Goal: Task Accomplishment & Management: Manage account settings

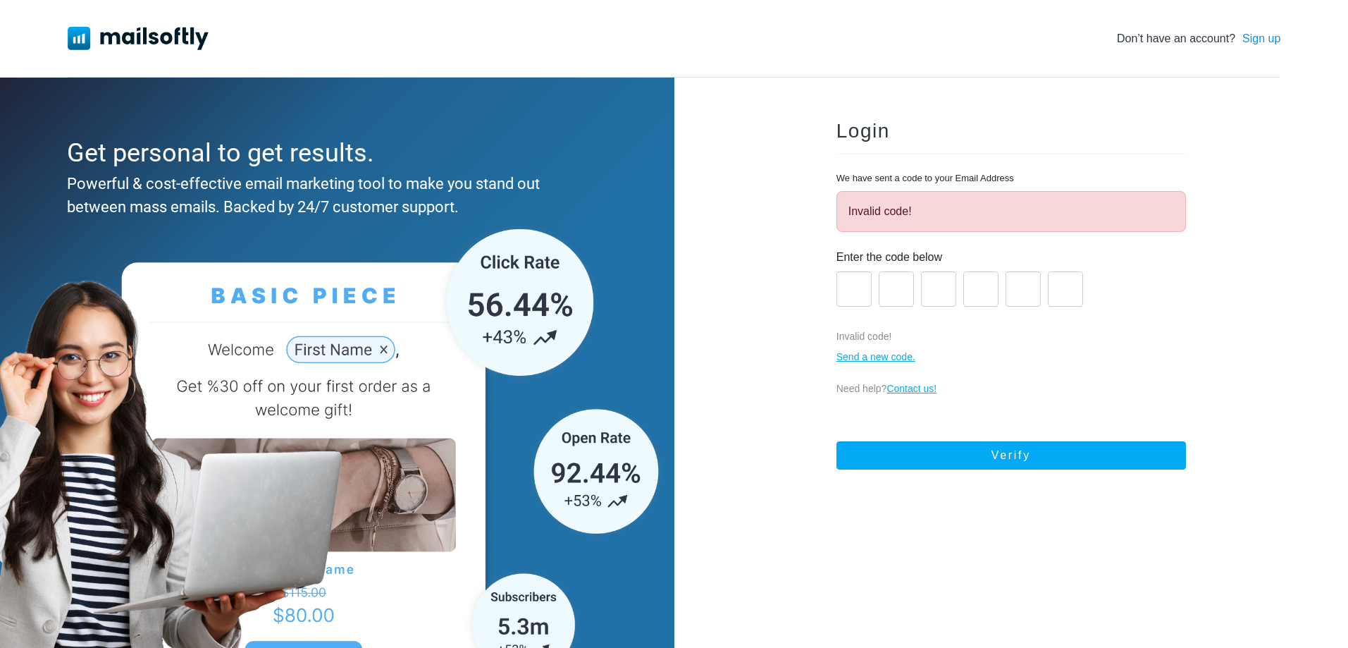
click at [183, 30] on img at bounding box center [138, 38] width 141 height 23
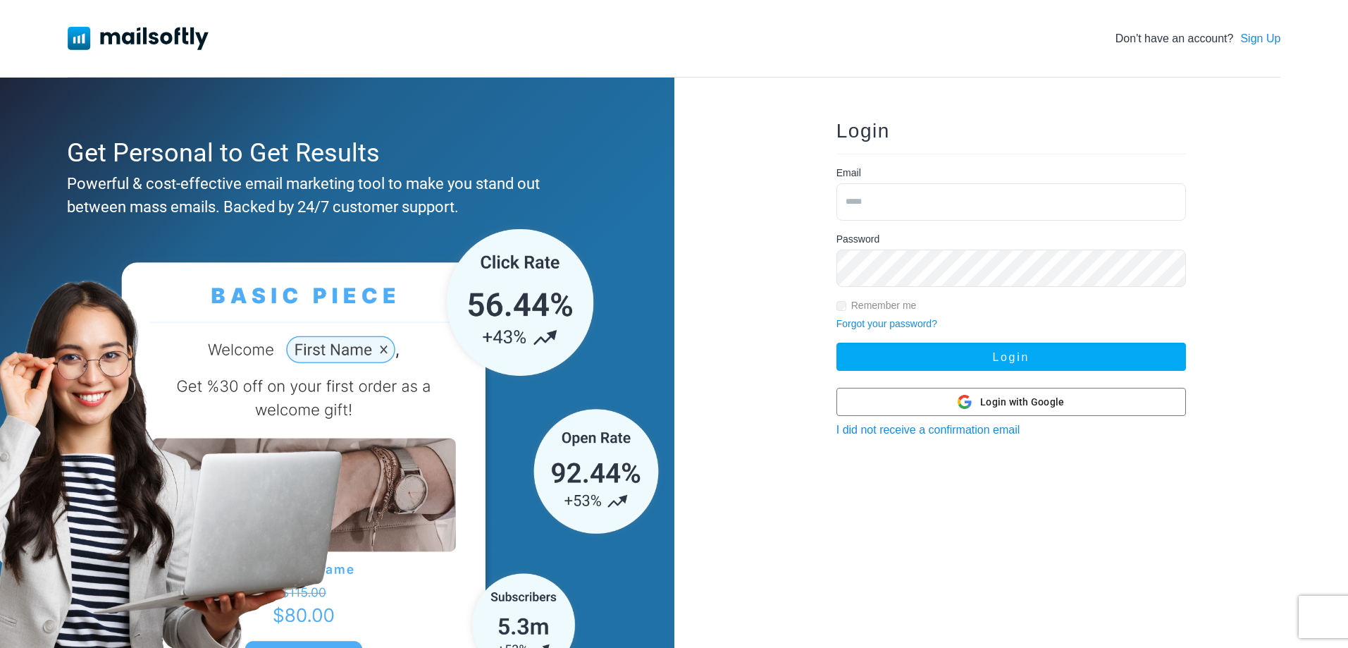
type input "**********"
click at [894, 204] on input "**********" at bounding box center [1012, 201] width 350 height 37
click at [987, 199] on input "**********" at bounding box center [1012, 201] width 350 height 37
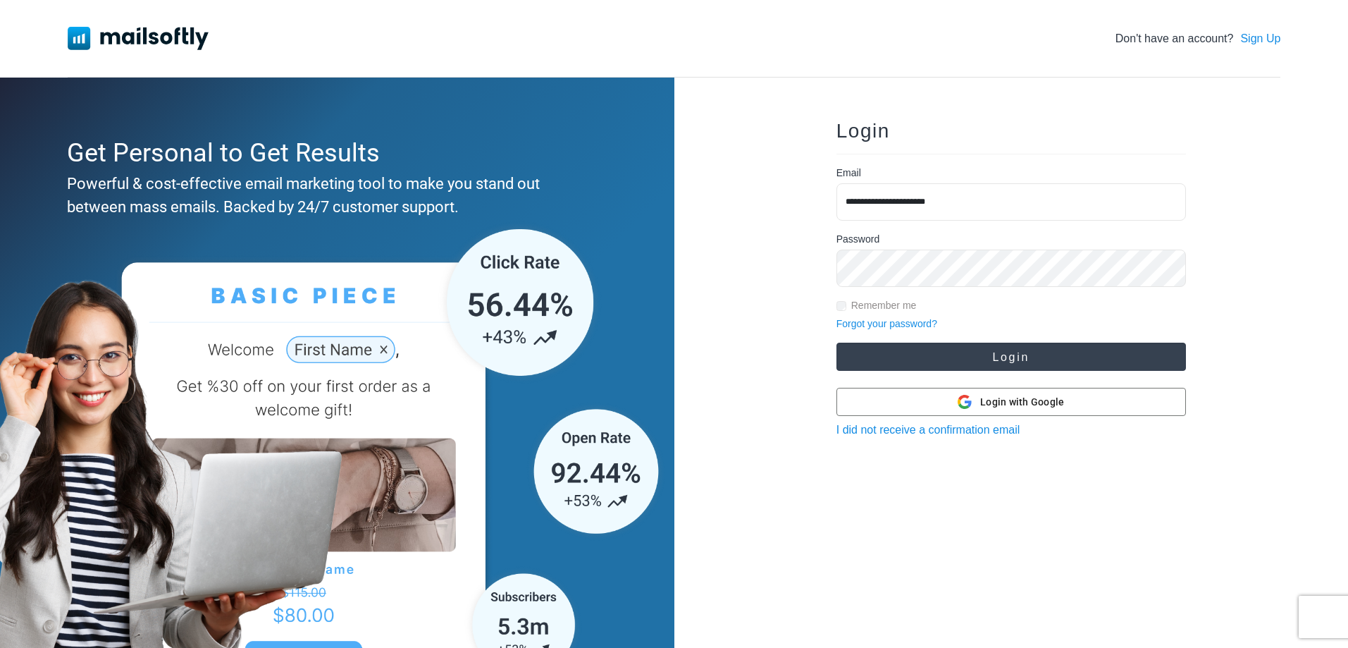
click at [964, 351] on button "Login" at bounding box center [1012, 357] width 350 height 28
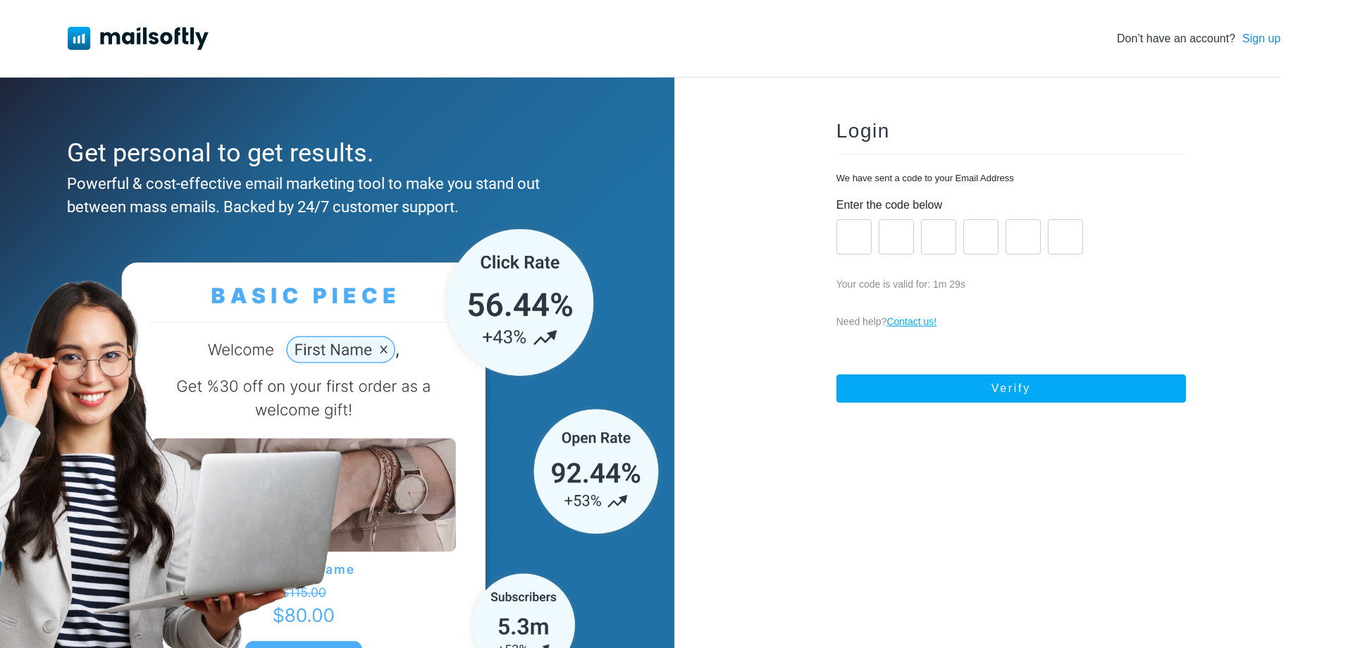
click at [851, 238] on input "number" at bounding box center [854, 236] width 35 height 35
type input "*"
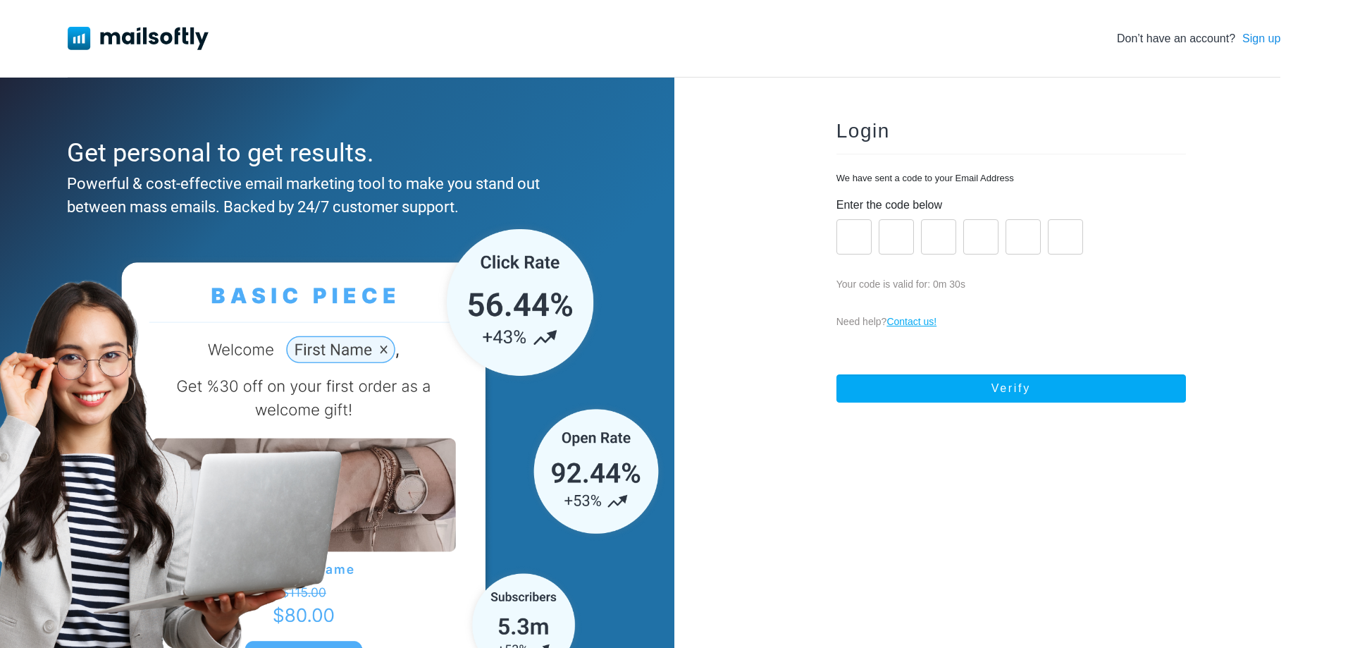
type input "*"
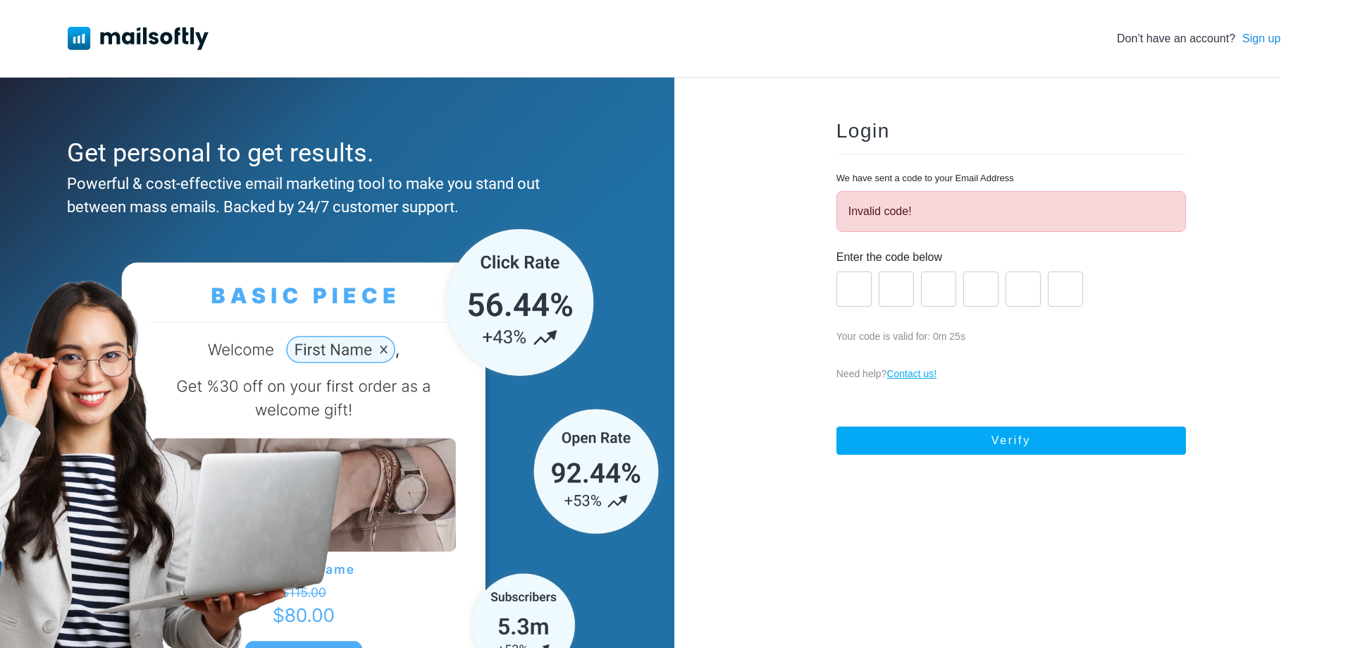
type input "*"
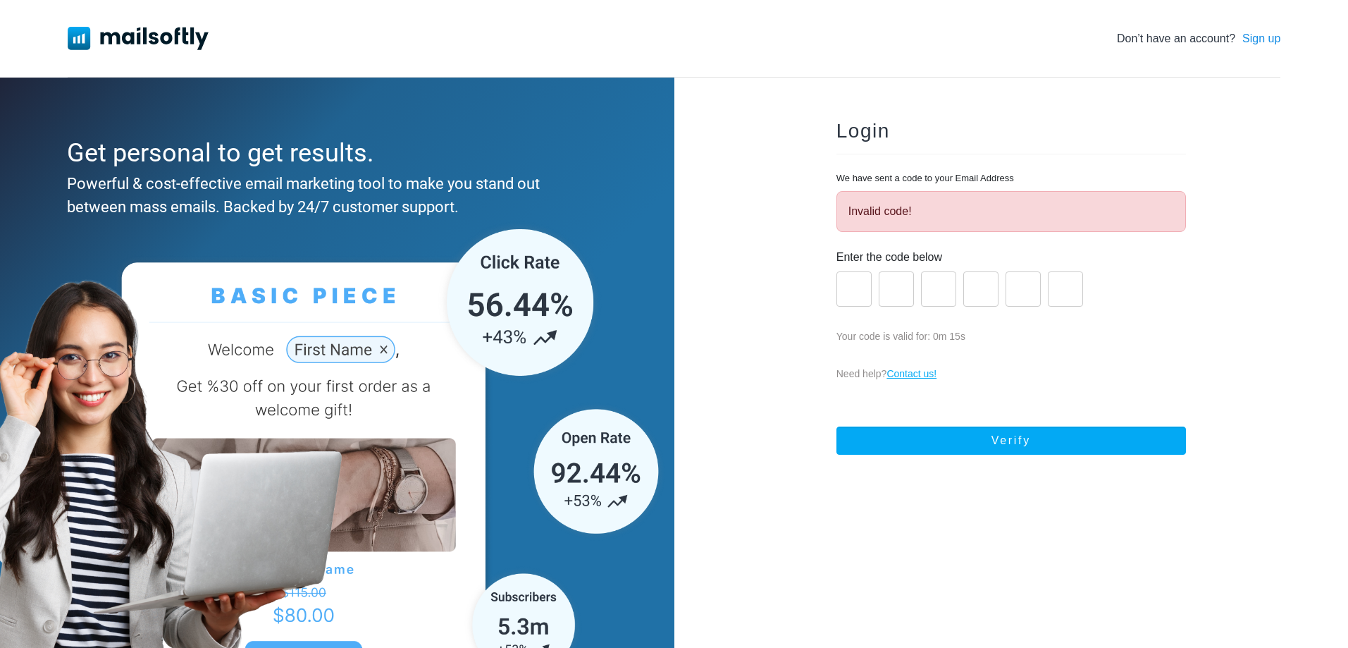
type input "*"
click at [914, 421] on form "Enter the code below * * * * * * Your code is valid for: 0m 10s Send a new code…" at bounding box center [1012, 357] width 350 height 228
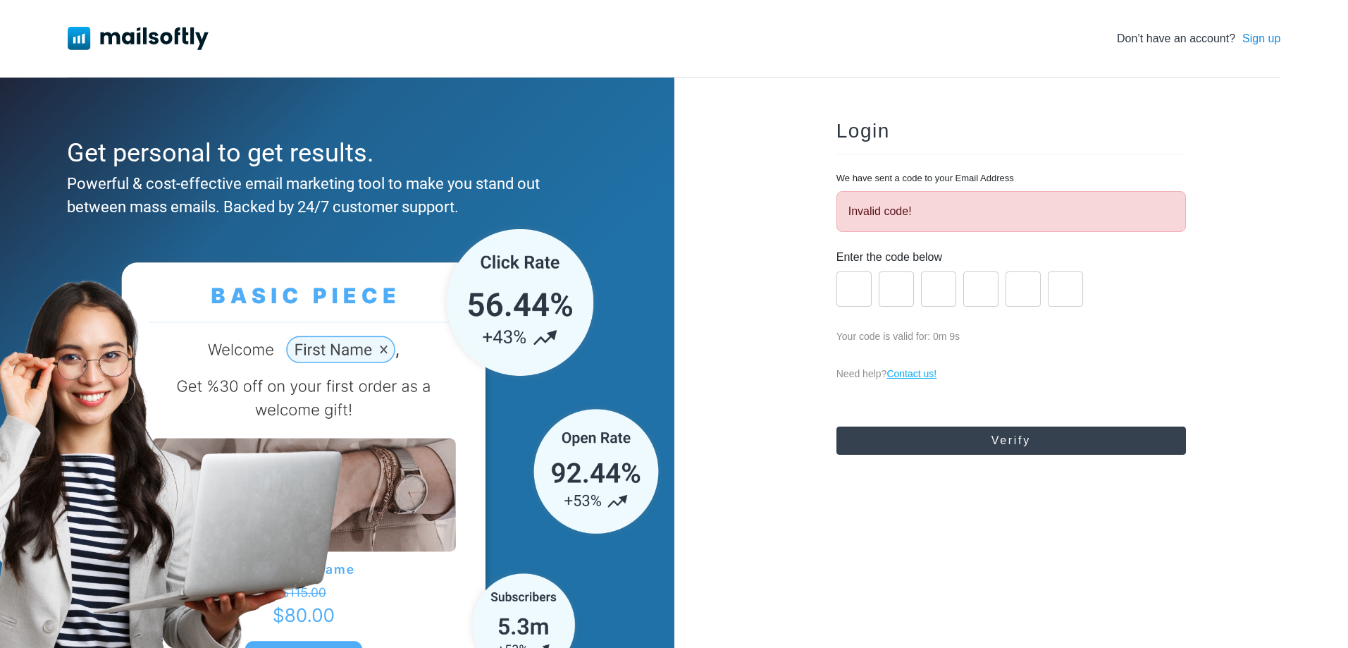
click at [916, 426] on button "Verify" at bounding box center [1012, 440] width 350 height 28
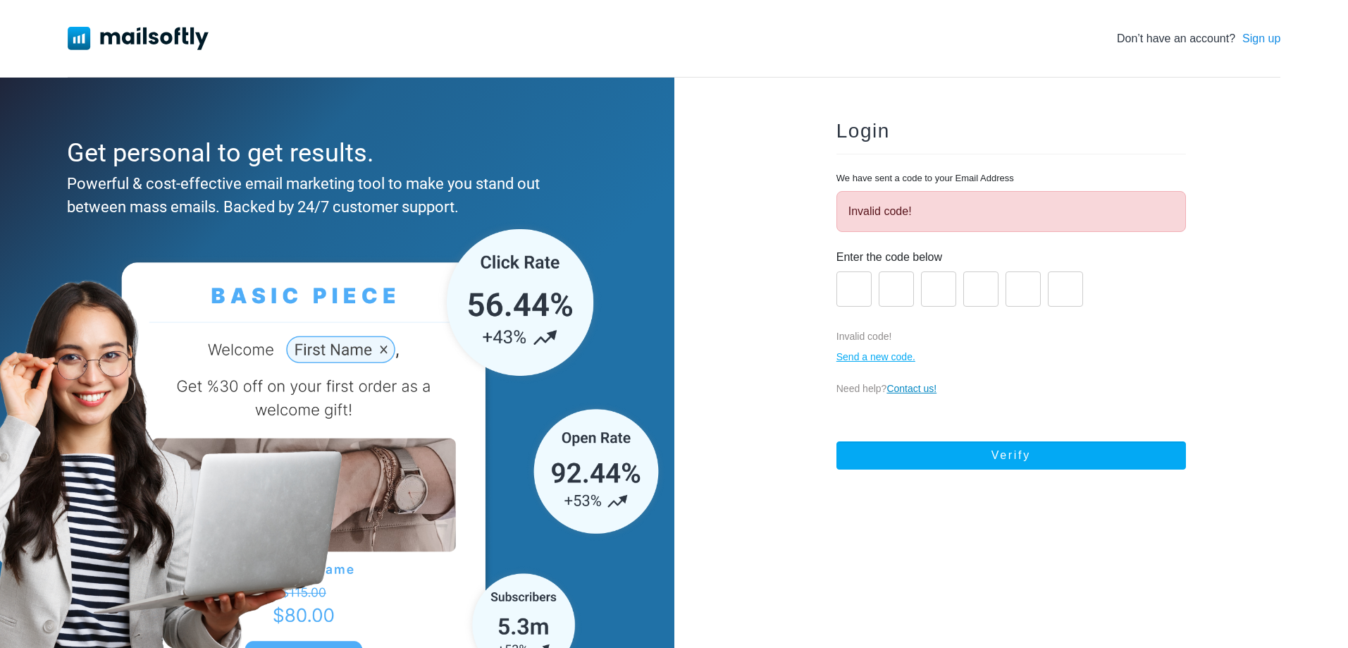
click at [910, 393] on link "Contact us!" at bounding box center [912, 388] width 50 height 11
click at [855, 296] on input "*" at bounding box center [854, 288] width 35 height 35
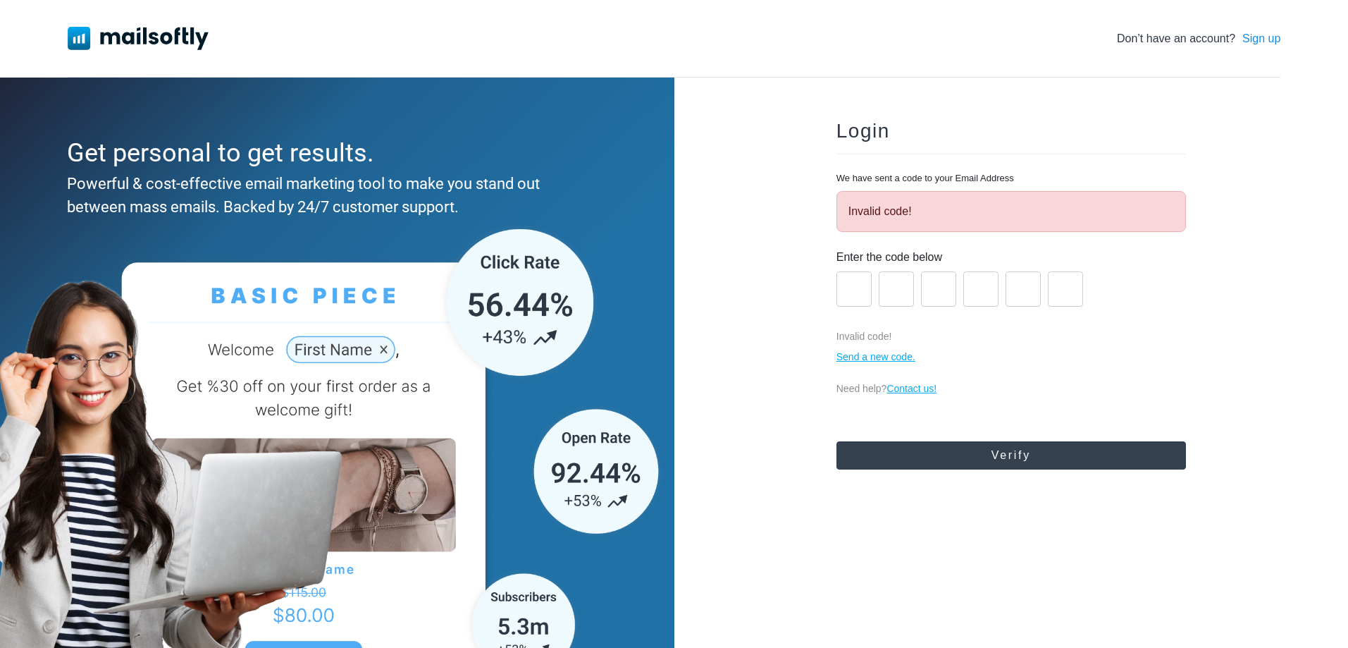
click at [1060, 453] on button "Verify" at bounding box center [1012, 455] width 350 height 28
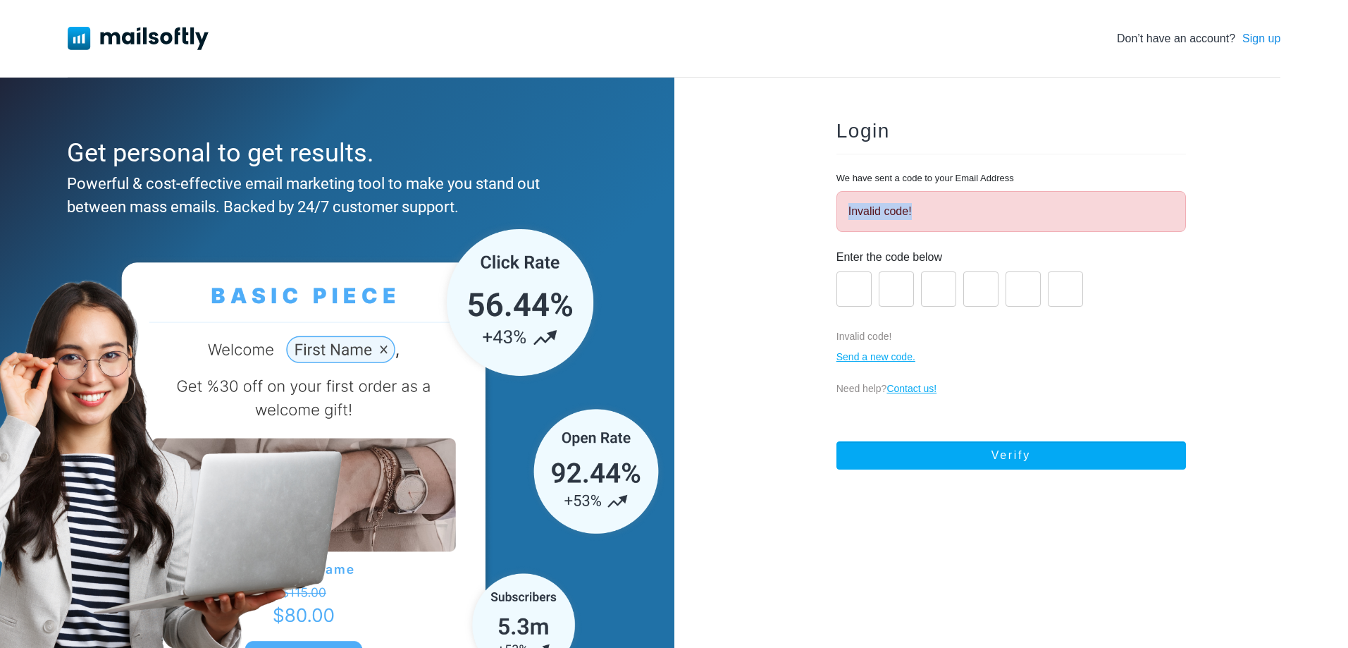
drag, startPoint x: 913, startPoint y: 216, endPoint x: 831, endPoint y: 197, distance: 84.6
click at [831, 197] on div "Login We have sent a code to your Email Address Invalid code! Enter the code be…" at bounding box center [1011, 395] width 395 height 593
click at [932, 296] on input "*" at bounding box center [938, 288] width 35 height 35
click at [926, 180] on p "We have sent a code to your Email Address" at bounding box center [926, 178] width 178 height 14
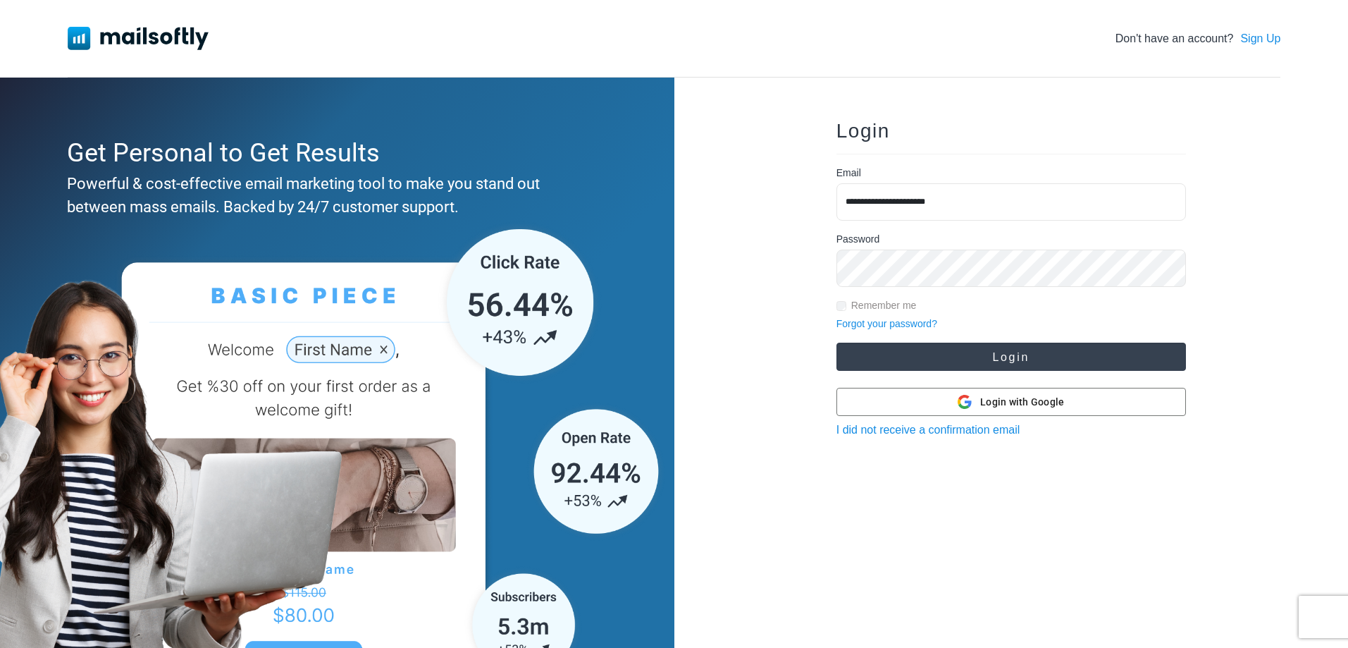
click at [927, 346] on button "Login" at bounding box center [1012, 357] width 350 height 28
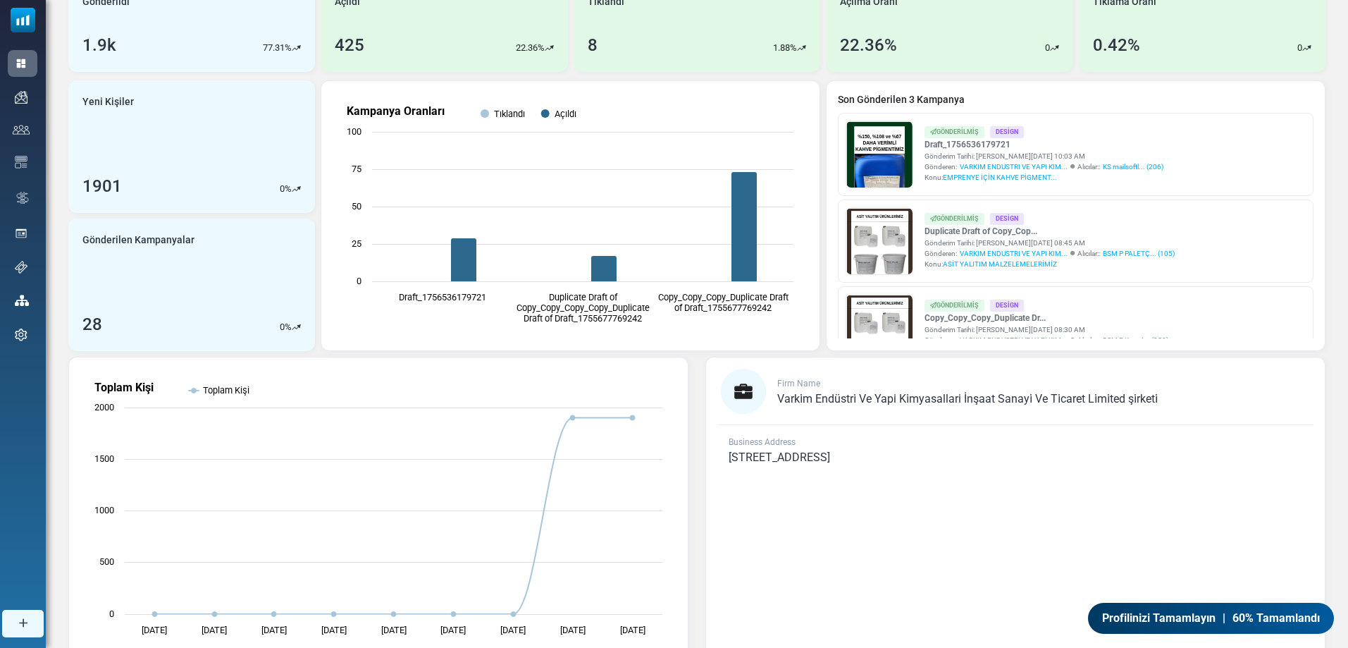
scroll to position [45, 0]
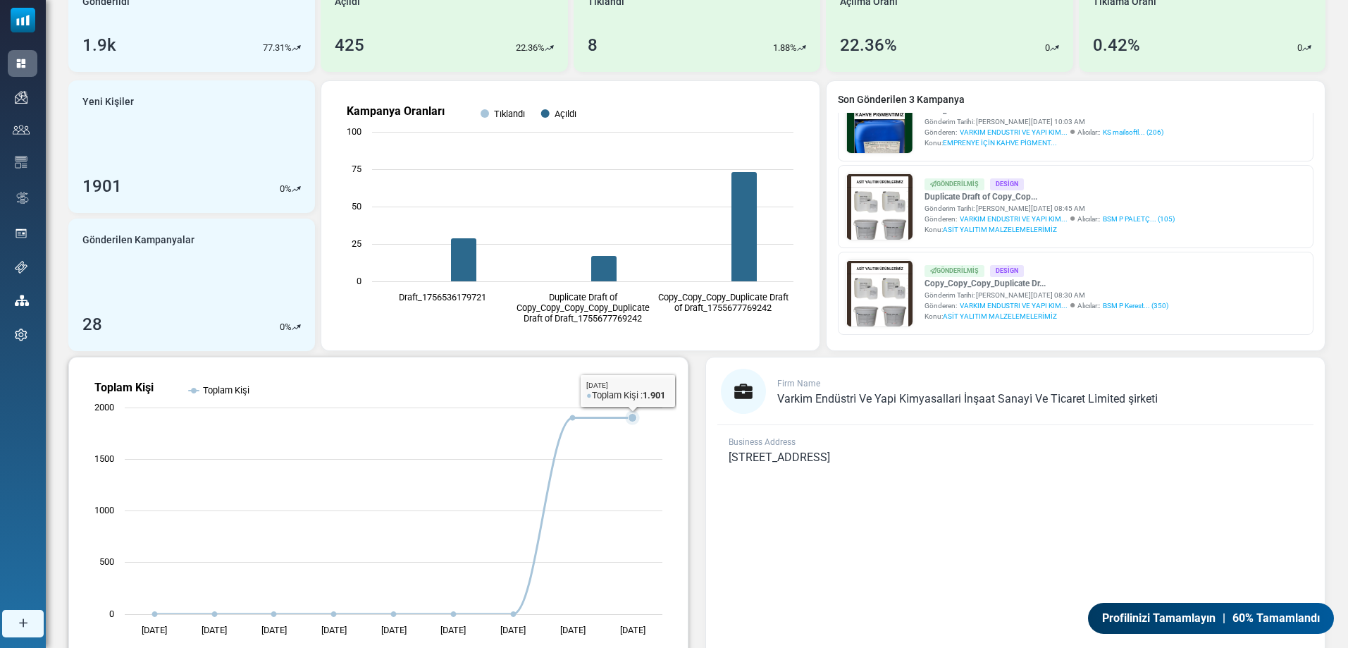
click at [635, 417] on icon "Toplam Kişi" at bounding box center [633, 418] width 8 height 8
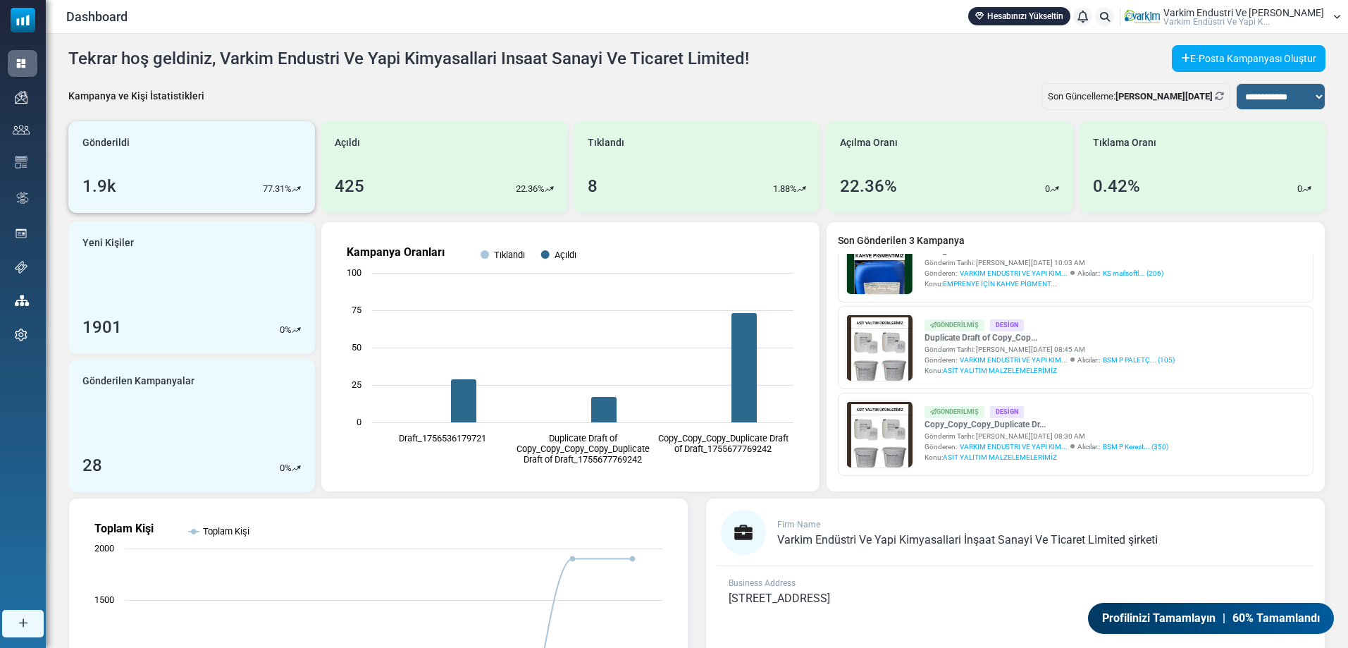
click at [222, 211] on div "Gönderildi 1.9k 77.31%" at bounding box center [191, 167] width 247 height 92
click at [229, 193] on div "1.9k 77.31%" at bounding box center [191, 185] width 219 height 25
click at [290, 195] on p "77.31%" at bounding box center [277, 189] width 29 height 14
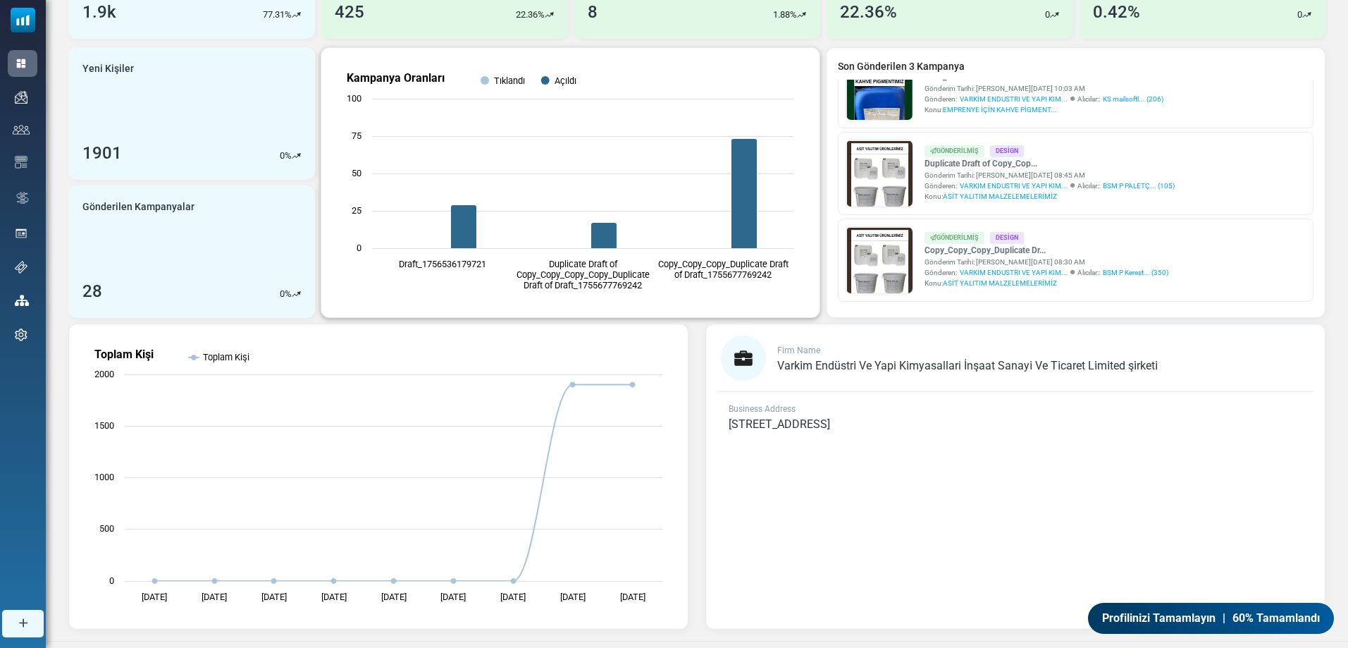
scroll to position [192, 0]
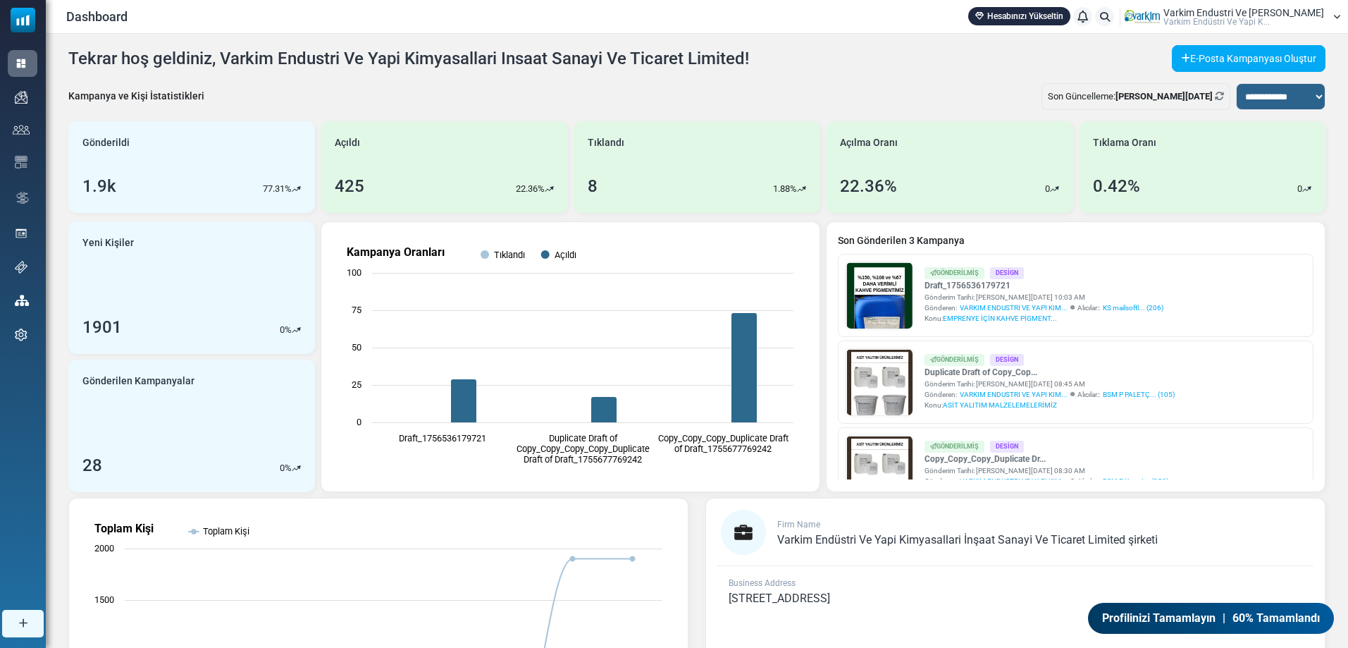
click at [1160, 18] on img at bounding box center [1142, 16] width 35 height 21
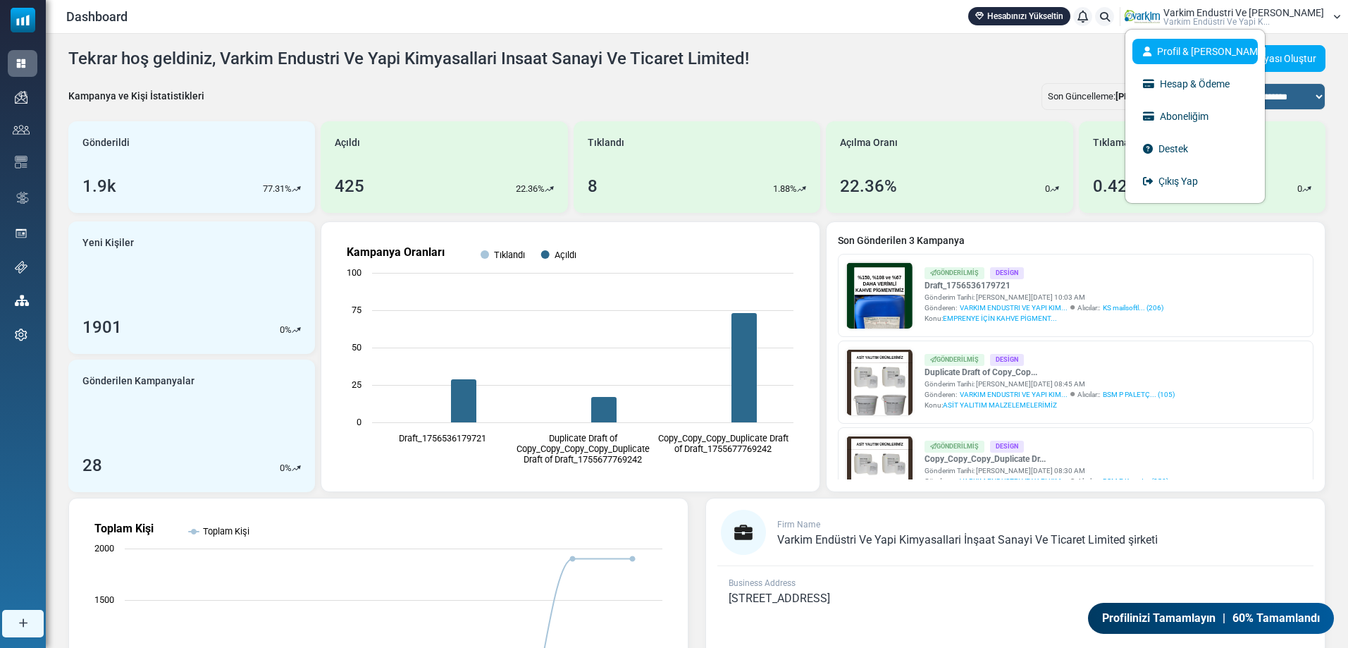
click at [1200, 55] on link "Profil & [PERSON_NAME]" at bounding box center [1195, 51] width 125 height 25
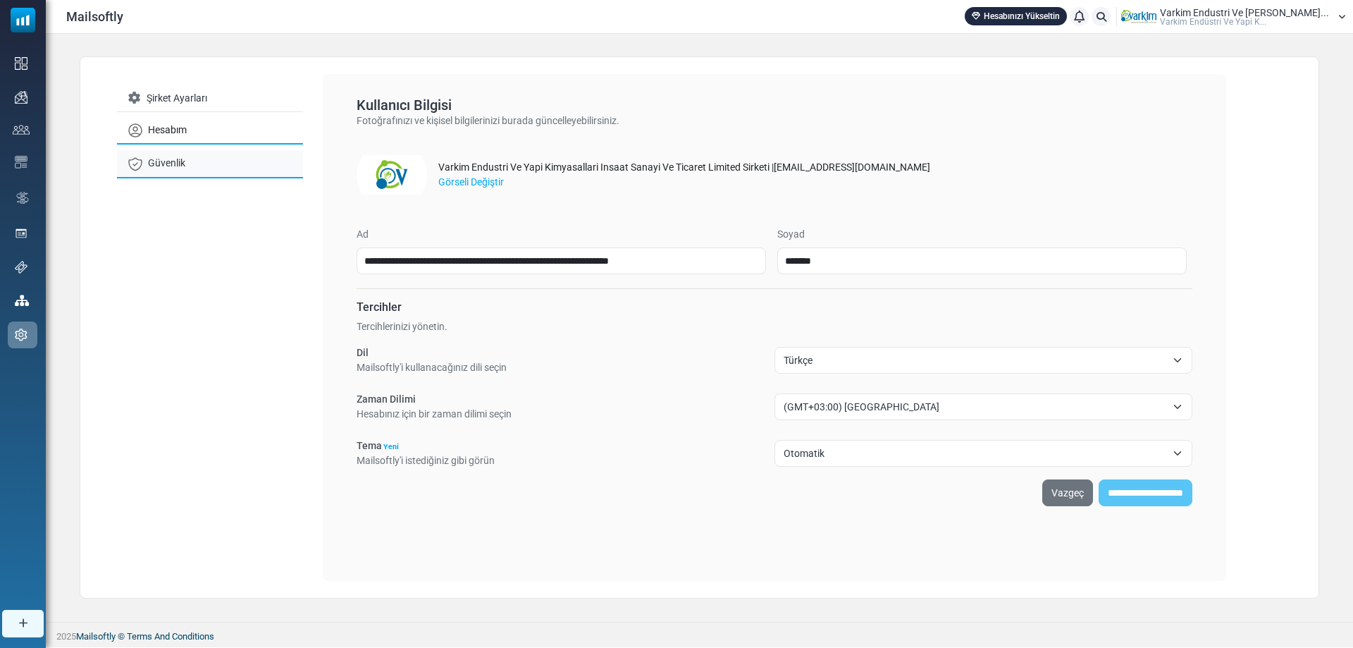
click at [177, 163] on link "Güvenlik" at bounding box center [210, 163] width 186 height 27
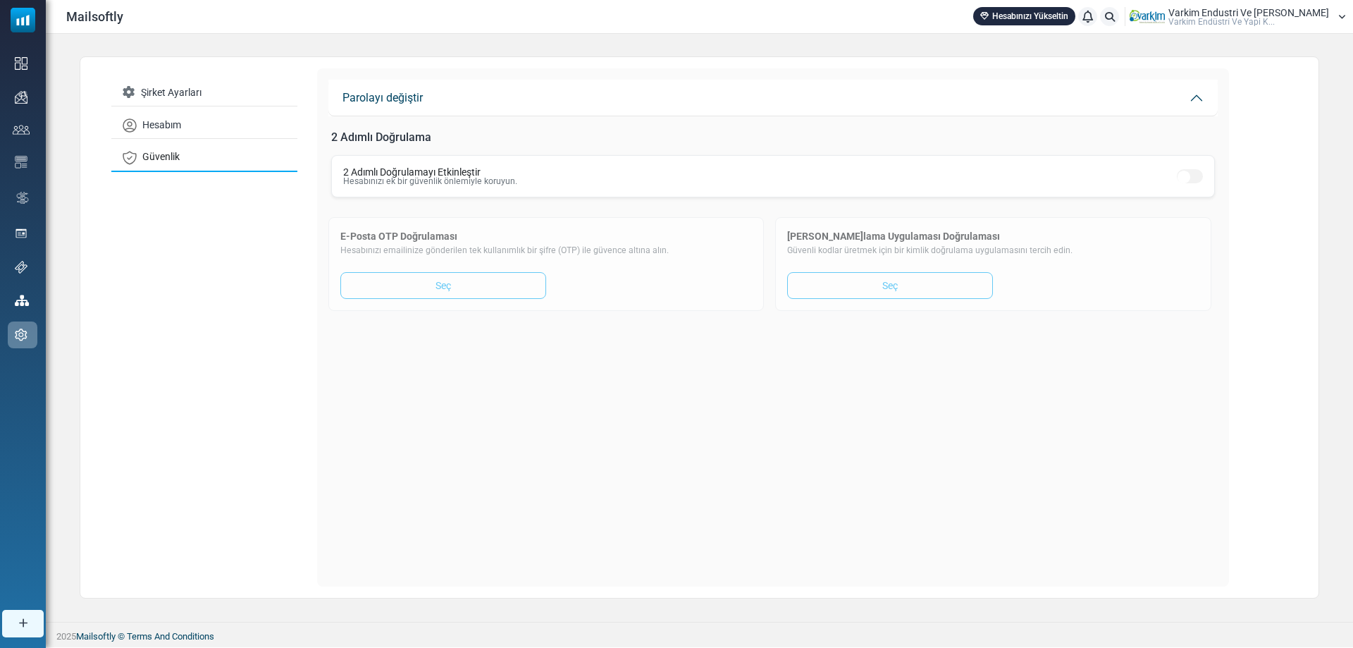
click at [1257, 13] on span "Varkim Endustri Ve [PERSON_NAME]" at bounding box center [1249, 13] width 161 height 10
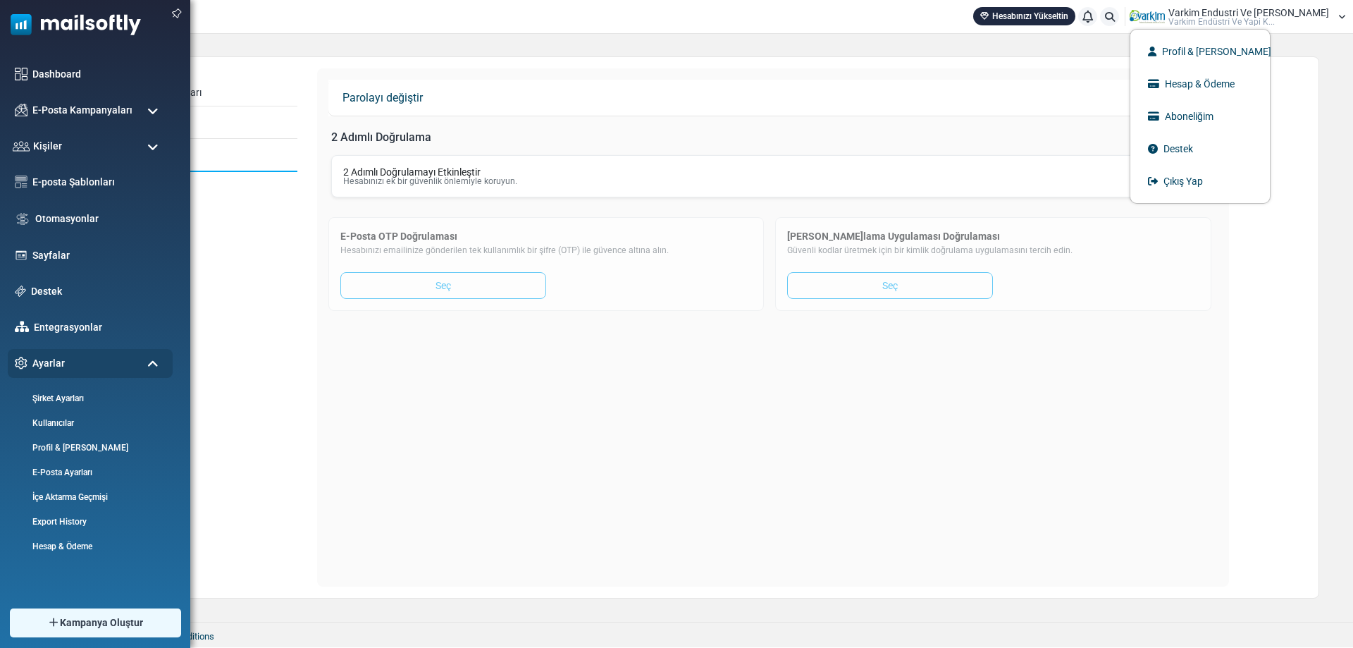
click at [13, 25] on img at bounding box center [70, 21] width 141 height 42
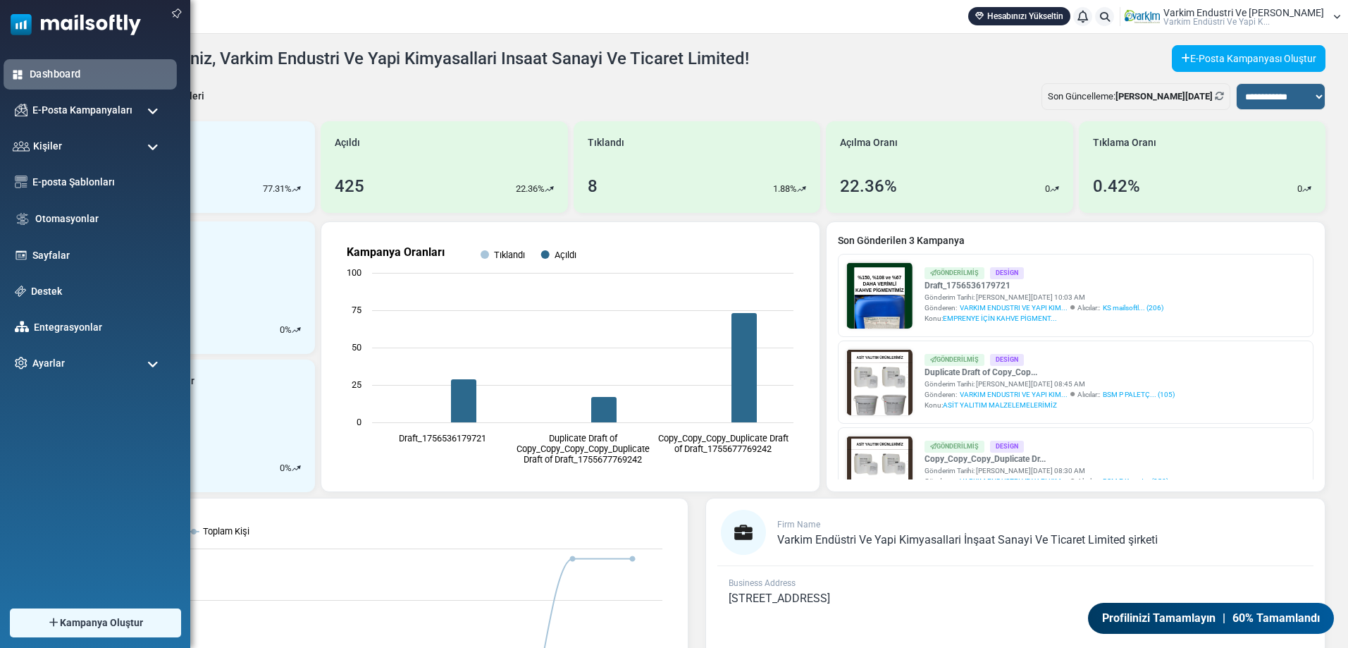
click at [40, 72] on link "Dashboard" at bounding box center [100, 74] width 140 height 16
click at [71, 106] on span "E-Posta Kampanyaları" at bounding box center [82, 110] width 105 height 16
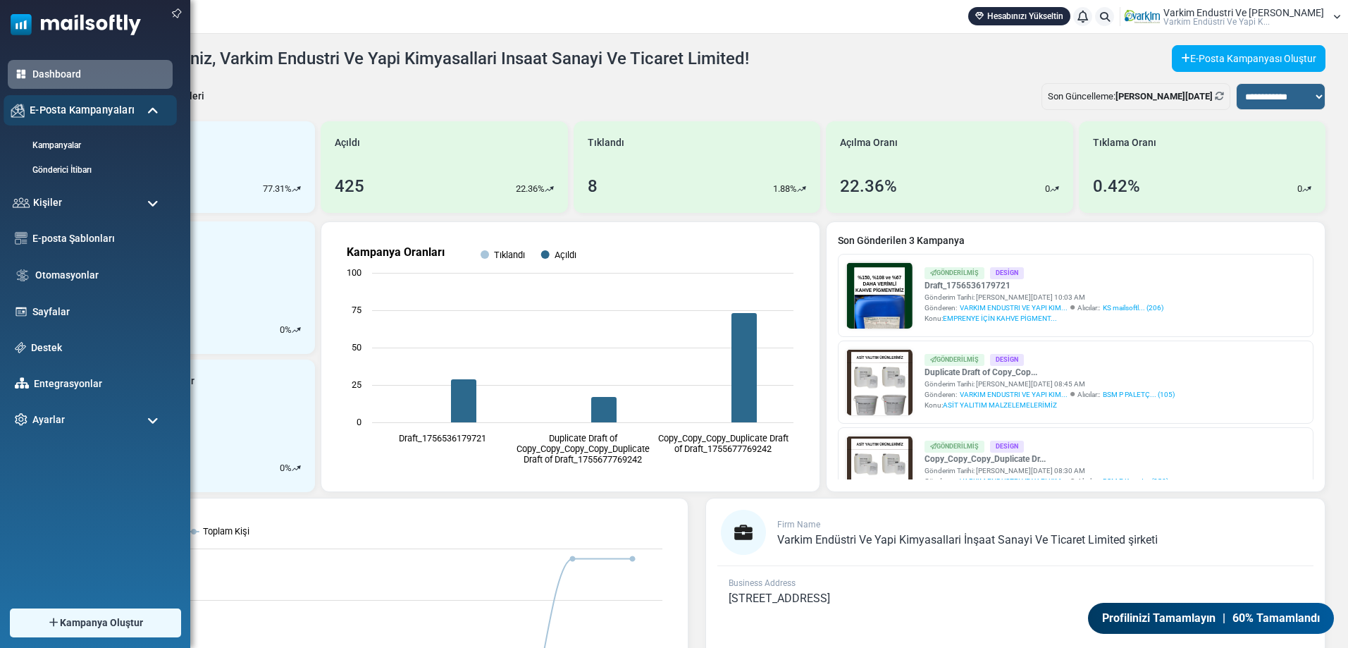
click at [71, 106] on span "E-Posta Kampanyaları" at bounding box center [82, 110] width 105 height 16
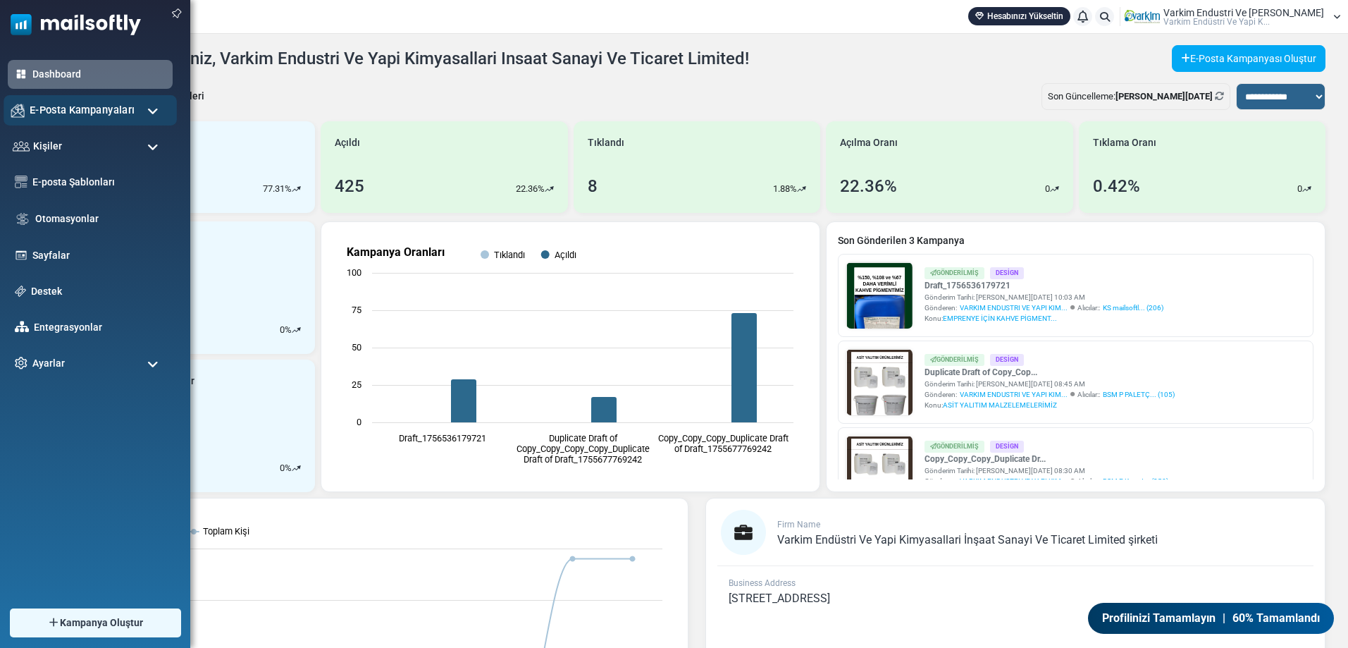
click at [71, 106] on span "E-Posta Kampanyaları" at bounding box center [82, 110] width 105 height 16
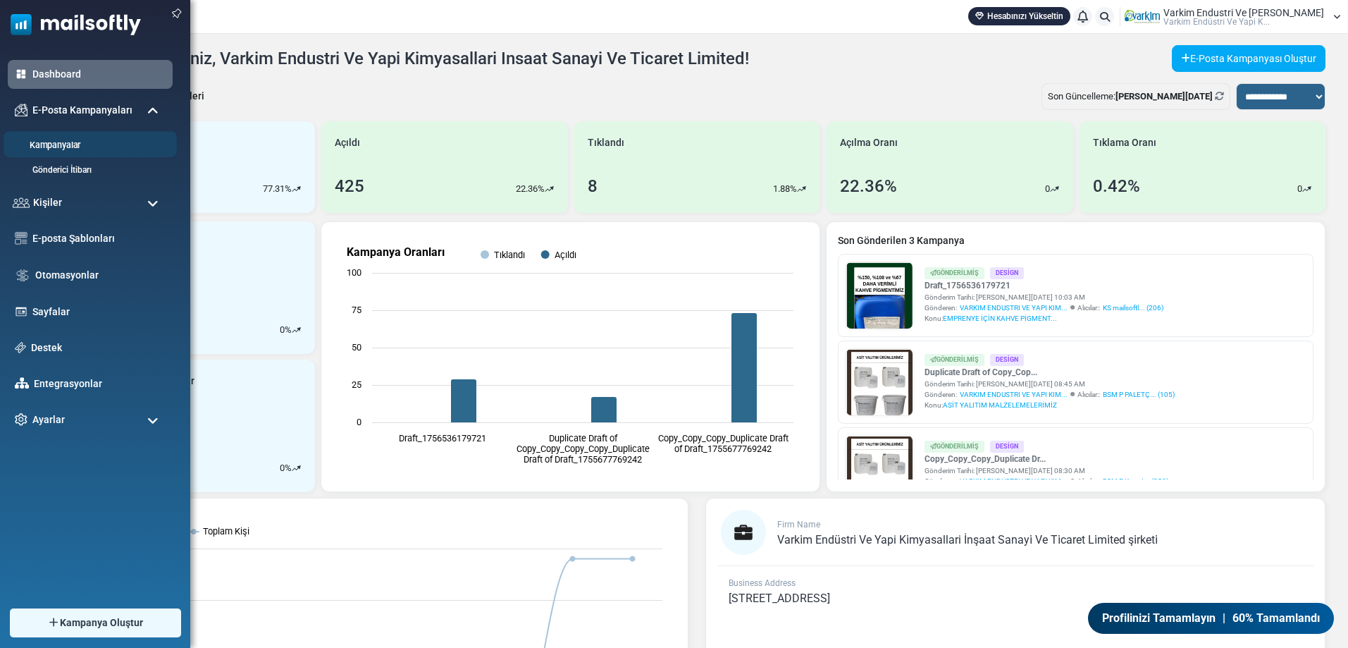
click at [57, 142] on link "Kampanyalar" at bounding box center [88, 145] width 169 height 13
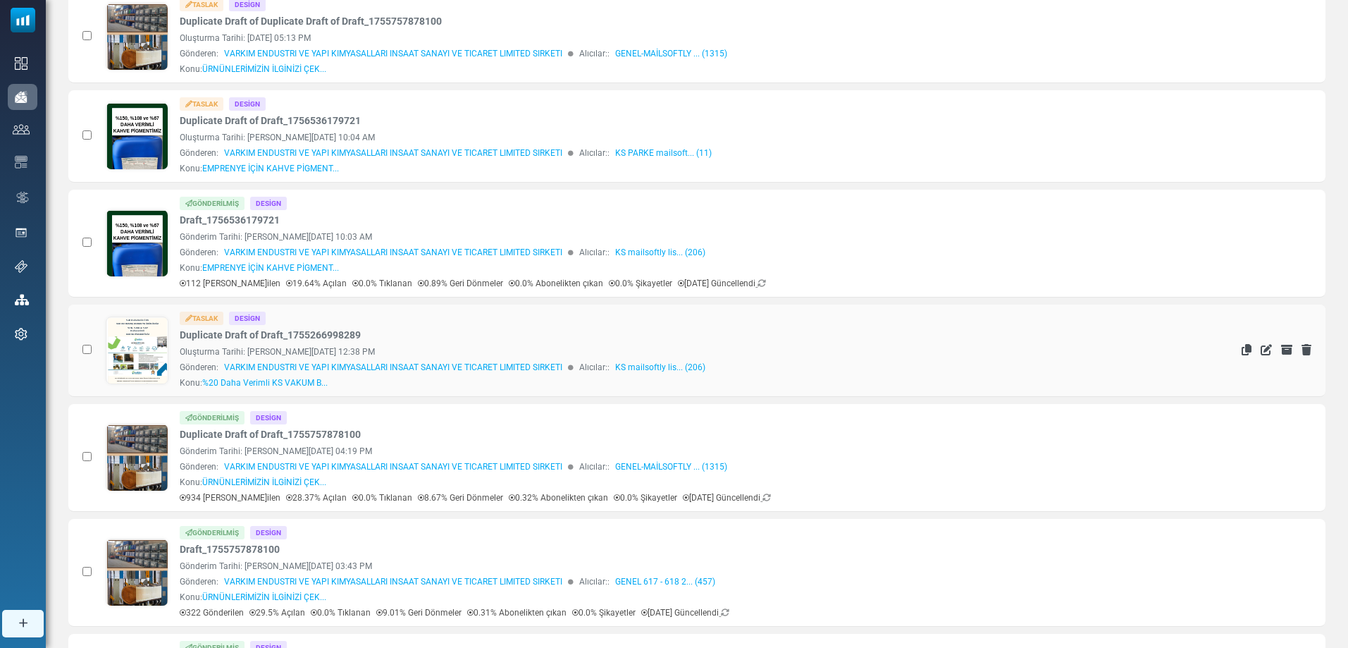
scroll to position [141, 0]
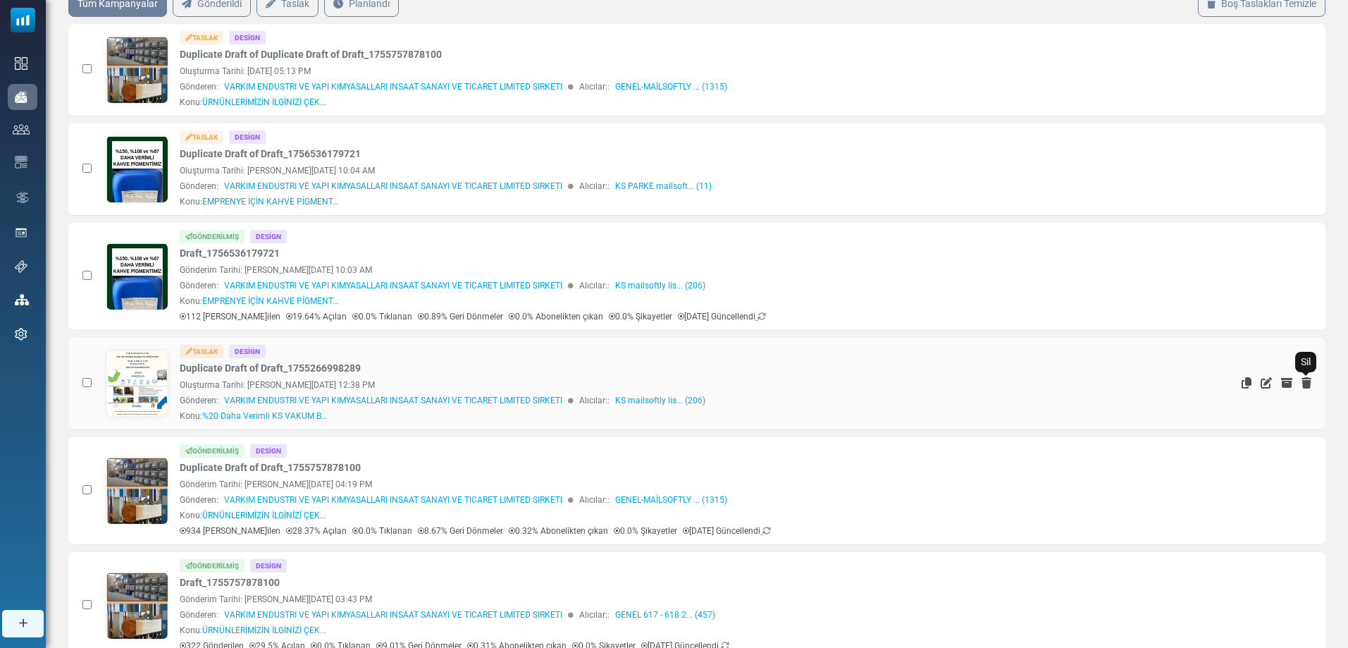
click at [1306, 378] on icon "Sil" at bounding box center [1307, 382] width 10 height 11
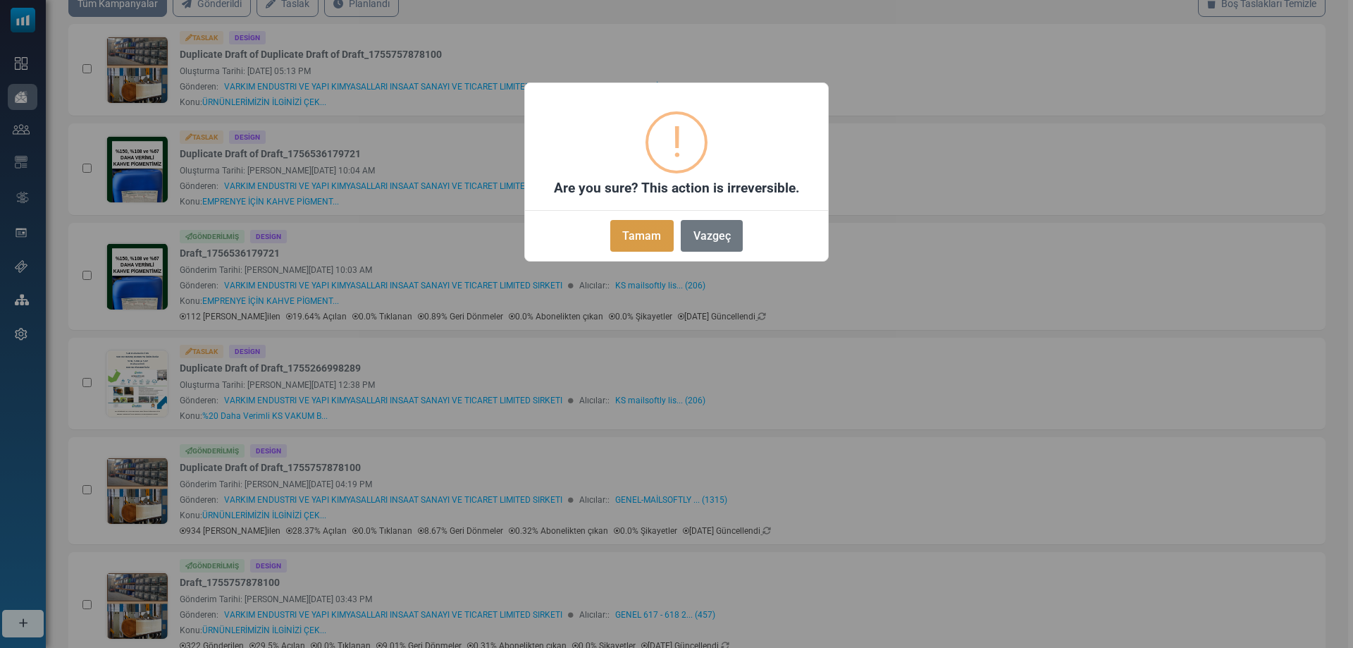
click at [636, 247] on button "Tamam" at bounding box center [641, 236] width 63 height 32
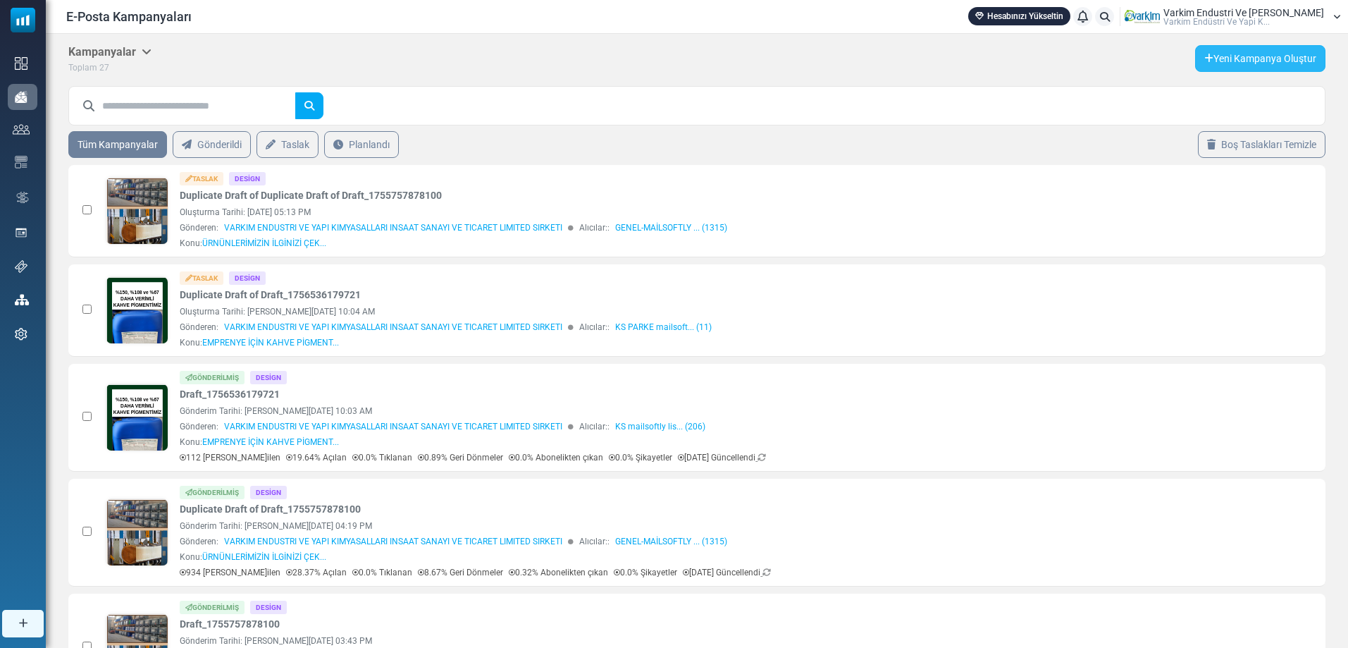
click at [1245, 62] on link "Yeni Kampanya Oluştur" at bounding box center [1260, 58] width 130 height 27
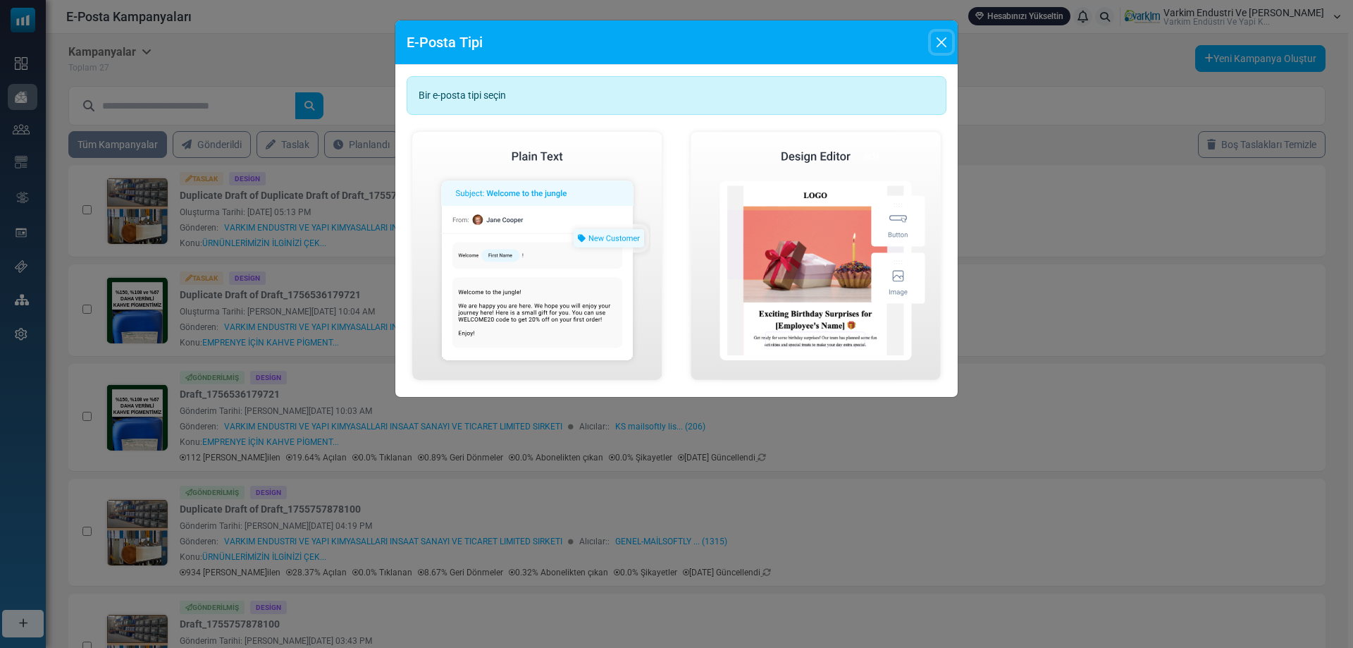
click at [938, 50] on button "Close" at bounding box center [941, 42] width 21 height 21
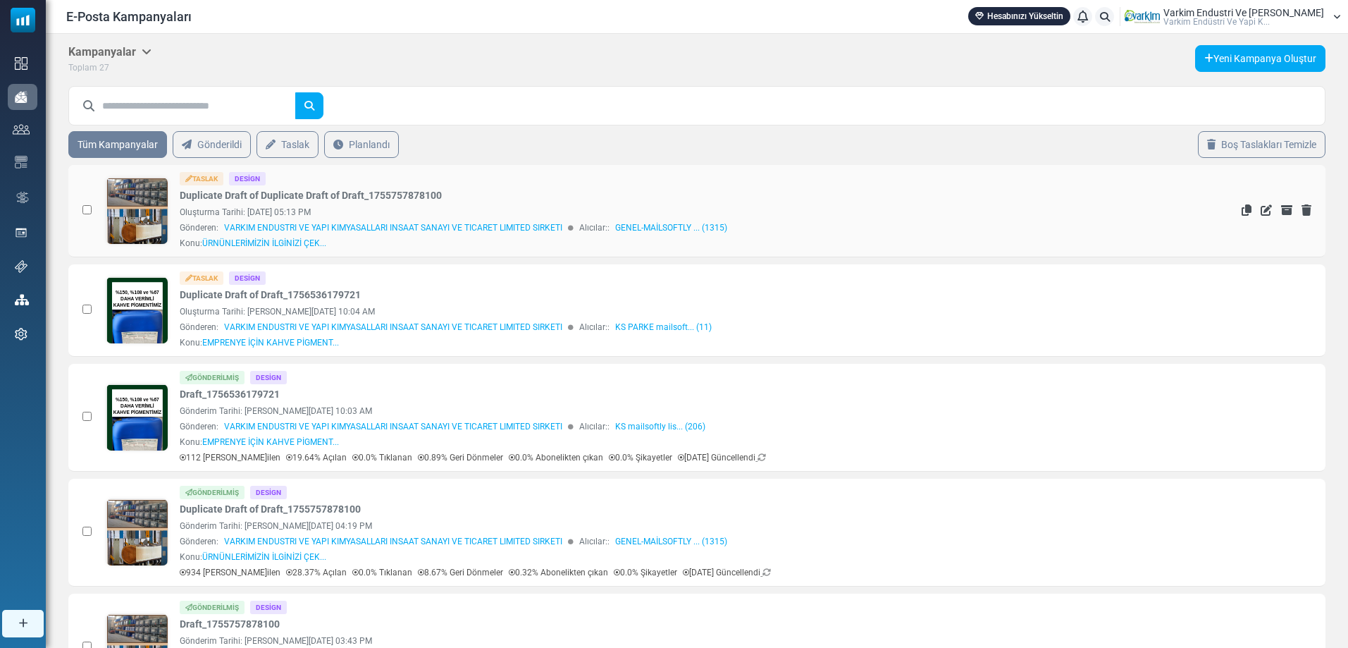
click at [149, 209] on link at bounding box center [137, 250] width 62 height 145
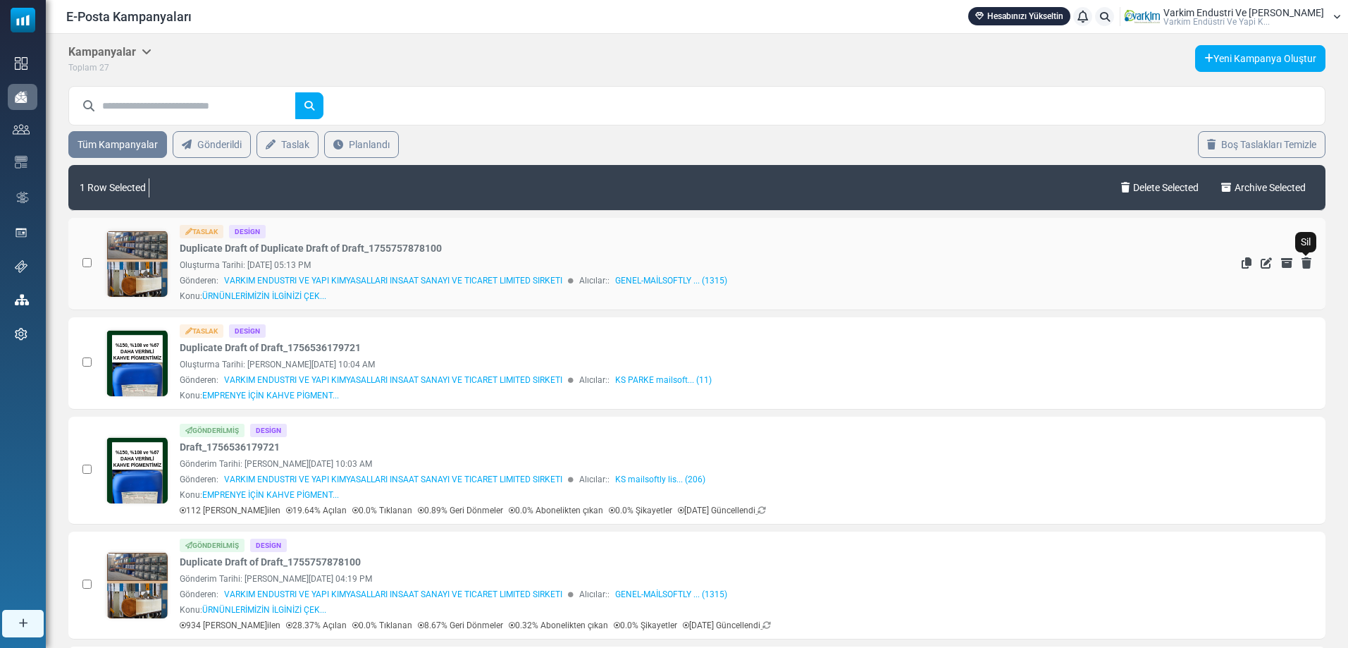
click at [1309, 259] on icon "Sil" at bounding box center [1307, 262] width 10 height 11
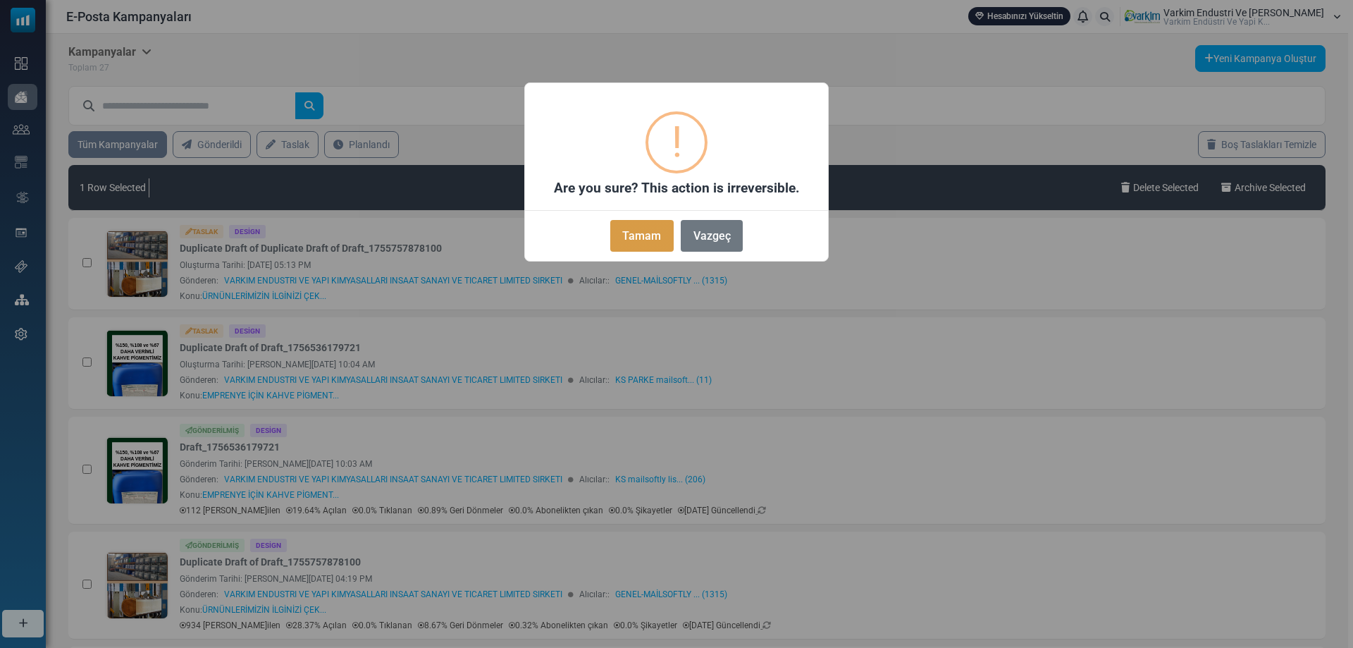
click at [642, 242] on button "Tamam" at bounding box center [641, 236] width 63 height 32
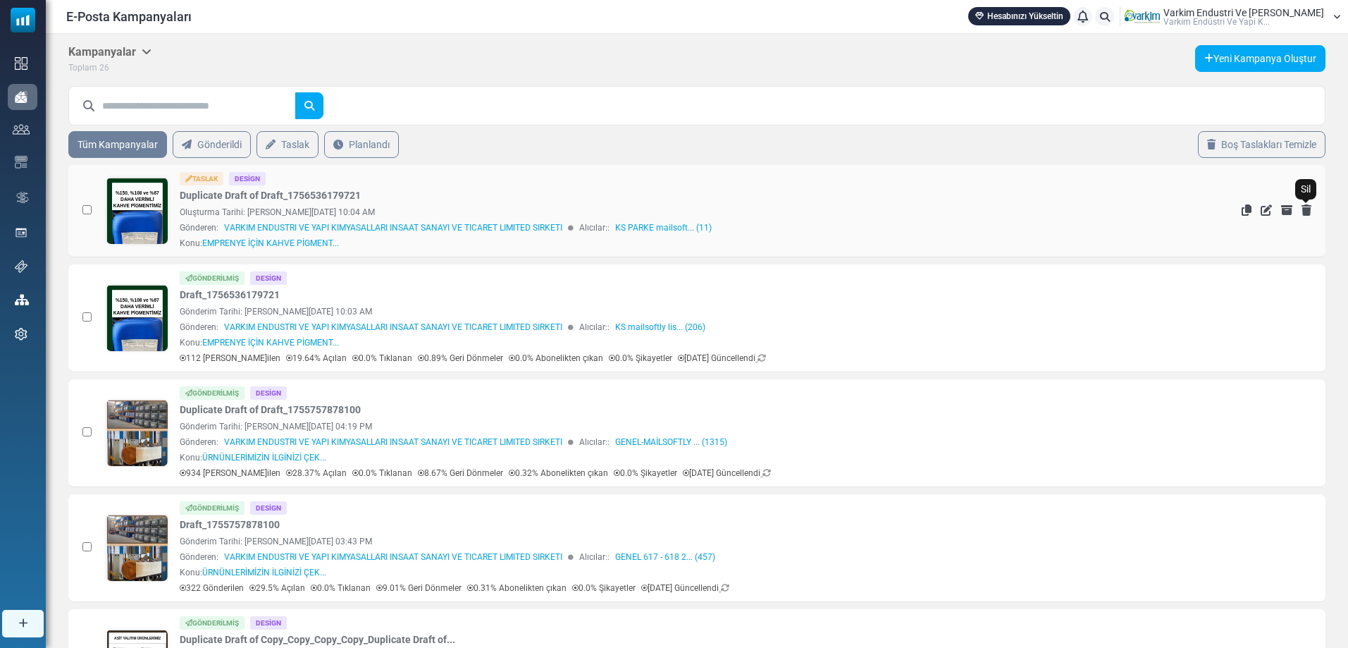
click at [1307, 206] on icon "Sil" at bounding box center [1307, 209] width 10 height 11
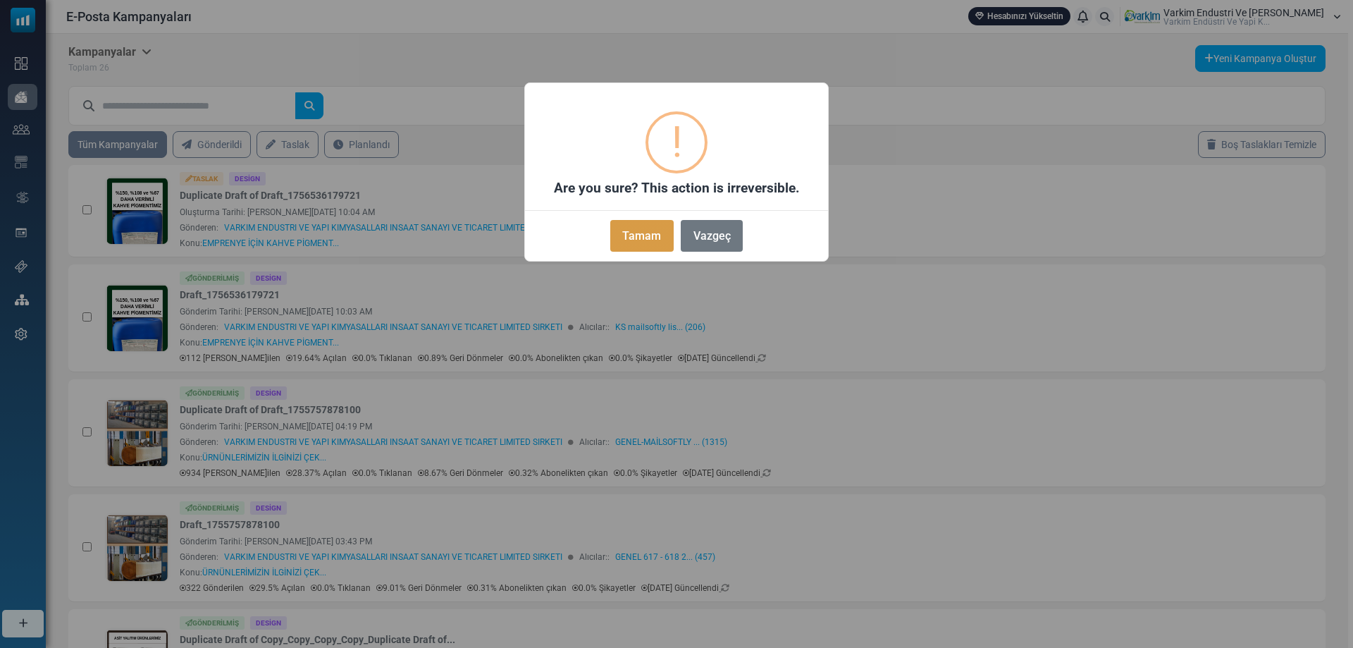
click at [634, 232] on button "Tamam" at bounding box center [641, 236] width 63 height 32
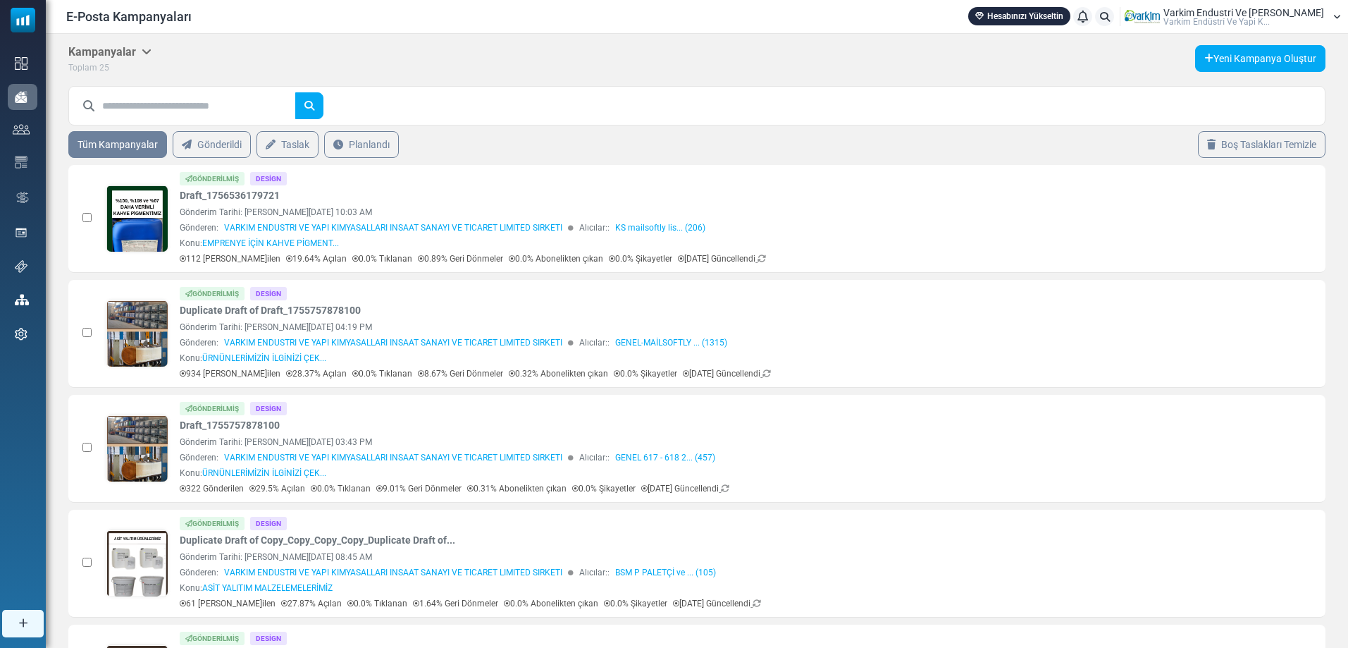
click at [119, 48] on h5 "Kampanyalar" at bounding box center [109, 51] width 83 height 13
click at [630, 202] on div "Gönderilmiş Design Draft_1756536179721 Gönderim Tarihi: August 30, 2025 at 10:0…" at bounding box center [663, 218] width 967 height 93
click at [295, 214] on div "Gönderim Tarihi: August 30, 2025 at 10:03 AM" at bounding box center [663, 212] width 967 height 13
click at [907, 236] on div "Gönderilmiş Design Draft_1756536179721 Gönderim Tarihi: August 30, 2025 at 10:0…" at bounding box center [663, 218] width 967 height 93
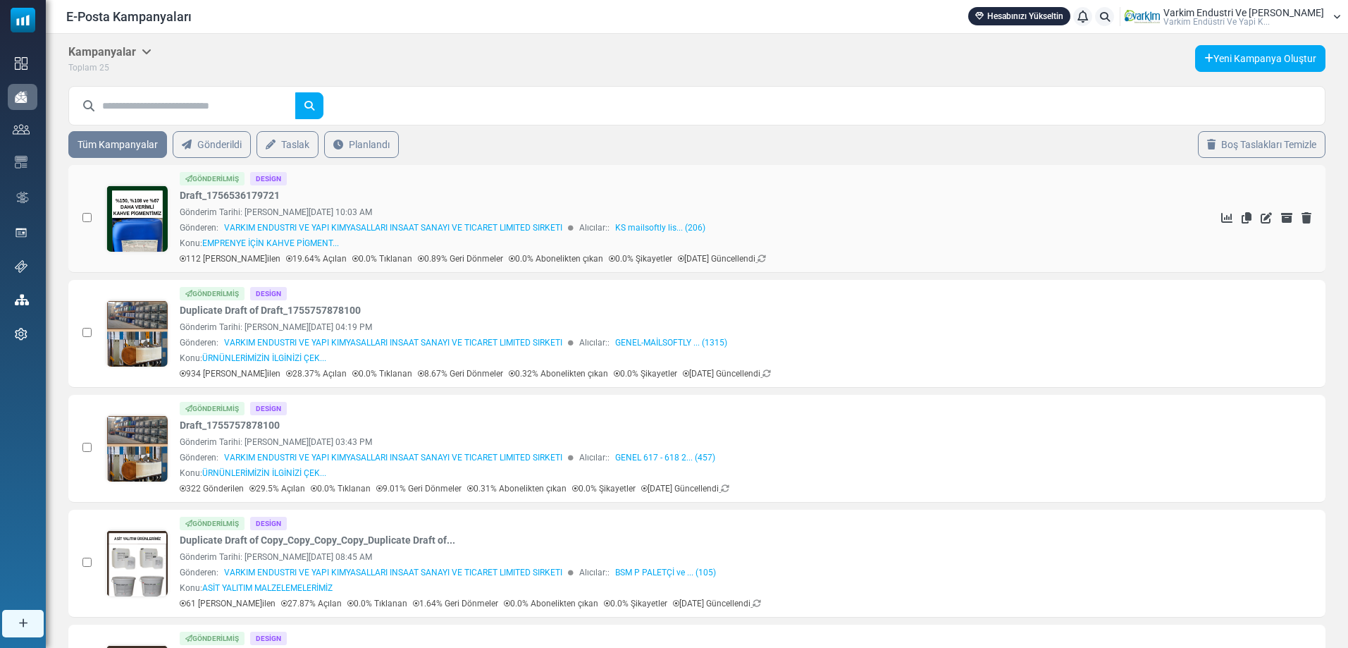
click at [945, 197] on div "Gönderilmiş Design Draft_1756536179721 Gönderim Tarihi: August 30, 2025 at 10:0…" at bounding box center [663, 218] width 967 height 93
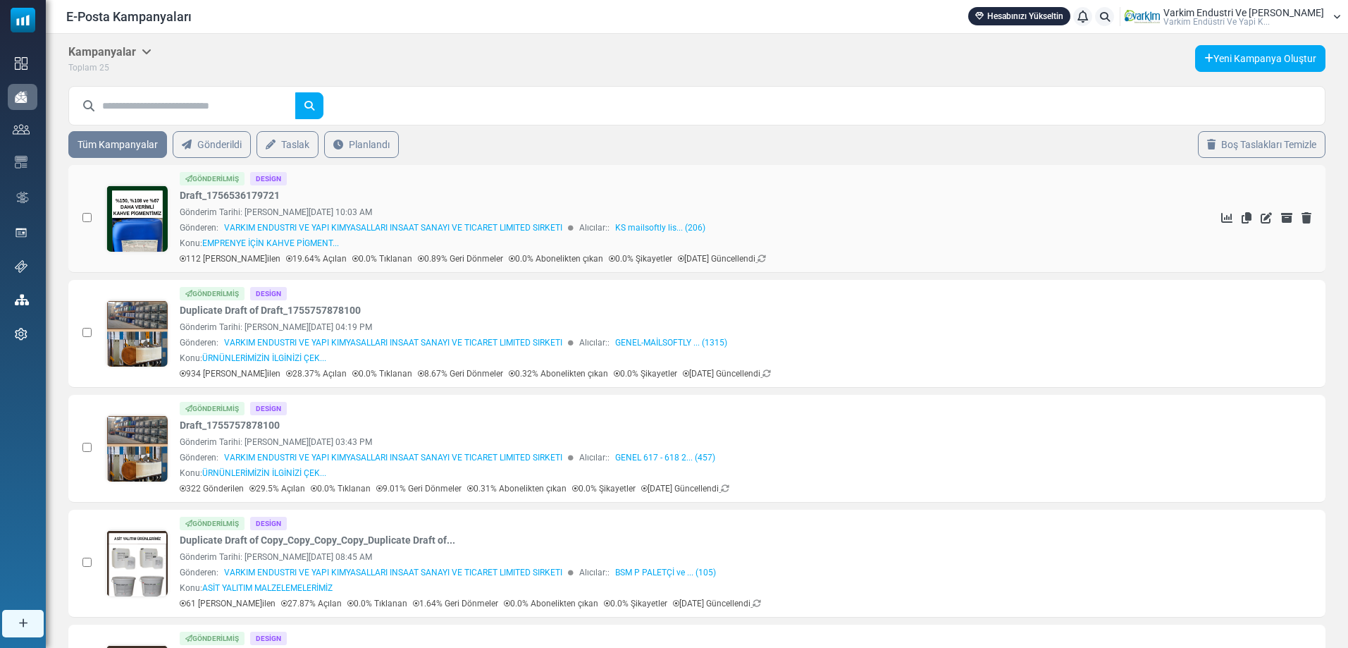
click at [885, 202] on div "Gönderilmiş Design Draft_1756536179721 Gönderim Tarihi: August 30, 2025 at 10:0…" at bounding box center [663, 218] width 967 height 93
click at [885, 203] on div "Gönderilmiş Design Draft_1756536179721 Gönderim Tarihi: August 30, 2025 at 10:0…" at bounding box center [663, 218] width 967 height 93
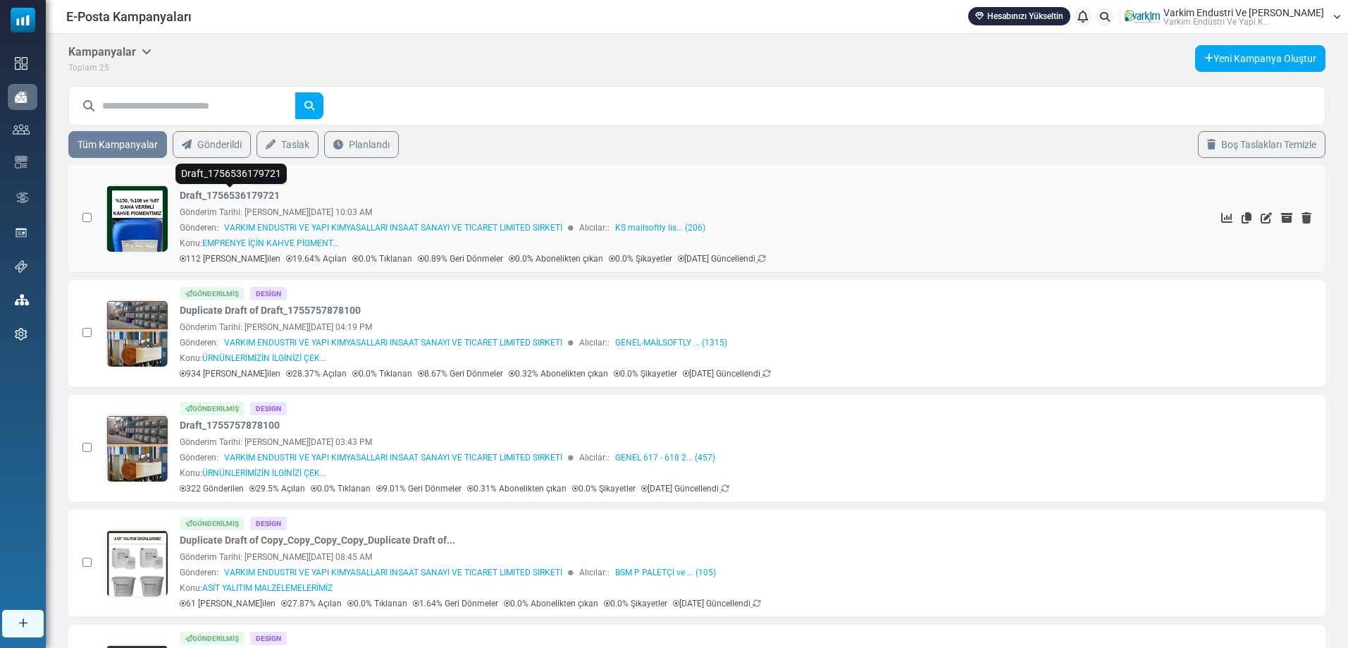
click at [221, 192] on link "Draft_1756536179721" at bounding box center [230, 195] width 100 height 15
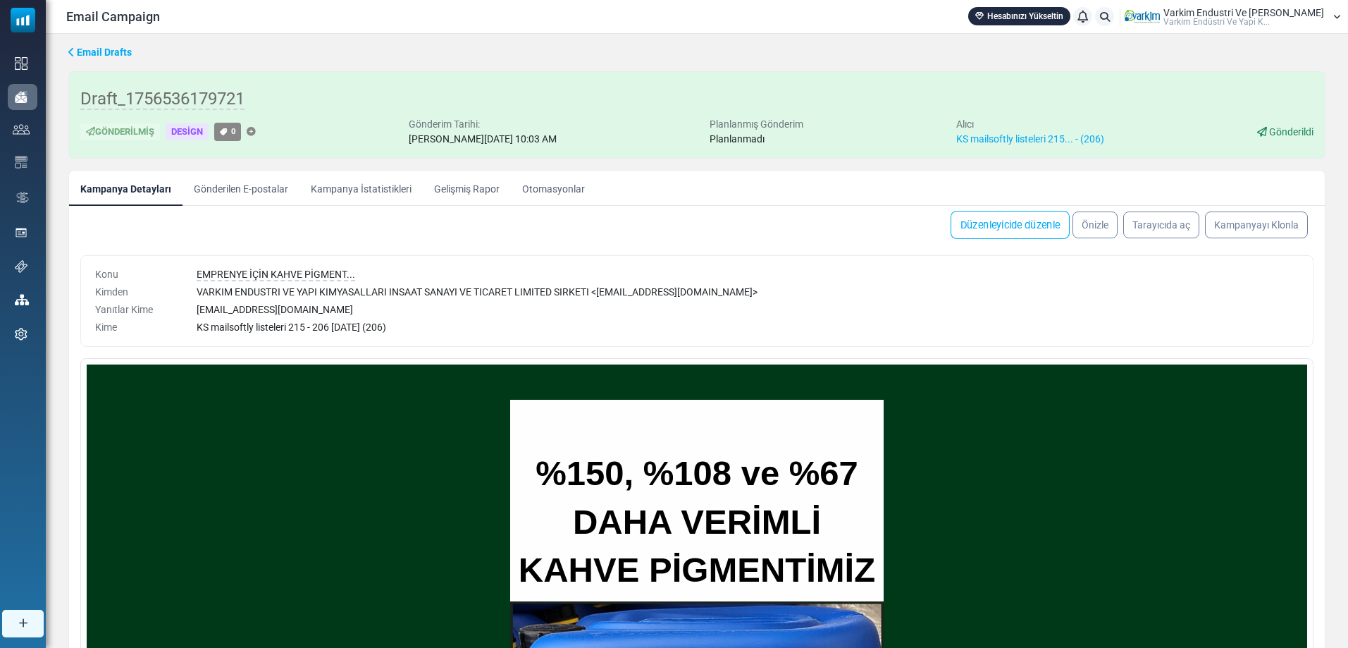
click at [1028, 221] on link "Düzenleyicide düzenle" at bounding box center [1010, 225] width 119 height 28
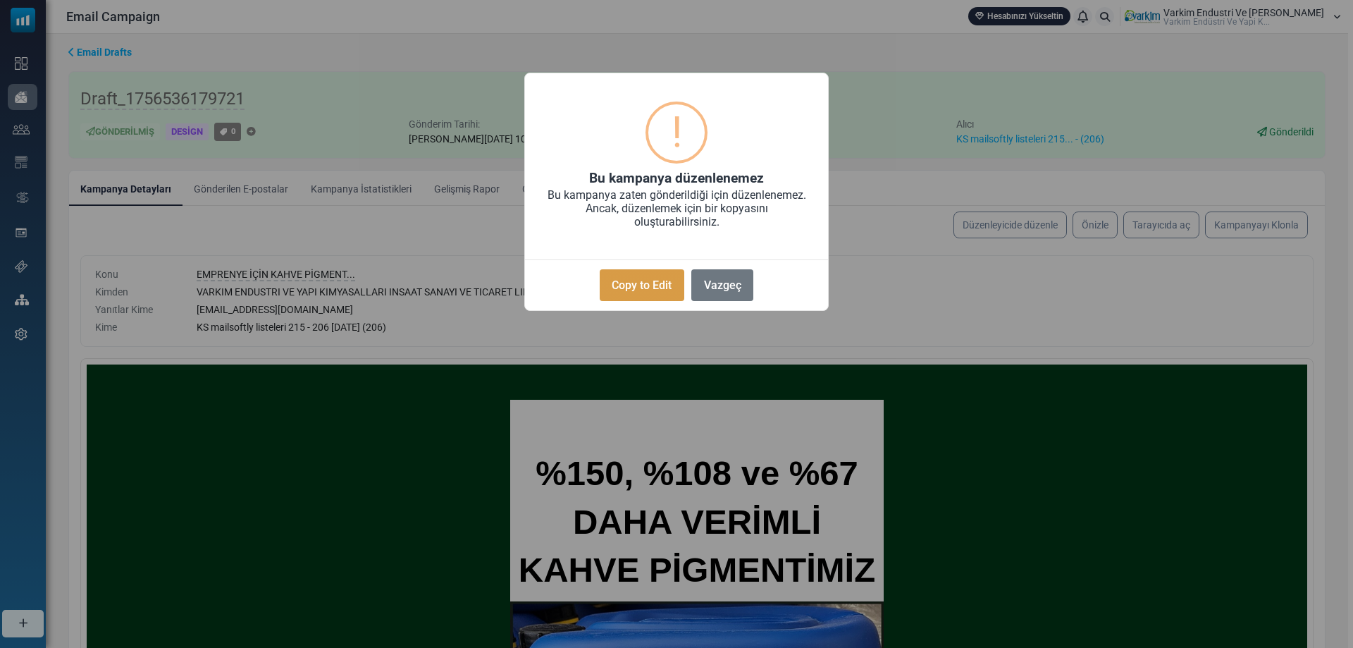
click at [651, 283] on button "Copy to Edit" at bounding box center [642, 285] width 85 height 32
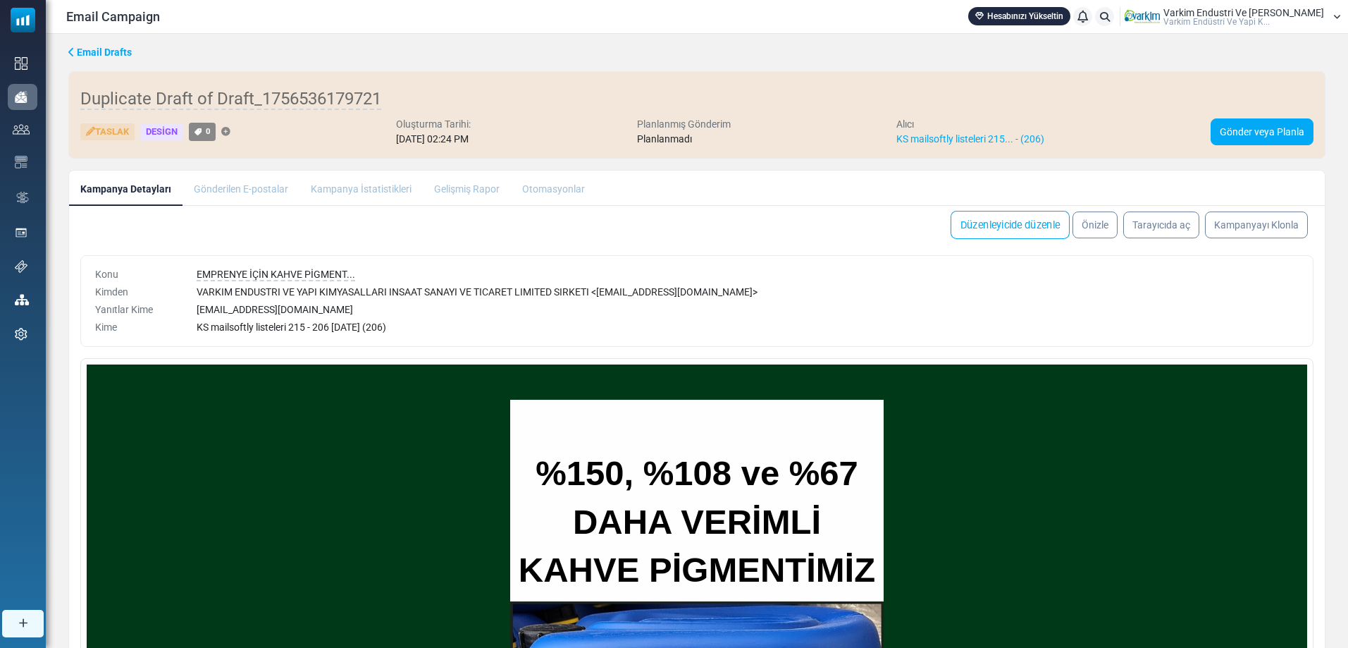
click at [1023, 228] on link "Düzenleyicide düzenle" at bounding box center [1010, 225] width 119 height 28
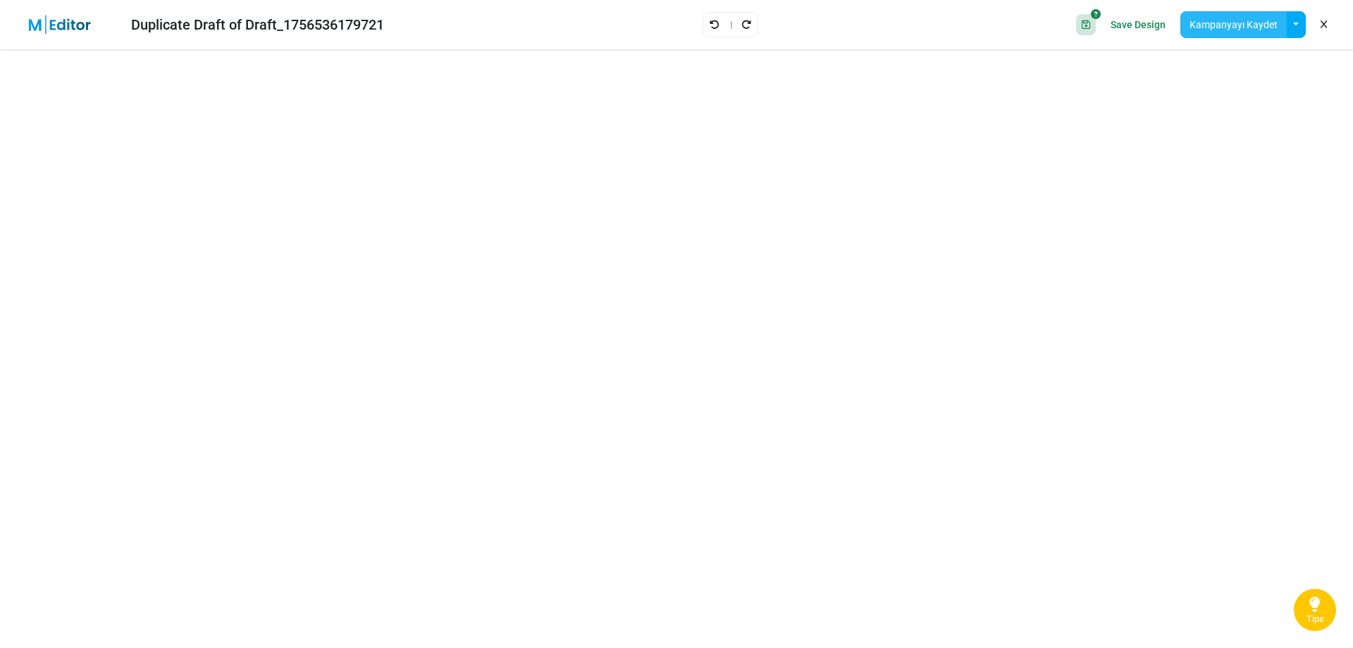
click at [1231, 20] on button "Kampanyayı Kaydet" at bounding box center [1234, 24] width 106 height 27
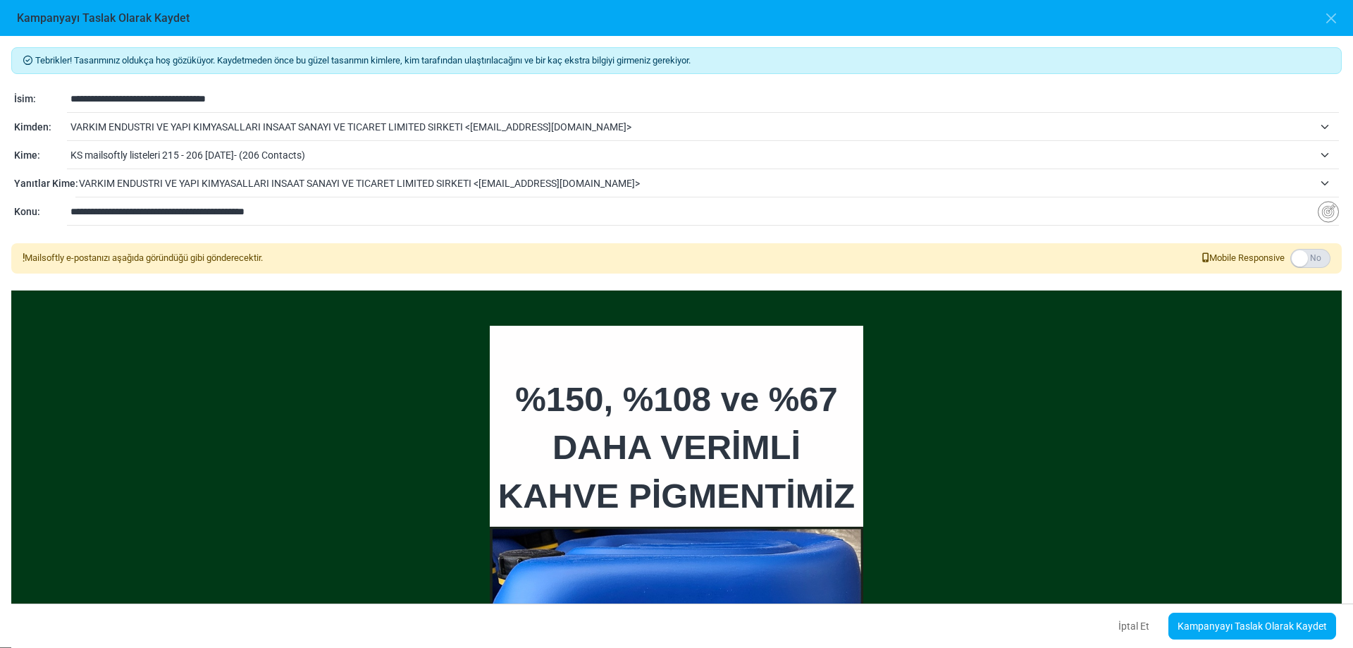
click at [37, 126] on div "Kimden:" at bounding box center [40, 127] width 53 height 15
click at [140, 152] on span "KS mailsoftly listeleri 215 - 206 15.08.2025- (206 Contacts)" at bounding box center [691, 155] width 1243 height 17
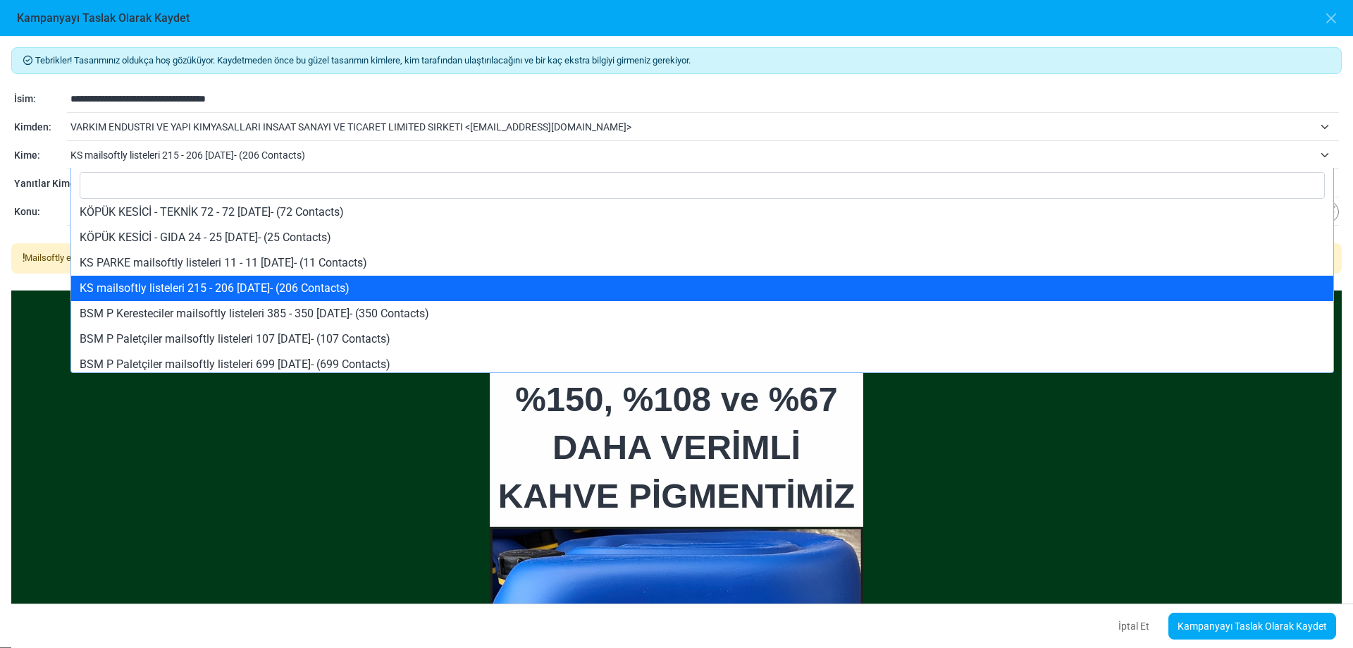
scroll to position [110, 0]
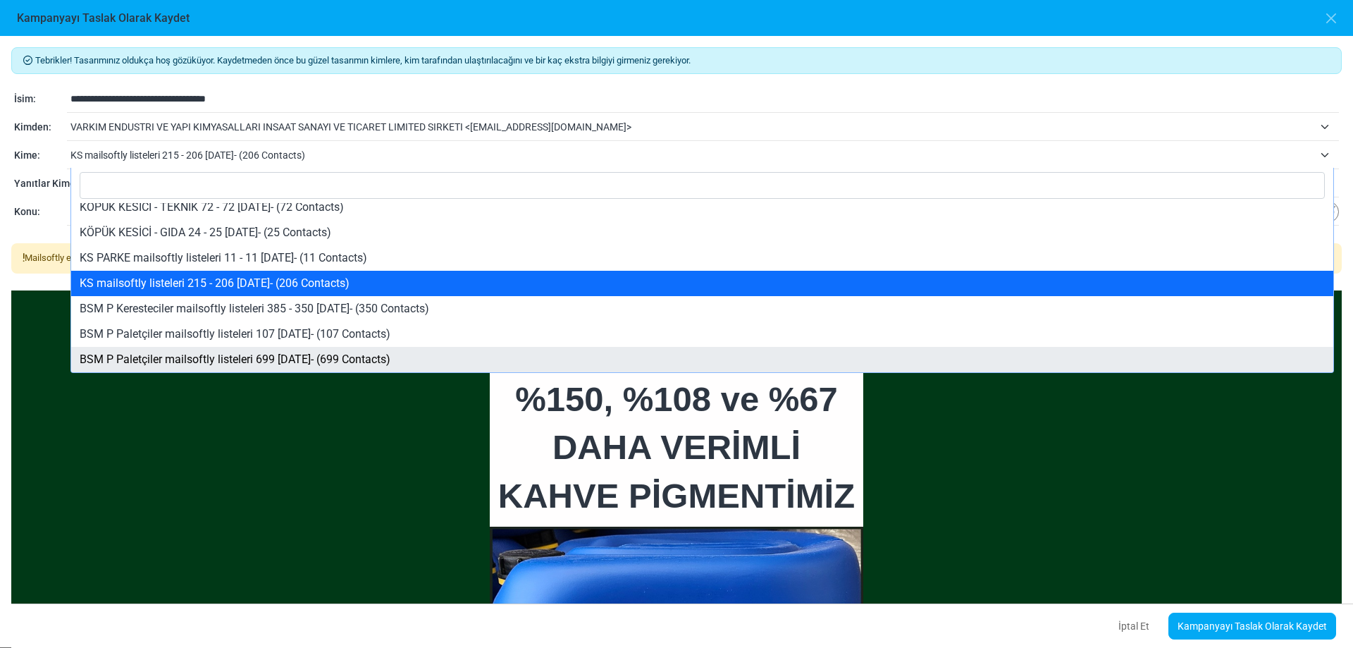
select select "*****"
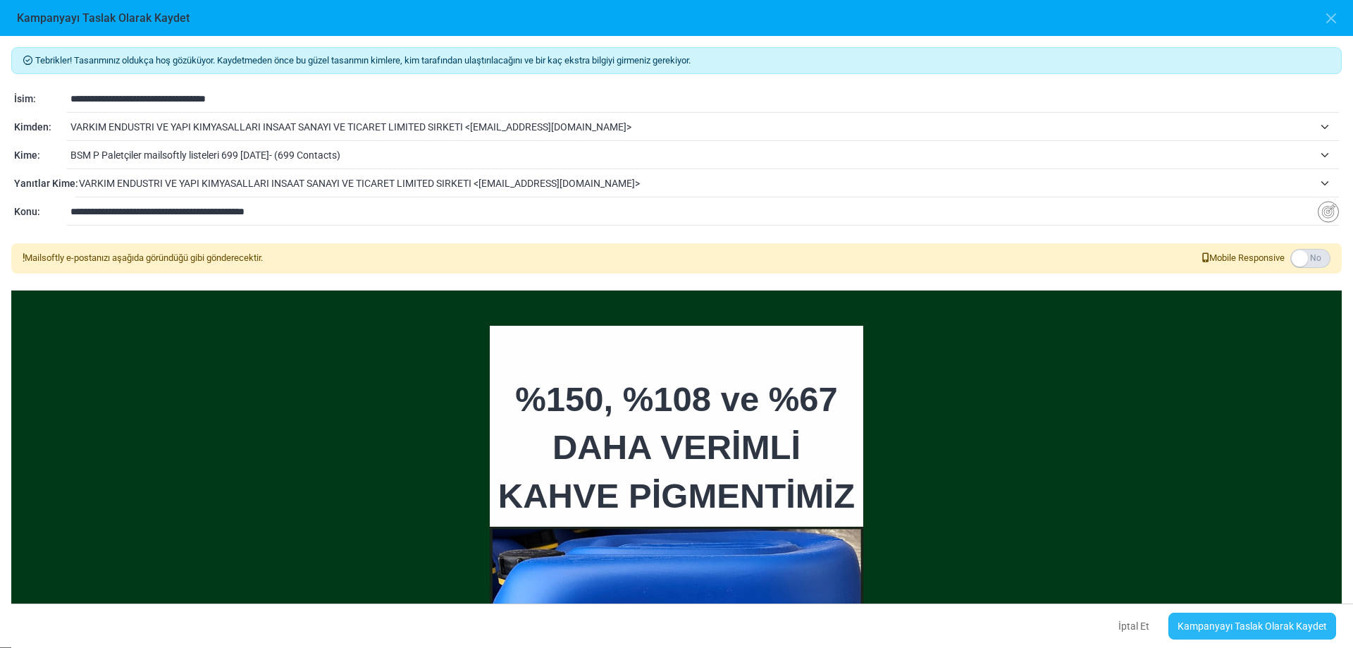
click at [1188, 625] on link "Kampanyayı Taslak Olarak Kaydet" at bounding box center [1253, 626] width 168 height 27
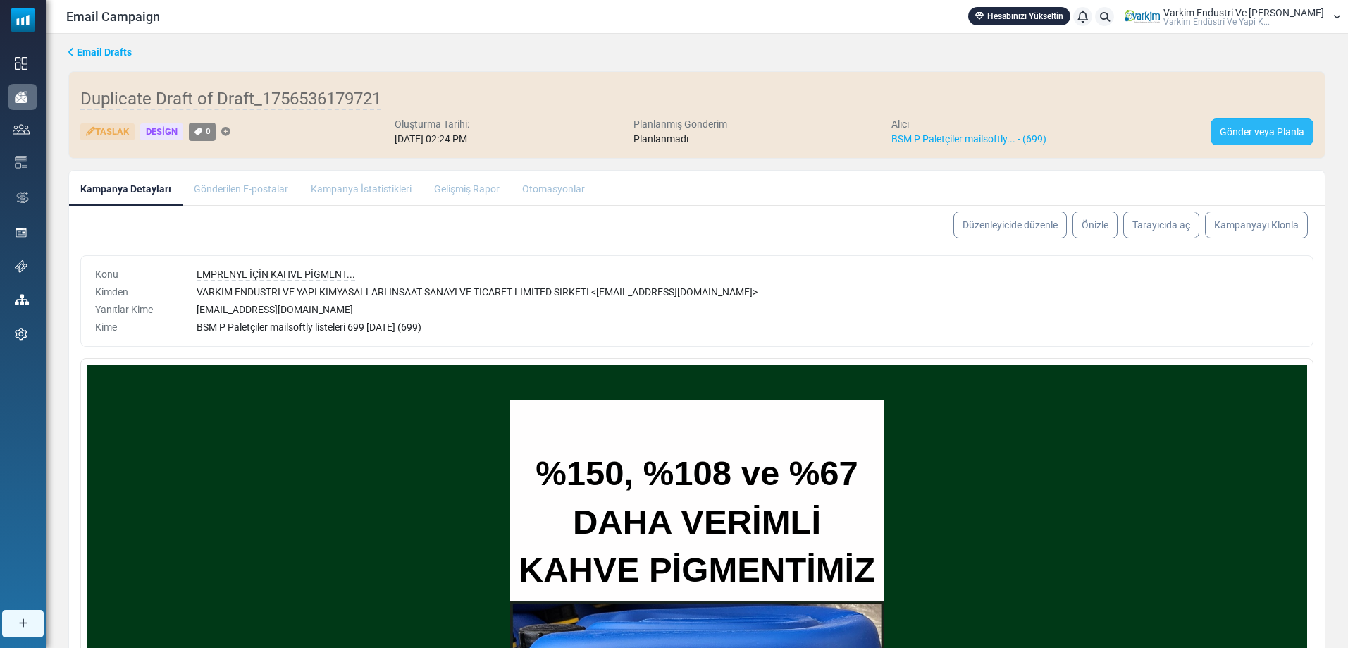
click at [1233, 126] on link "Gönder veya Planla" at bounding box center [1262, 131] width 103 height 27
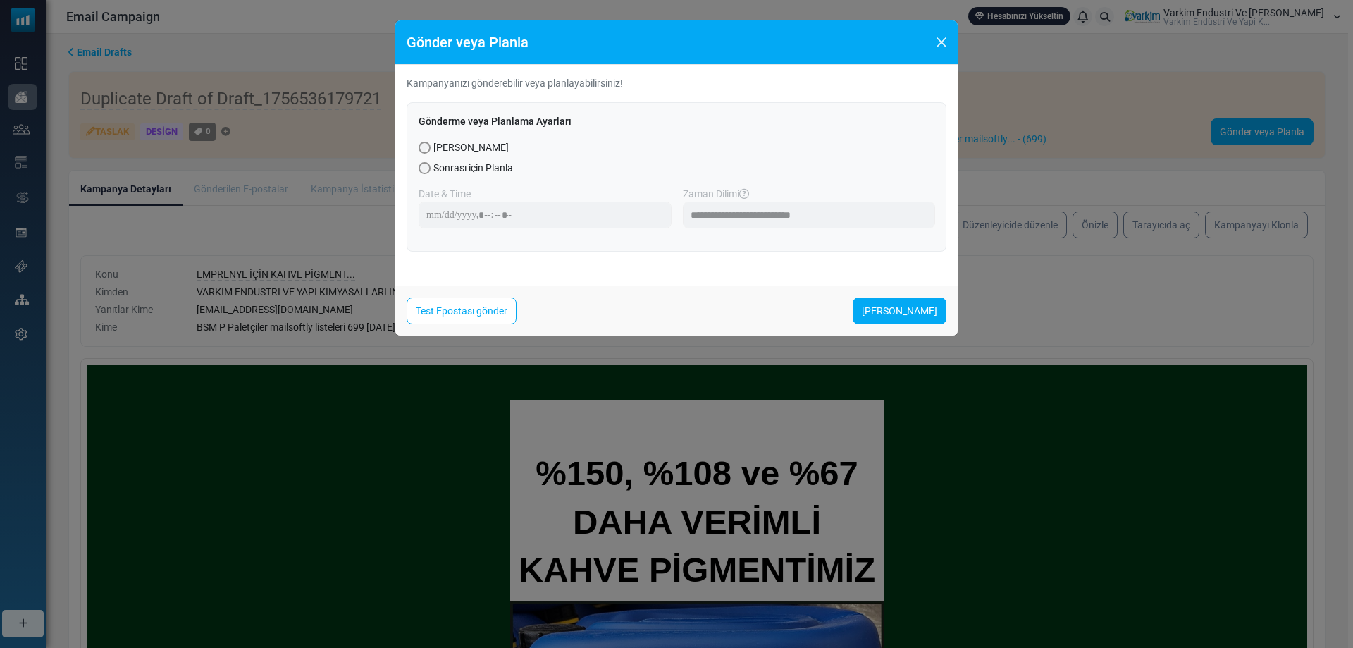
click at [431, 171] on div "Sonrası için Planla" at bounding box center [677, 168] width 516 height 15
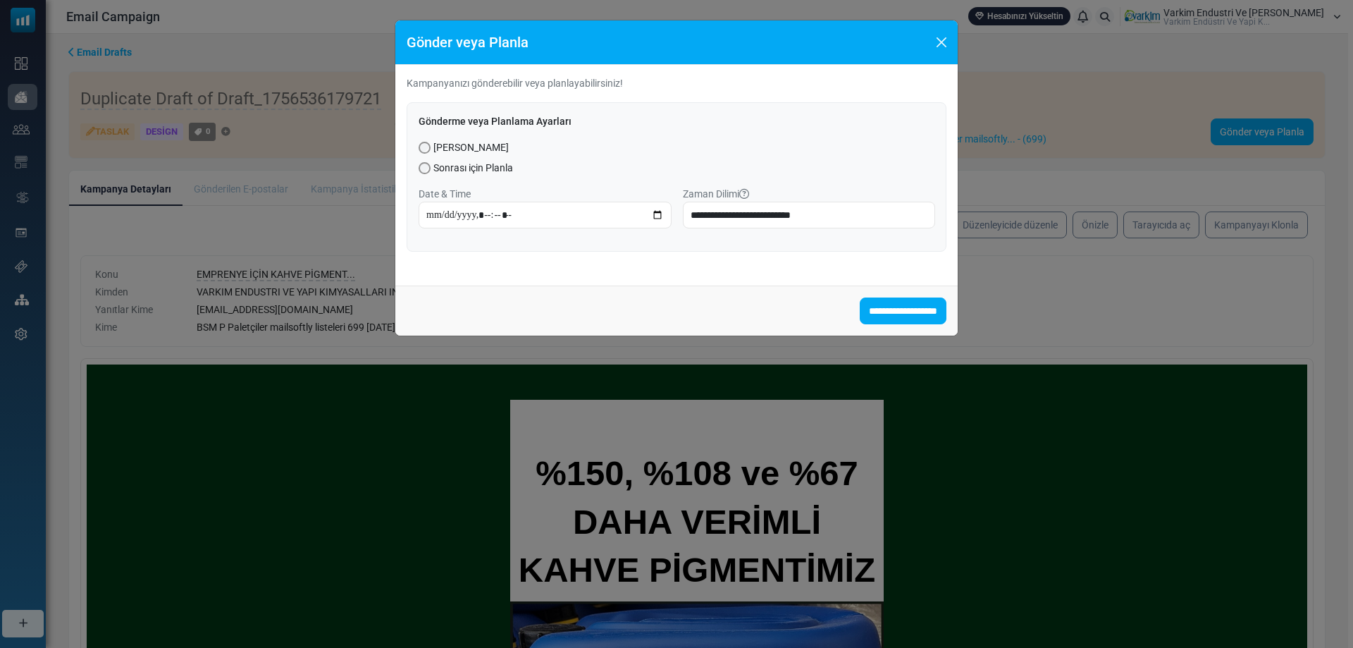
click at [443, 151] on span "Şimdi Gönder" at bounding box center [470, 147] width 75 height 15
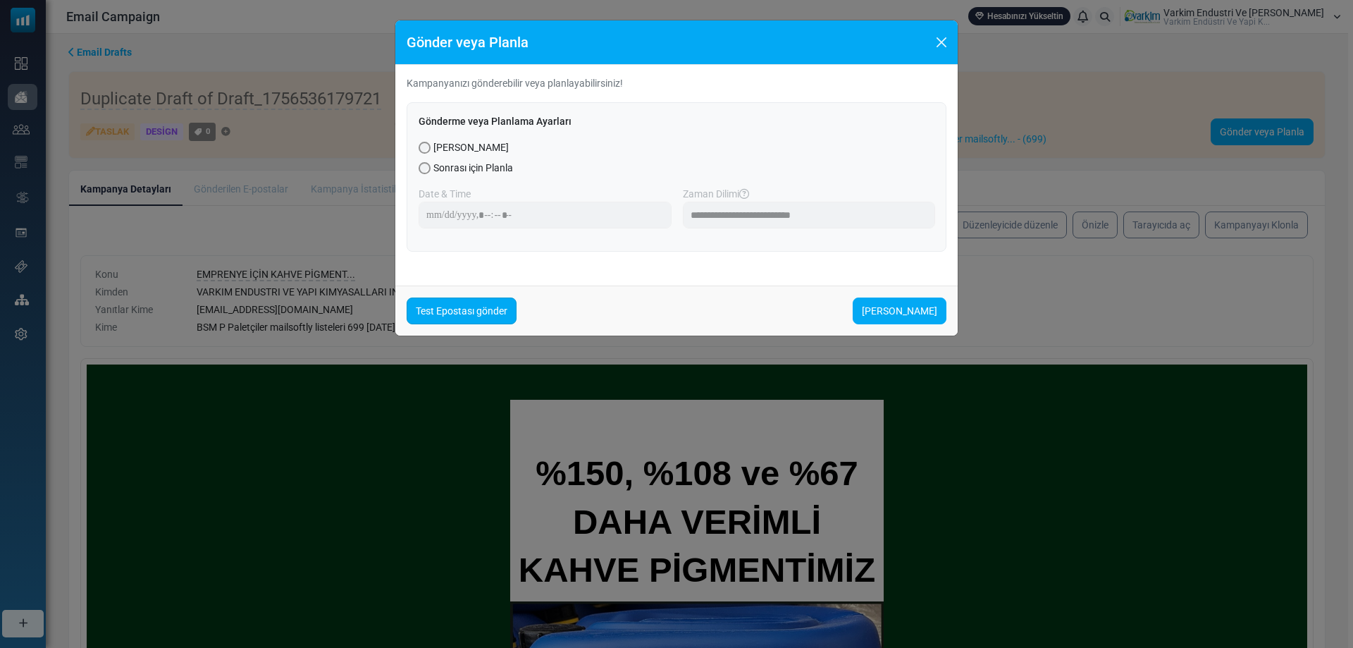
click at [448, 307] on link "Test Epostası gönder" at bounding box center [462, 310] width 110 height 27
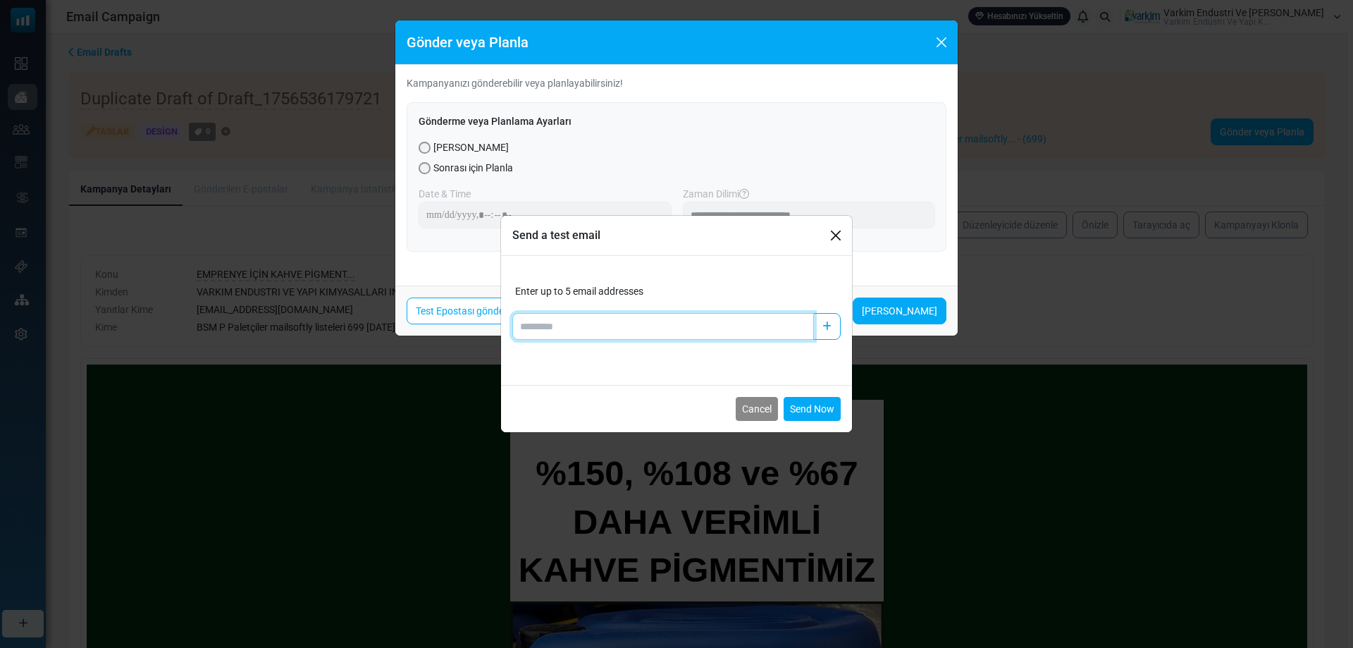
click at [672, 328] on input "Add email" at bounding box center [663, 326] width 302 height 27
type input "**********"
click at [620, 327] on input "**********" at bounding box center [663, 326] width 302 height 27
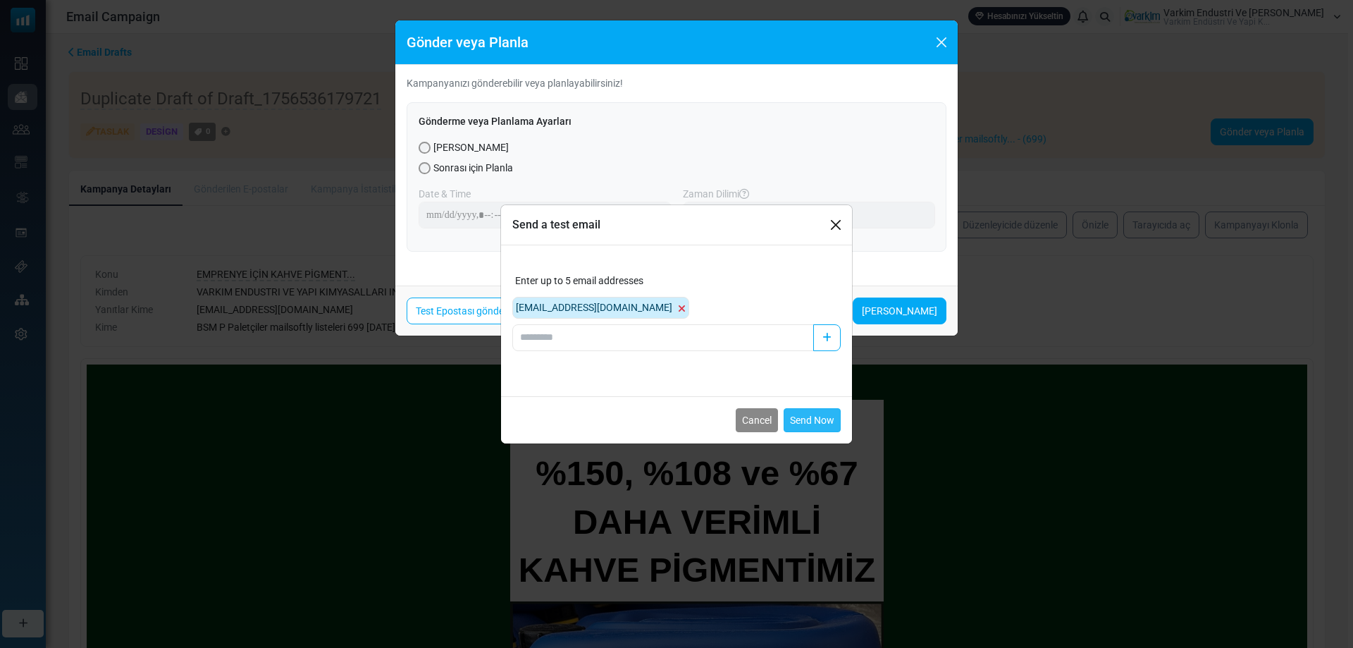
click at [825, 417] on button "Send Now" at bounding box center [812, 420] width 57 height 24
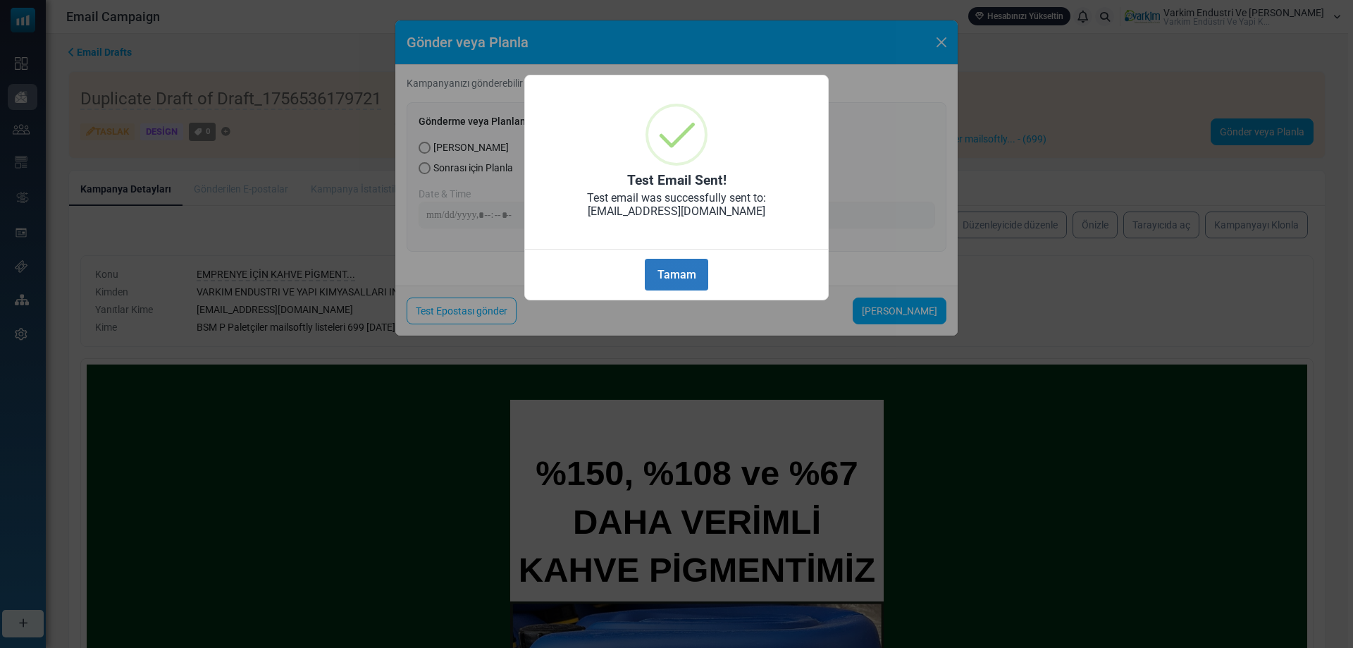
click at [667, 279] on button "Tamam" at bounding box center [676, 275] width 63 height 32
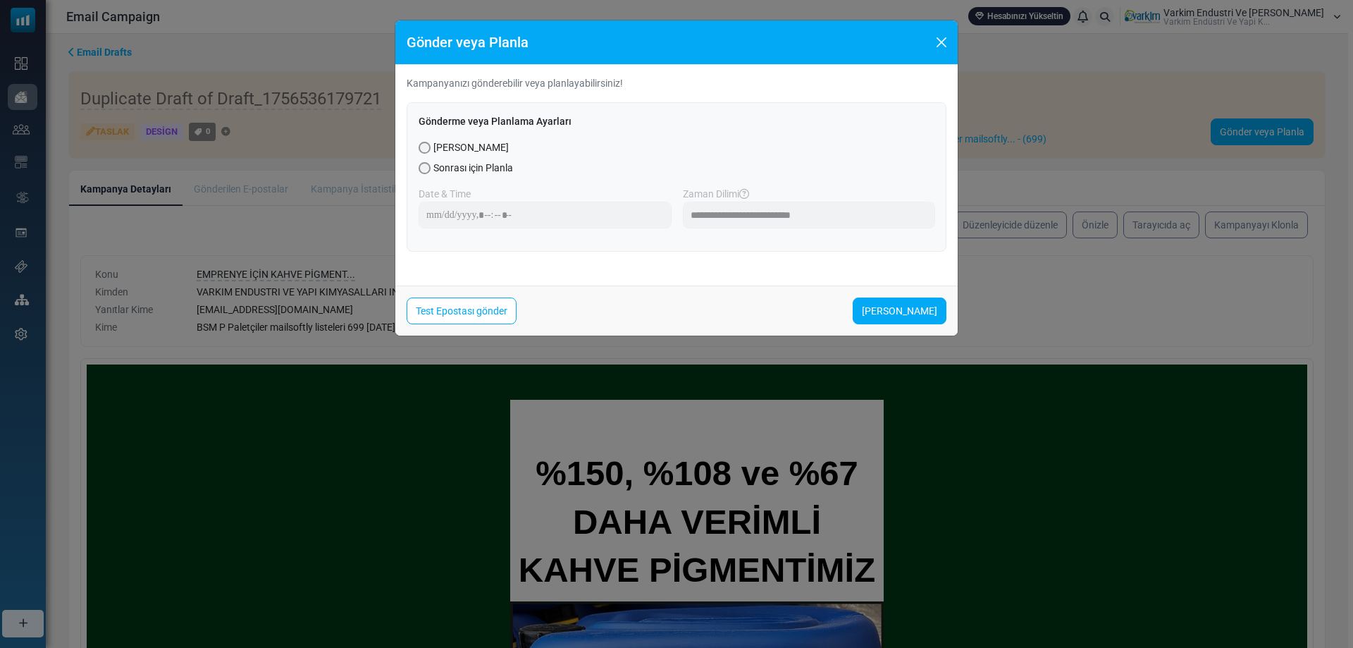
click at [431, 167] on div "Sonrası için Planla" at bounding box center [677, 168] width 516 height 15
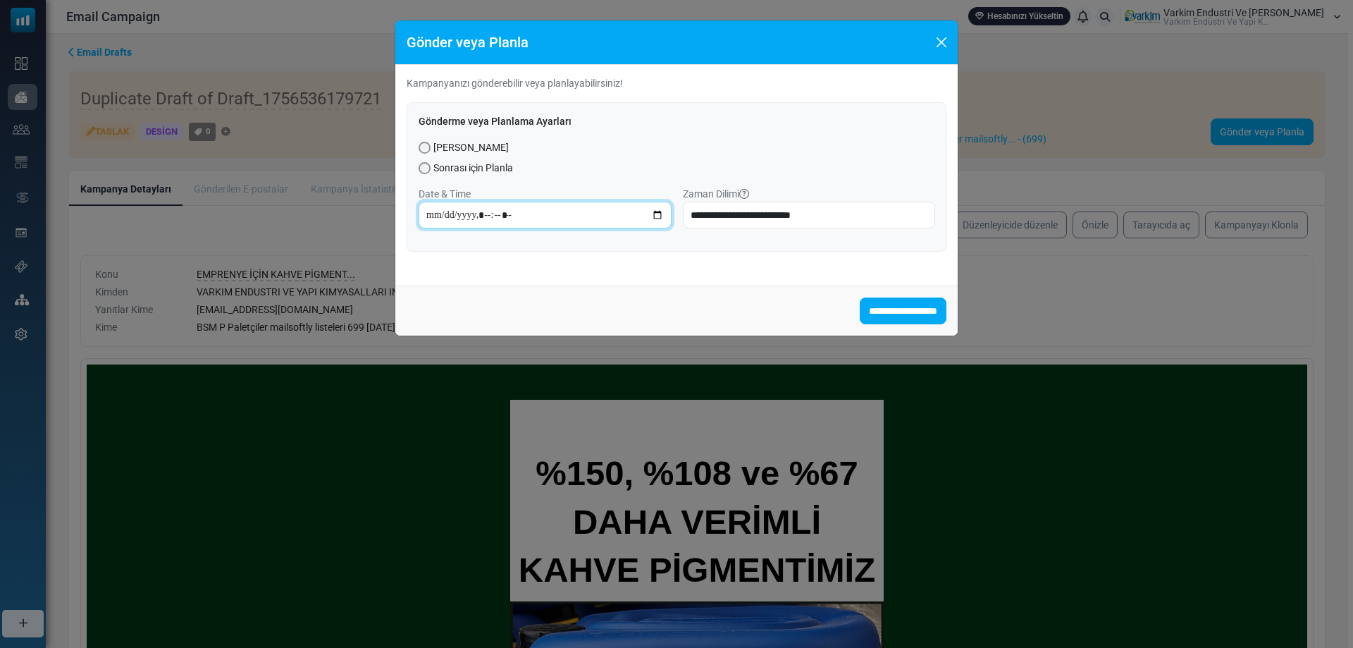
click at [529, 221] on input "datetime-local" at bounding box center [545, 215] width 253 height 27
type input "**********"
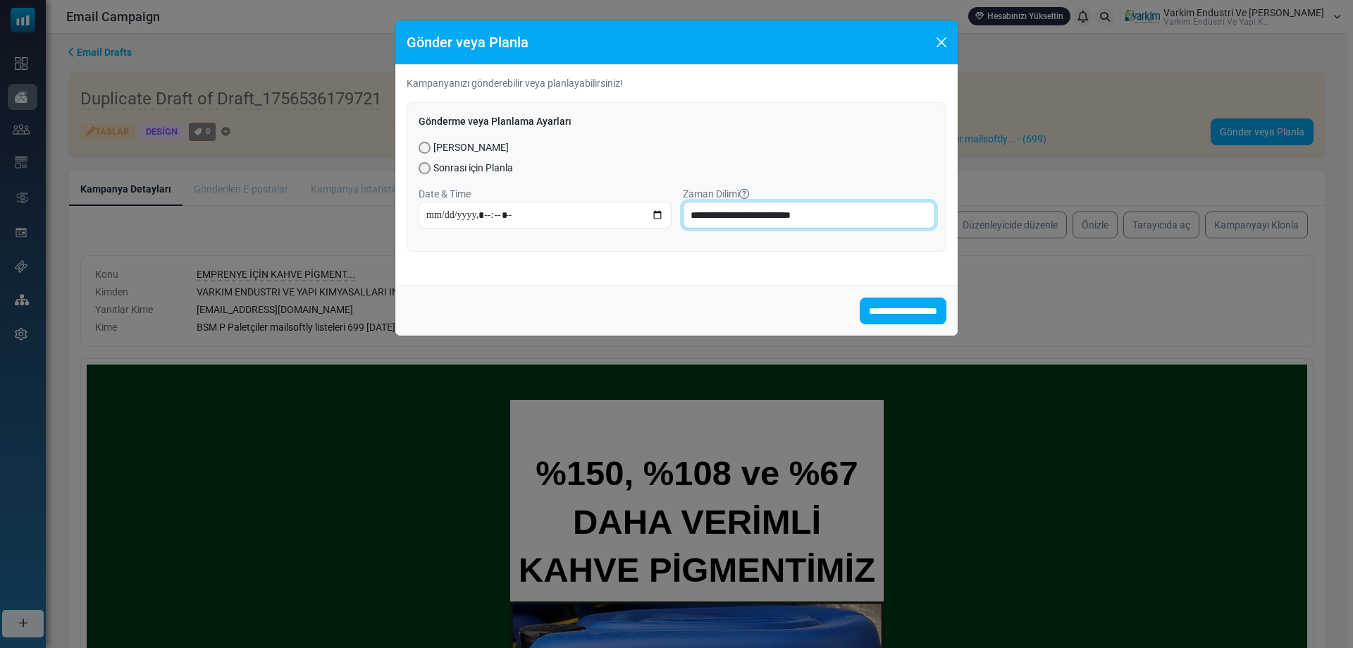
click at [749, 218] on select "**********" at bounding box center [809, 215] width 253 height 27
click at [608, 372] on div "**********" at bounding box center [676, 324] width 1353 height 648
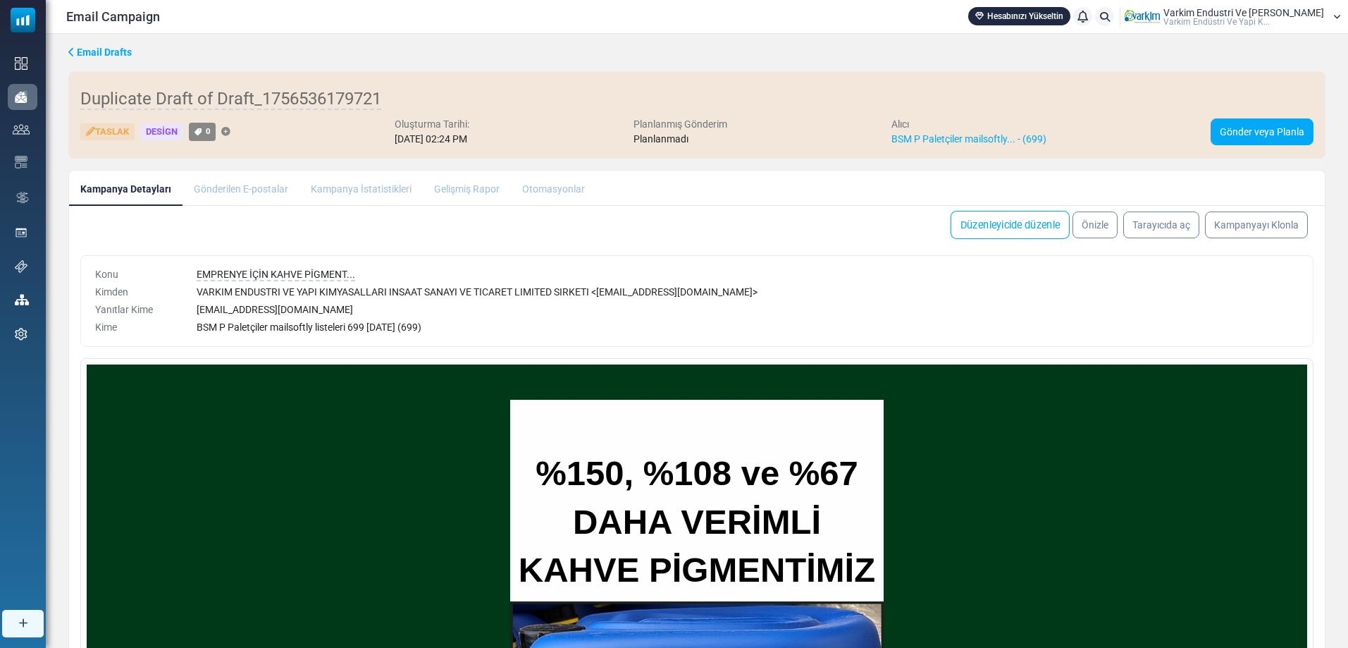
click at [1028, 221] on link "Düzenleyicide düzenle" at bounding box center [1010, 225] width 119 height 28
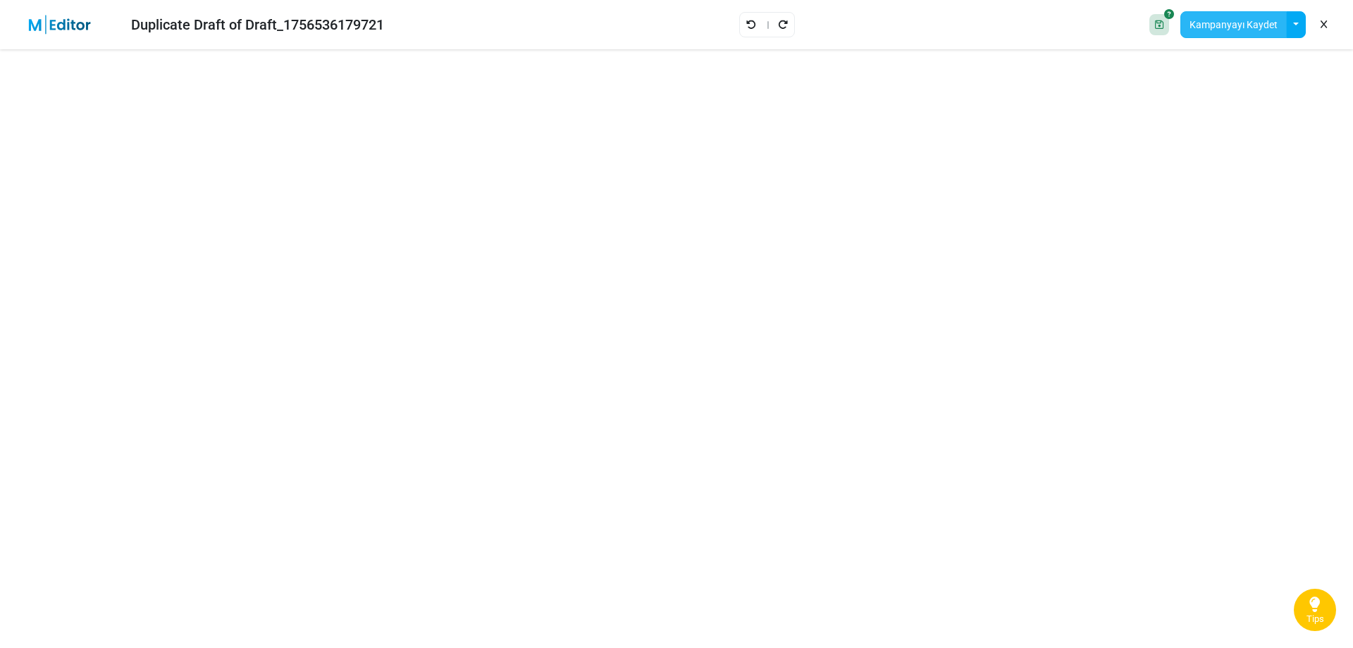
click at [1234, 22] on button "Kampanyayı Kaydet" at bounding box center [1234, 24] width 106 height 27
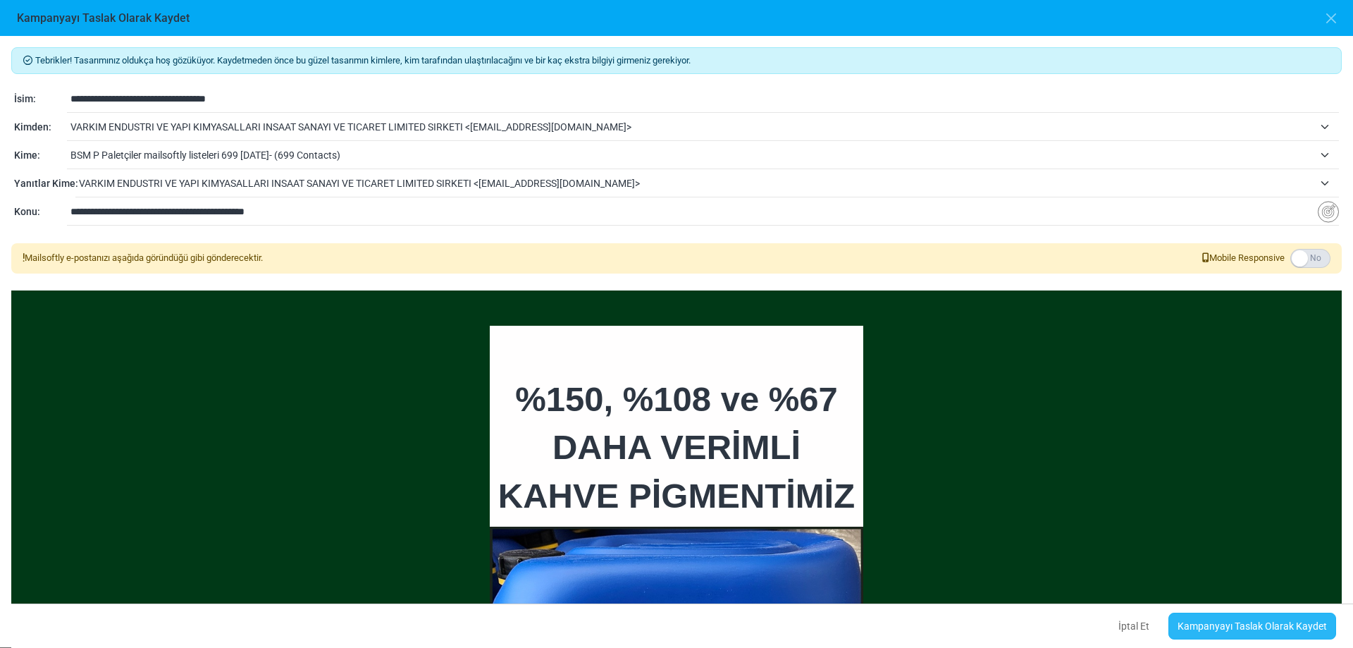
click at [1278, 634] on link "Kampanyayı Taslak Olarak Kaydet" at bounding box center [1253, 626] width 168 height 27
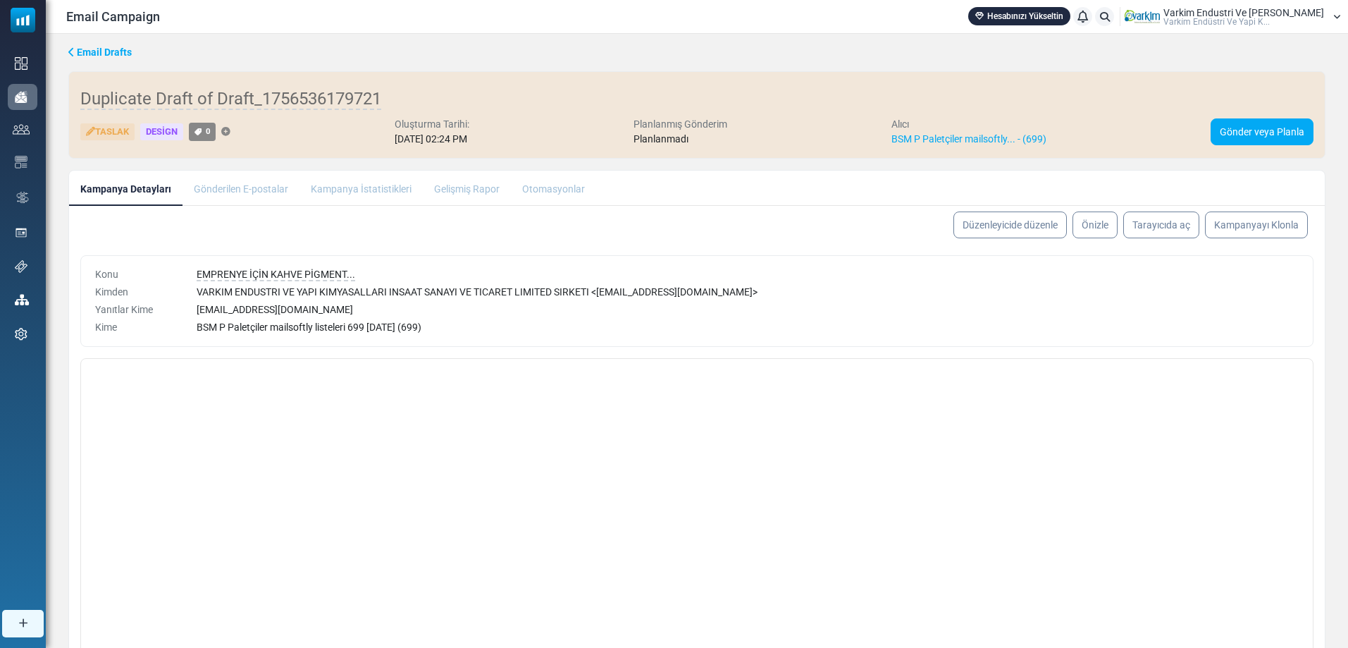
select select "**********"
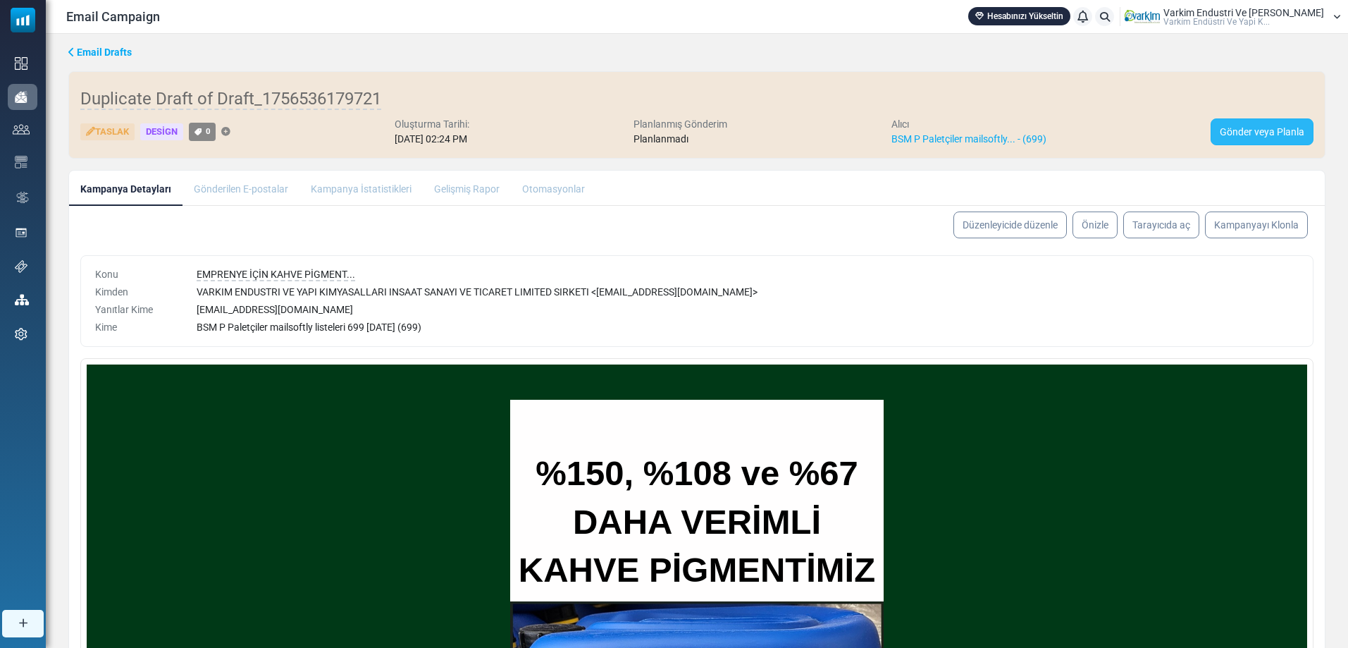
click at [1244, 127] on link "Gönder veya Planla" at bounding box center [1262, 131] width 103 height 27
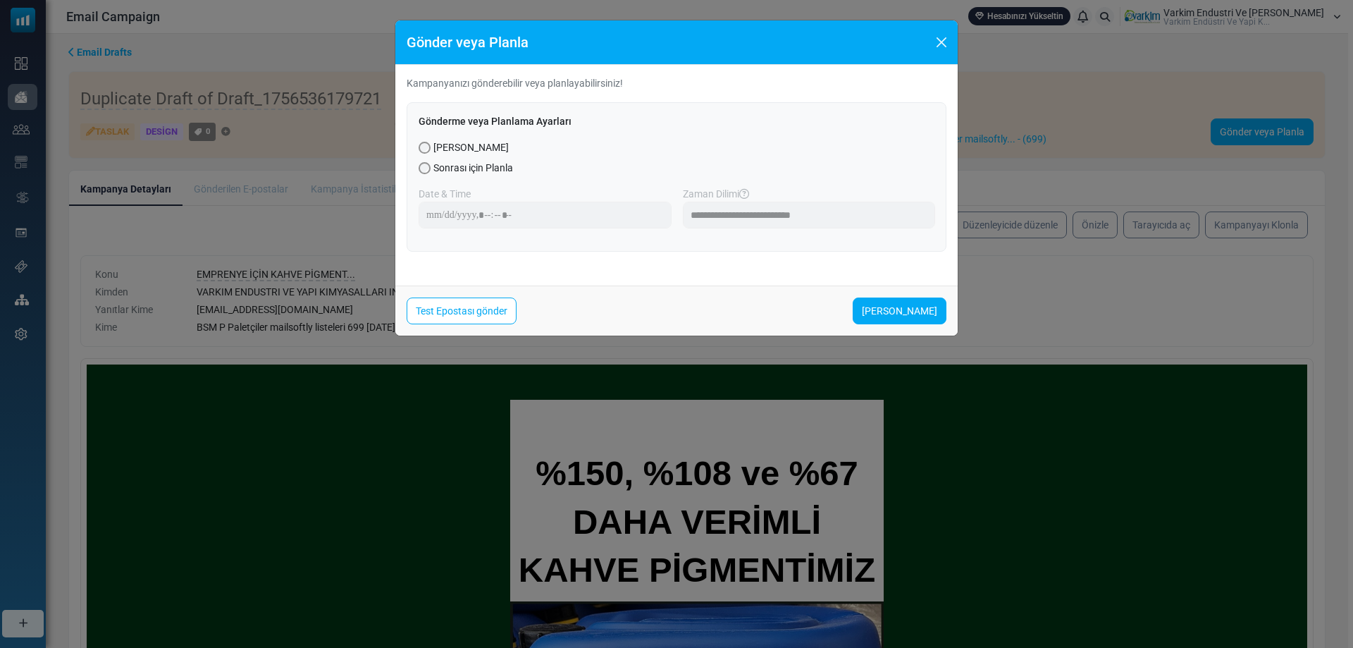
click at [438, 176] on div "**********" at bounding box center [677, 176] width 540 height 149
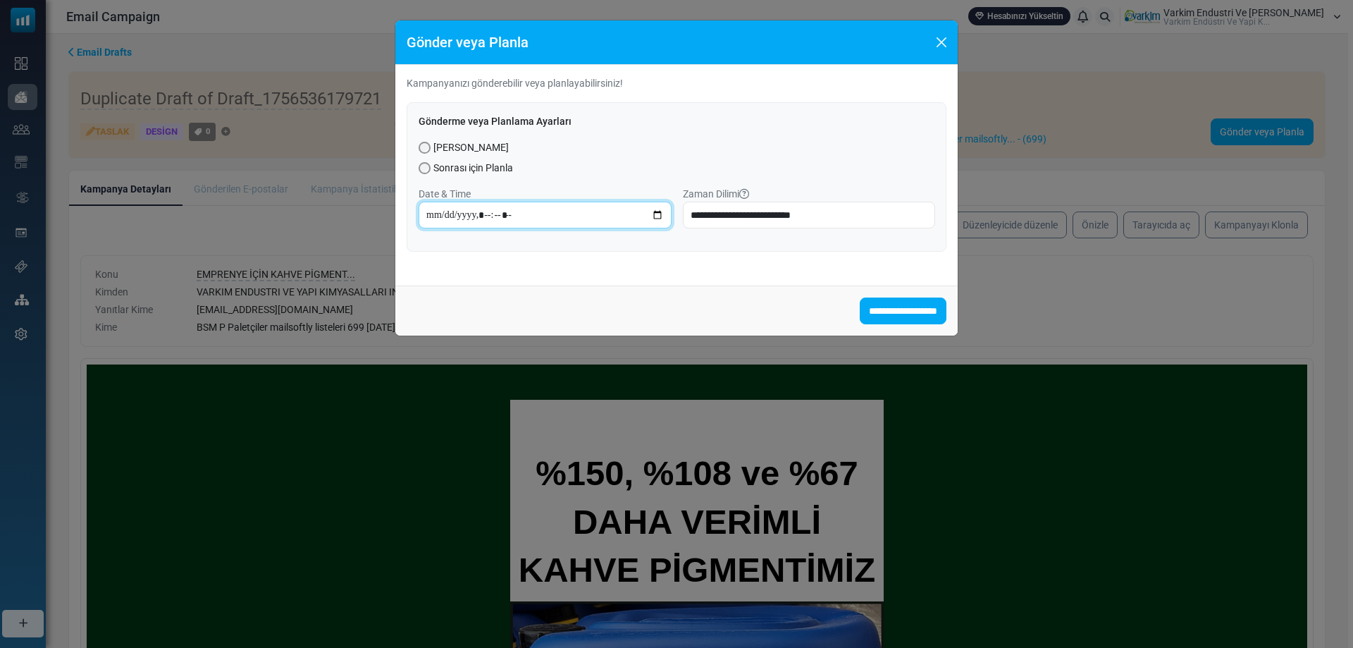
click at [651, 209] on input "datetime-local" at bounding box center [545, 215] width 253 height 27
type input "**********"
click at [939, 38] on button "Close" at bounding box center [941, 42] width 21 height 21
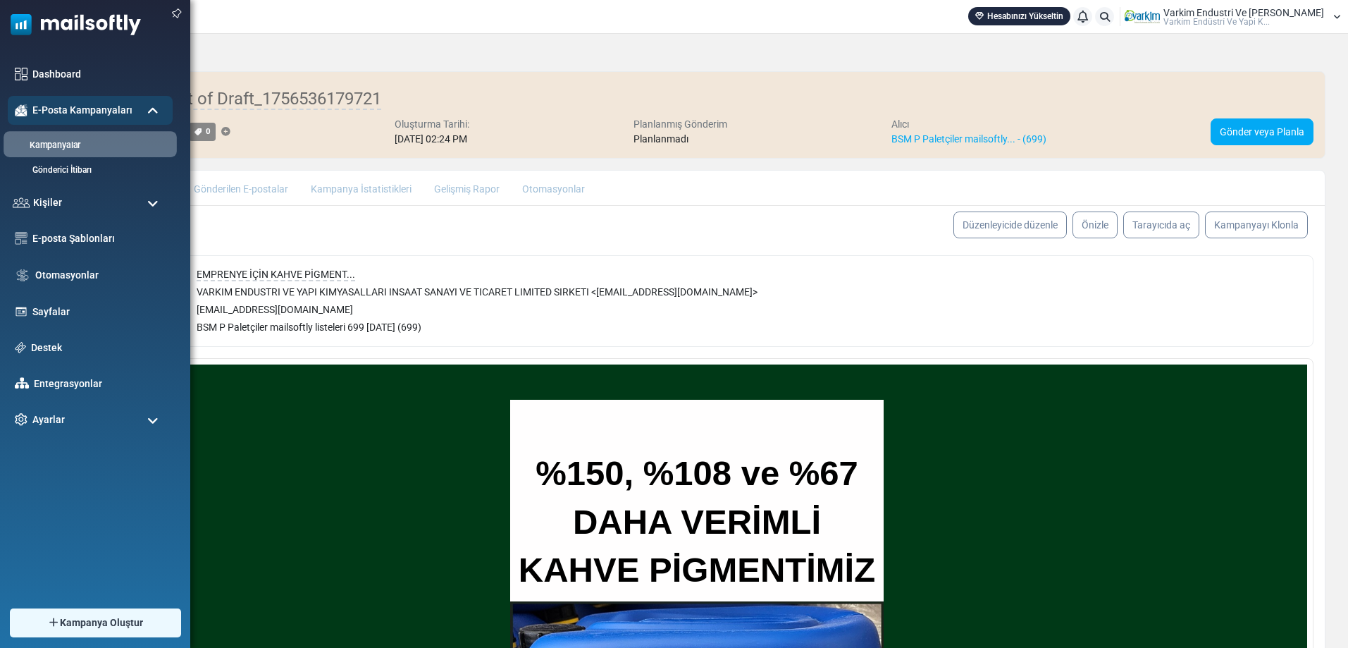
click at [55, 148] on link "Kampanyalar" at bounding box center [88, 145] width 169 height 13
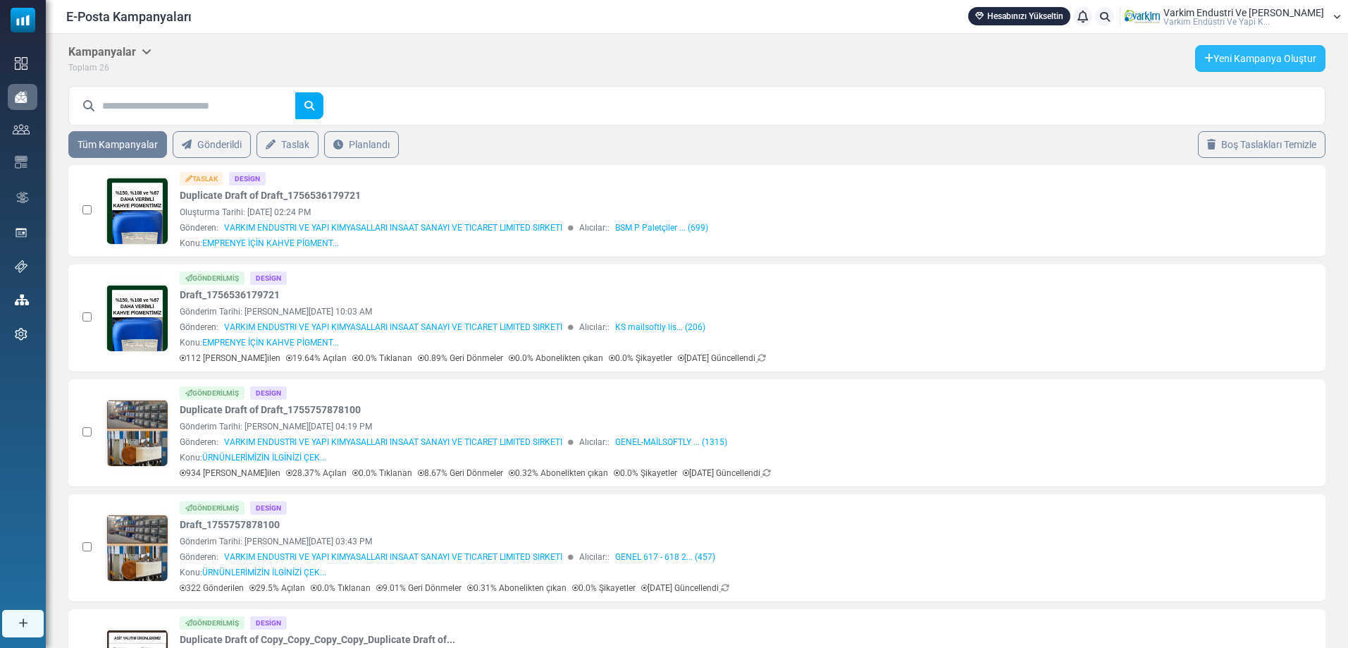
click at [1310, 59] on link "Yeni Kampanya Oluştur" at bounding box center [1260, 58] width 130 height 27
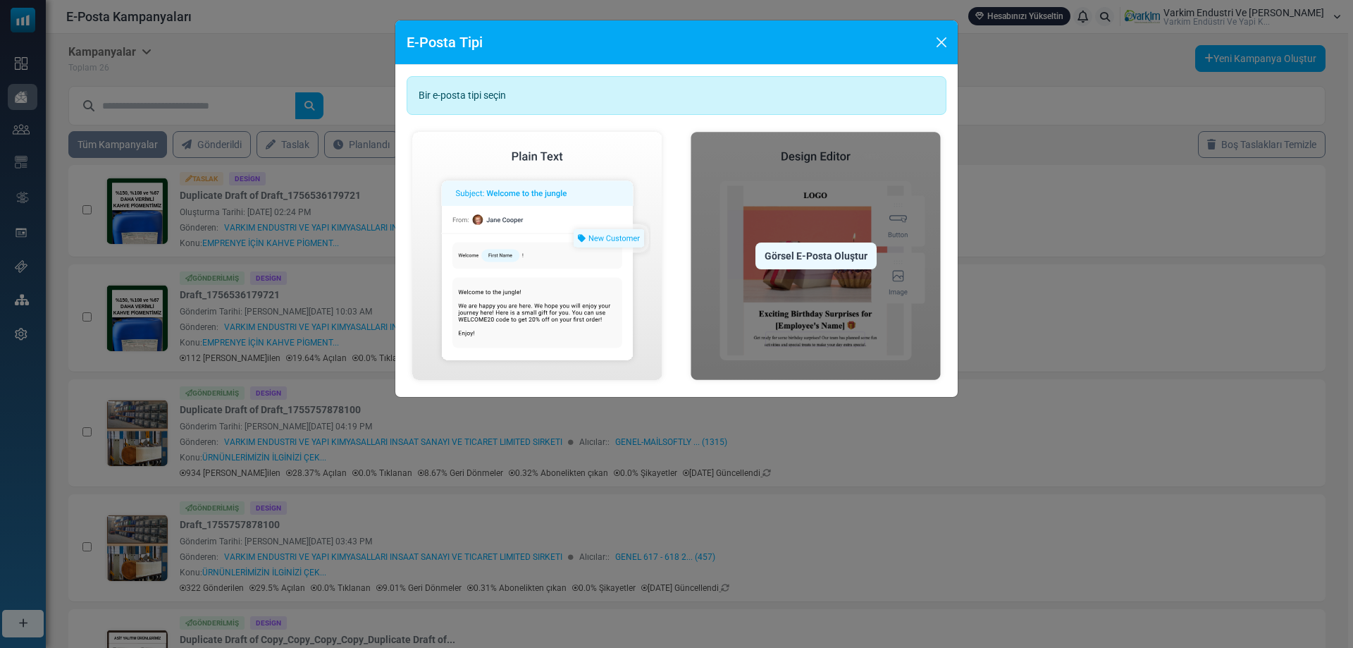
click at [788, 249] on div "Görsel E-Posta Oluştur" at bounding box center [816, 255] width 121 height 27
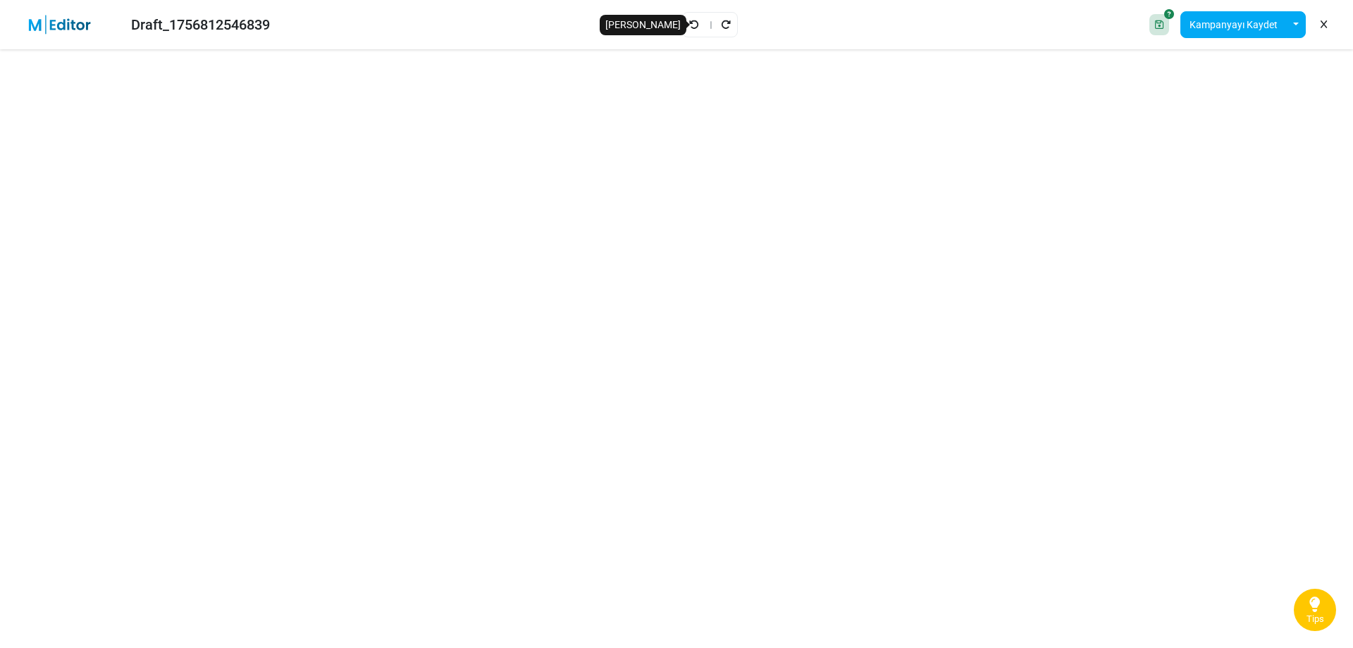
click at [694, 20] on icon "Geri Al" at bounding box center [694, 25] width 10 height 10
click at [616, 18] on div at bounding box center [636, 24] width 56 height 25
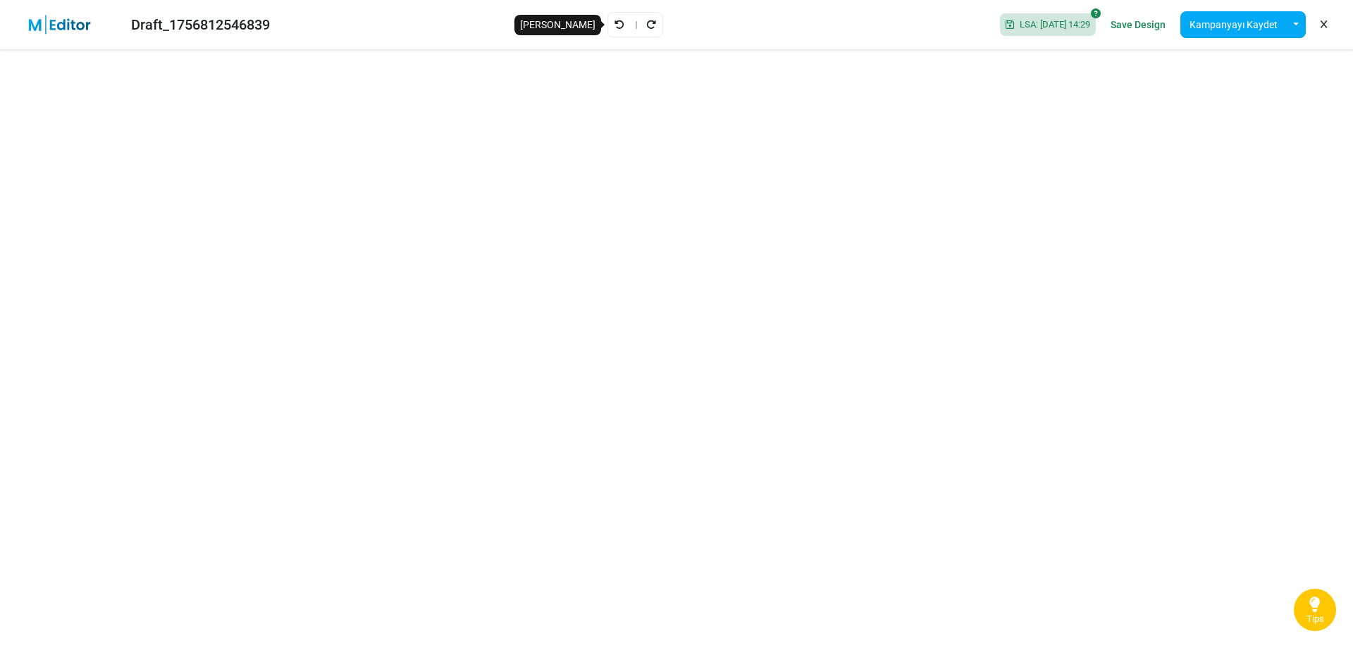
click at [615, 26] on icon "Geri Al" at bounding box center [620, 25] width 10 height 10
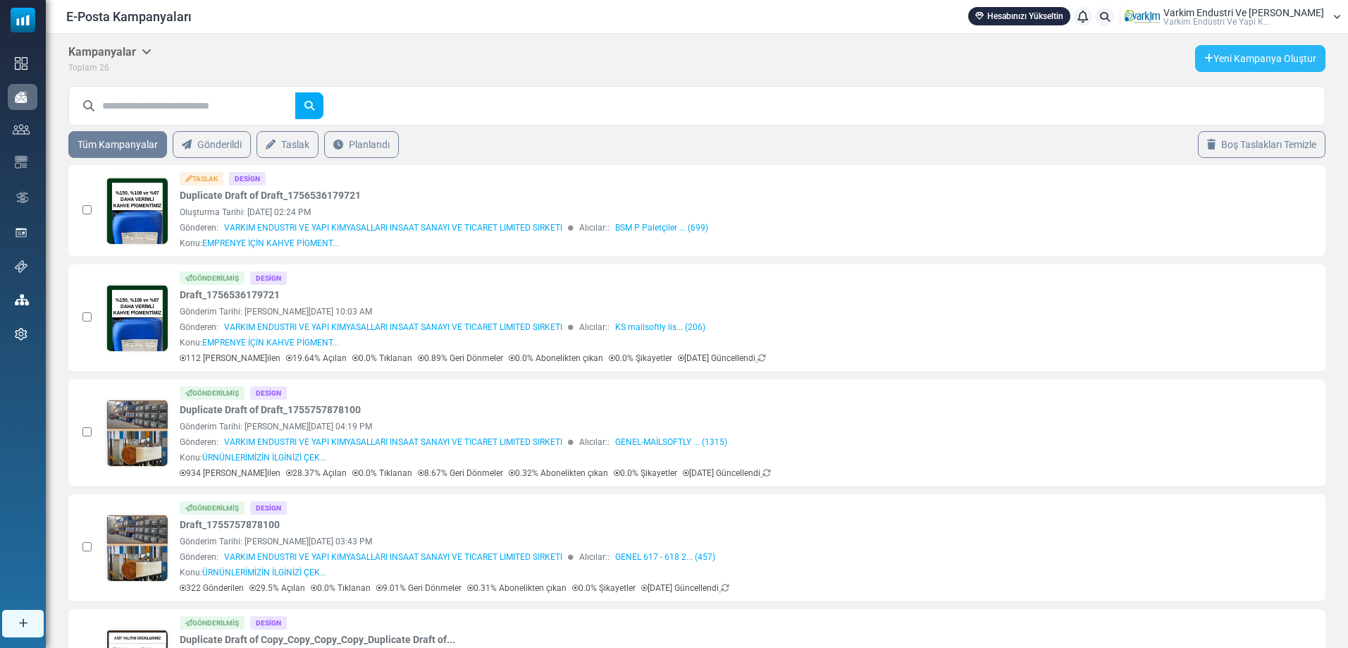
click at [1262, 66] on link "Yeni Kampanya Oluştur" at bounding box center [1260, 58] width 130 height 27
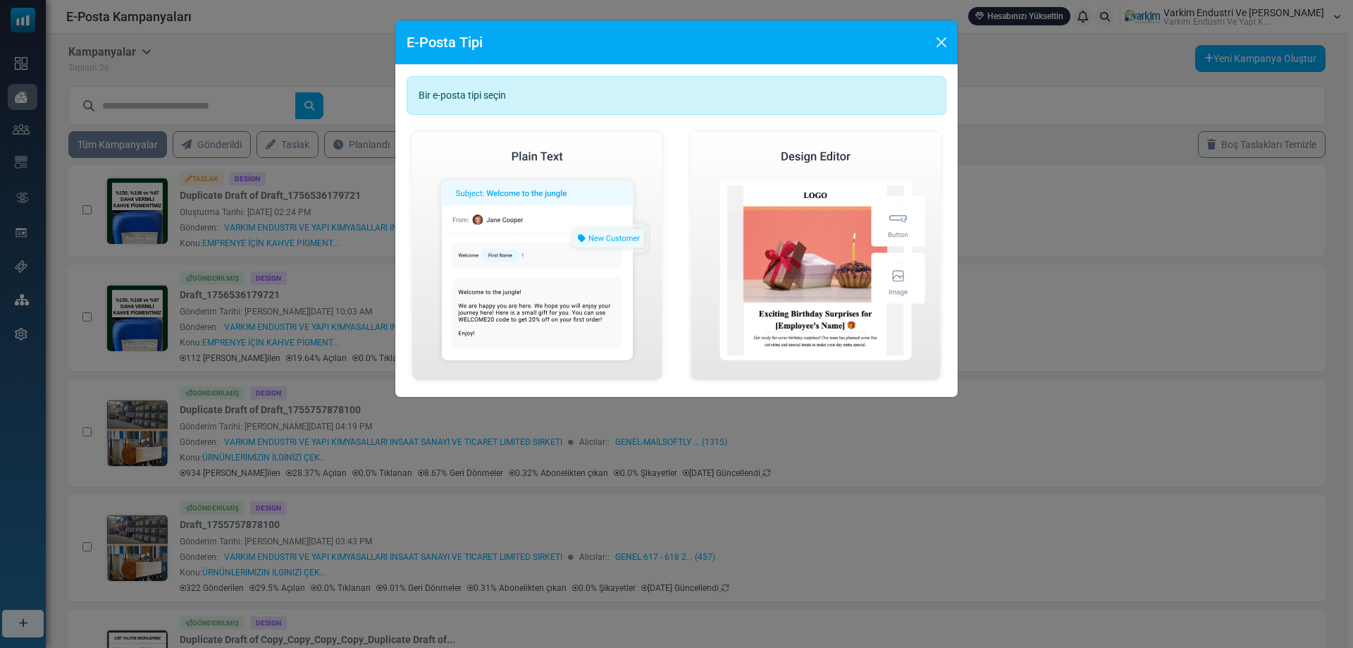
click at [830, 445] on div "E-Posta Tipi Bir e-posta tipi seçin Basit E-Posta Oluştur Görsel E-Posta Oluştur" at bounding box center [676, 324] width 1353 height 648
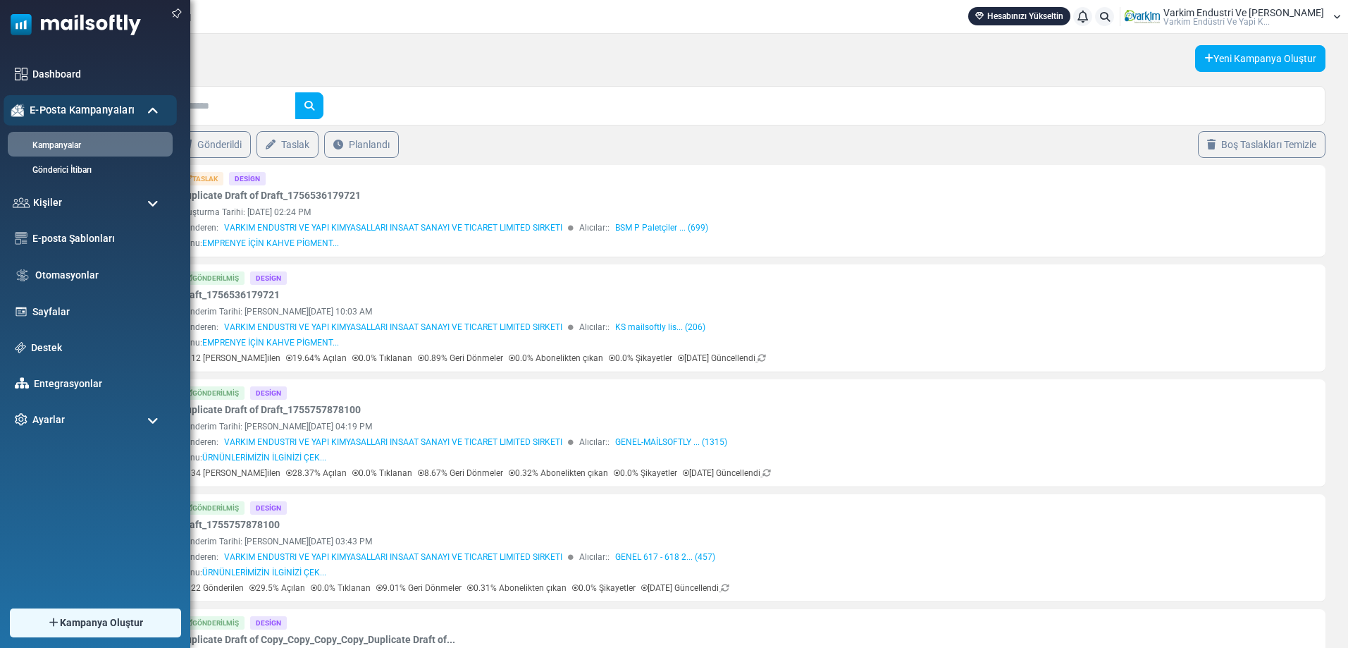
click at [138, 112] on div "E-Posta Kampanyaları" at bounding box center [90, 110] width 173 height 30
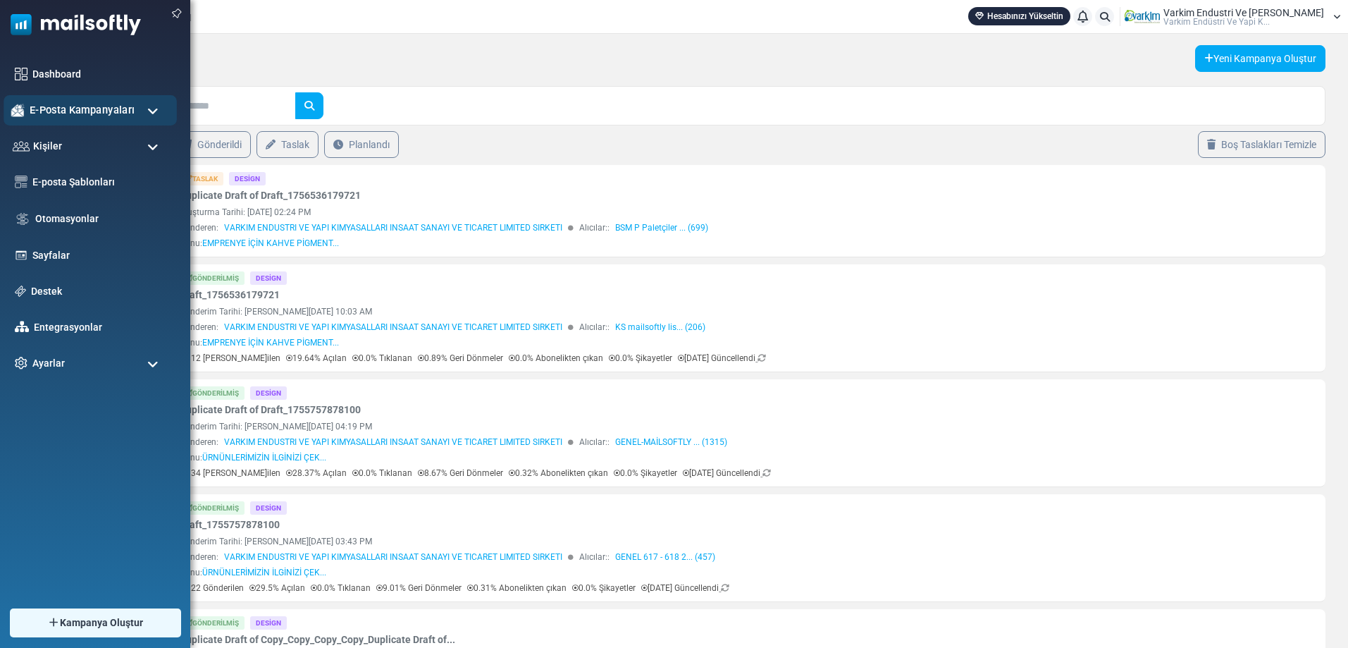
click at [125, 104] on span "E-Posta Kampanyaları" at bounding box center [82, 110] width 105 height 16
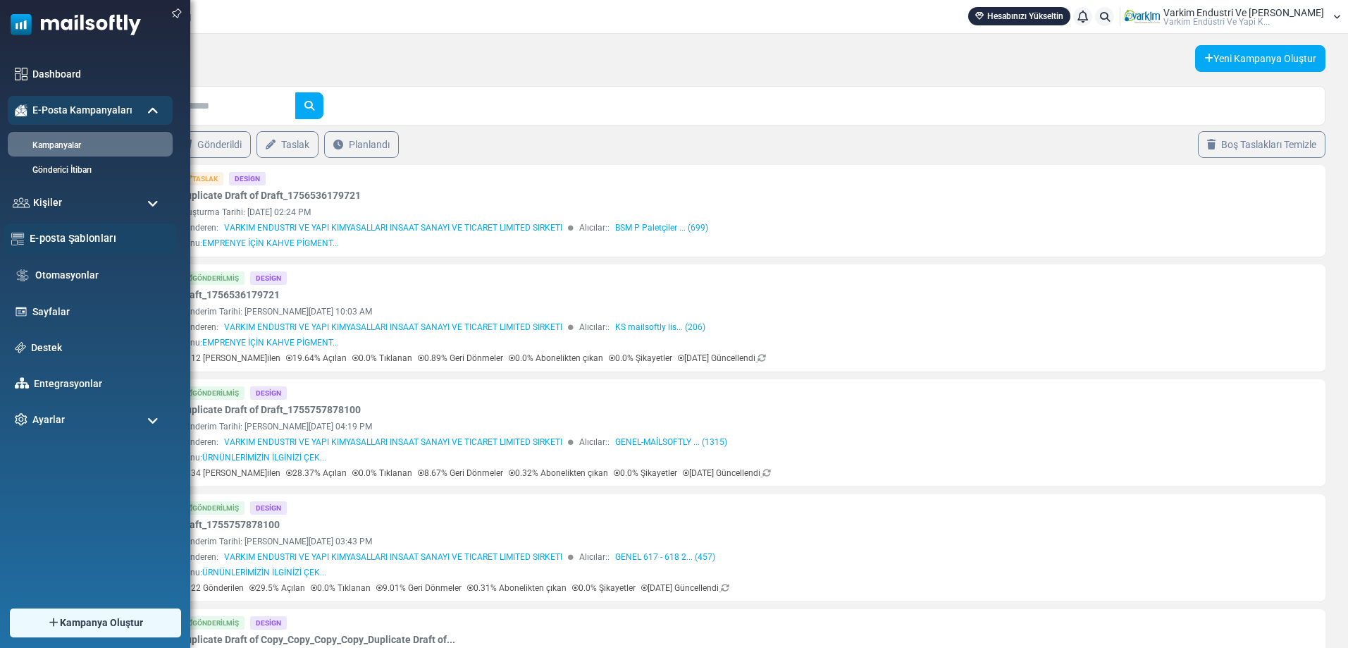
click at [56, 242] on link "E-posta Şablonları" at bounding box center [100, 238] width 140 height 16
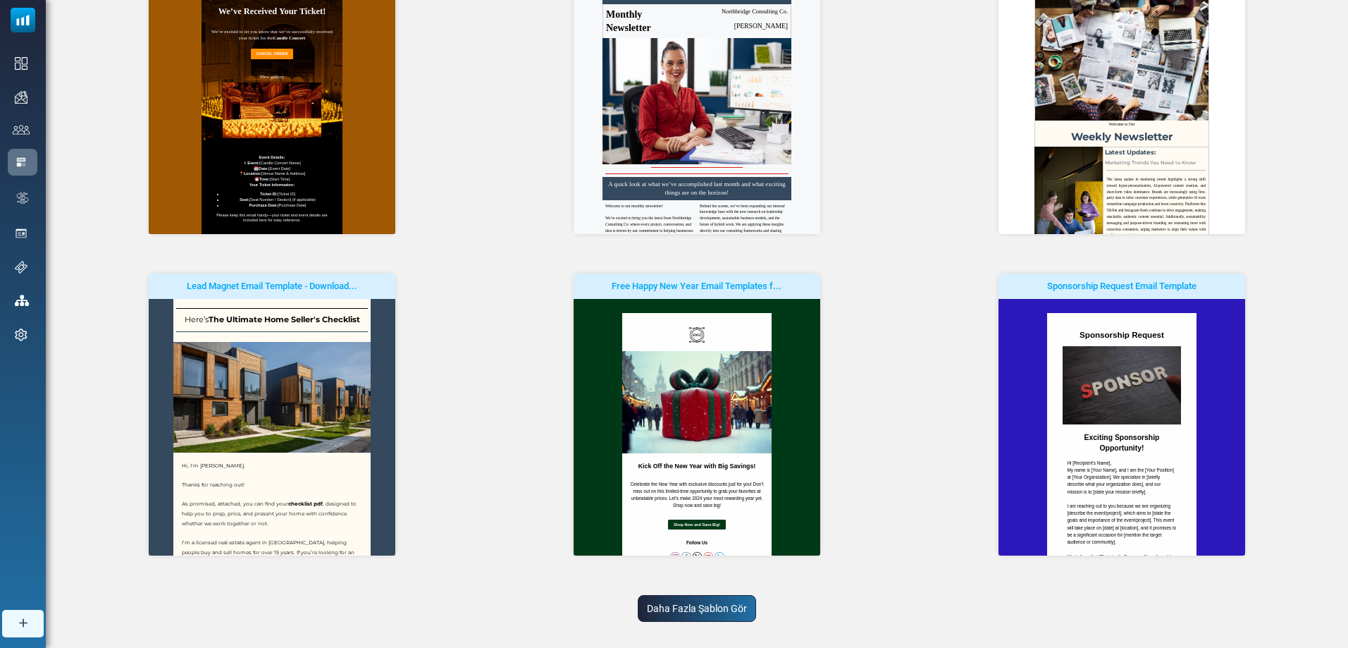
scroll to position [266, 0]
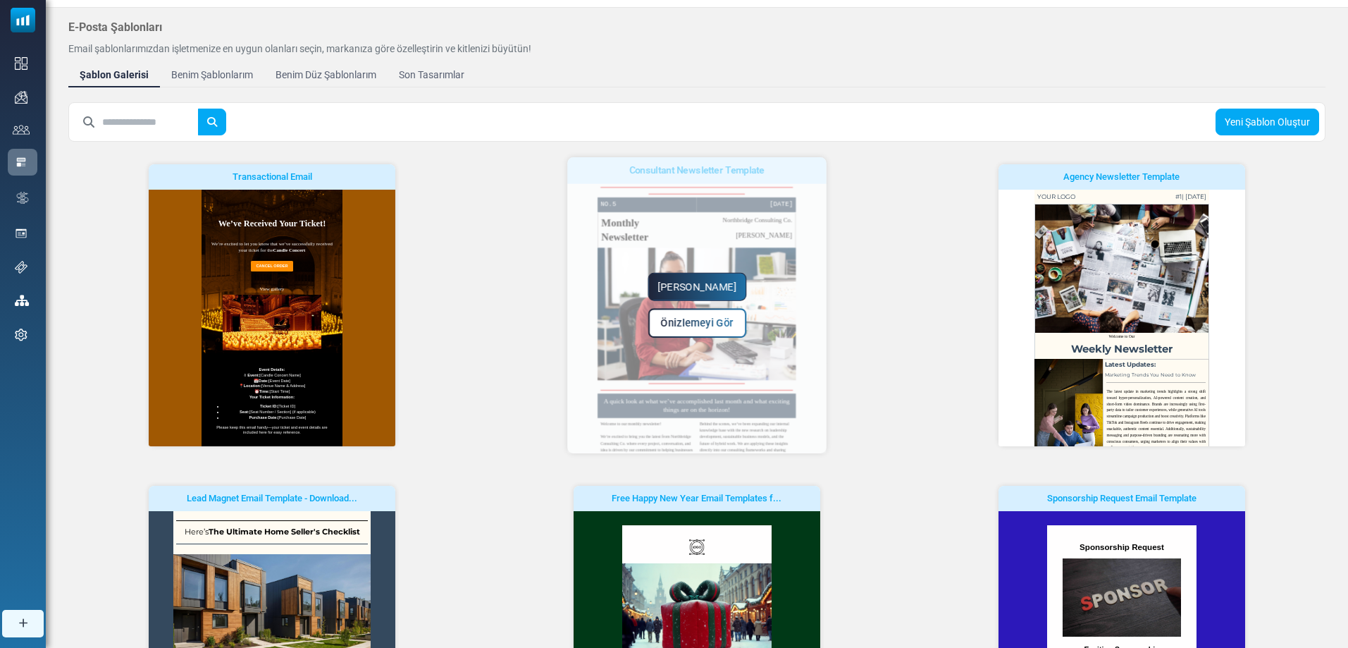
scroll to position [0, 0]
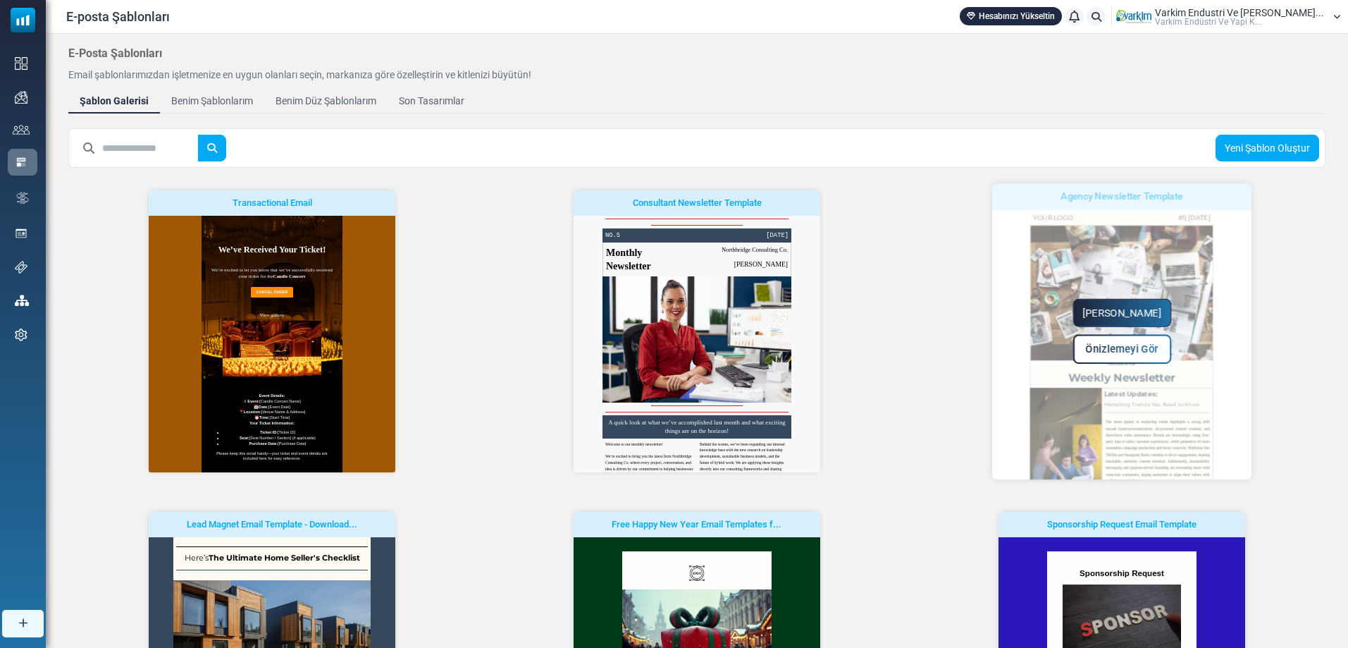
drag, startPoint x: 1248, startPoint y: 339, endPoint x: 1246, endPoint y: 378, distance: 38.8
click at [1246, 378] on div "[PERSON_NAME] Önizlemeyi Gör" at bounding box center [1121, 331] width 259 height 296
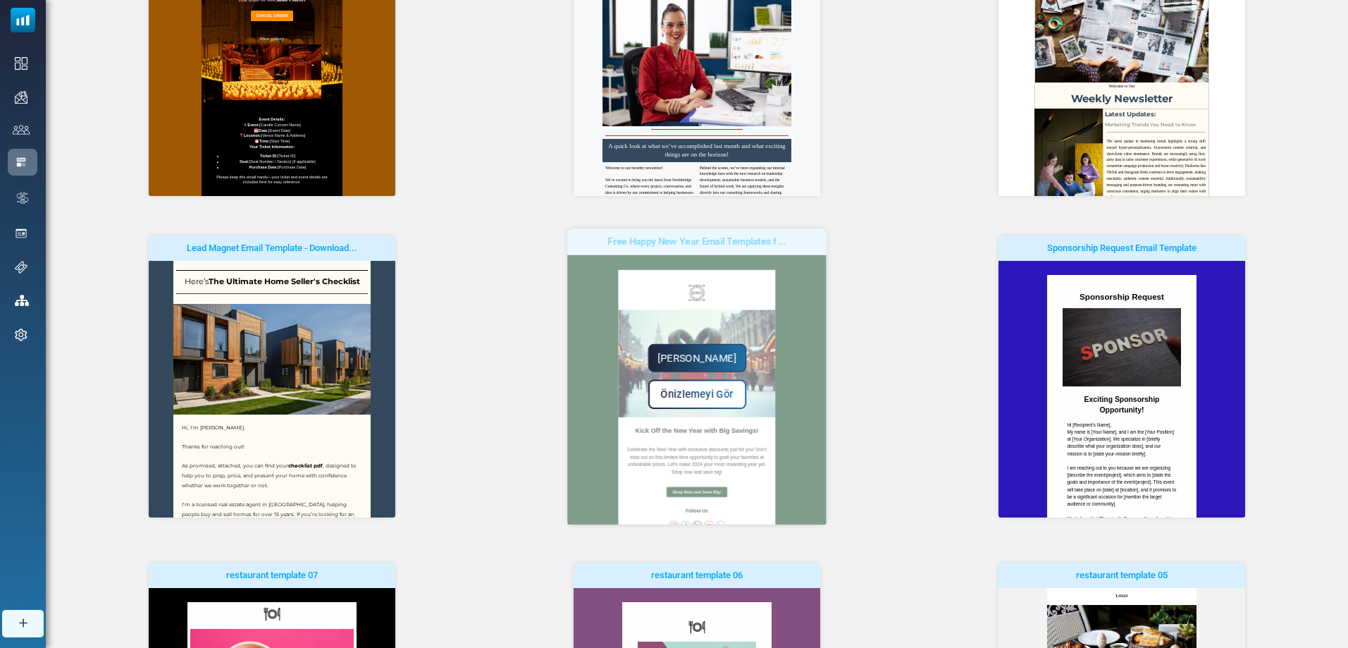
scroll to position [282, 0]
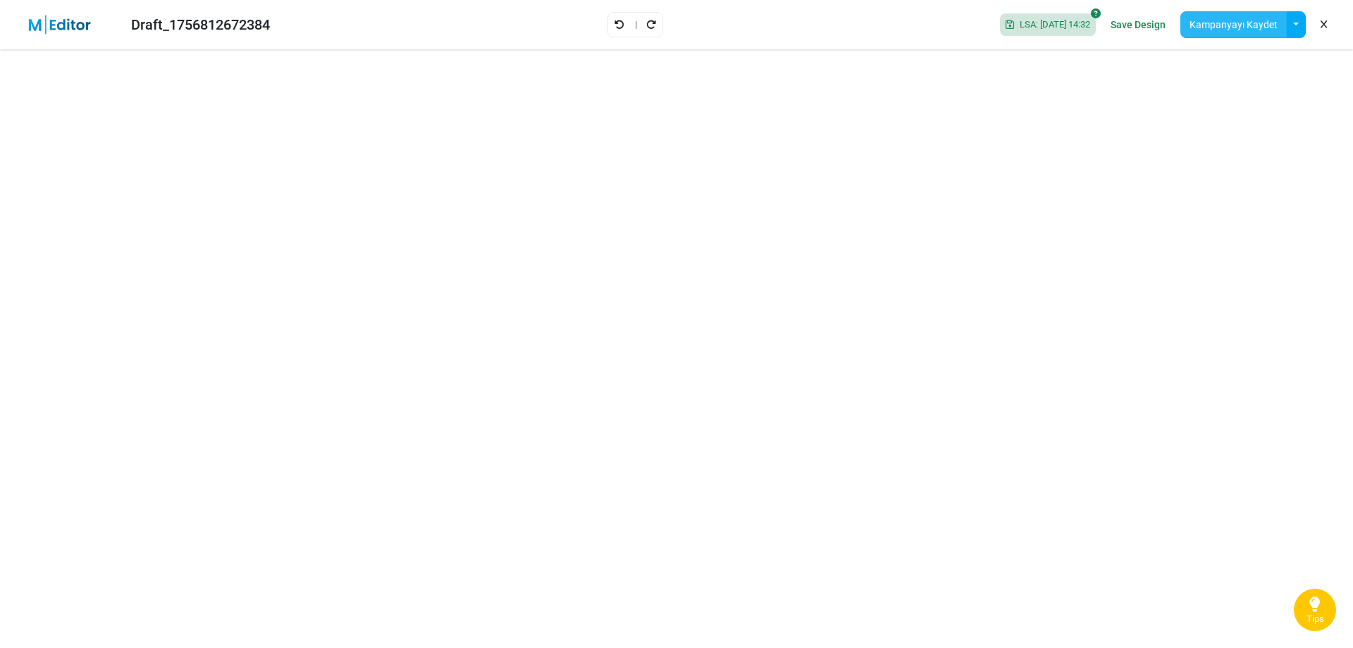
click at [1243, 23] on button "Kampanyayı Kaydet" at bounding box center [1234, 24] width 106 height 27
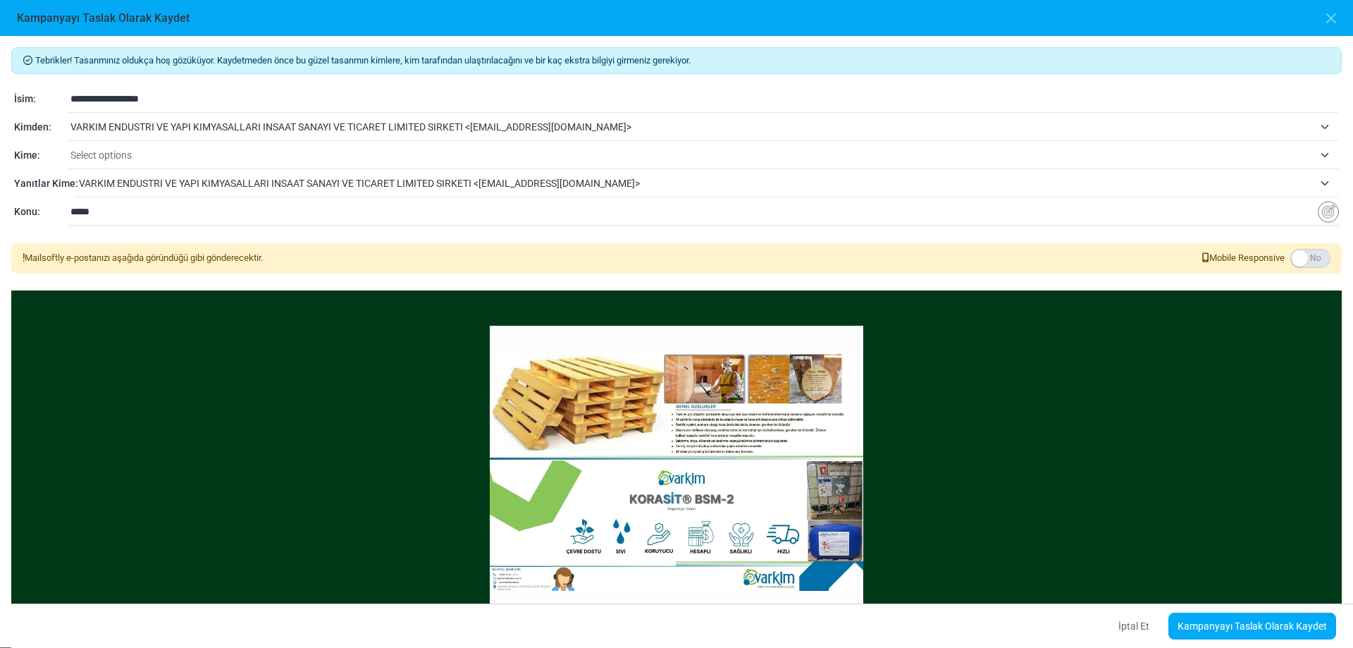
click at [118, 163] on span "Select options" at bounding box center [691, 155] width 1243 height 17
select select "*****"
click at [167, 218] on input "*****" at bounding box center [694, 211] width 1248 height 27
drag, startPoint x: 167, startPoint y: 218, endPoint x: 8, endPoint y: 214, distance: 158.6
click at [8, 214] on div "**********" at bounding box center [676, 341] width 1353 height 611
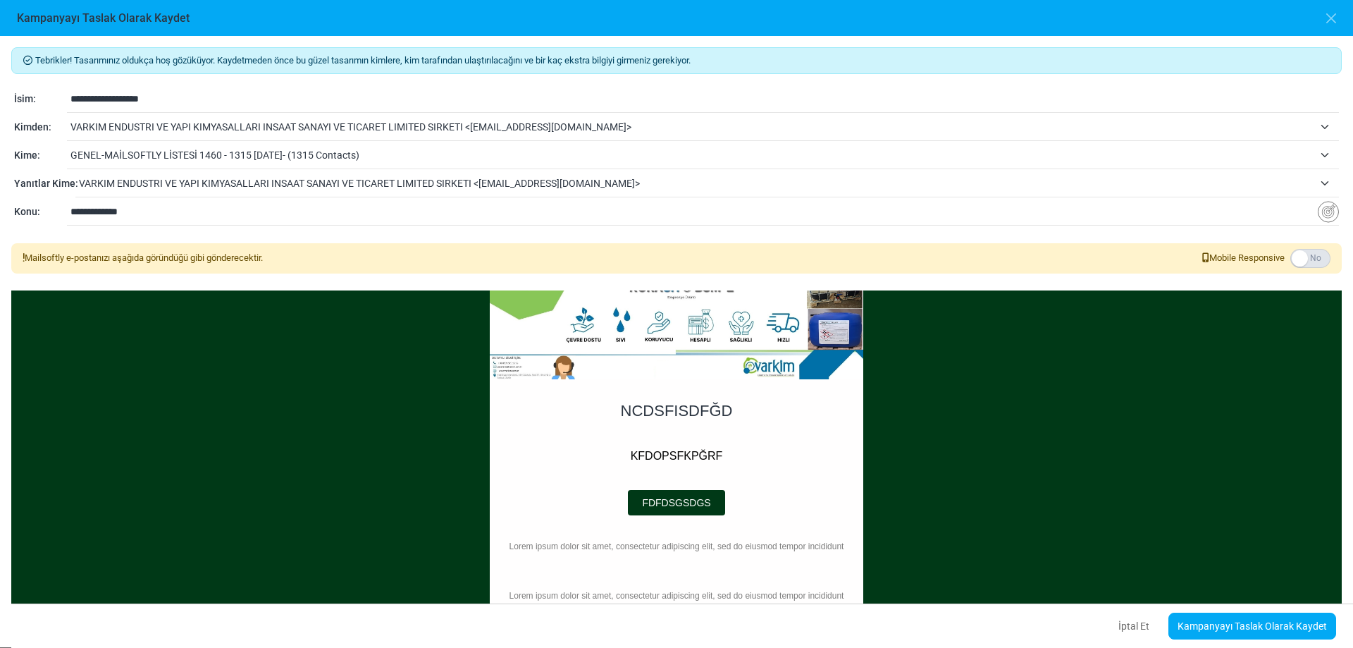
scroll to position [252, 0]
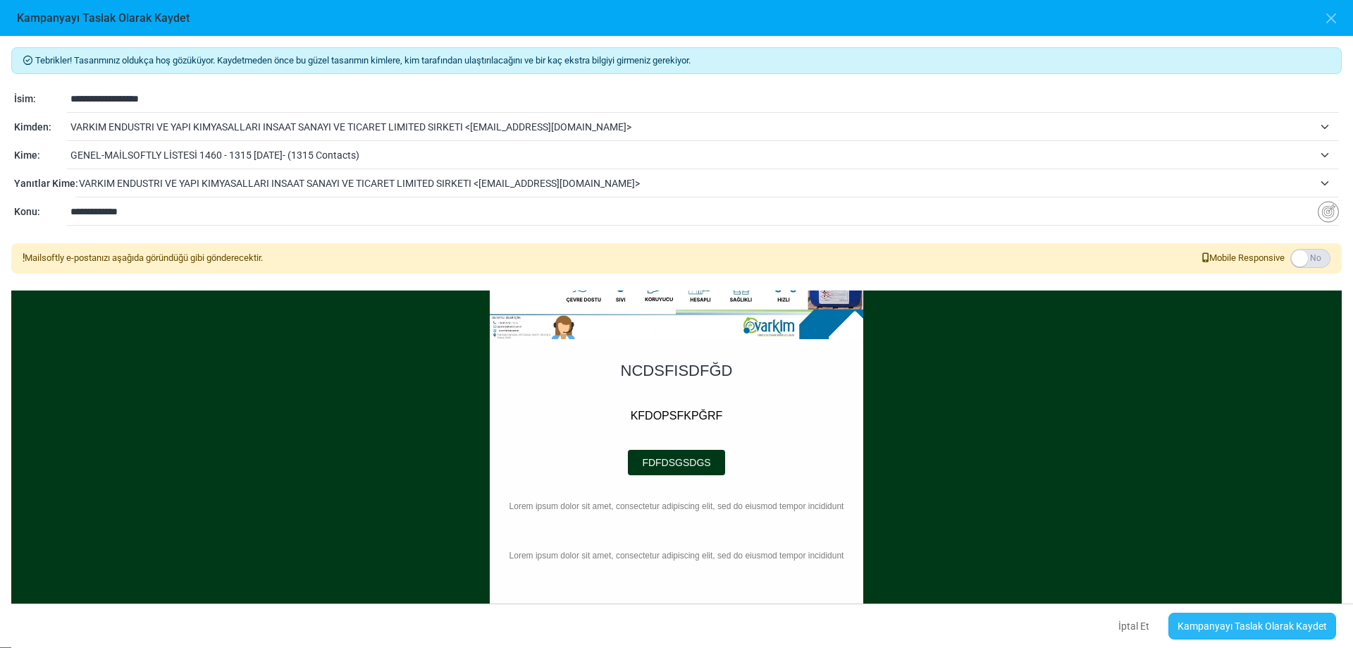
type input "**********"
click at [1221, 629] on link "Kampanyayı Taslak Olarak Kaydet" at bounding box center [1253, 626] width 168 height 27
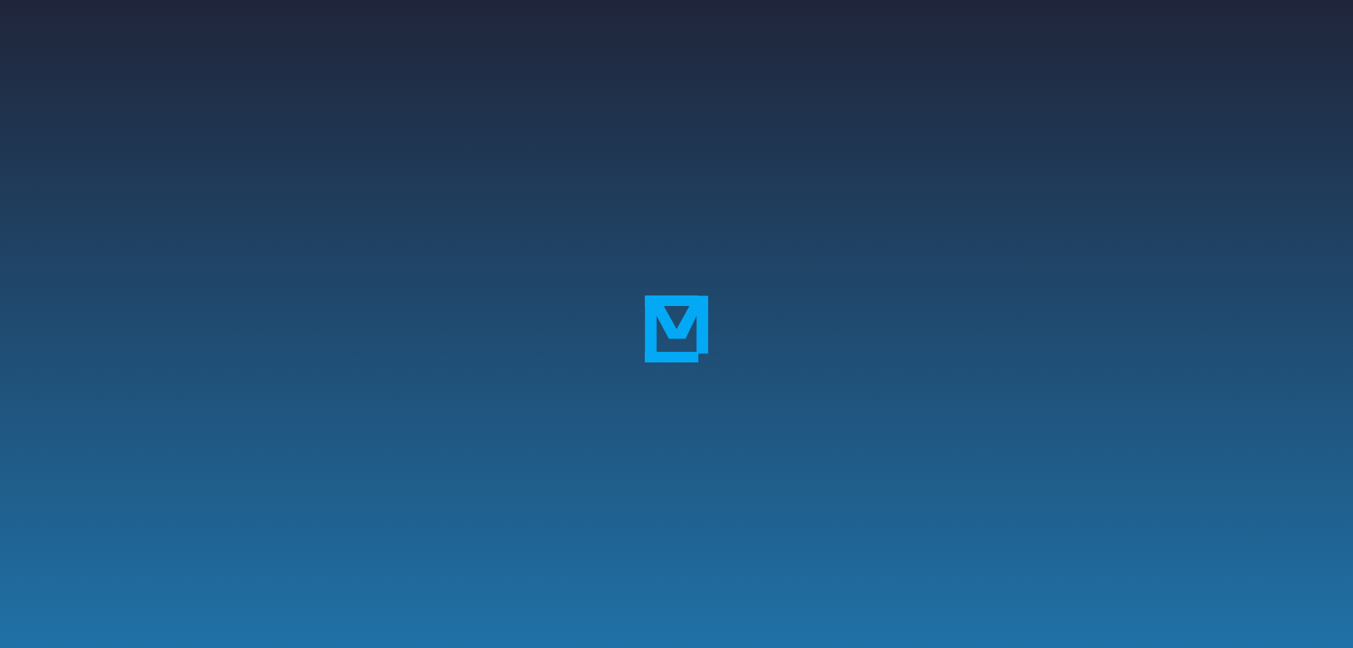
select select "*****"
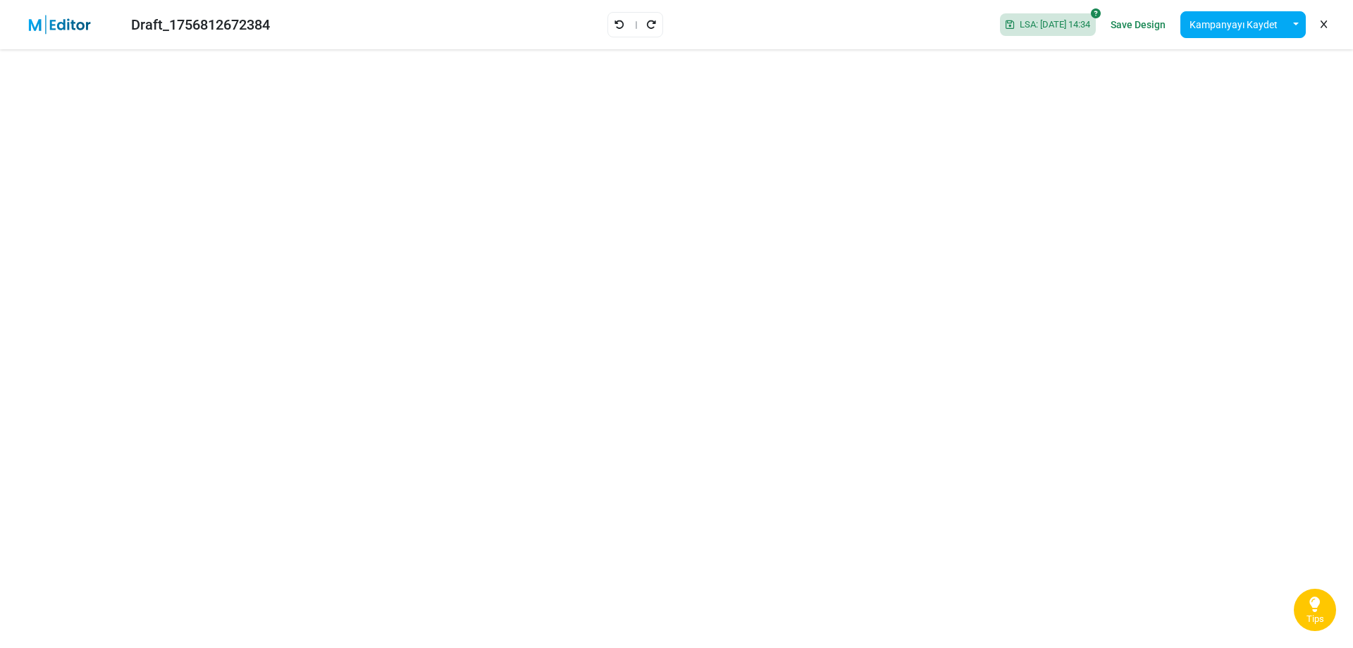
click at [1324, 25] on icon at bounding box center [1324, 25] width 6 height 1
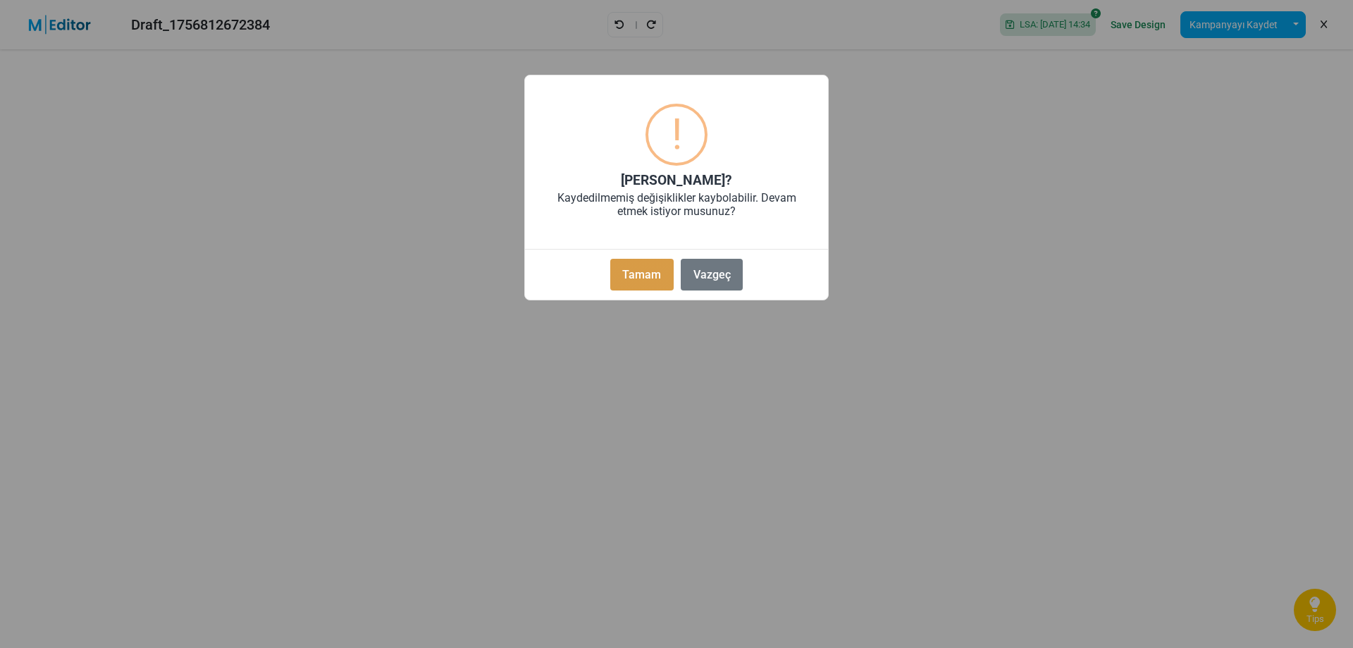
click at [636, 272] on button "Tamam" at bounding box center [641, 275] width 63 height 32
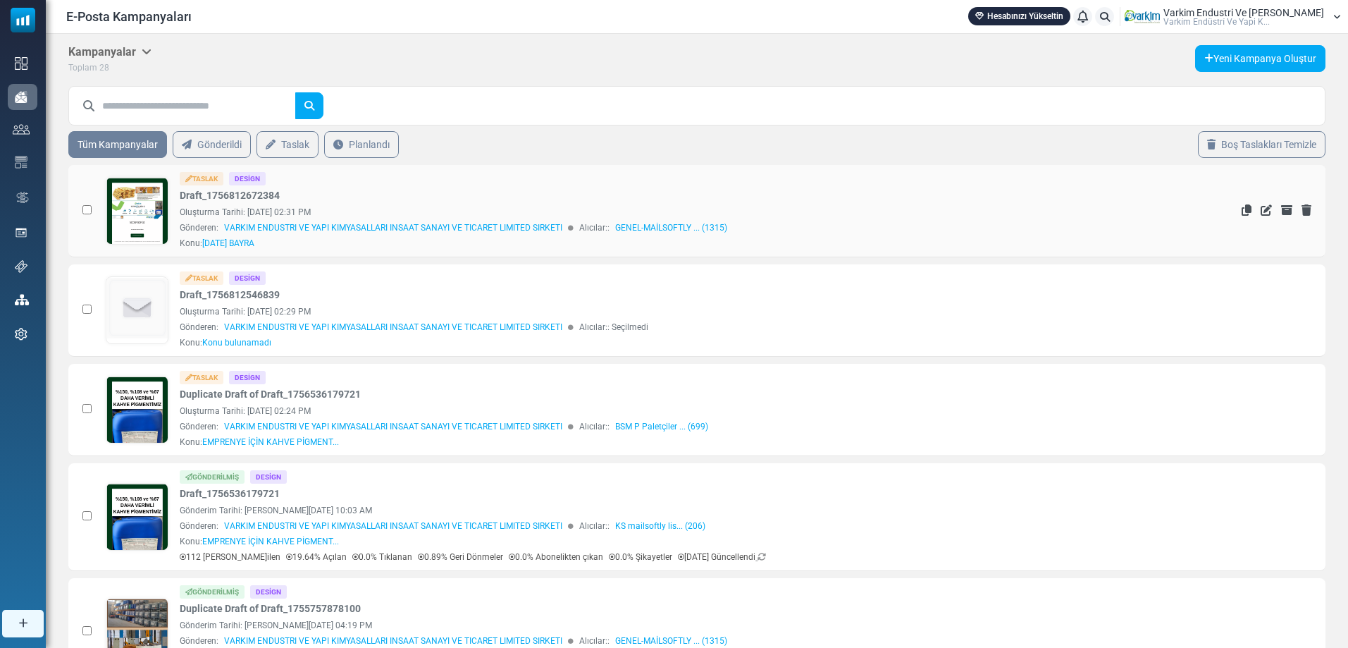
click at [95, 209] on td at bounding box center [83, 211] width 30 height 92
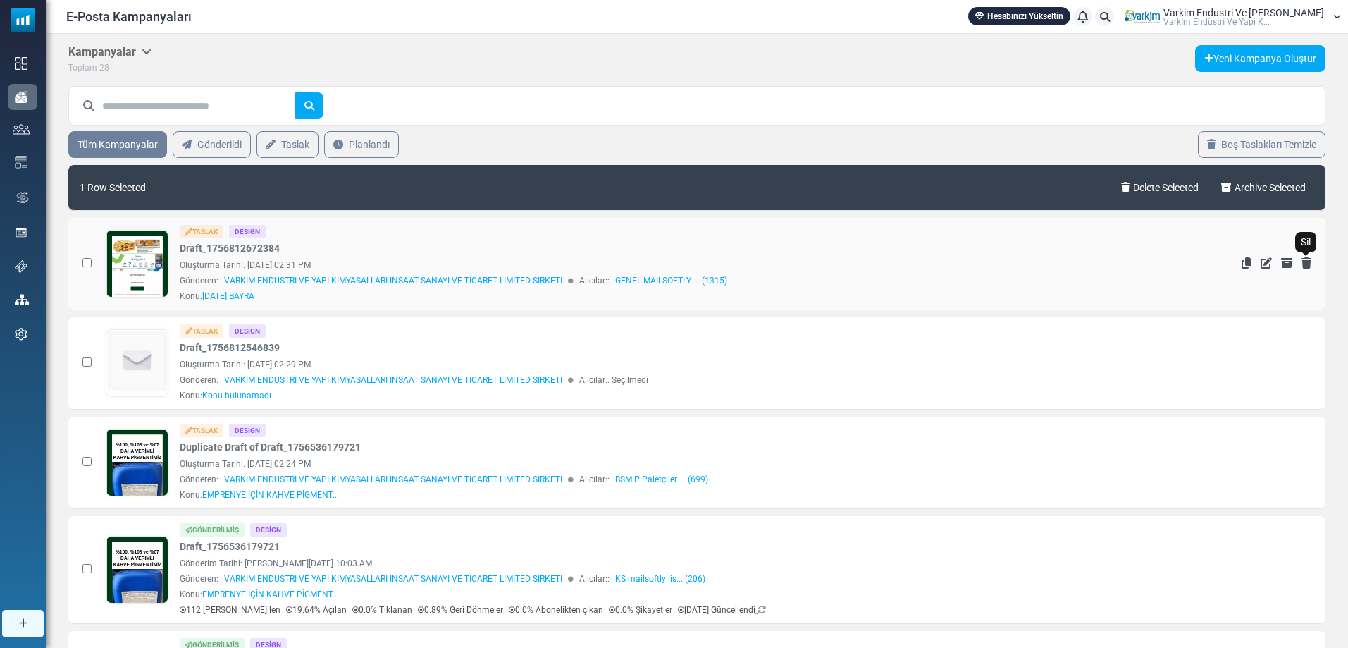
click at [1305, 259] on icon "Sil" at bounding box center [1307, 262] width 10 height 11
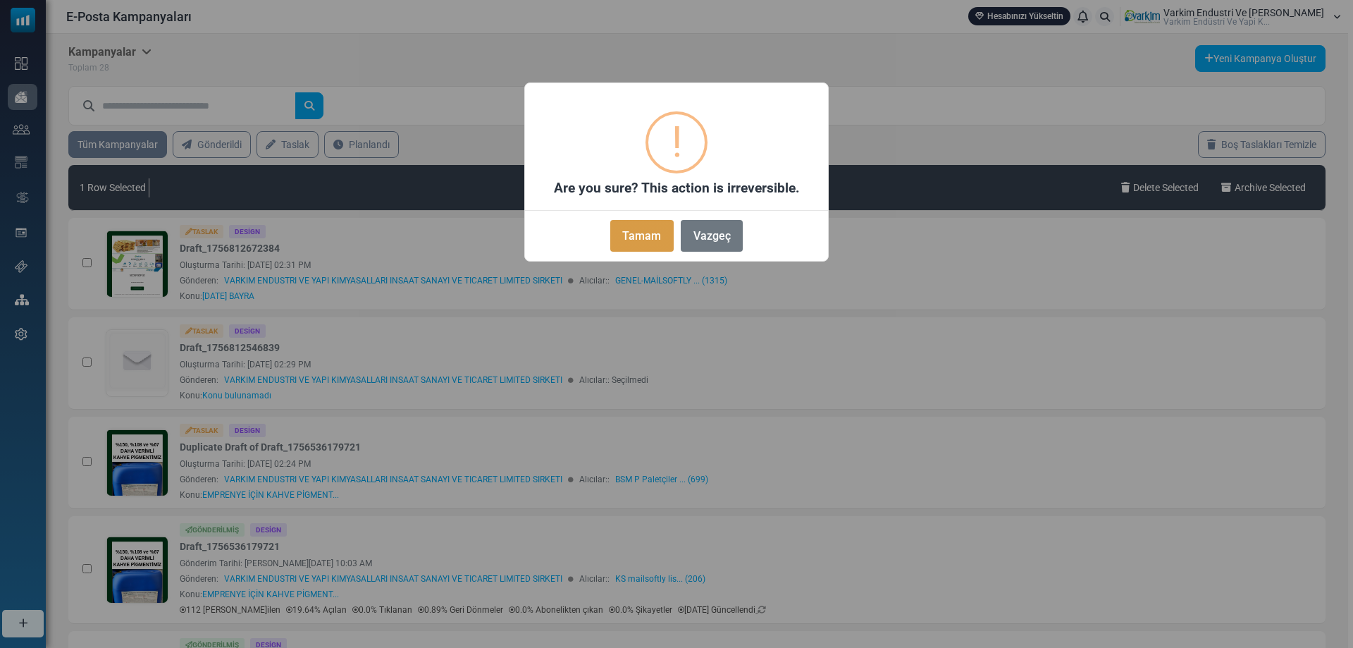
click at [661, 242] on button "Tamam" at bounding box center [641, 236] width 63 height 32
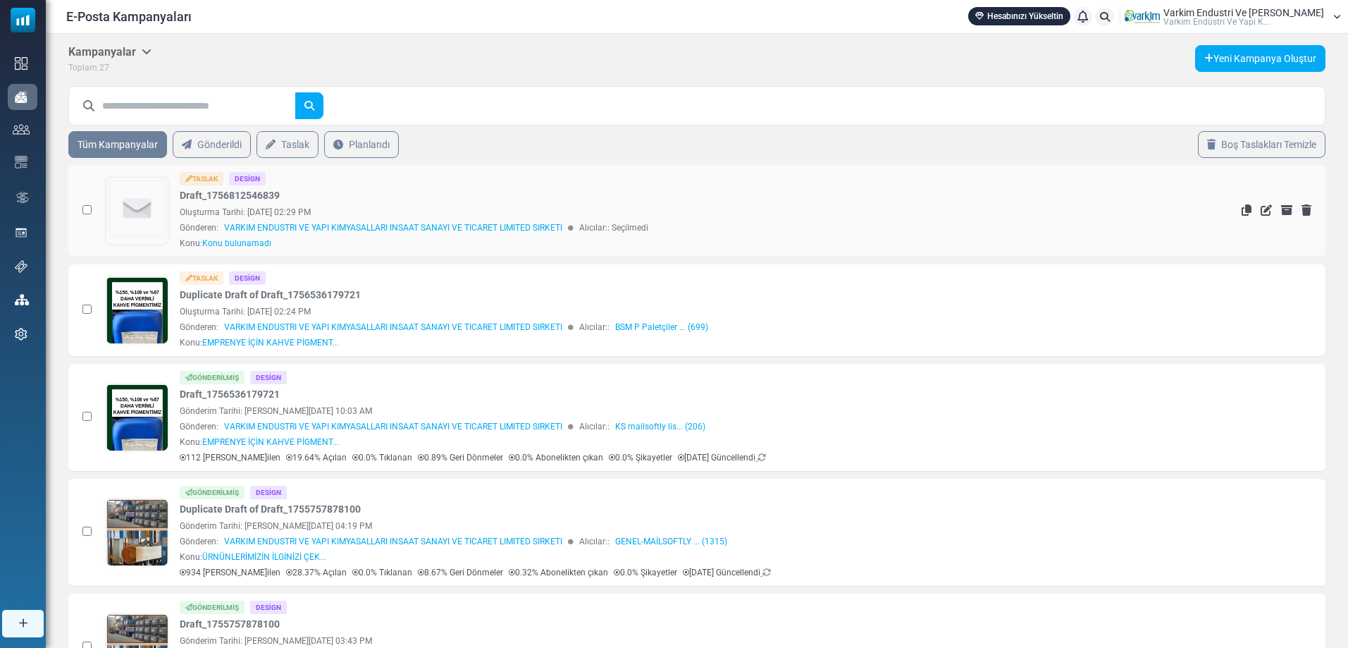
click at [87, 214] on td at bounding box center [83, 211] width 30 height 92
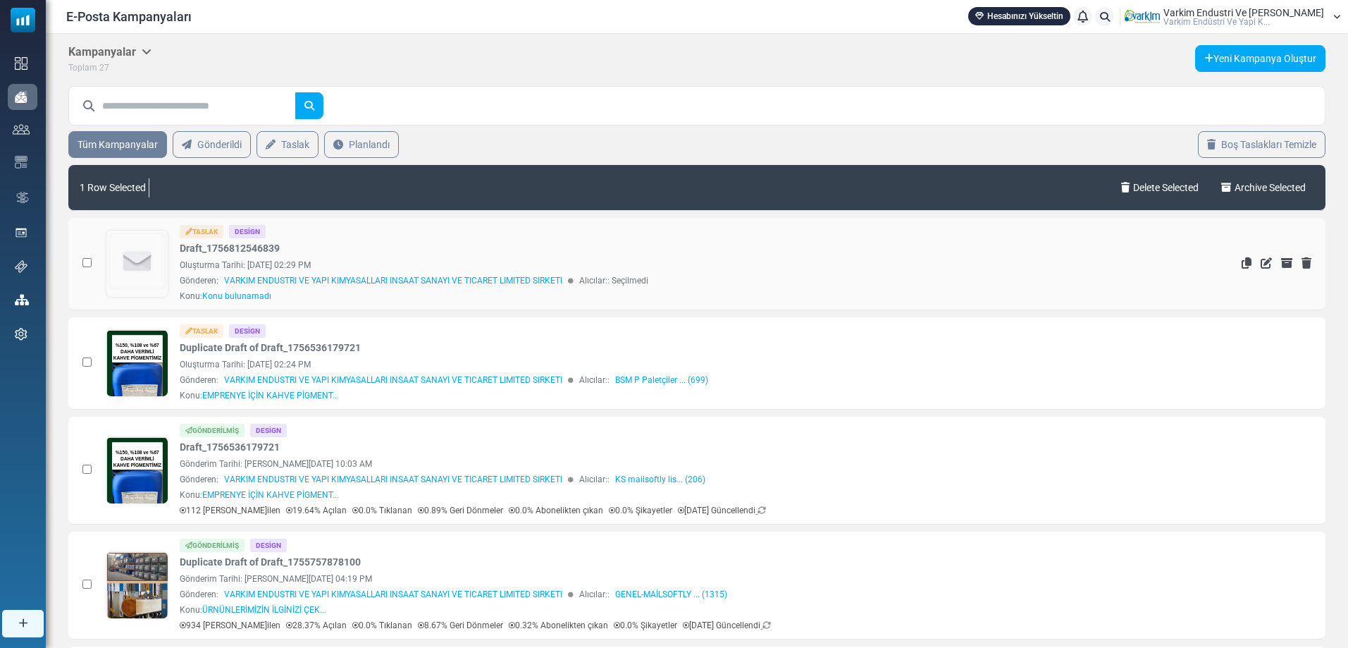
click at [1036, 259] on div "Oluşturma Tarihi: September 02, 2025 at 02:29 PM" at bounding box center [663, 265] width 967 height 13
click at [1306, 266] on icon "Sil" at bounding box center [1307, 262] width 10 height 11
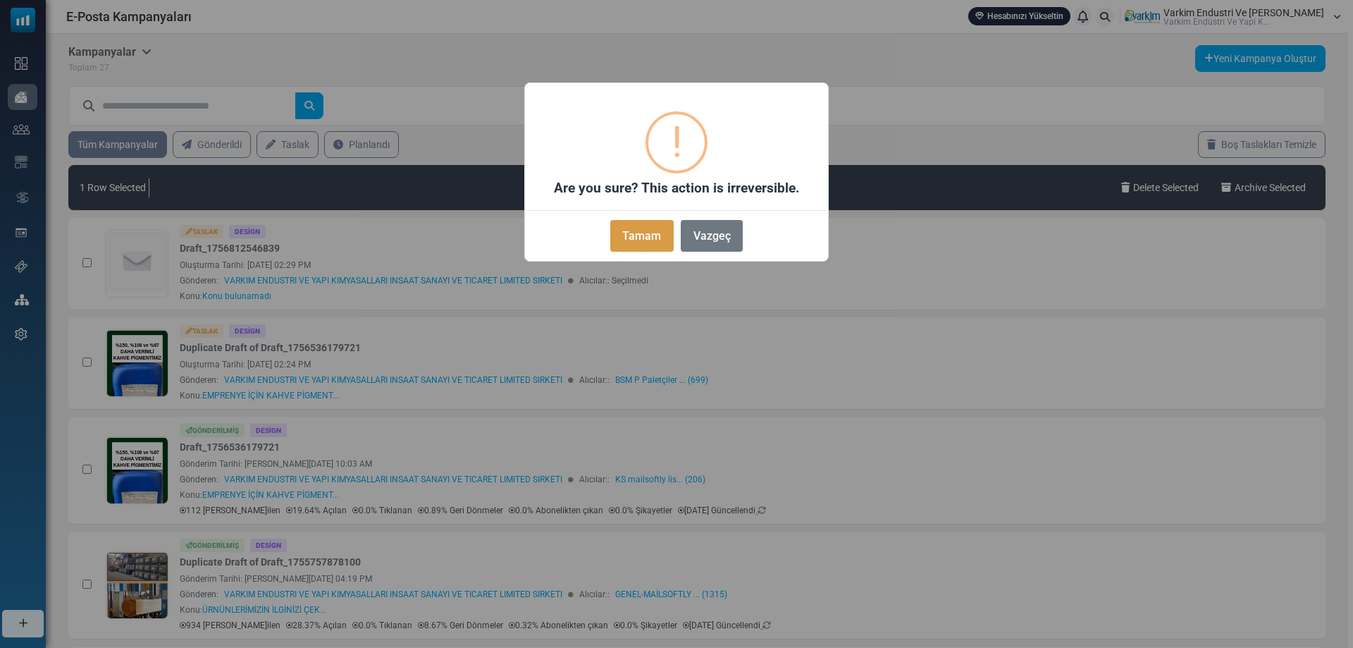
click at [643, 231] on button "Tamam" at bounding box center [641, 236] width 63 height 32
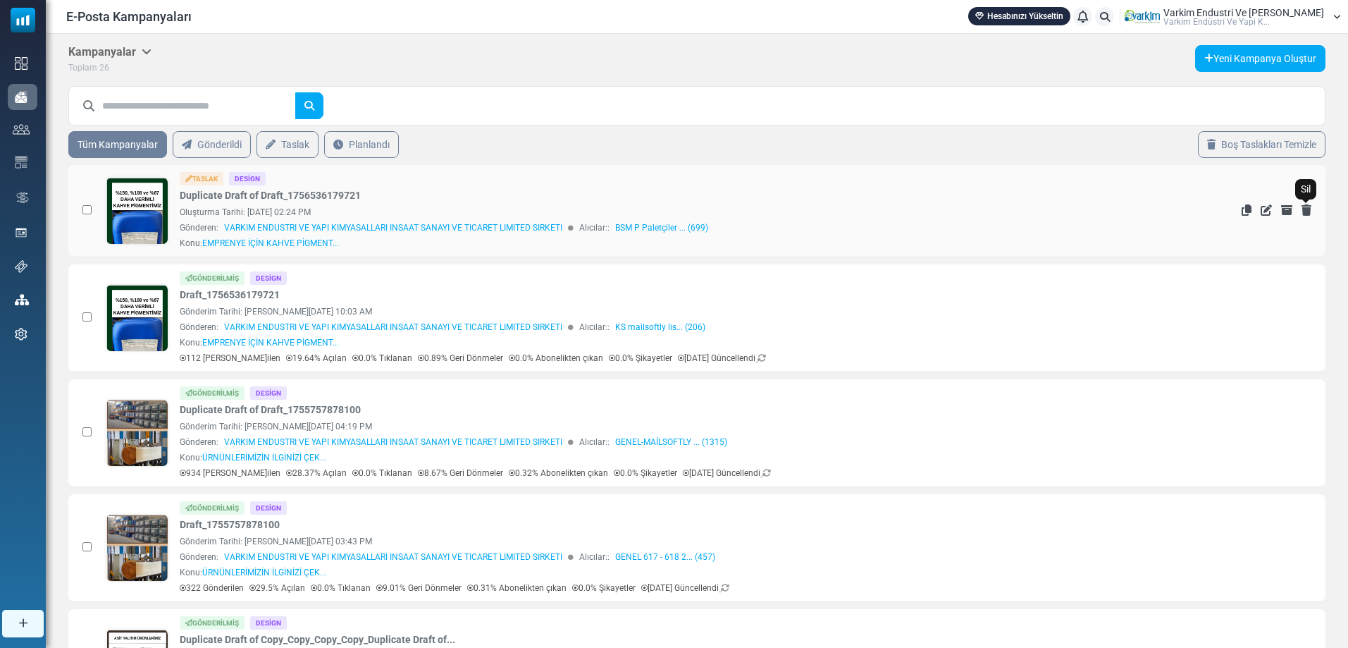
click at [1307, 207] on icon "Sil" at bounding box center [1307, 209] width 10 height 11
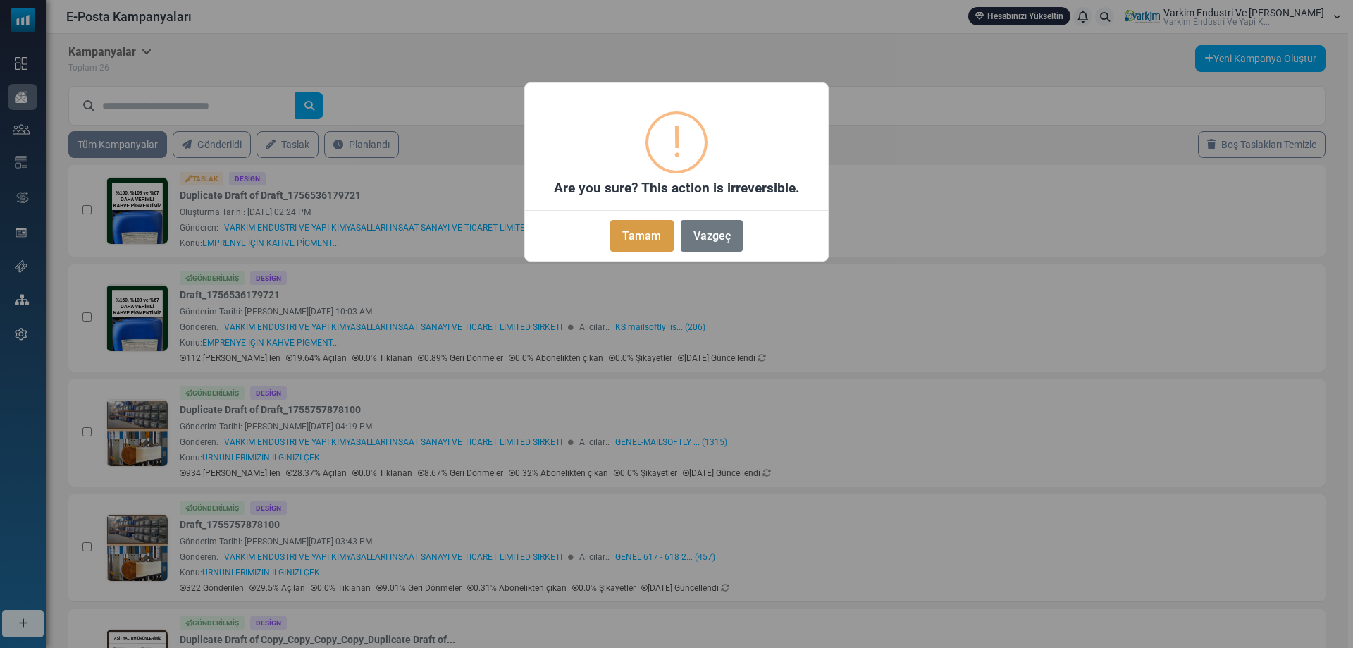
click at [657, 234] on button "Tamam" at bounding box center [641, 236] width 63 height 32
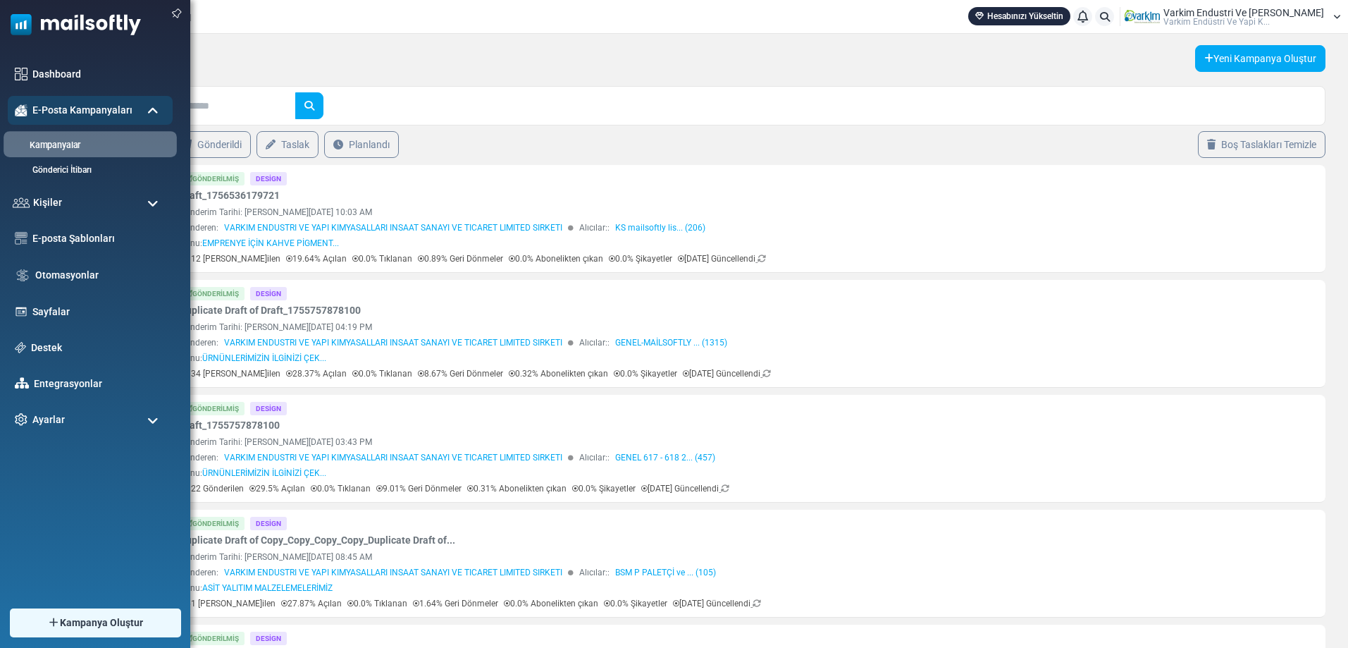
click at [78, 143] on link "Kampanyalar" at bounding box center [88, 145] width 169 height 13
click at [66, 112] on span "E-Posta Kampanyaları" at bounding box center [82, 110] width 105 height 16
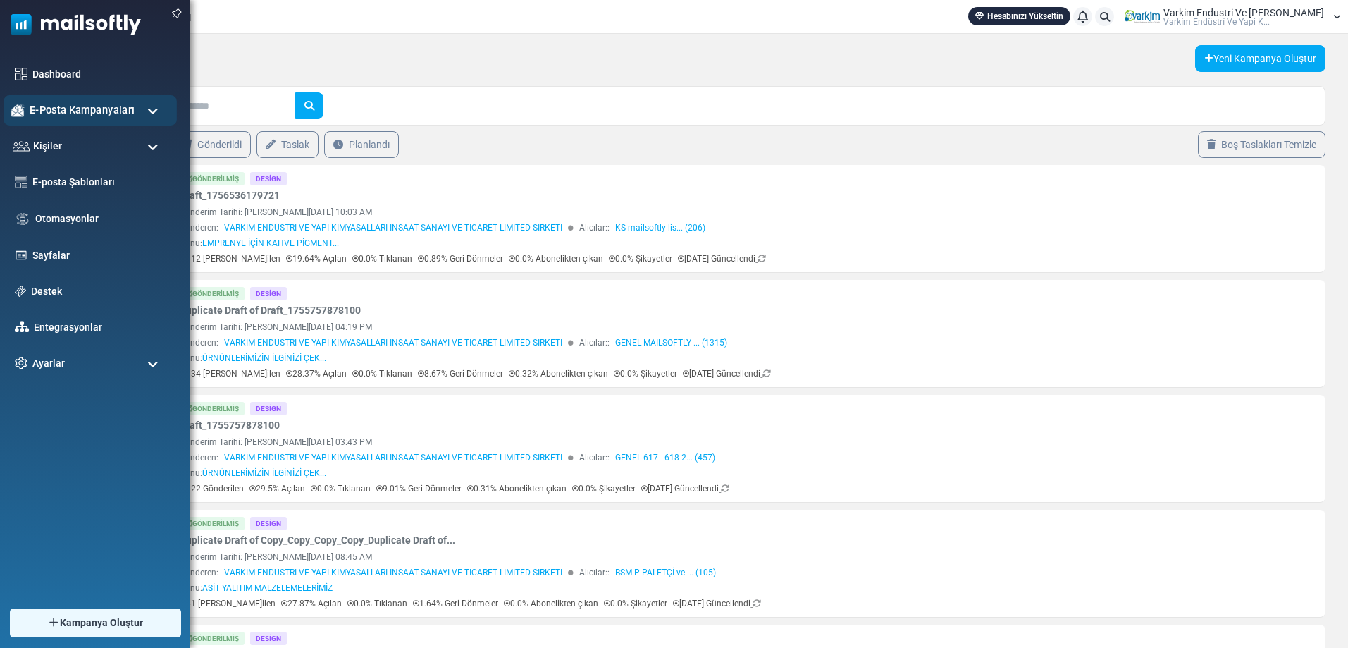
click at [66, 112] on span "E-Posta Kampanyaları" at bounding box center [82, 110] width 105 height 16
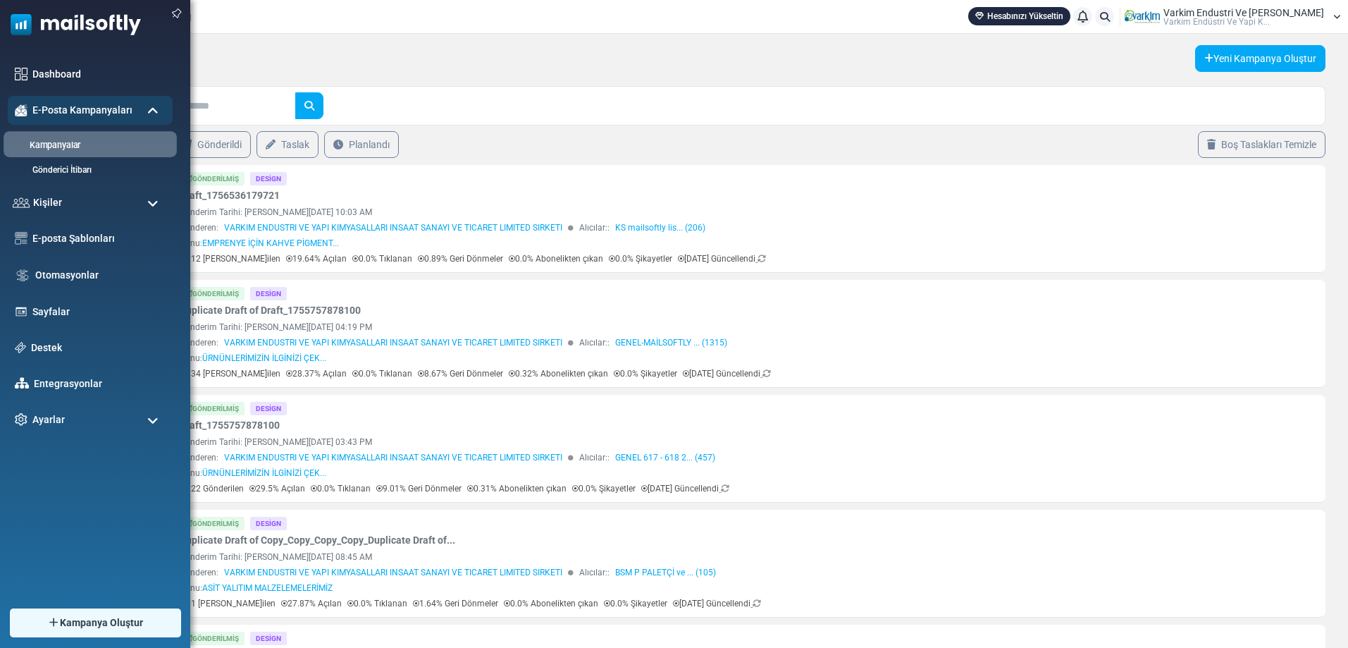
click at [64, 142] on link "Kampanyalar" at bounding box center [88, 145] width 169 height 13
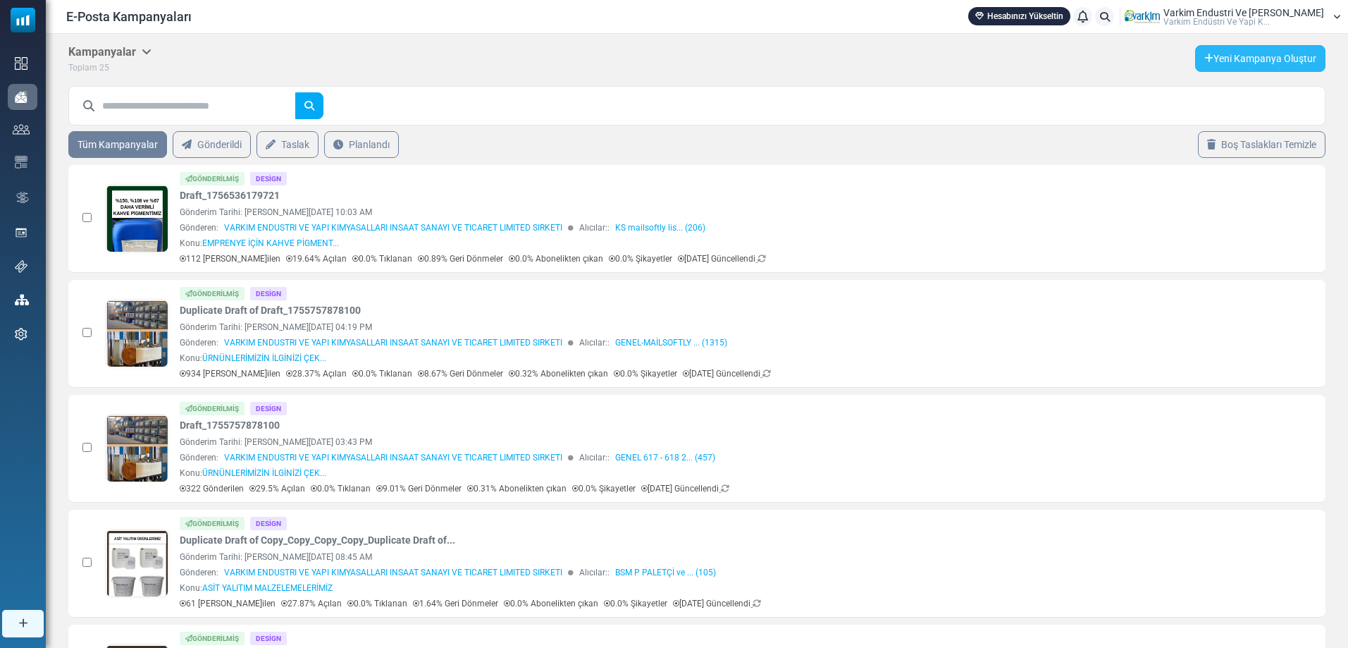
click at [1238, 57] on link "Yeni Kampanya Oluştur" at bounding box center [1260, 58] width 130 height 27
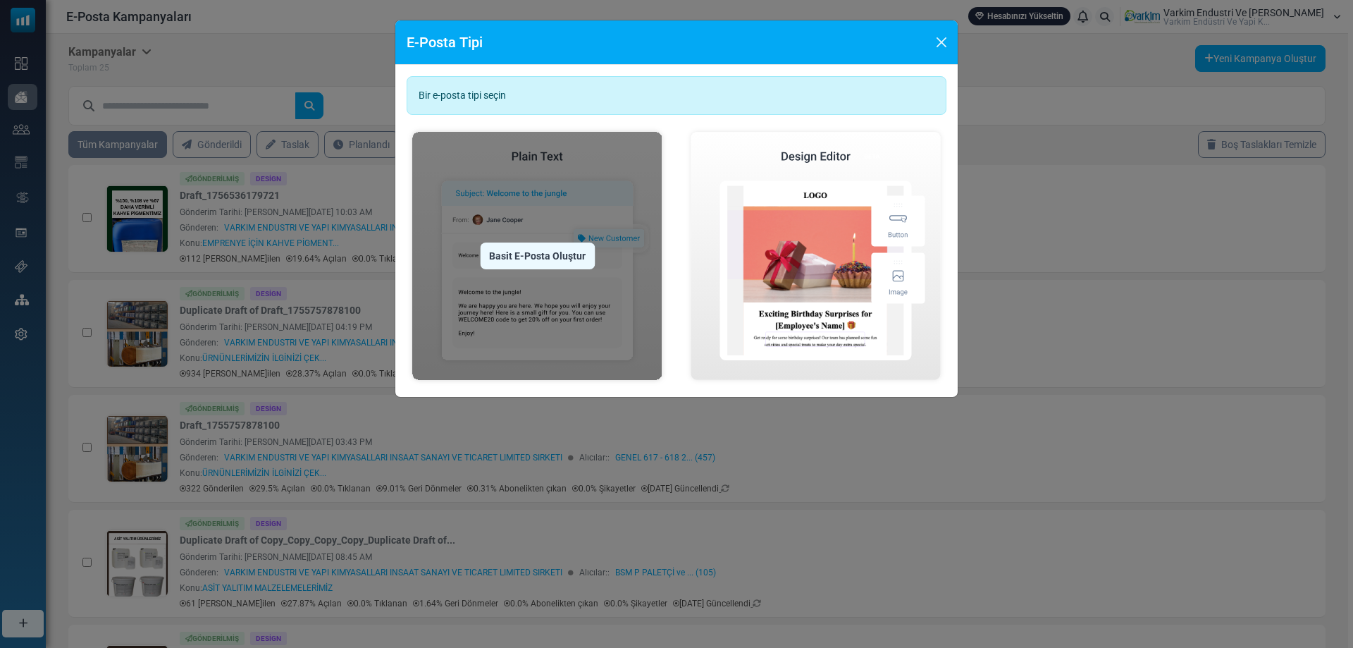
click at [573, 257] on div "Basit E-Posta Oluştur" at bounding box center [537, 255] width 115 height 27
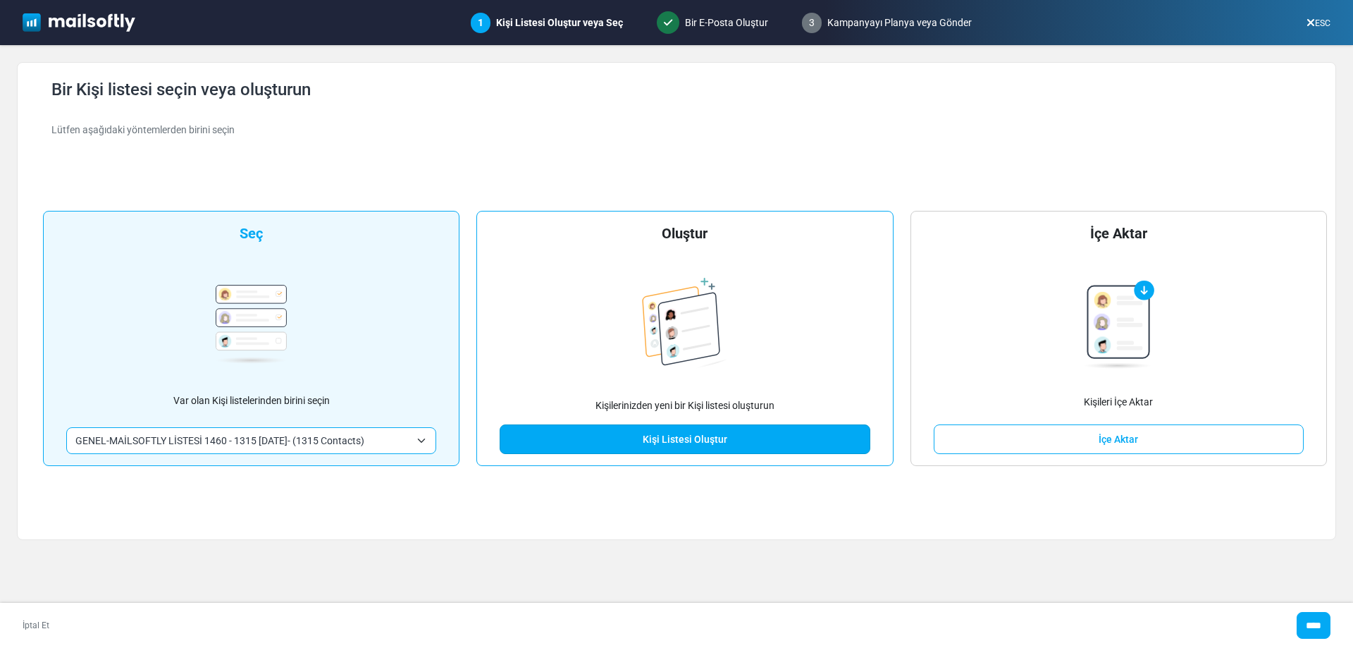
click at [717, 445] on link "Kişi Listesi Oluştur" at bounding box center [685, 439] width 370 height 30
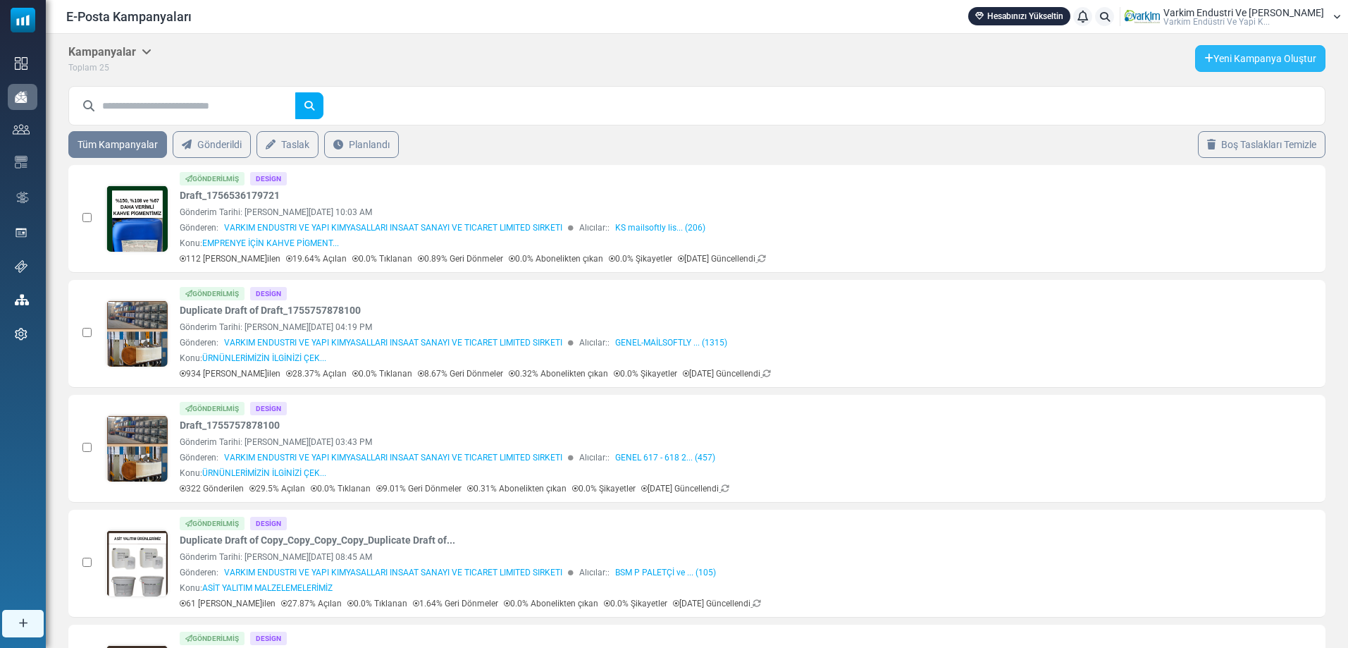
click at [1243, 66] on link "Yeni Kampanya Oluştur" at bounding box center [1260, 58] width 130 height 27
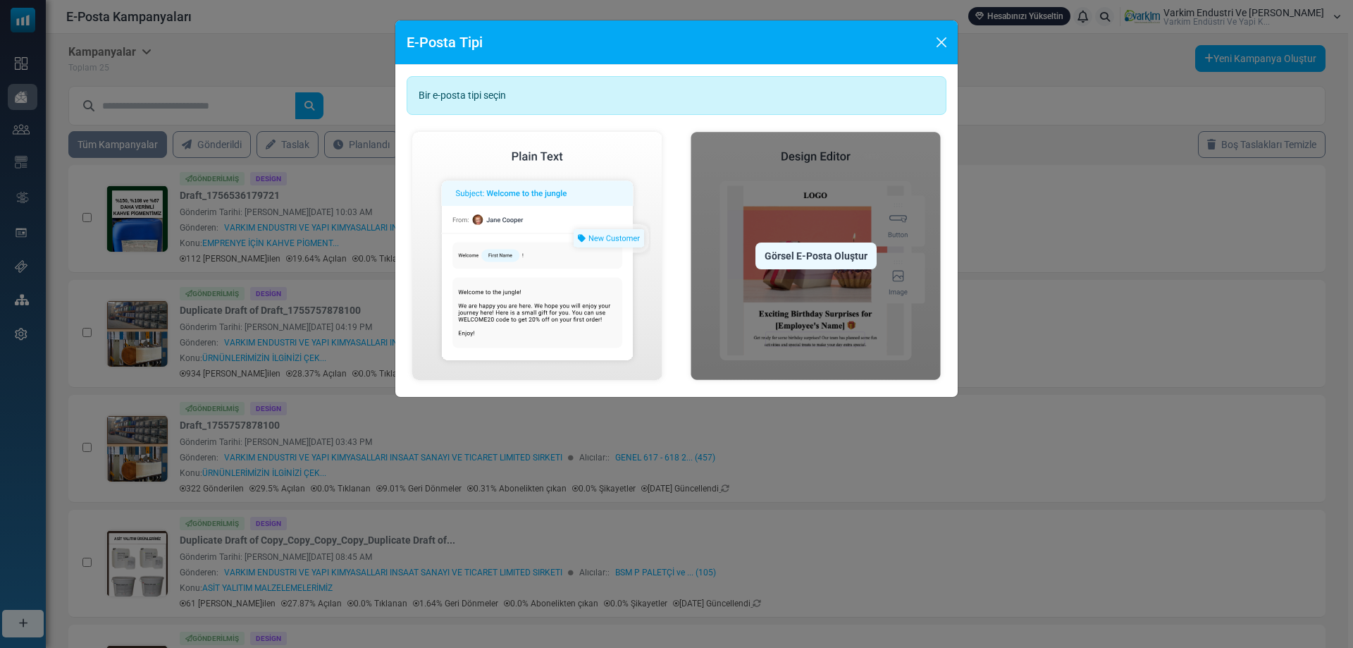
click at [780, 250] on div "Görsel E-Posta Oluştur" at bounding box center [816, 255] width 121 height 27
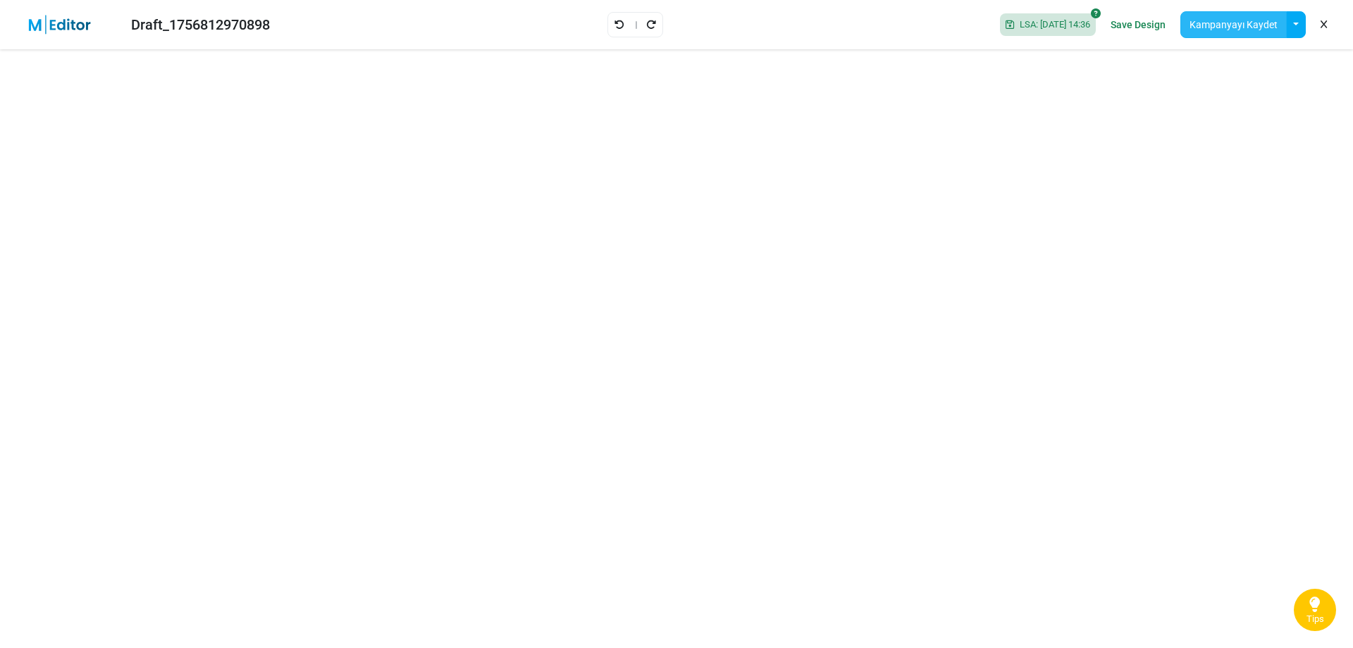
click at [1260, 30] on button "Kampanyayı Kaydet" at bounding box center [1234, 24] width 106 height 27
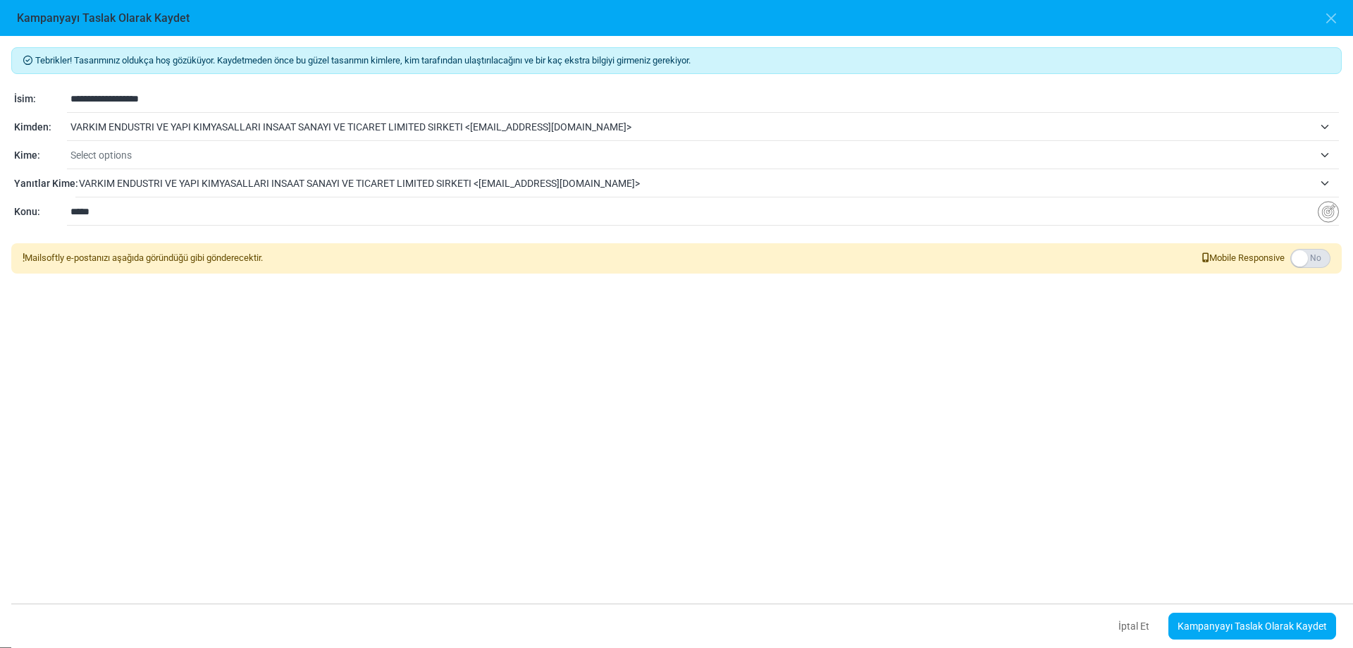
click at [161, 149] on span "Select options" at bounding box center [691, 155] width 1243 height 17
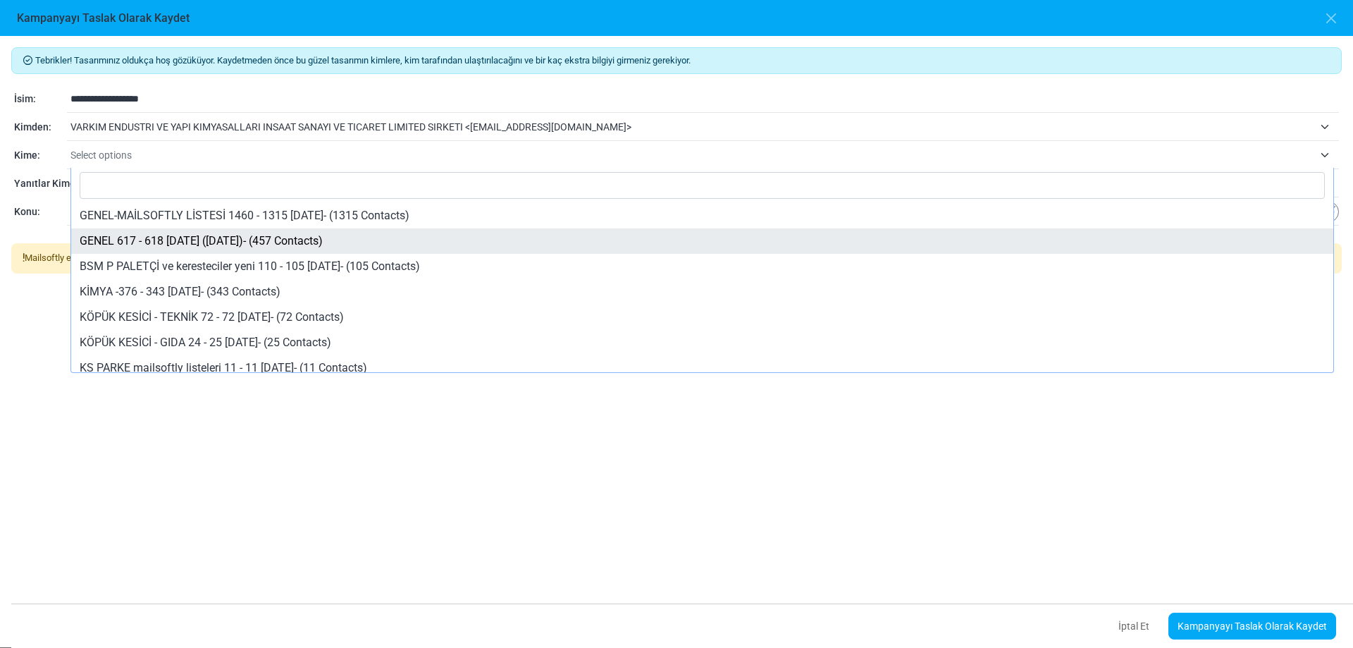
select select "*****"
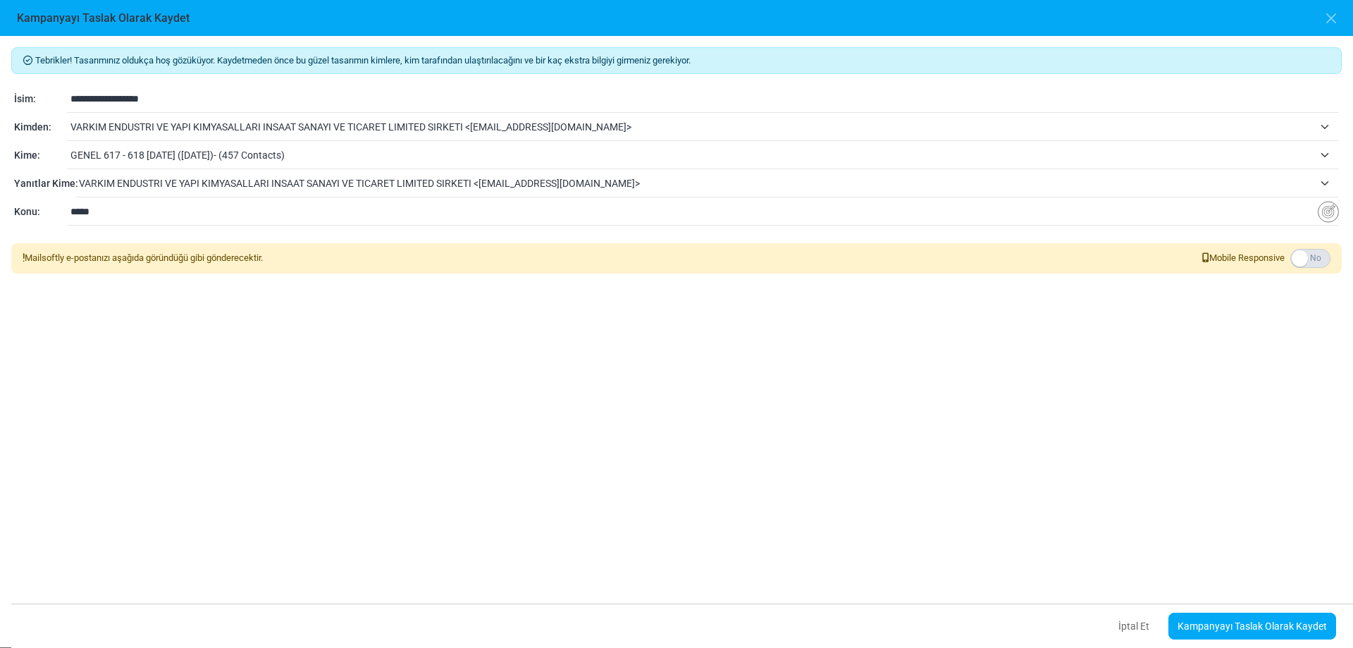
click at [288, 180] on span "VARKIM ENDUSTRI VE YAPI KIMYASALLARI INSAAT SANAYI VE TICARET LIMITED SIRKETI <…" at bounding box center [696, 183] width 1235 height 17
click at [281, 214] on input "*****" at bounding box center [694, 211] width 1248 height 27
drag, startPoint x: 281, startPoint y: 214, endPoint x: 31, endPoint y: 203, distance: 249.7
click at [31, 204] on div "**********" at bounding box center [676, 212] width 1325 height 17
type input "*****"
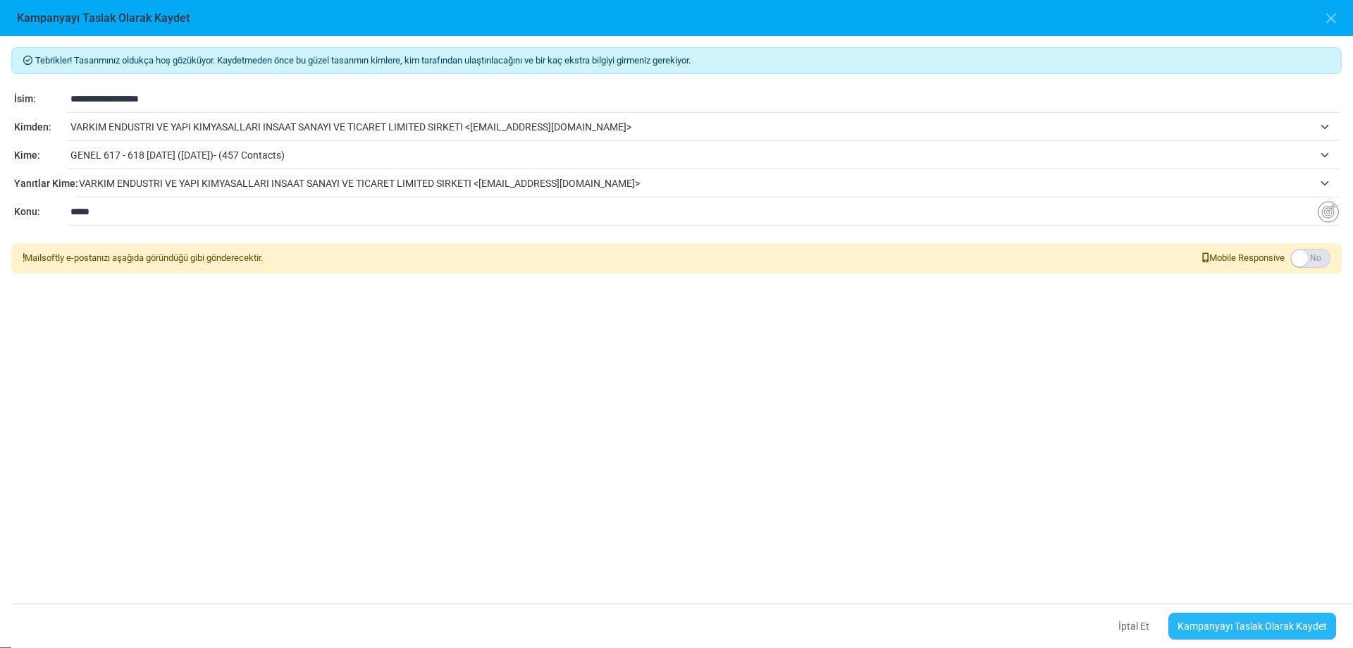
click at [1260, 622] on link "Kampanyayı Taslak Olarak Kaydet" at bounding box center [1253, 626] width 168 height 27
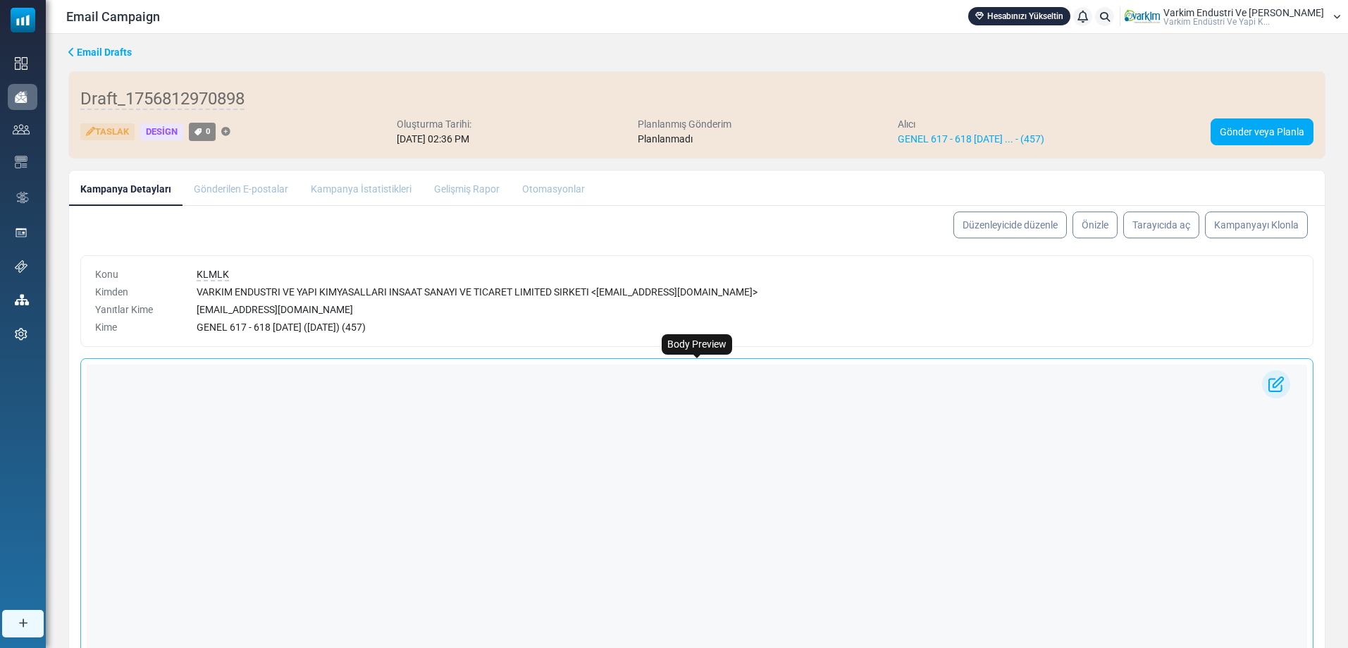
click at [691, 364] on html at bounding box center [697, 364] width 1221 height 0
click at [474, 364] on html at bounding box center [697, 364] width 1221 height 0
click at [78, 57] on span "Email Drafts" at bounding box center [104, 52] width 55 height 11
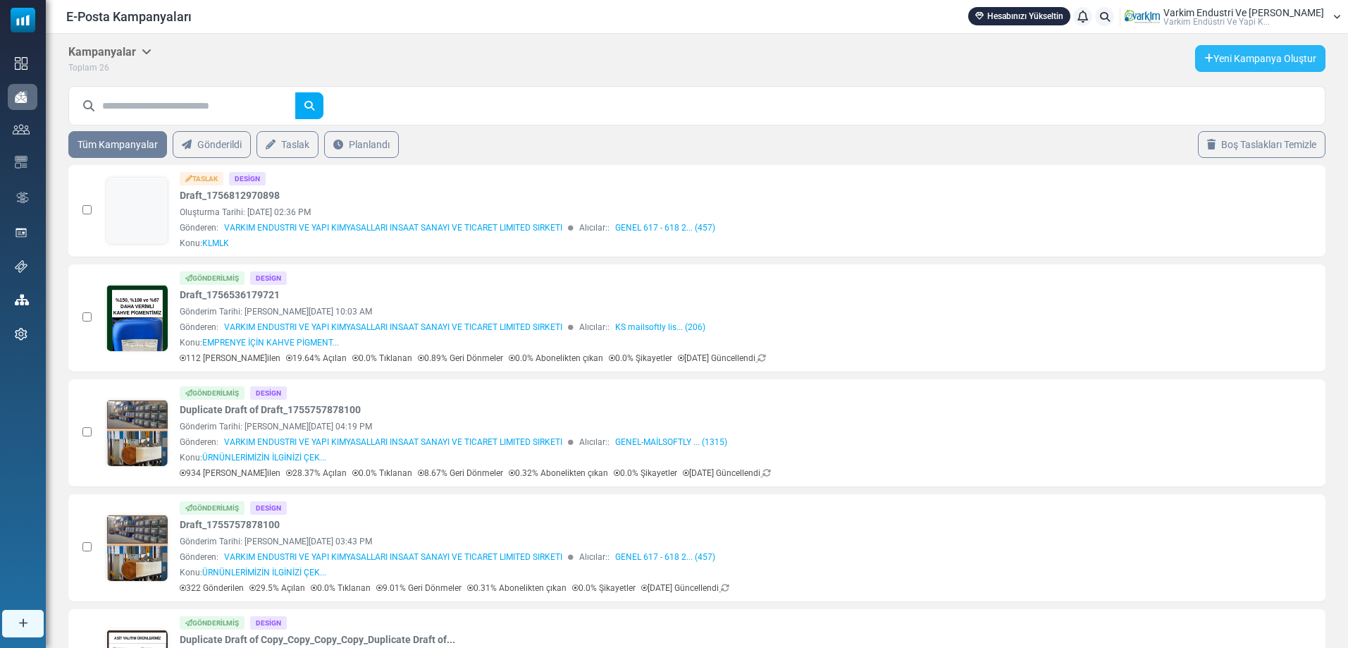
click at [1267, 54] on link "Yeni Kampanya Oluştur" at bounding box center [1260, 58] width 130 height 27
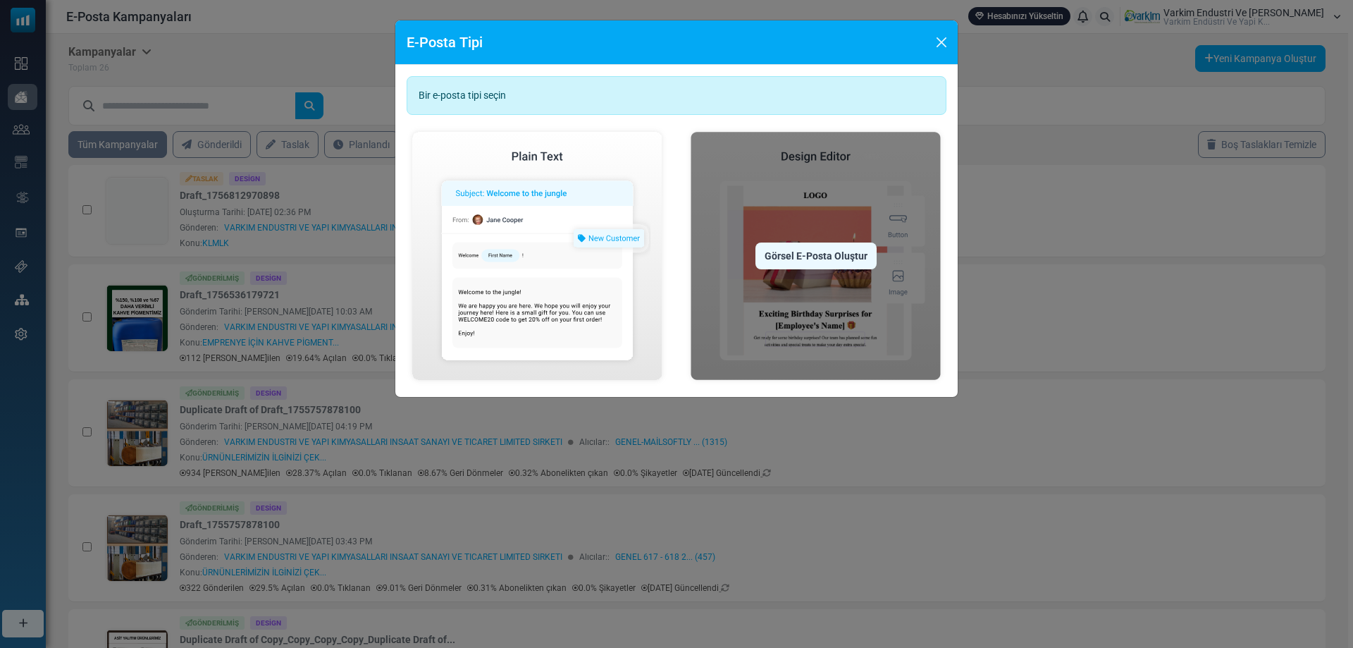
click at [806, 254] on div "Görsel E-Posta Oluştur" at bounding box center [816, 255] width 121 height 27
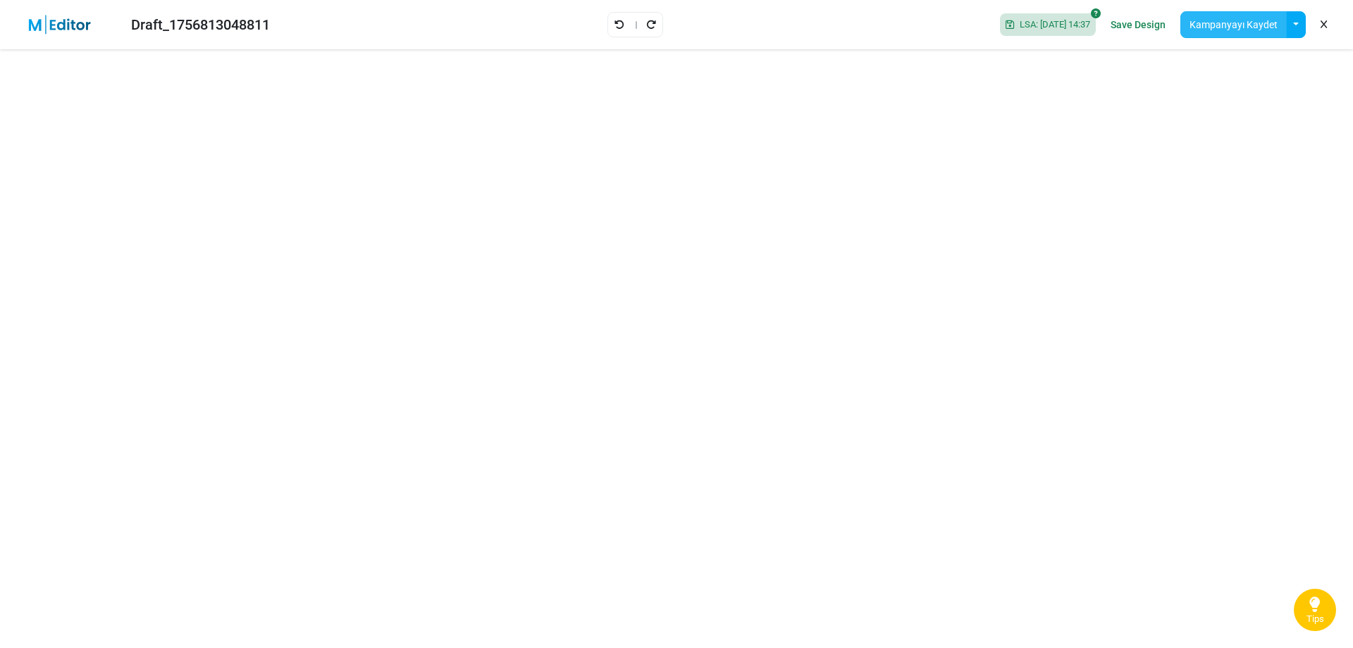
click at [1243, 30] on button "Kampanyayı Kaydet" at bounding box center [1234, 24] width 106 height 27
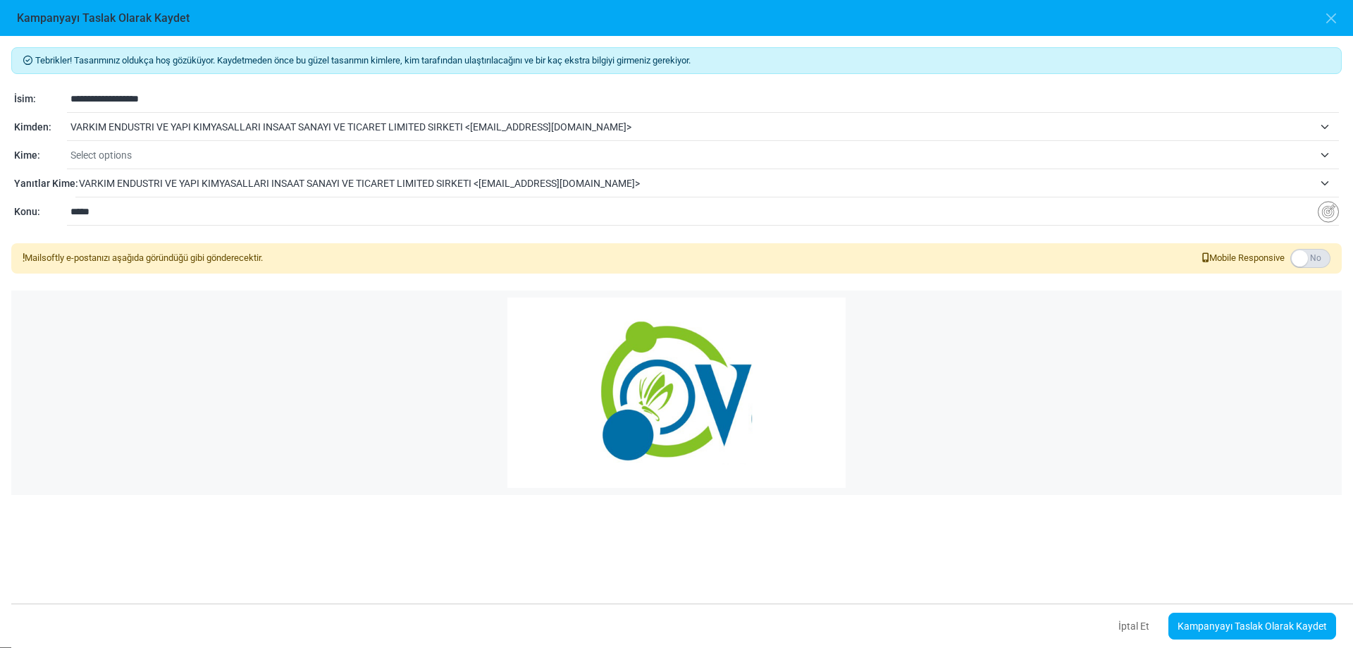
scroll to position [7, 0]
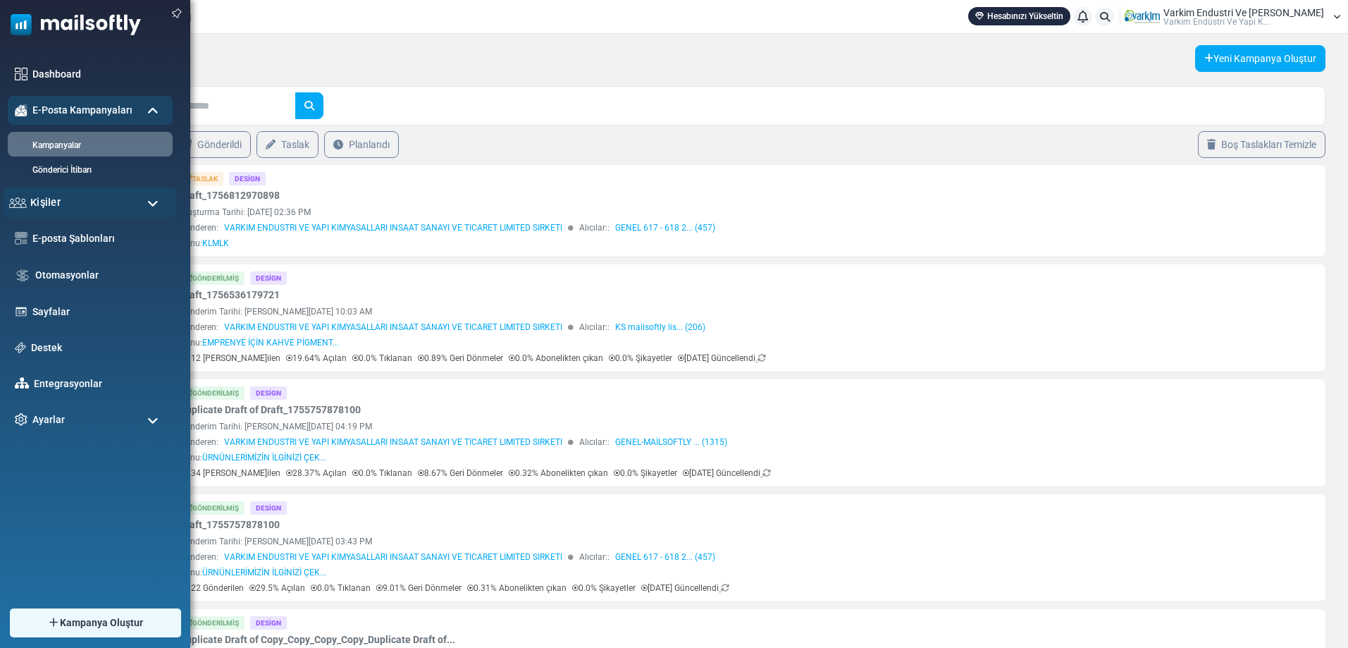
click at [62, 205] on div "Kişiler" at bounding box center [90, 202] width 173 height 30
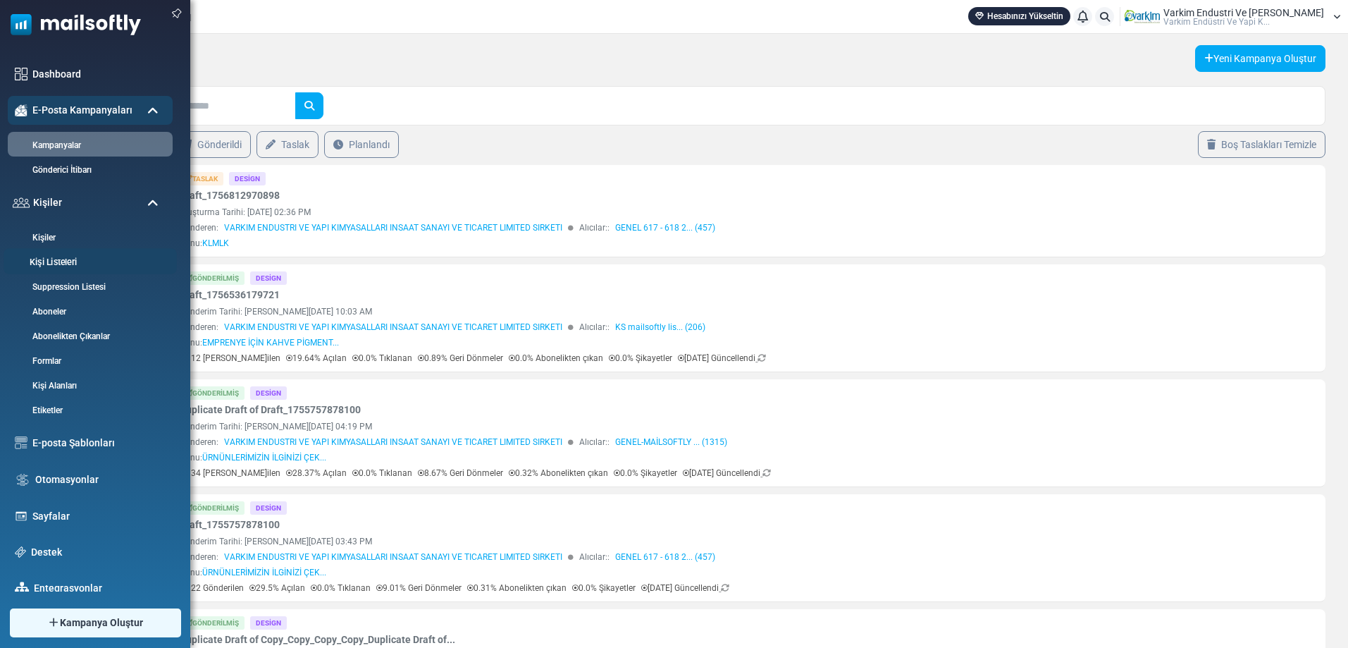
click at [70, 267] on link "Kişi Listeleri" at bounding box center [88, 262] width 169 height 13
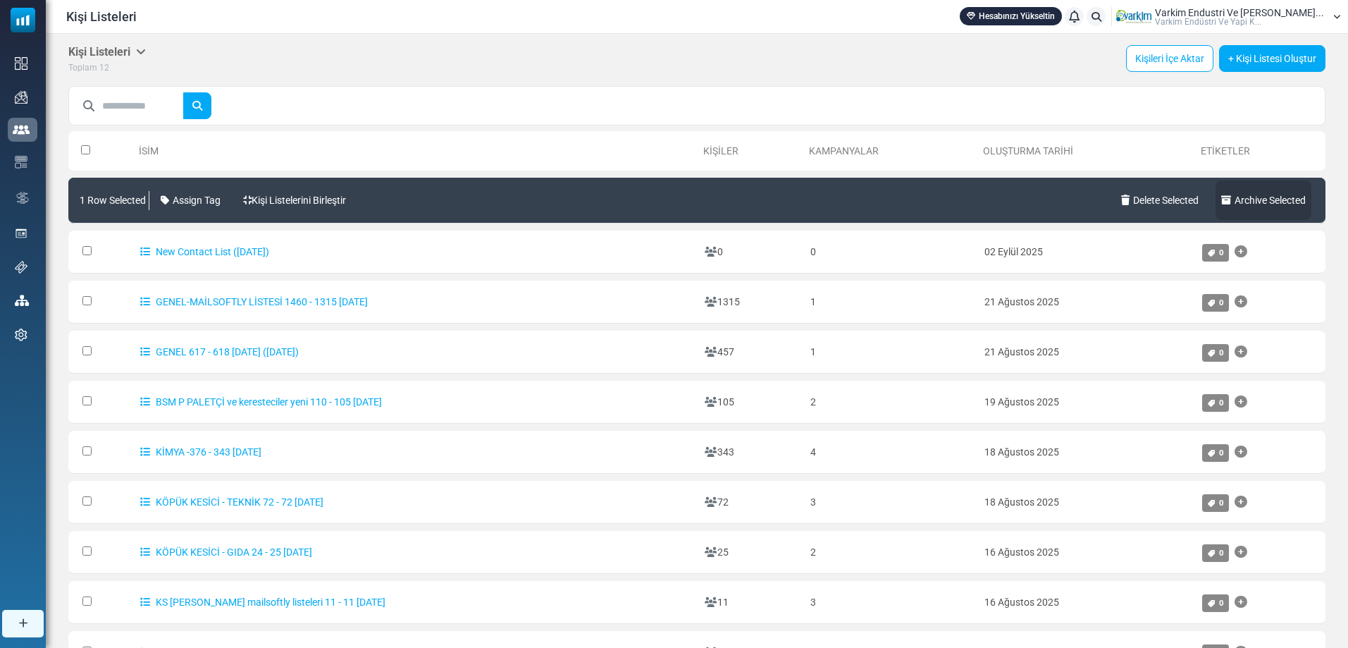
click at [1226, 195] on icon at bounding box center [1227, 200] width 13 height 10
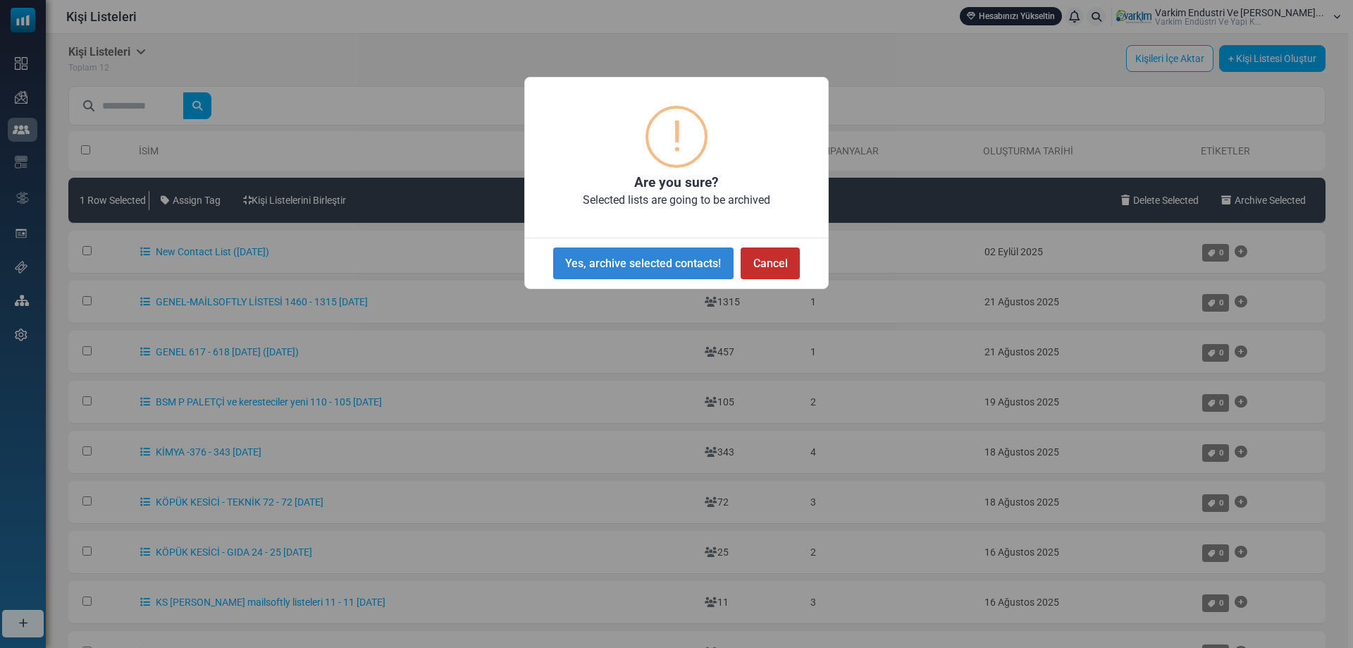
click at [777, 262] on button "Cancel" at bounding box center [770, 263] width 59 height 32
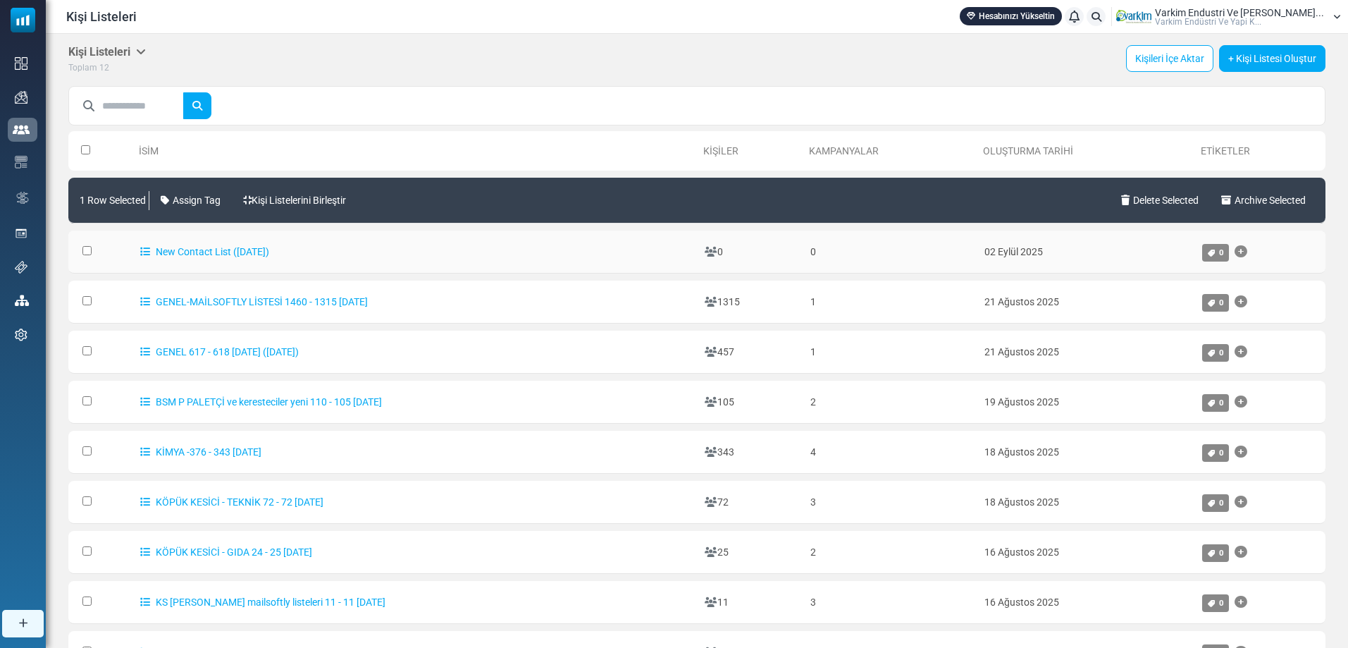
click at [1053, 255] on td "02 Eylül 2025" at bounding box center [1087, 251] width 218 height 43
click at [1121, 201] on icon at bounding box center [1127, 200] width 12 height 10
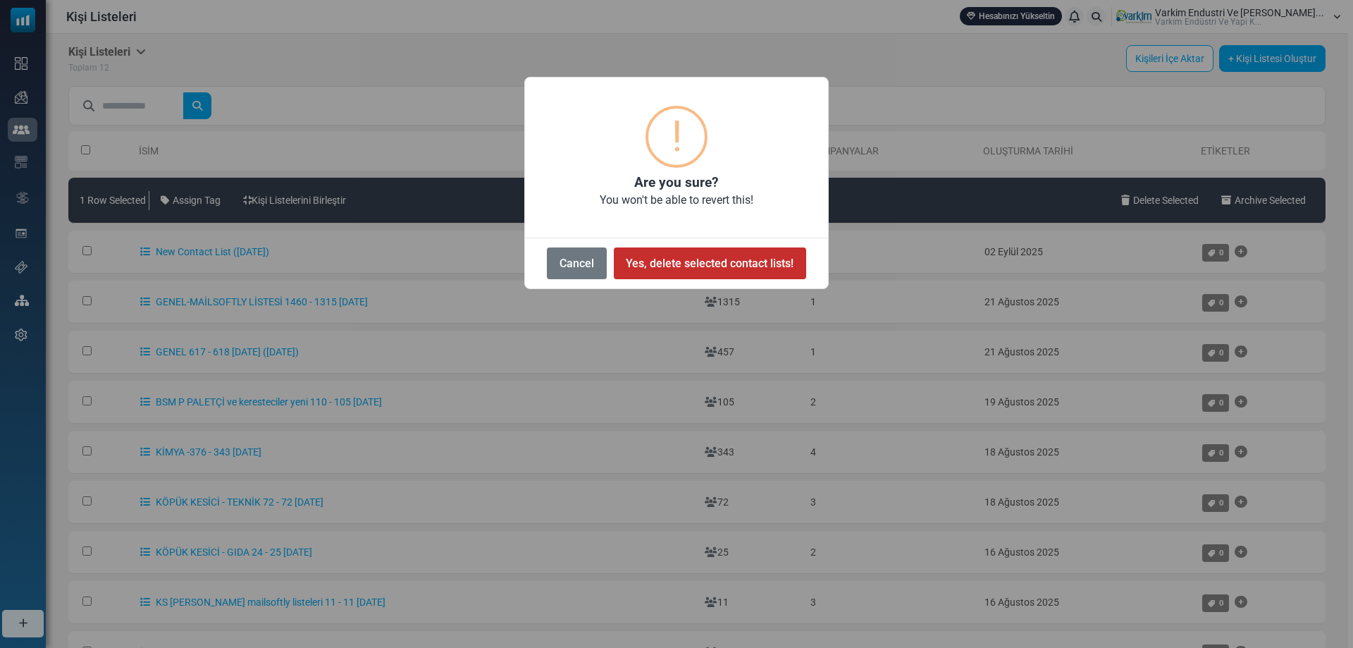
click at [722, 268] on button "Yes, delete selected contact lists!" at bounding box center [710, 263] width 192 height 32
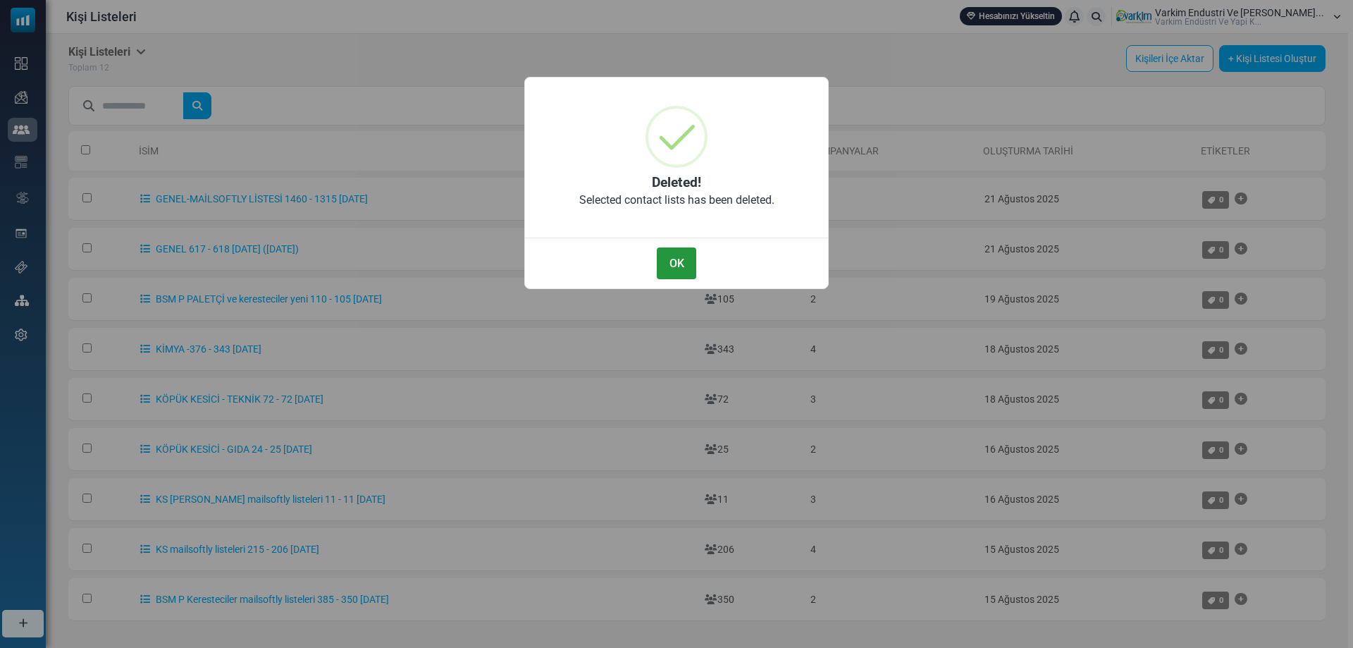
click at [691, 264] on button "OK" at bounding box center [676, 263] width 39 height 32
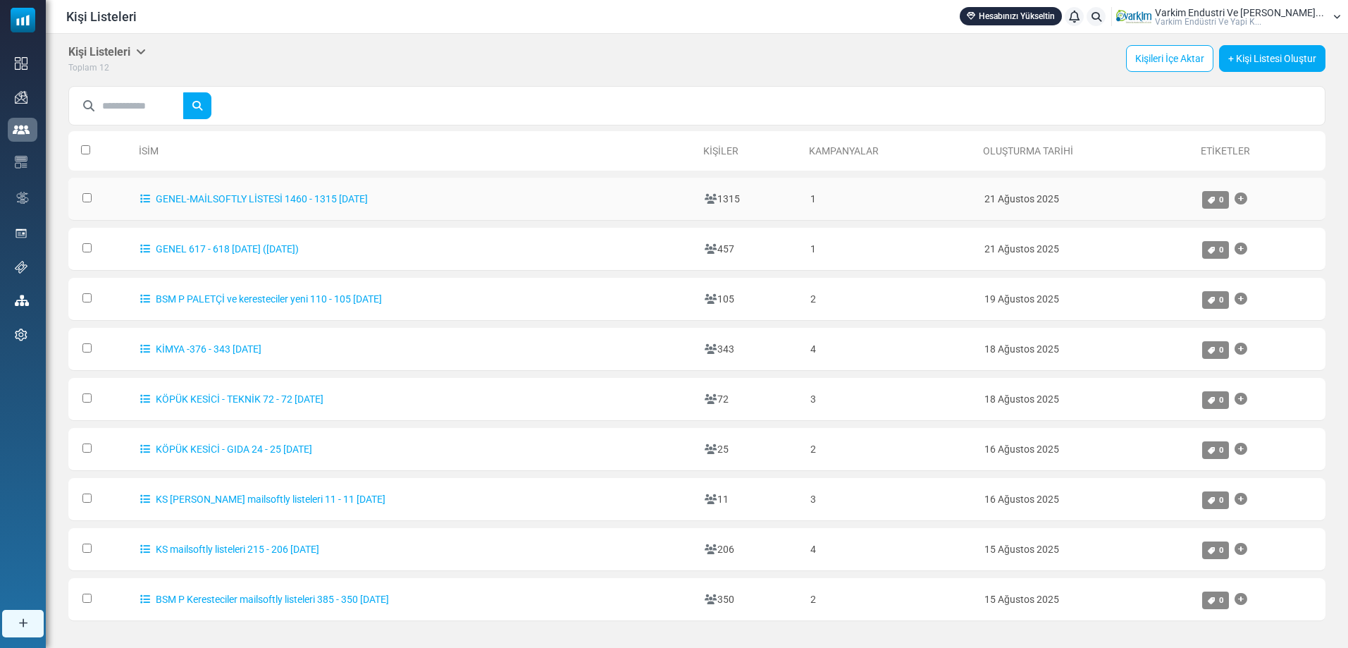
click at [661, 201] on td "GENEL-MAİLSOFTLY LİSTESİ 1460 - 1315 [DATE]" at bounding box center [415, 199] width 565 height 43
drag, startPoint x: 207, startPoint y: 202, endPoint x: 132, endPoint y: 200, distance: 74.7
click at [133, 200] on td "GENEL-MAİLSOFTLY LİSTESİ 1460 - 1315 [DATE]" at bounding box center [415, 199] width 565 height 43
click at [141, 199] on icon at bounding box center [145, 199] width 10 height 10
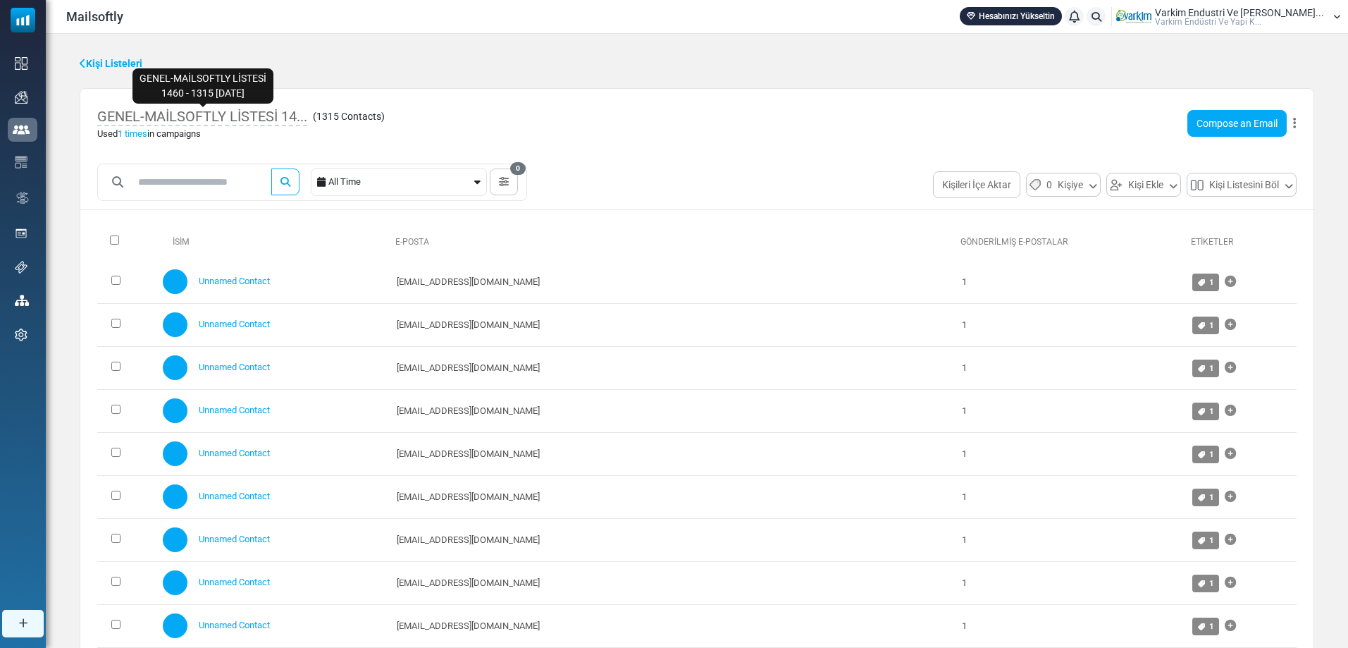
click at [159, 112] on span "GENEL-MAİLSOFTLY LİSTESİ 14..." at bounding box center [202, 117] width 210 height 18
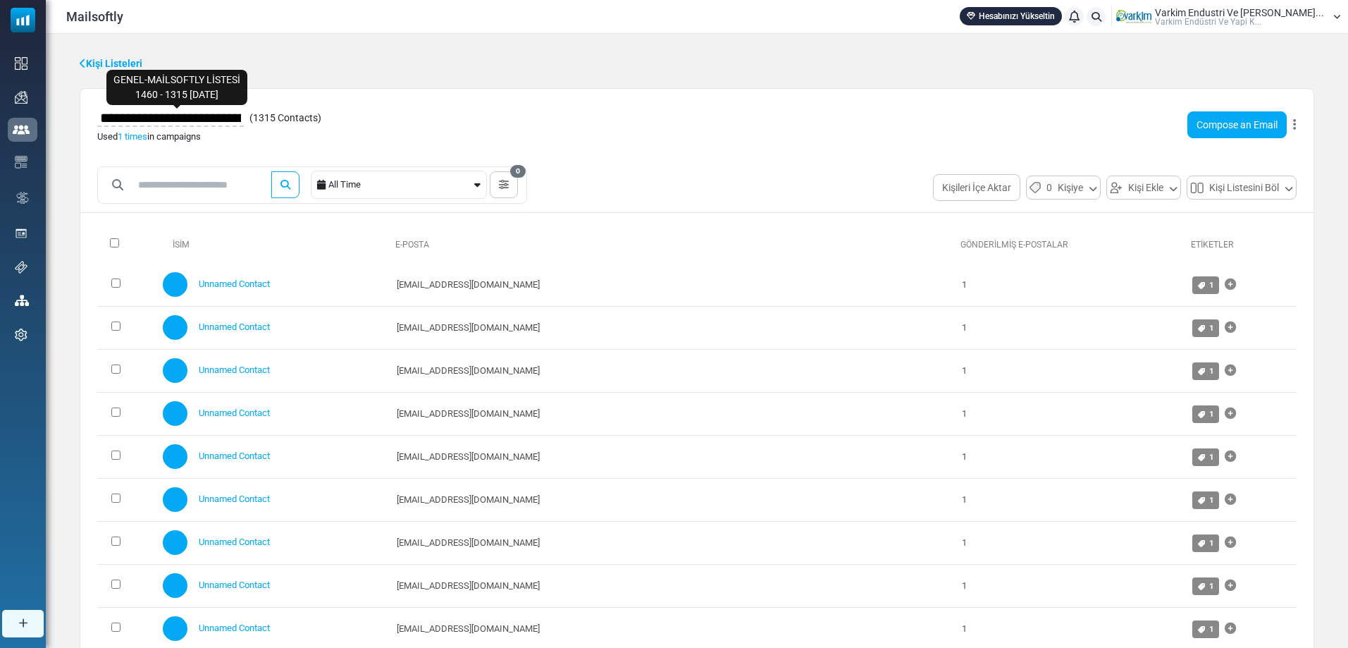
click at [244, 119] on input "**********" at bounding box center [170, 118] width 147 height 24
click at [114, 61] on body "Mailsoftly Hesabınızı Yükseltin Bildirimler Varkim Endustri Ve Yapi Kim... Vark…" at bounding box center [674, 621] width 1348 height 1243
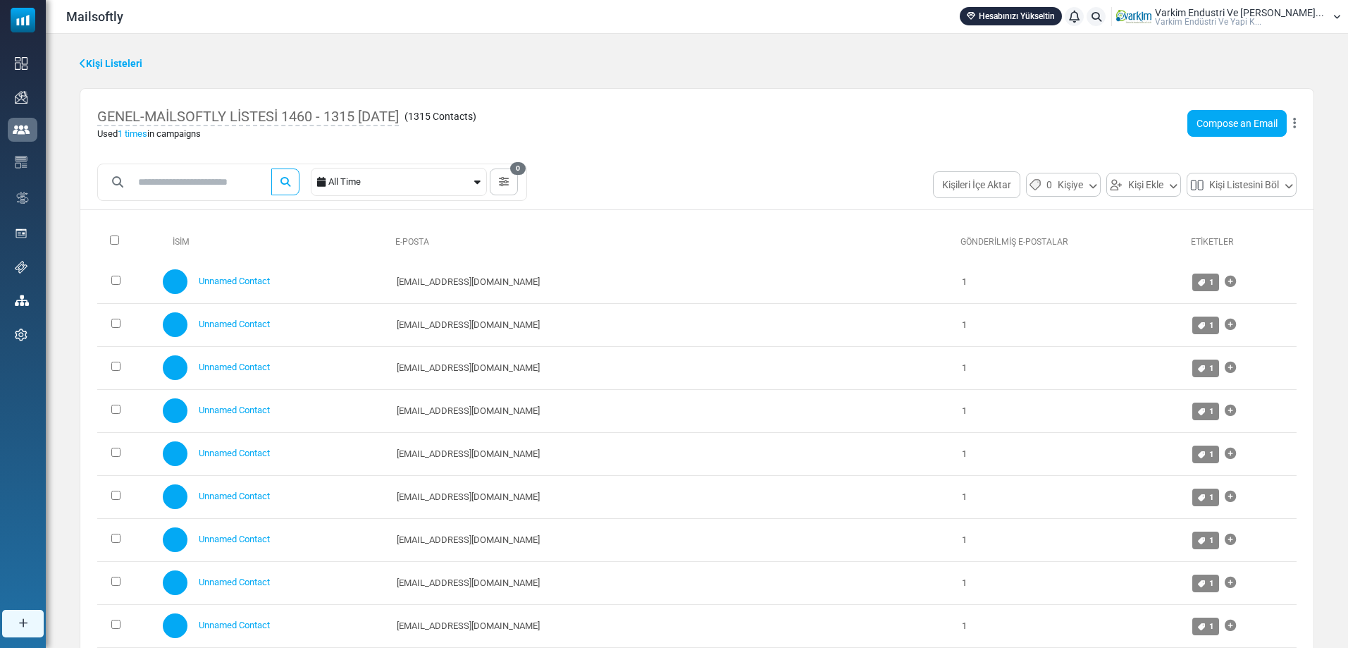
click at [135, 59] on link "Kişi Listeleri" at bounding box center [111, 63] width 63 height 15
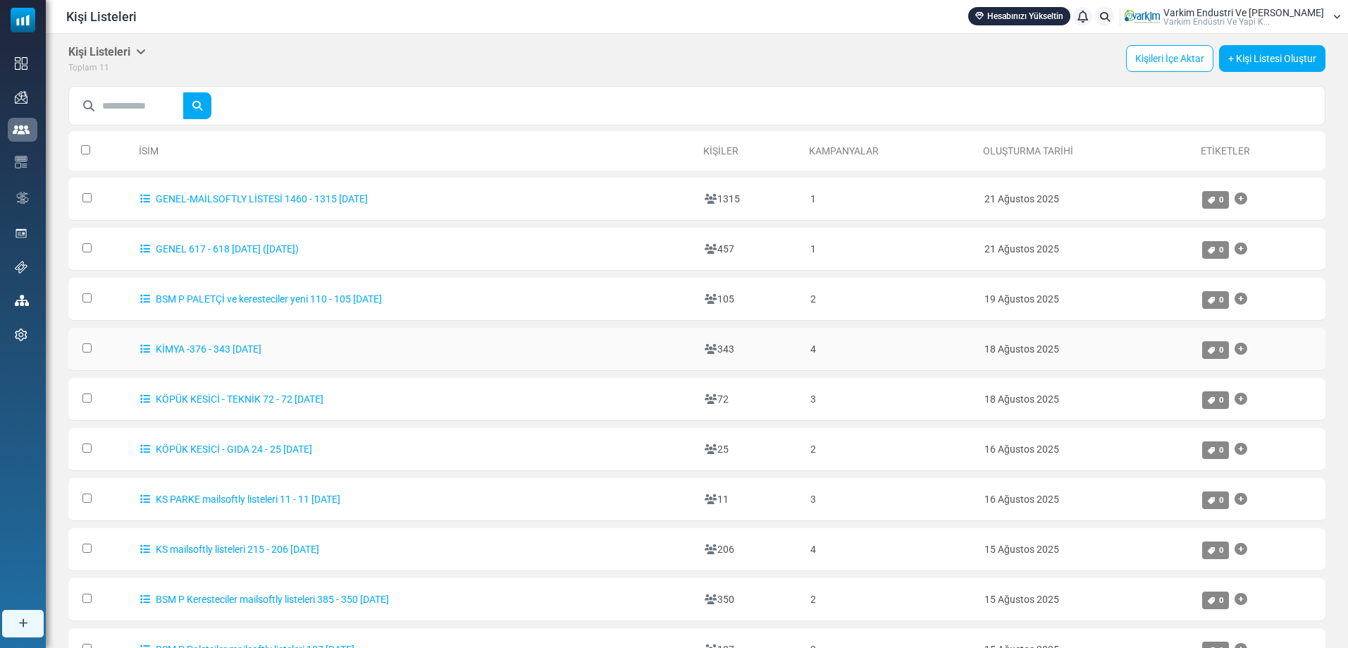
click at [314, 344] on td "KİMYA -376 - 343 [DATE]" at bounding box center [415, 349] width 565 height 43
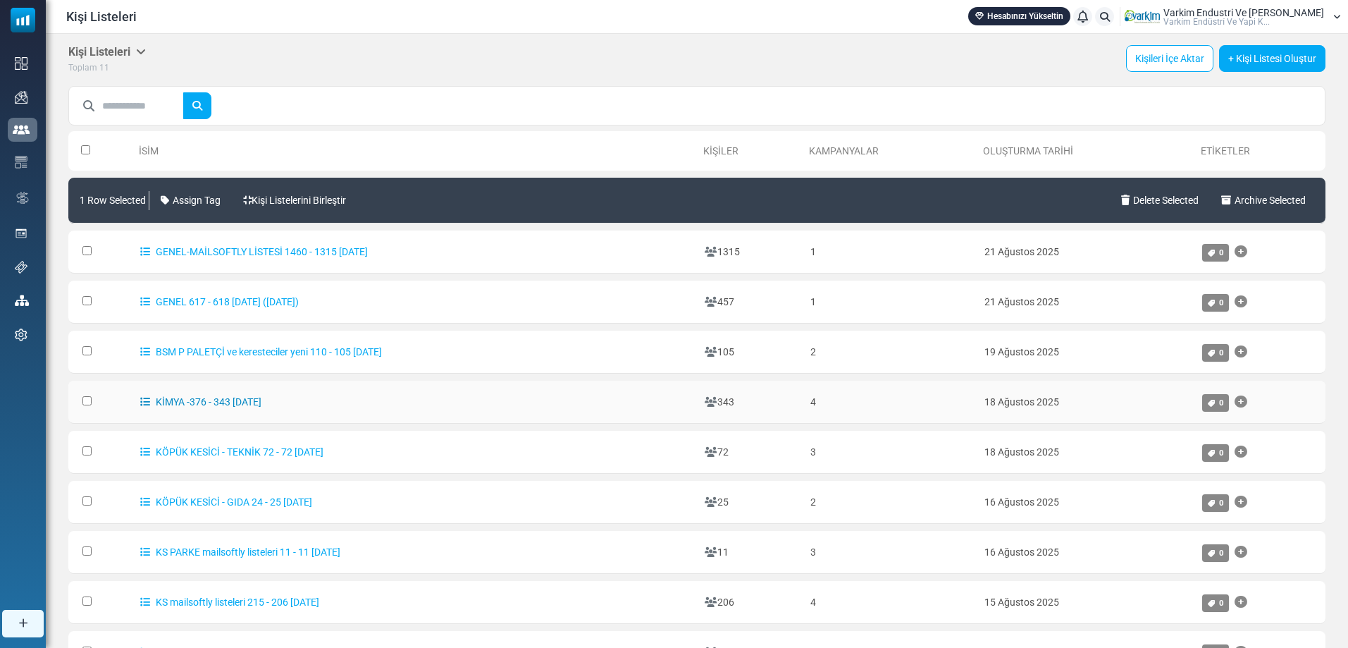
click at [218, 400] on link "KİMYA -376 - 343 [DATE]" at bounding box center [200, 401] width 121 height 11
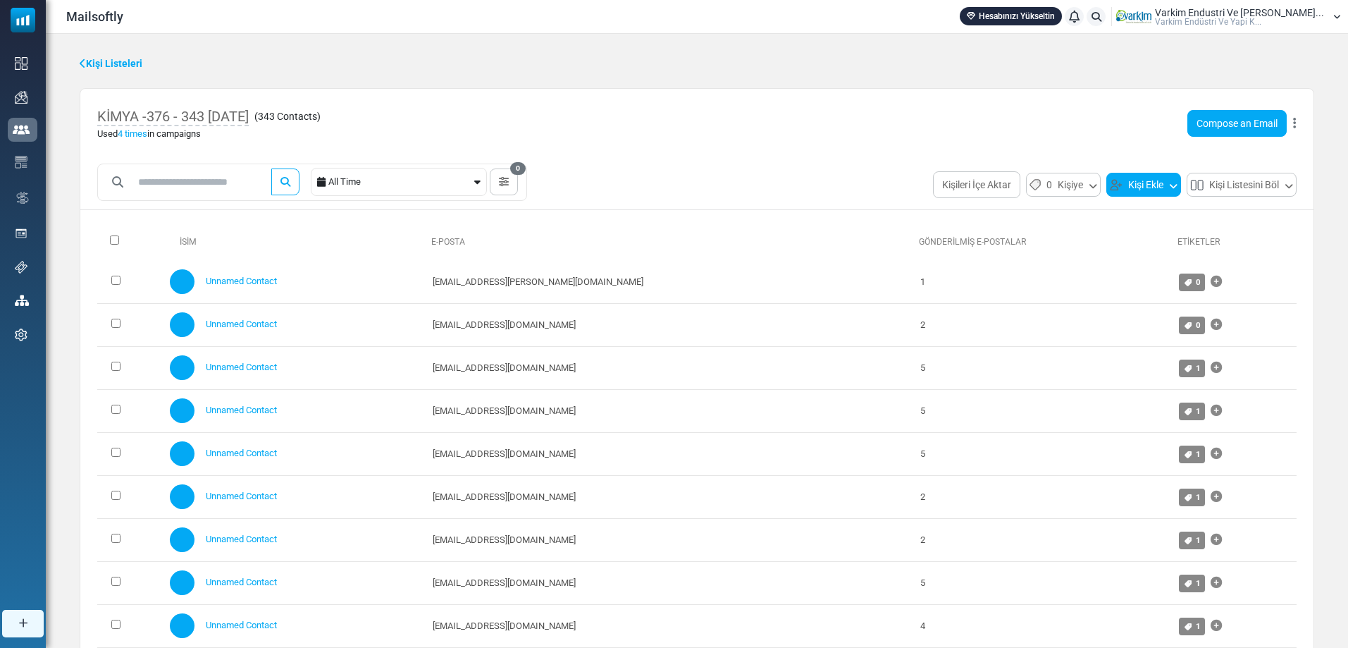
click at [1158, 184] on button "Kişi Ekle" at bounding box center [1144, 185] width 75 height 24
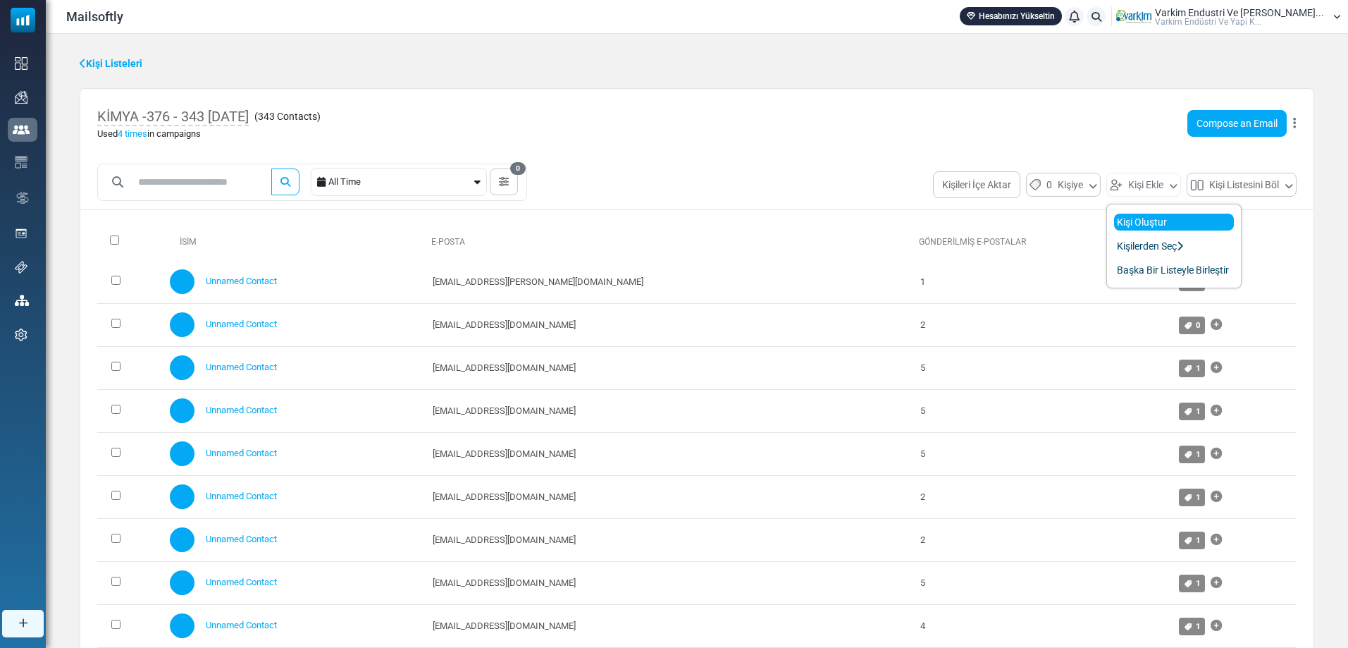
click at [1130, 222] on link "Kişi Oluştur" at bounding box center [1174, 222] width 120 height 17
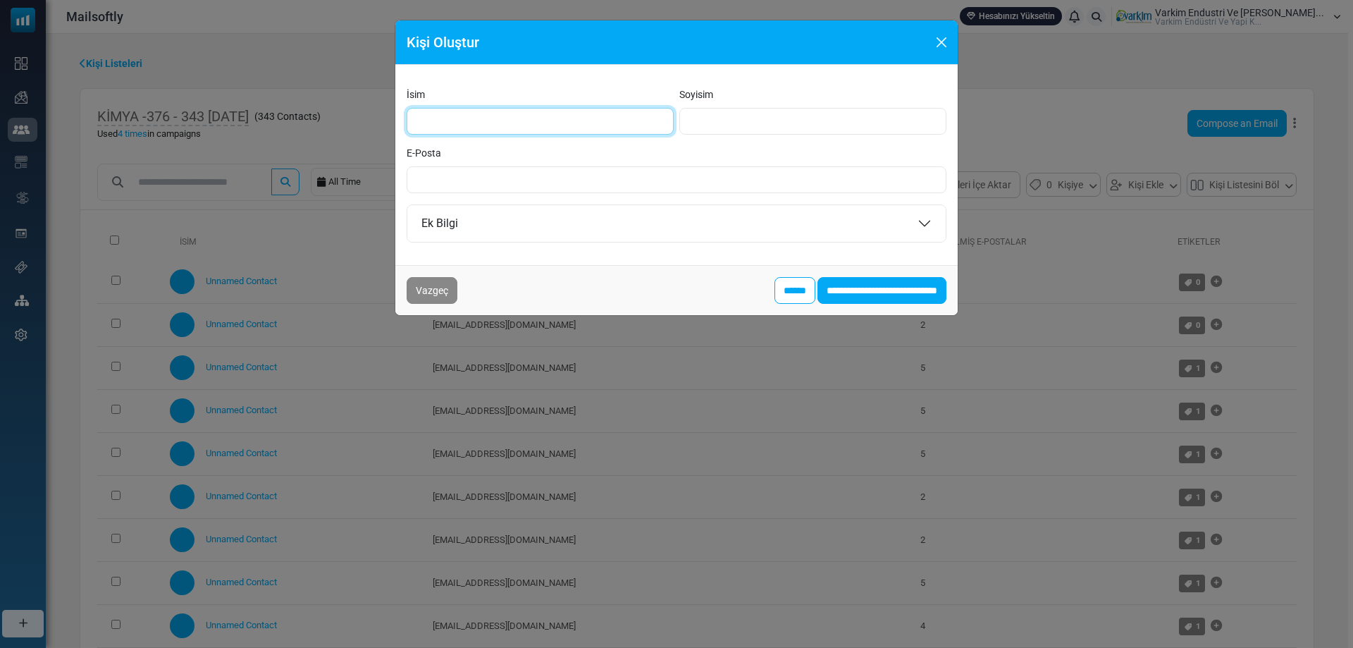
click at [536, 122] on input "İsim" at bounding box center [540, 121] width 267 height 27
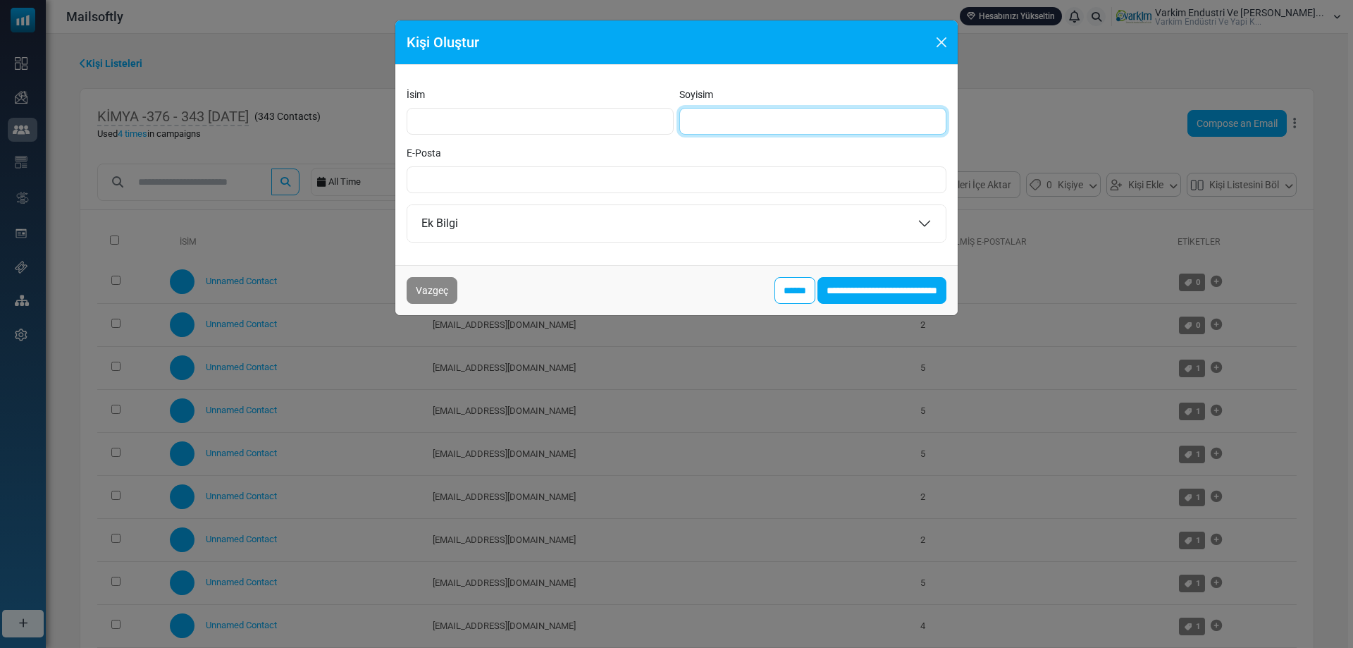
click at [761, 123] on input "Soyisim" at bounding box center [812, 121] width 267 height 27
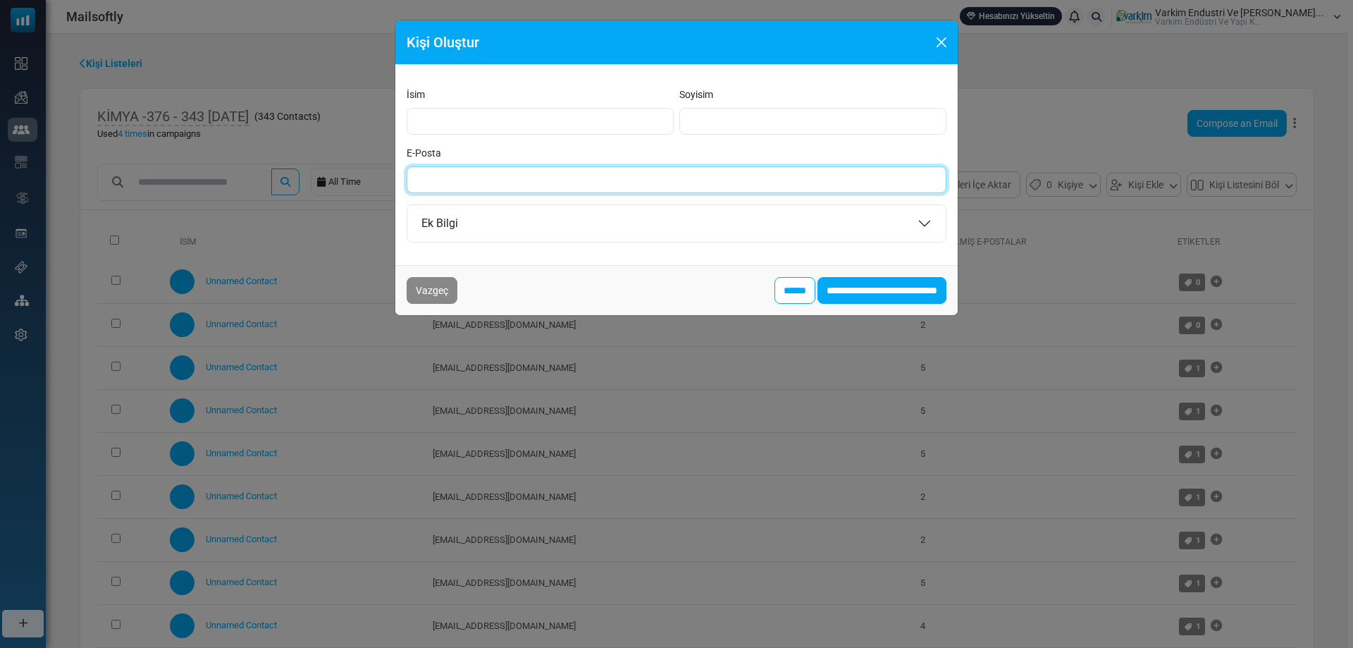
click at [563, 190] on input "E-Posta" at bounding box center [677, 179] width 540 height 27
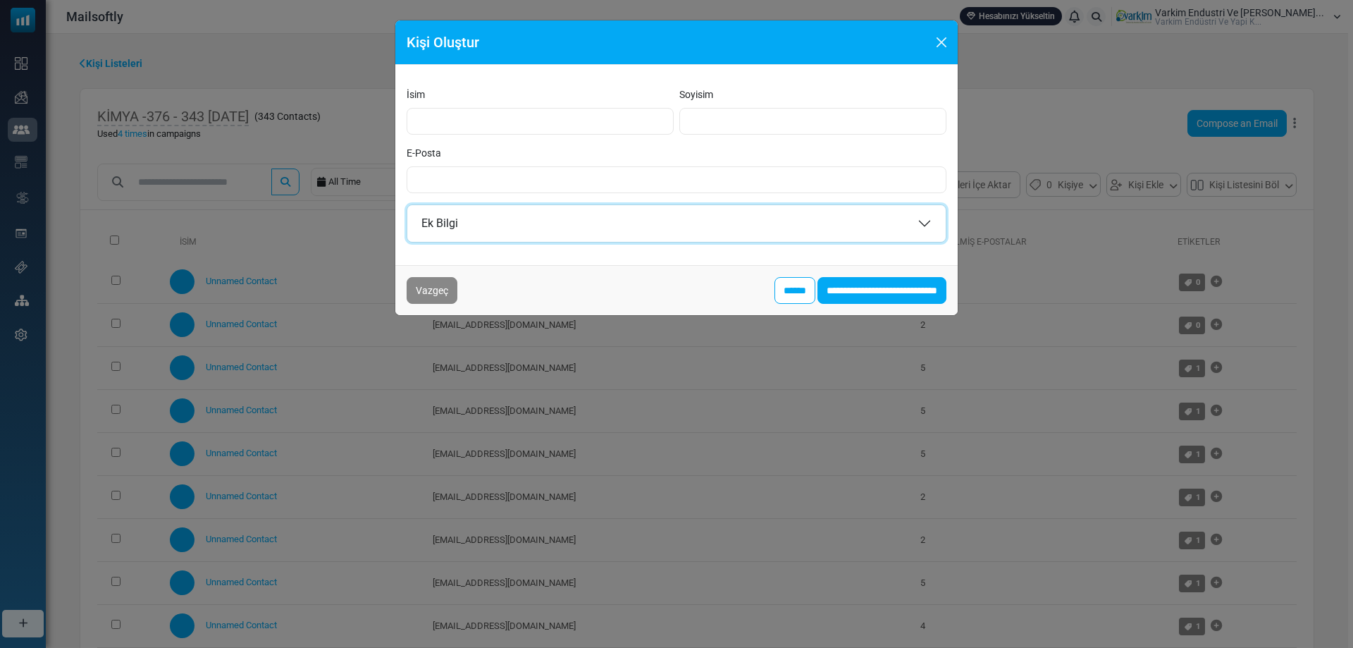
click at [738, 235] on button "Ek Bilgi" at bounding box center [676, 223] width 538 height 37
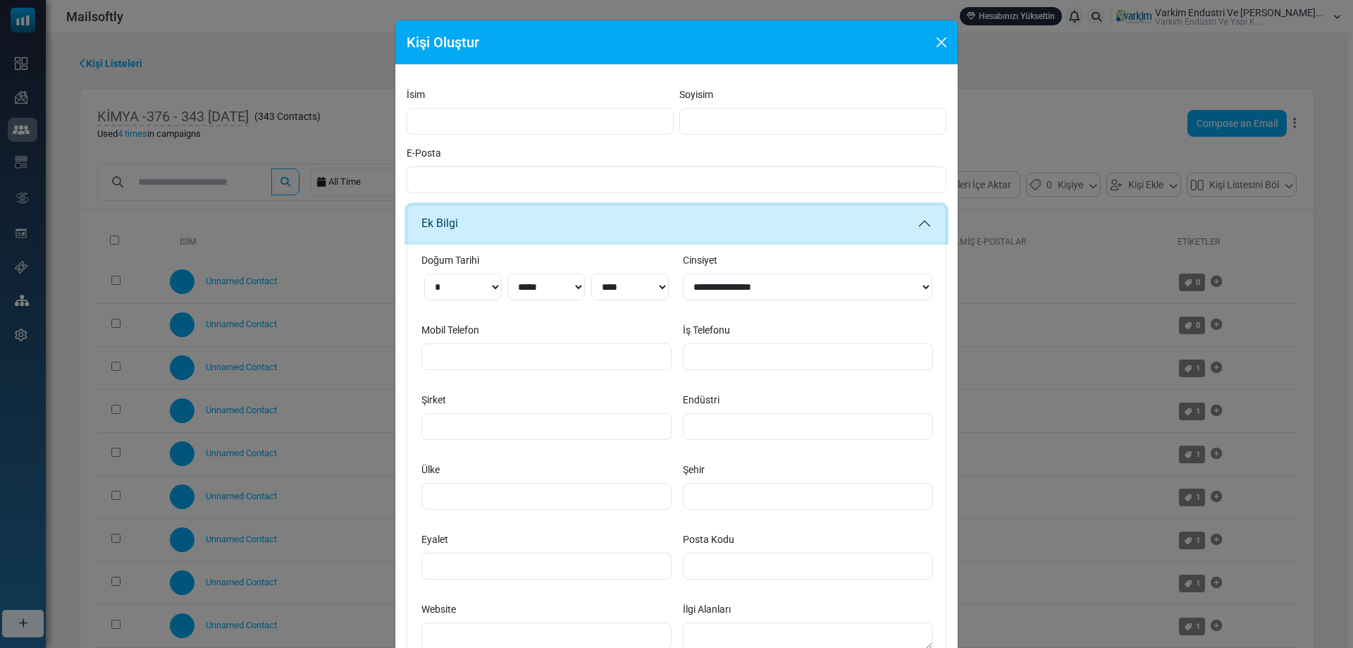
click at [739, 235] on button "Ek Bilgi" at bounding box center [676, 223] width 538 height 37
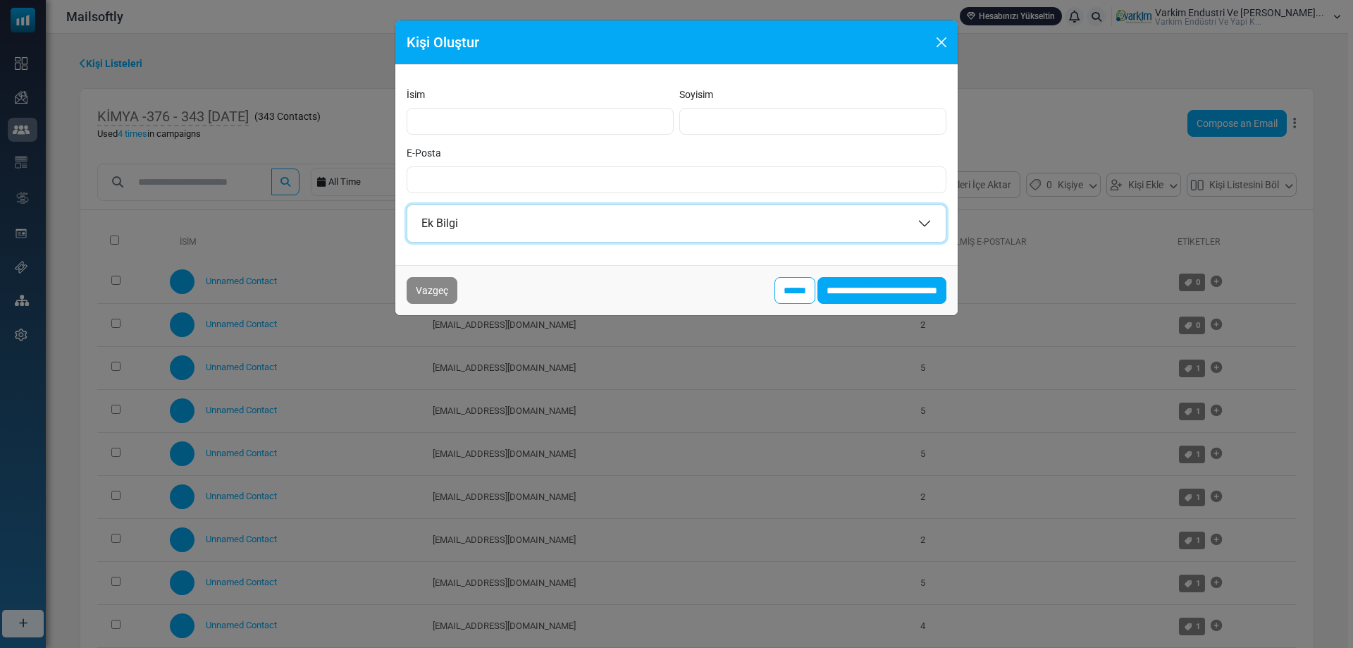
click at [739, 235] on button "Ek Bilgi" at bounding box center [676, 223] width 538 height 37
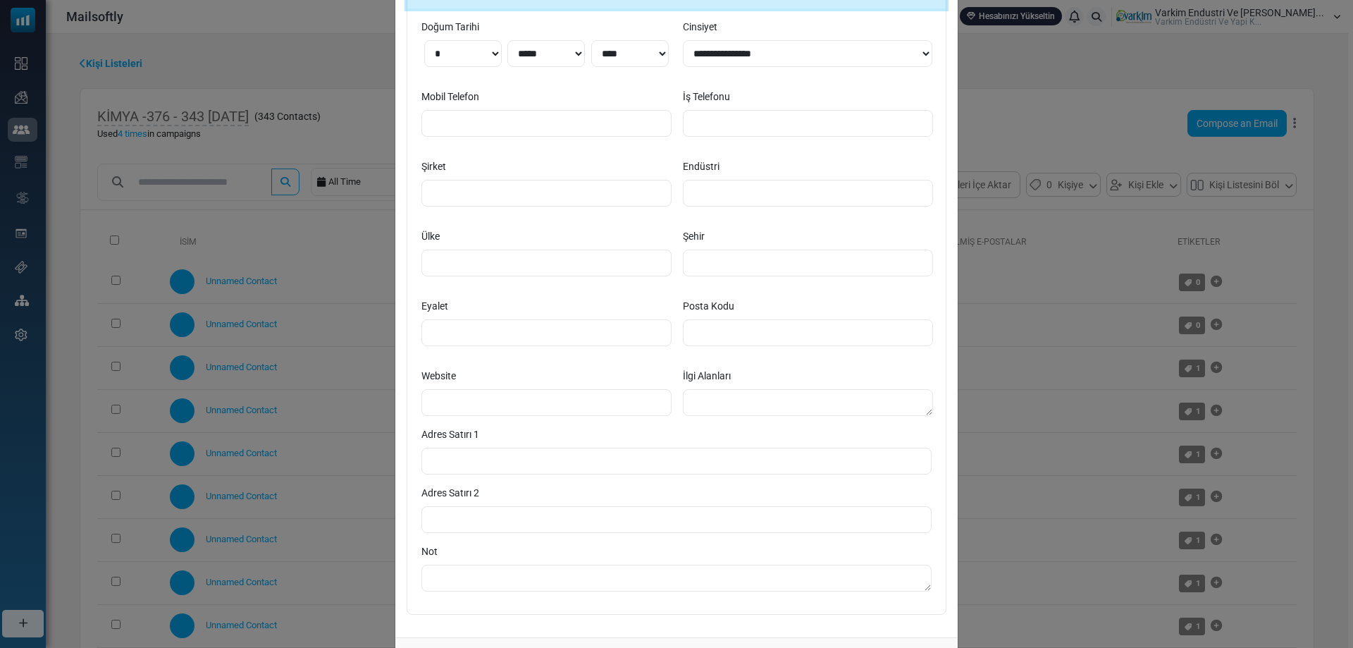
scroll to position [211, 0]
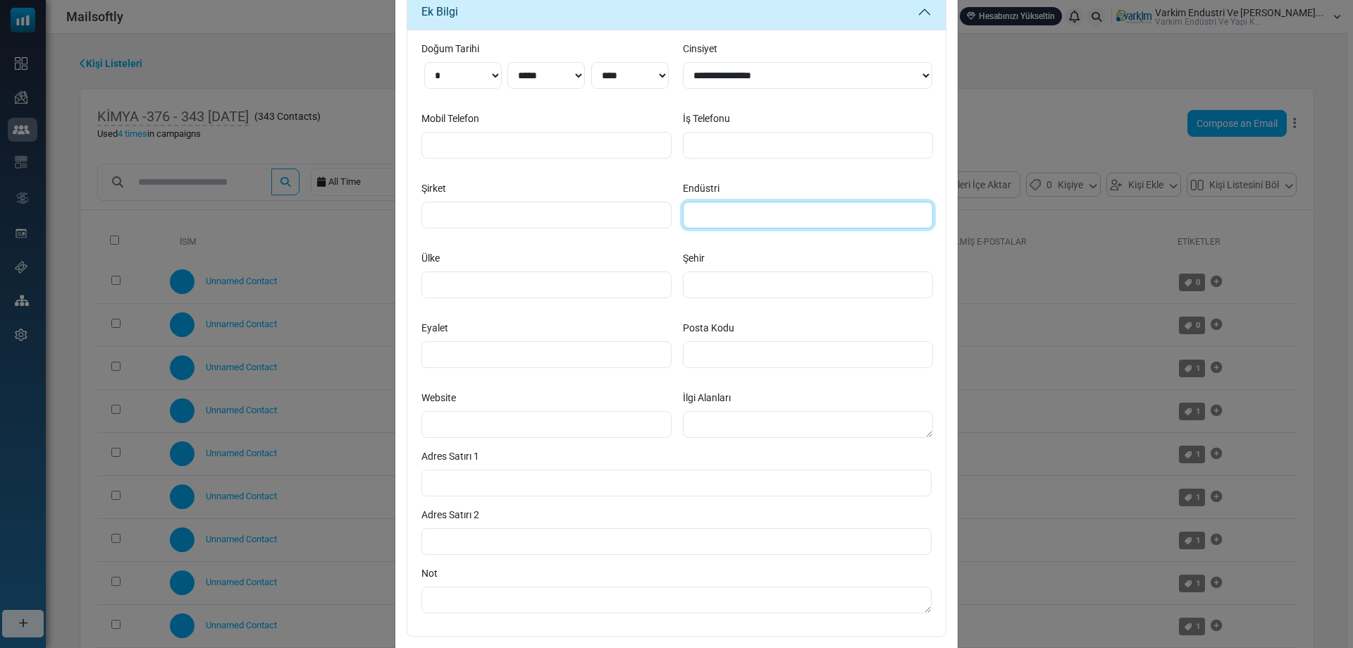
click at [743, 216] on input "Endüstri" at bounding box center [808, 215] width 250 height 27
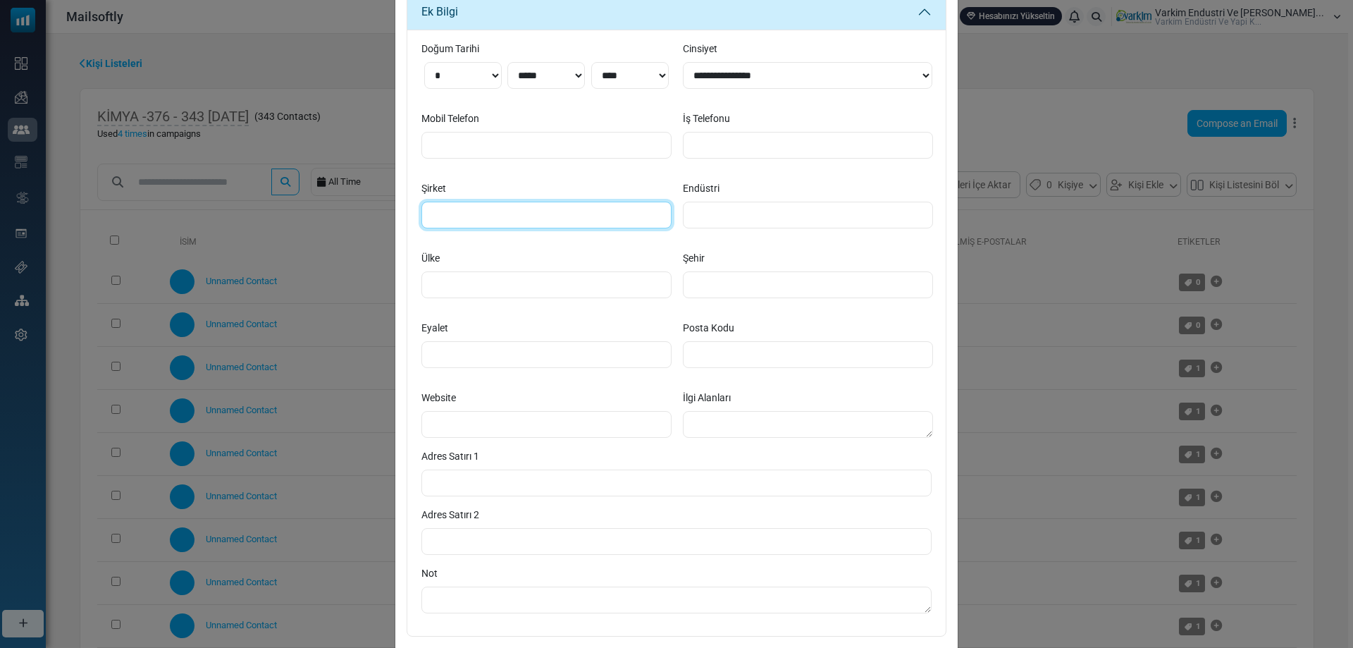
click at [612, 205] on input "Şirket" at bounding box center [546, 215] width 250 height 27
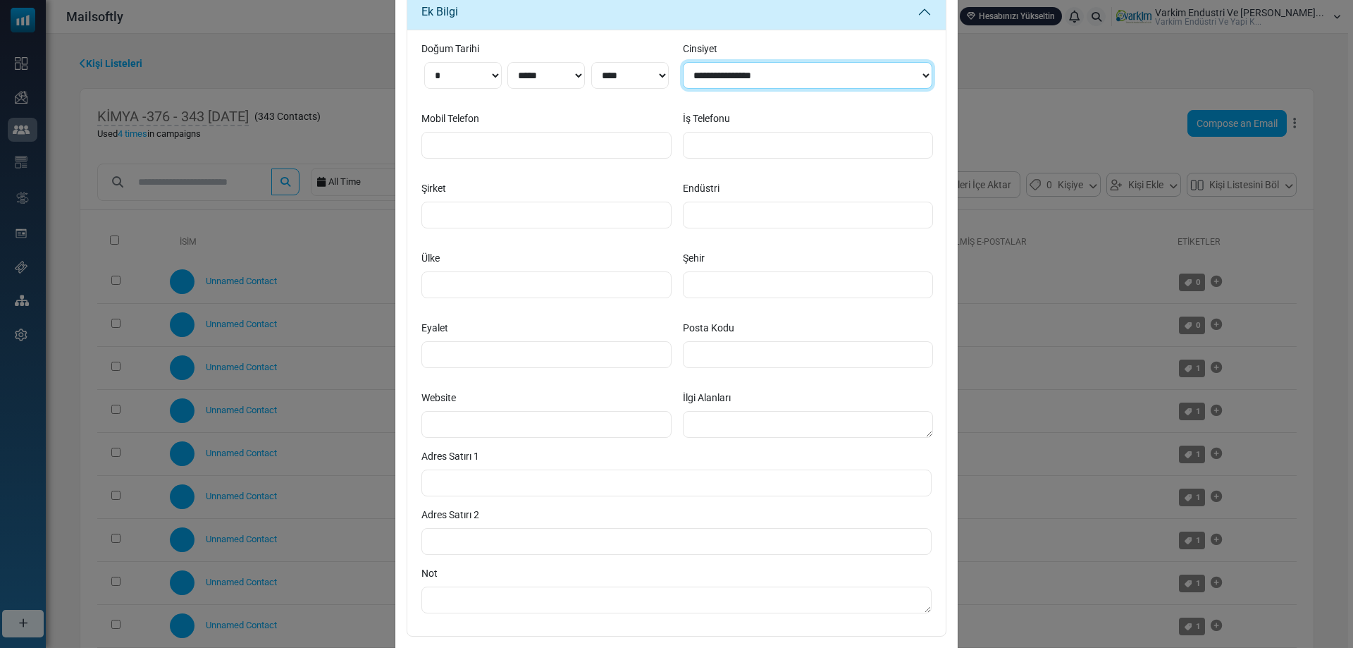
click at [811, 78] on select "**********" at bounding box center [808, 75] width 250 height 27
select select "**********"
click at [683, 62] on select "**********" at bounding box center [808, 75] width 250 height 27
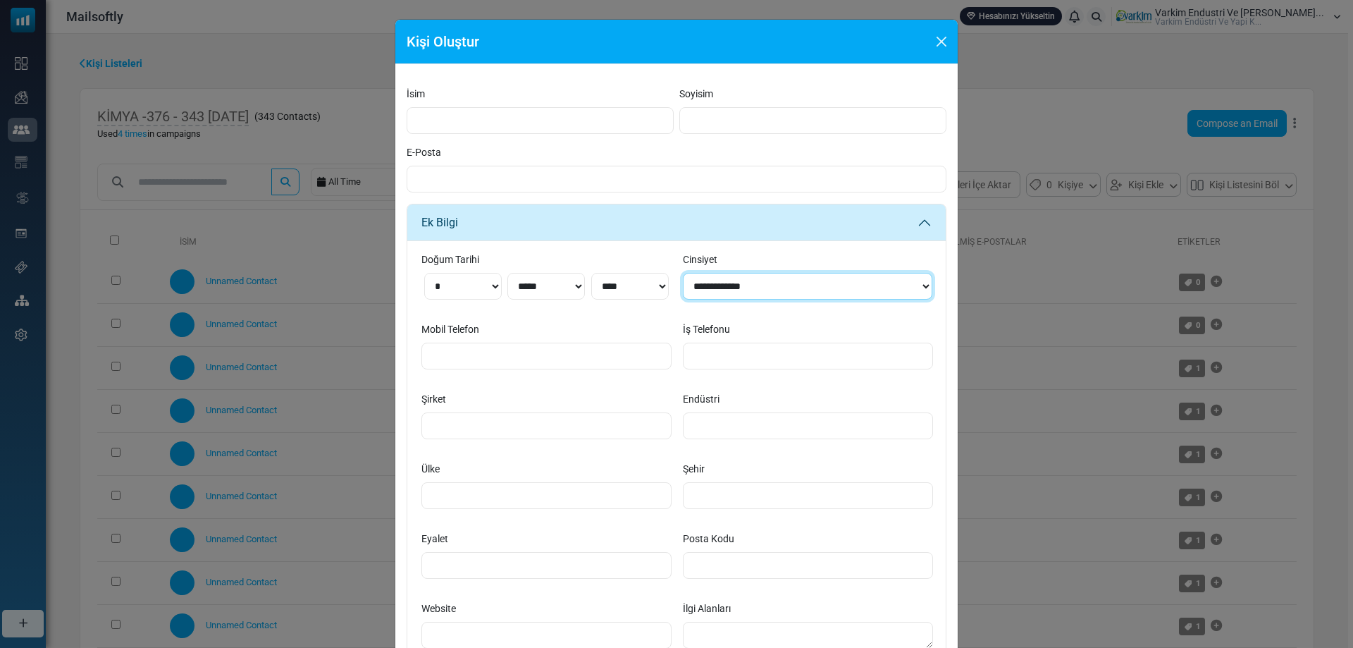
scroll to position [0, 0]
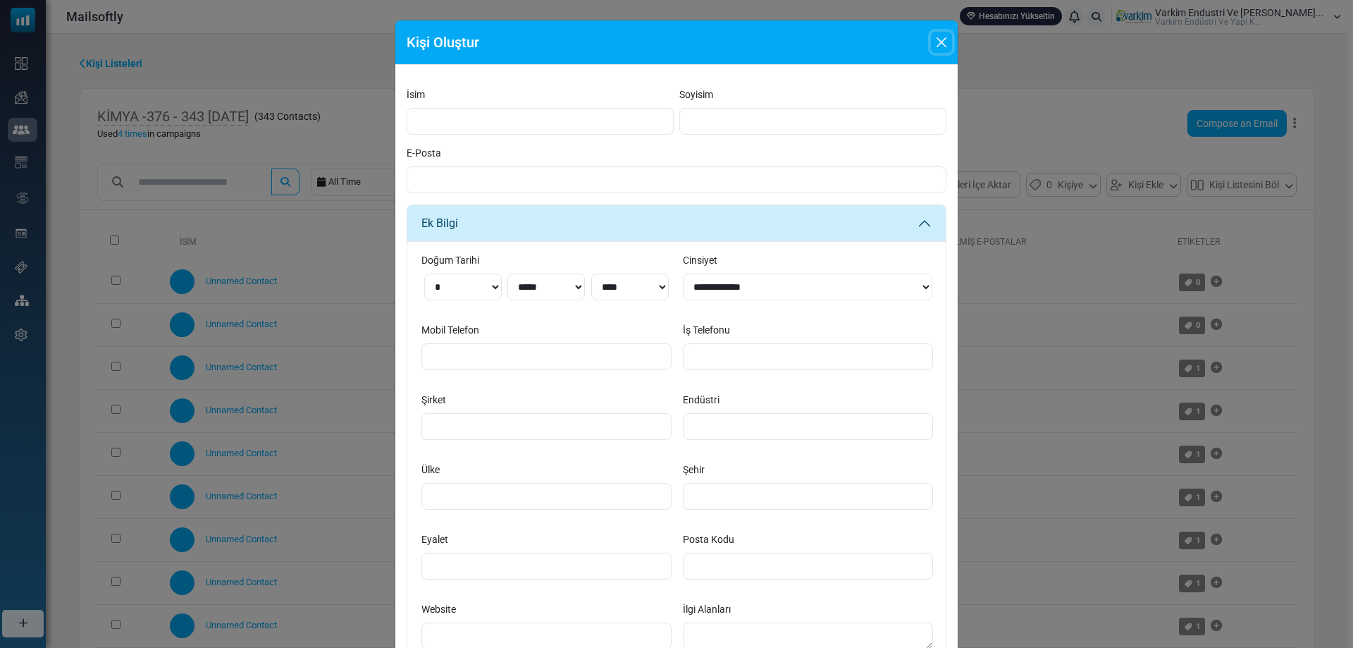
click at [942, 47] on button "Close" at bounding box center [941, 42] width 21 height 21
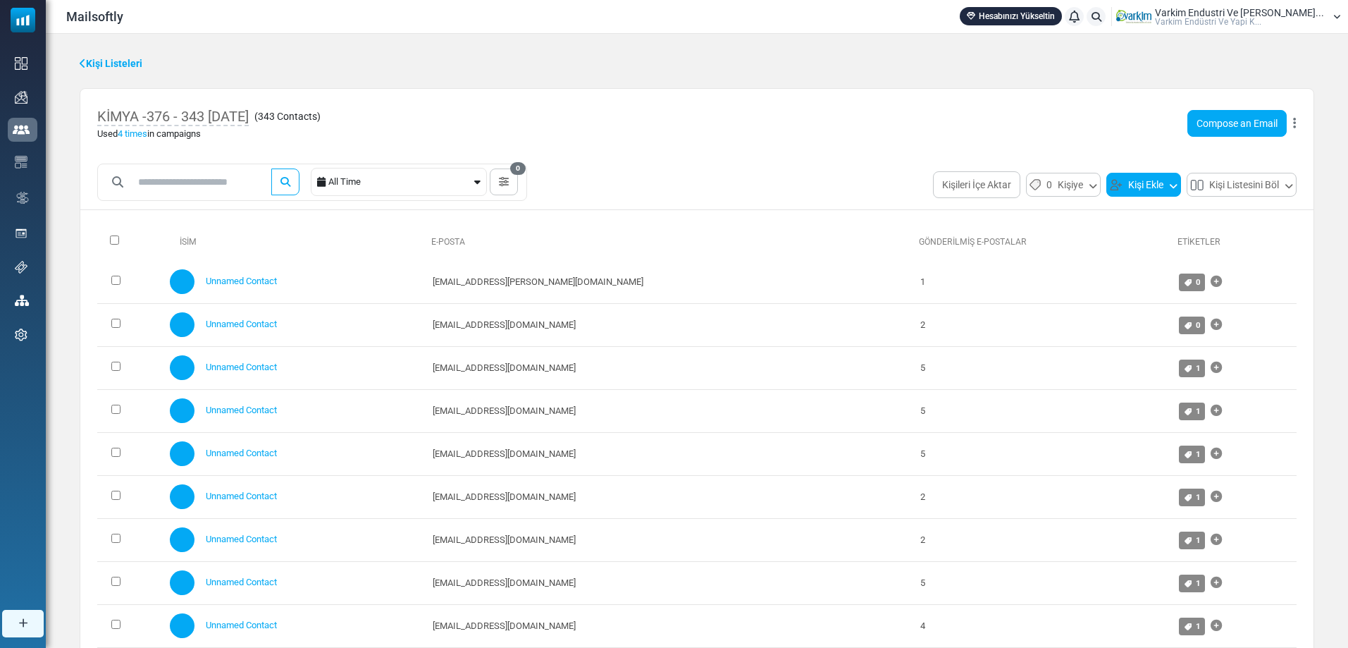
click at [1145, 188] on button "Kişi Ekle" at bounding box center [1144, 185] width 75 height 24
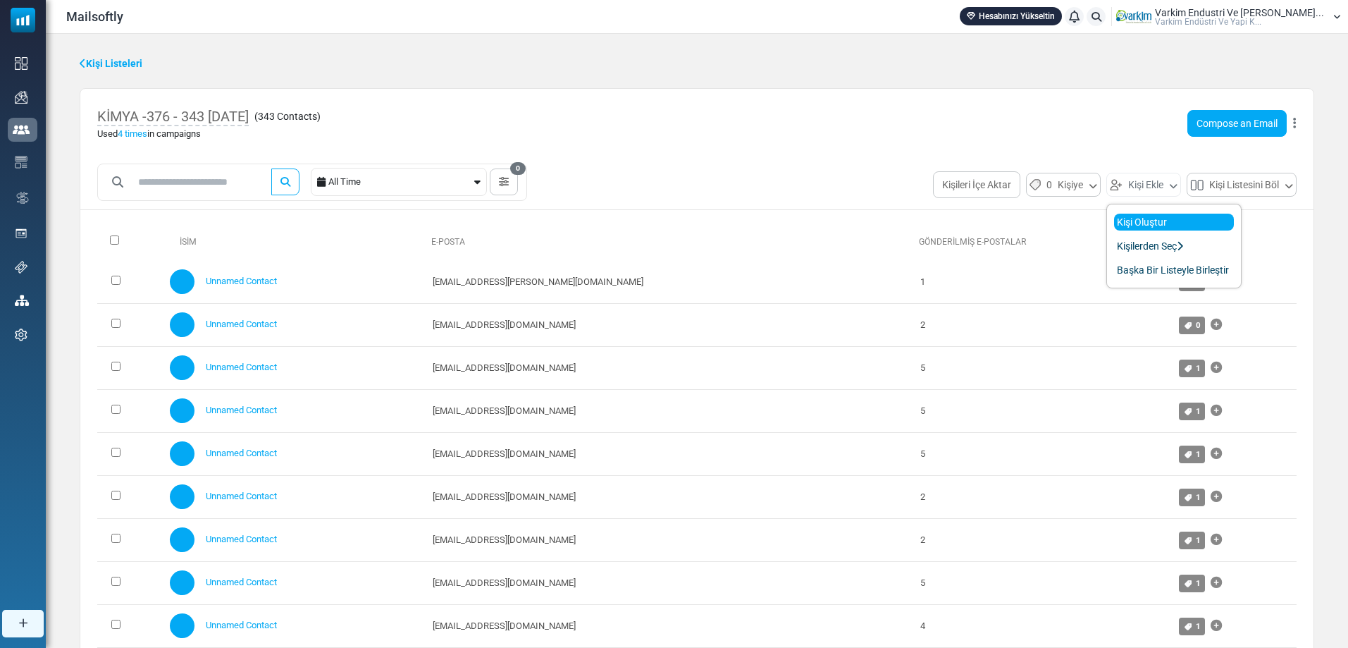
click at [1149, 219] on link "Kişi Oluştur" at bounding box center [1174, 222] width 120 height 17
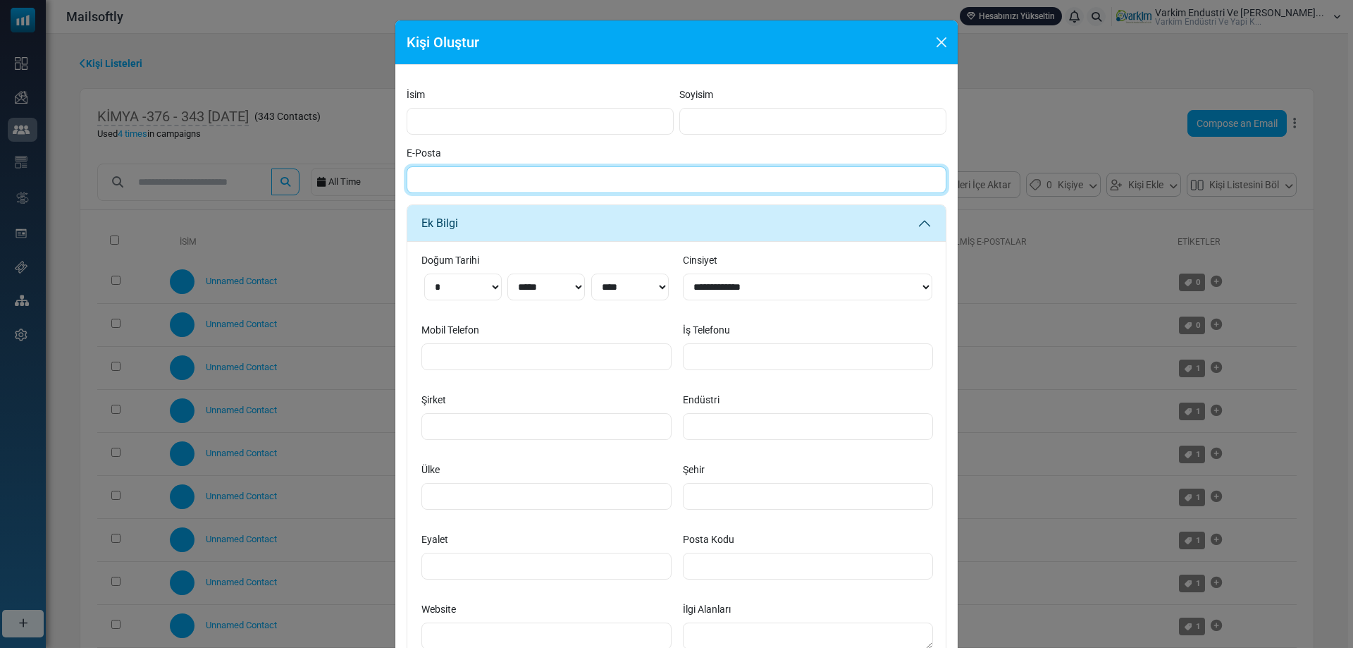
click at [579, 172] on input "E-Posta" at bounding box center [677, 179] width 540 height 27
type input "**********"
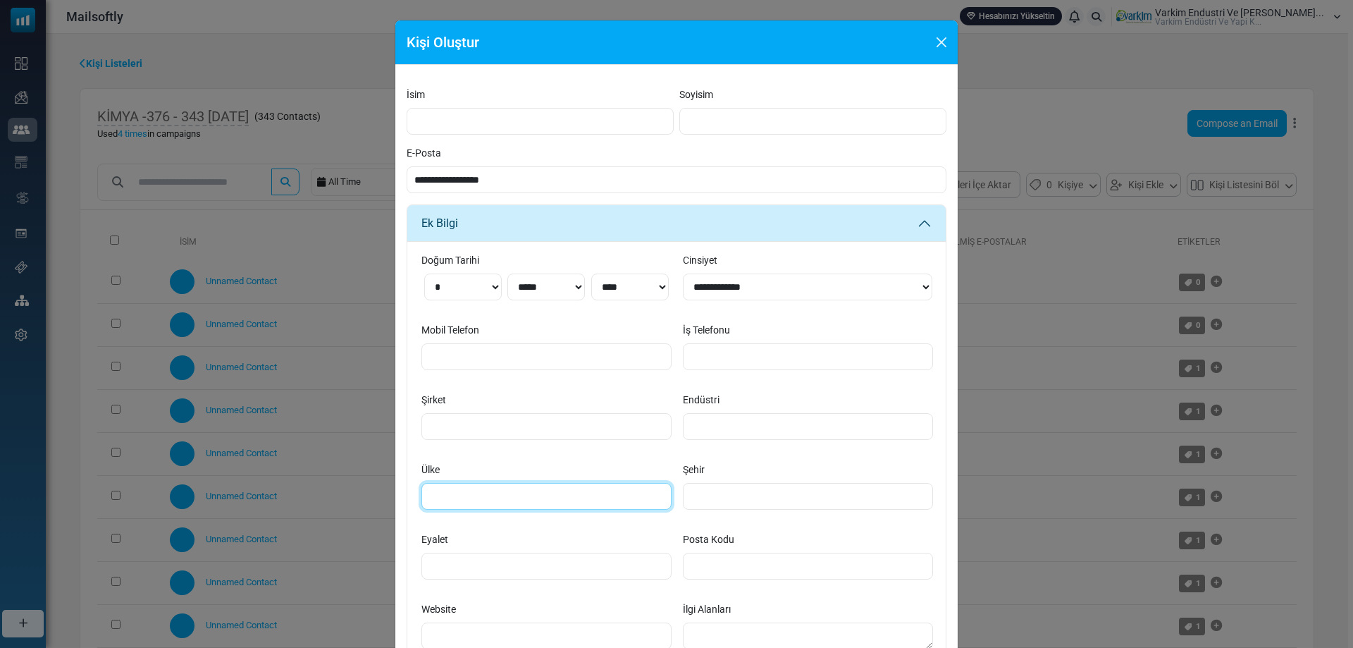
type input "*******"
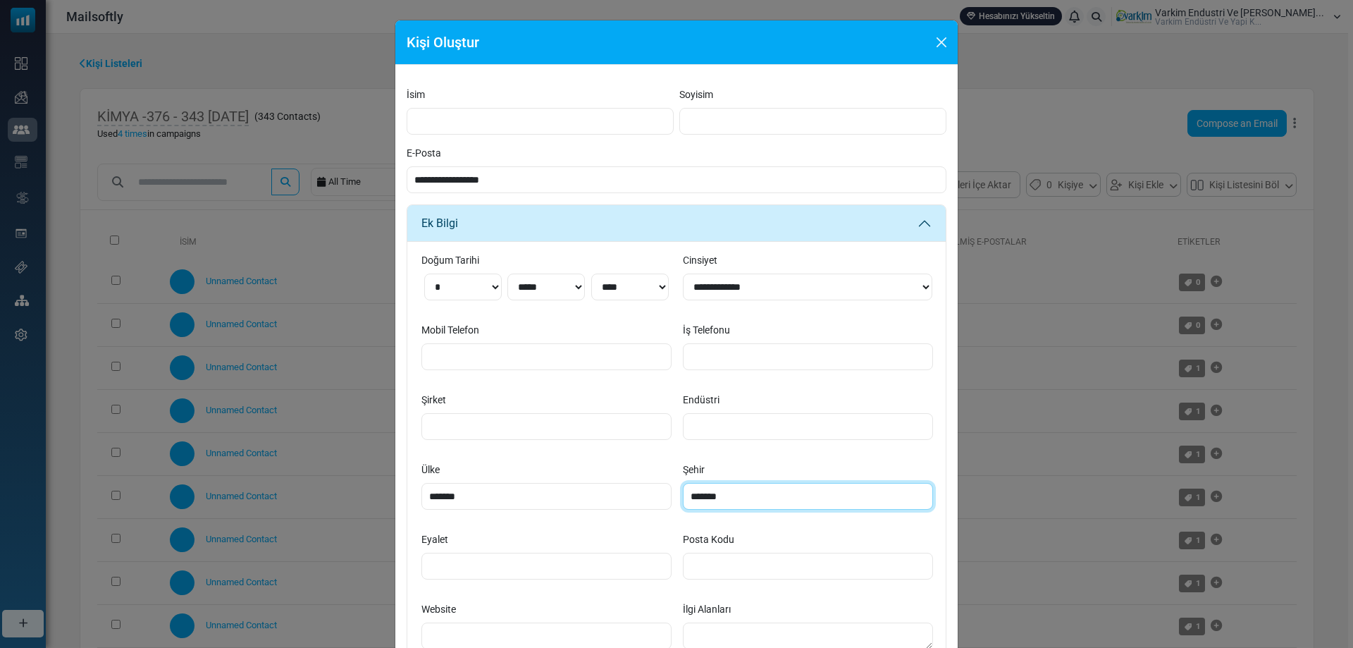
type input "*****"
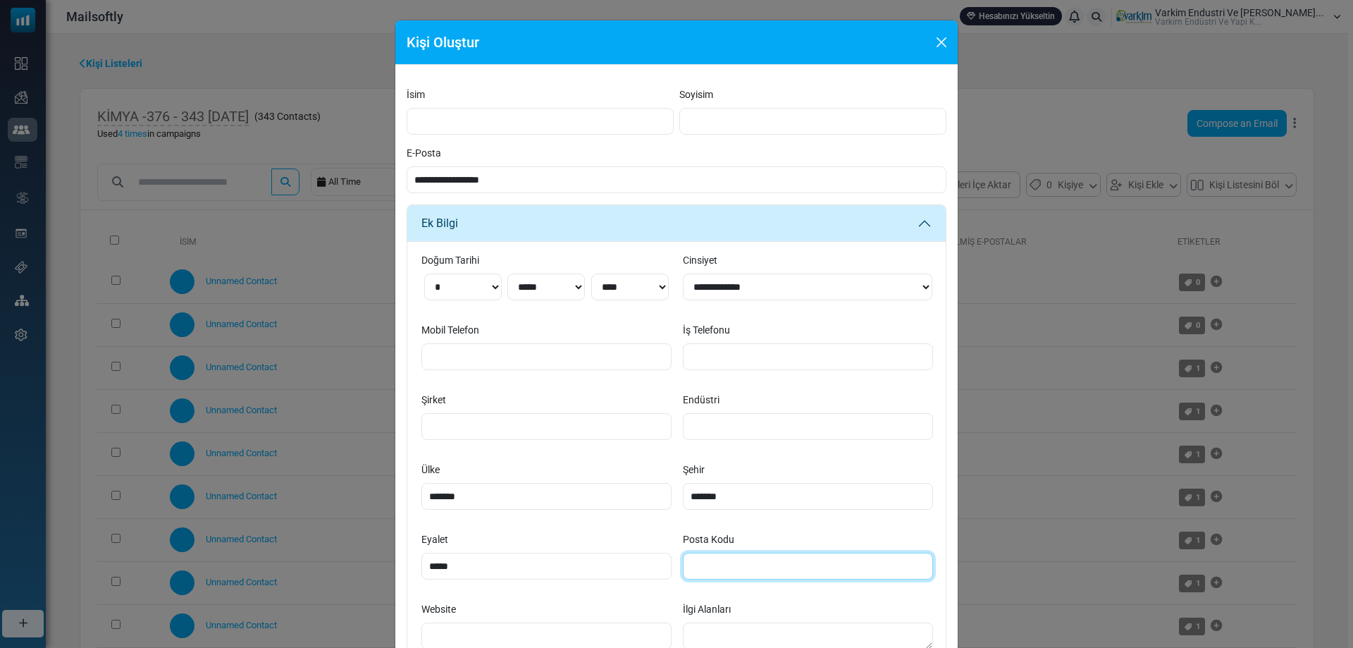
type input "**********"
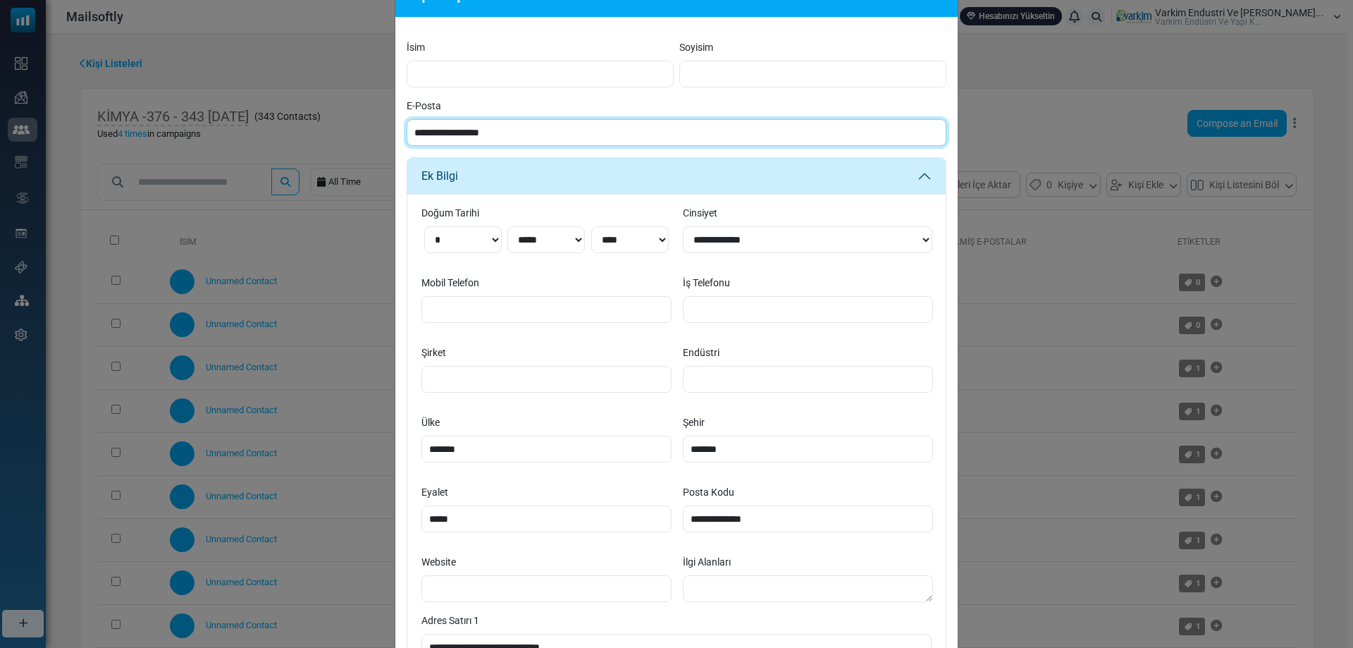
scroll to position [70, 0]
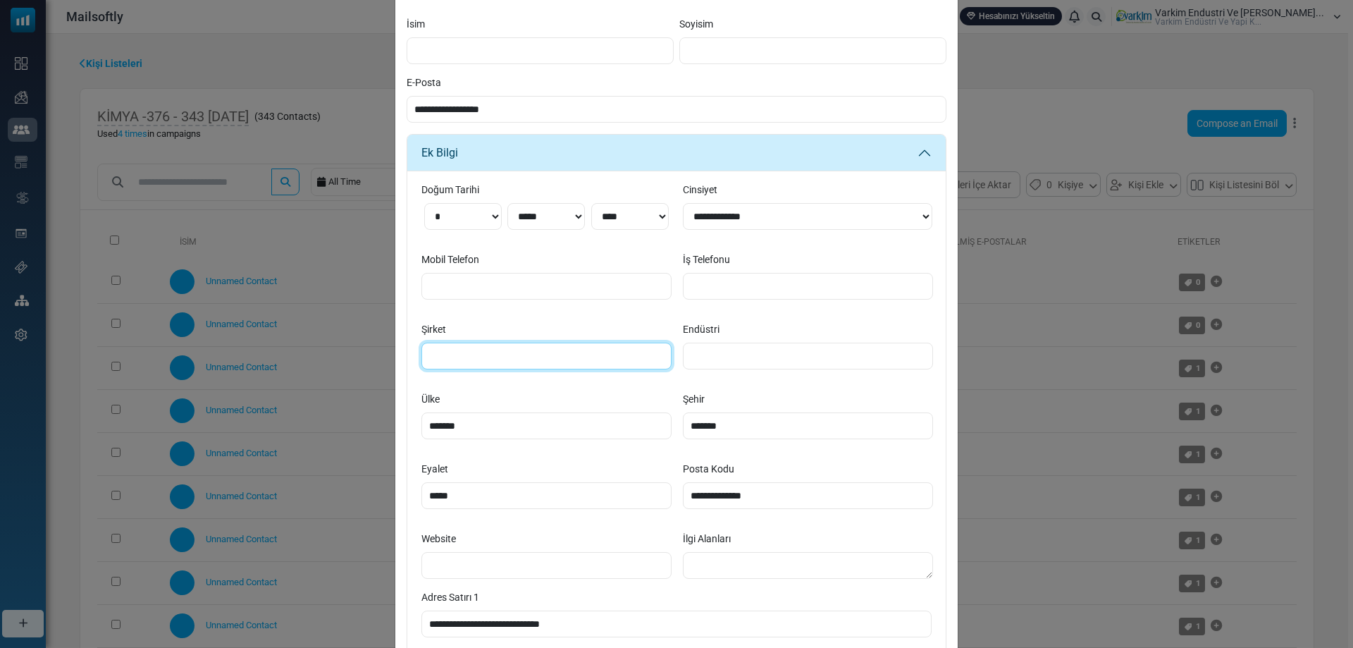
click at [550, 367] on input "Şirket" at bounding box center [546, 356] width 250 height 27
click at [550, 364] on input "Şirket" at bounding box center [546, 356] width 250 height 27
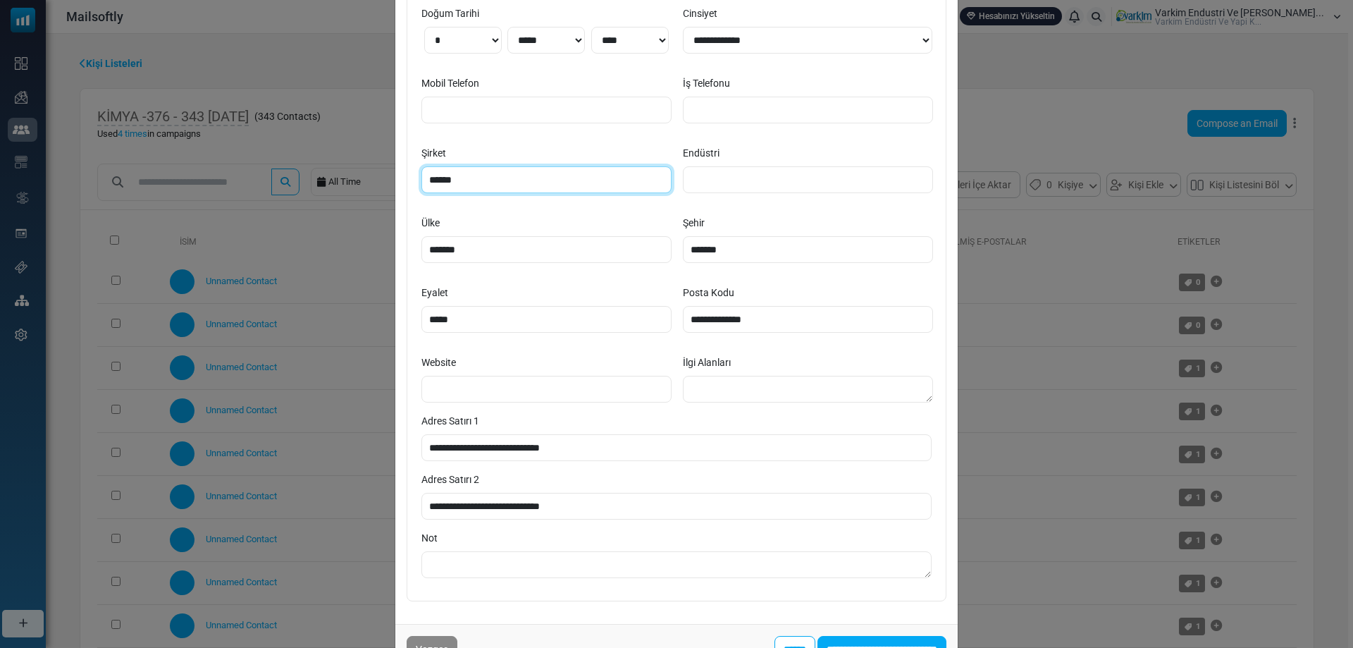
scroll to position [282, 0]
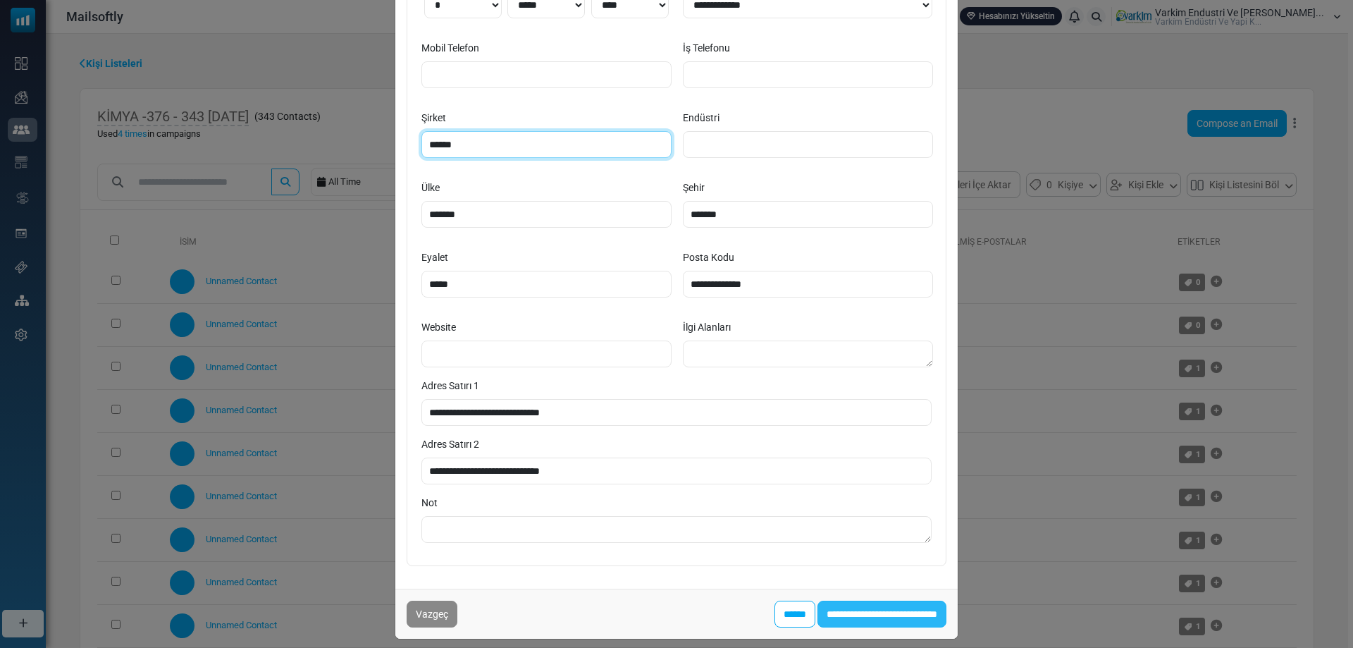
type input "******"
click at [847, 609] on input "**********" at bounding box center [882, 614] width 129 height 27
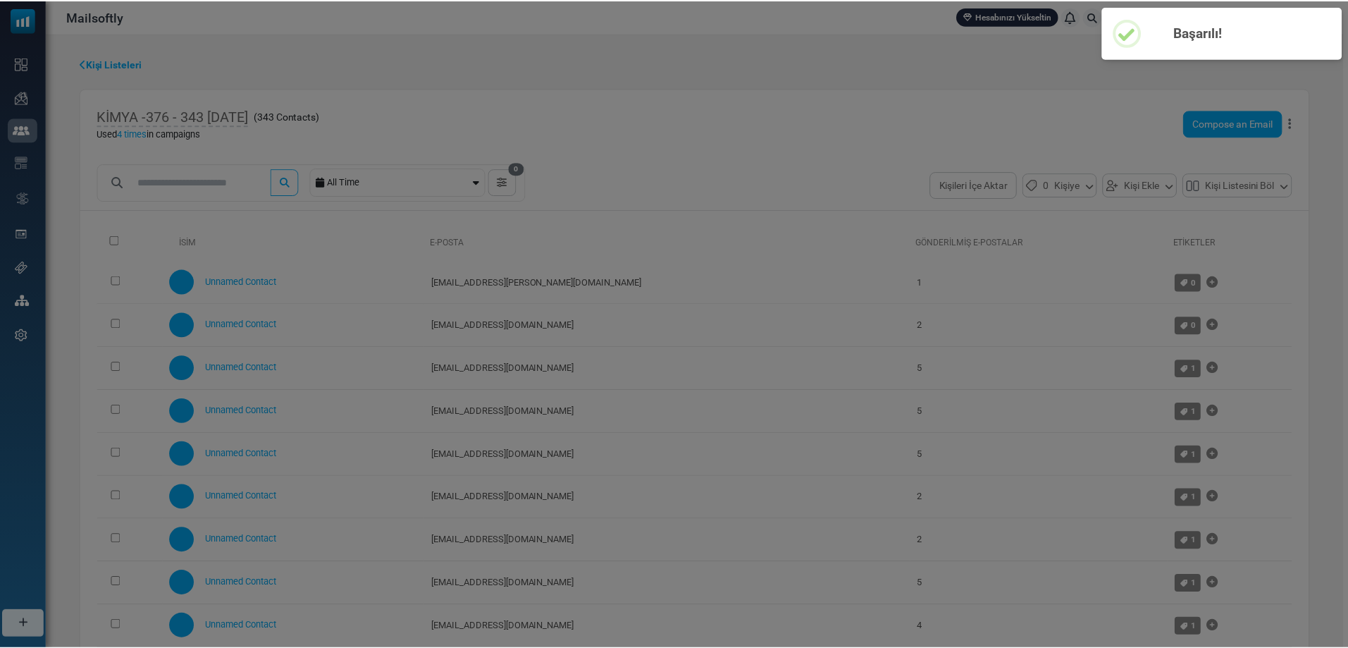
scroll to position [0, 0]
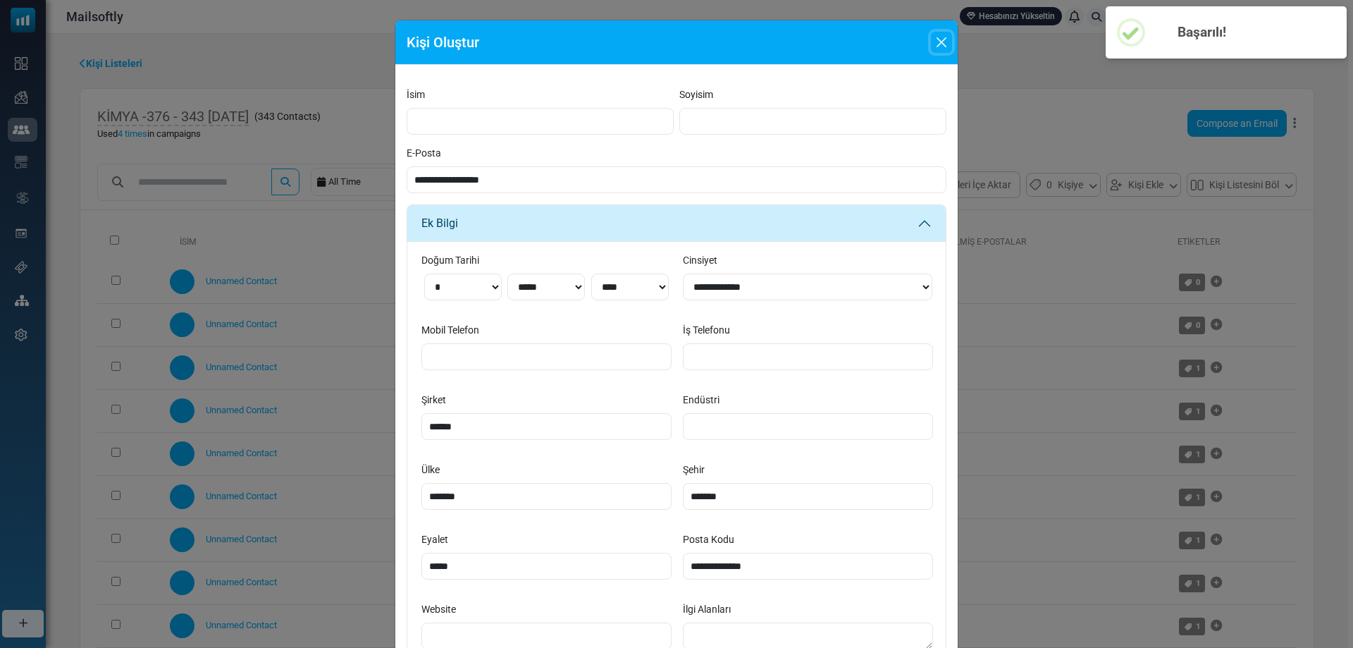
click at [942, 39] on button "Close" at bounding box center [941, 42] width 21 height 21
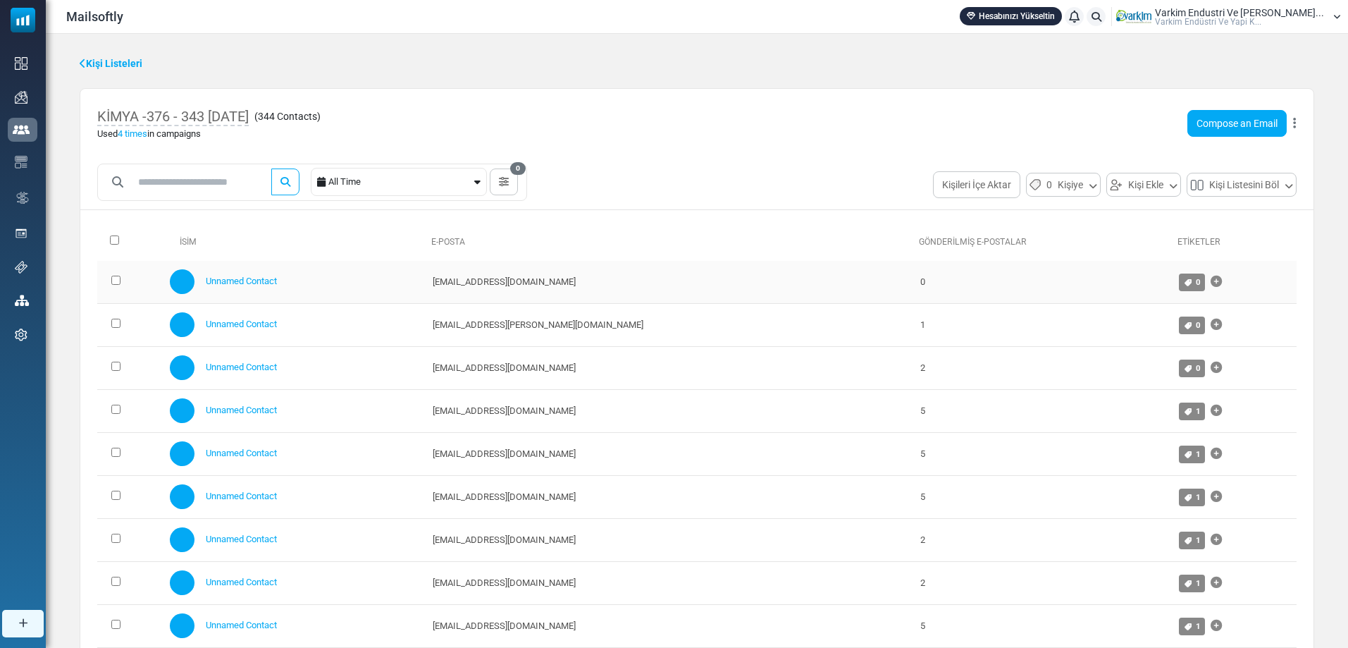
click at [601, 288] on td "[EMAIL_ADDRESS][DOMAIN_NAME]" at bounding box center [670, 282] width 488 height 43
click at [274, 281] on link "Unnamed Contact" at bounding box center [241, 281] width 71 height 11
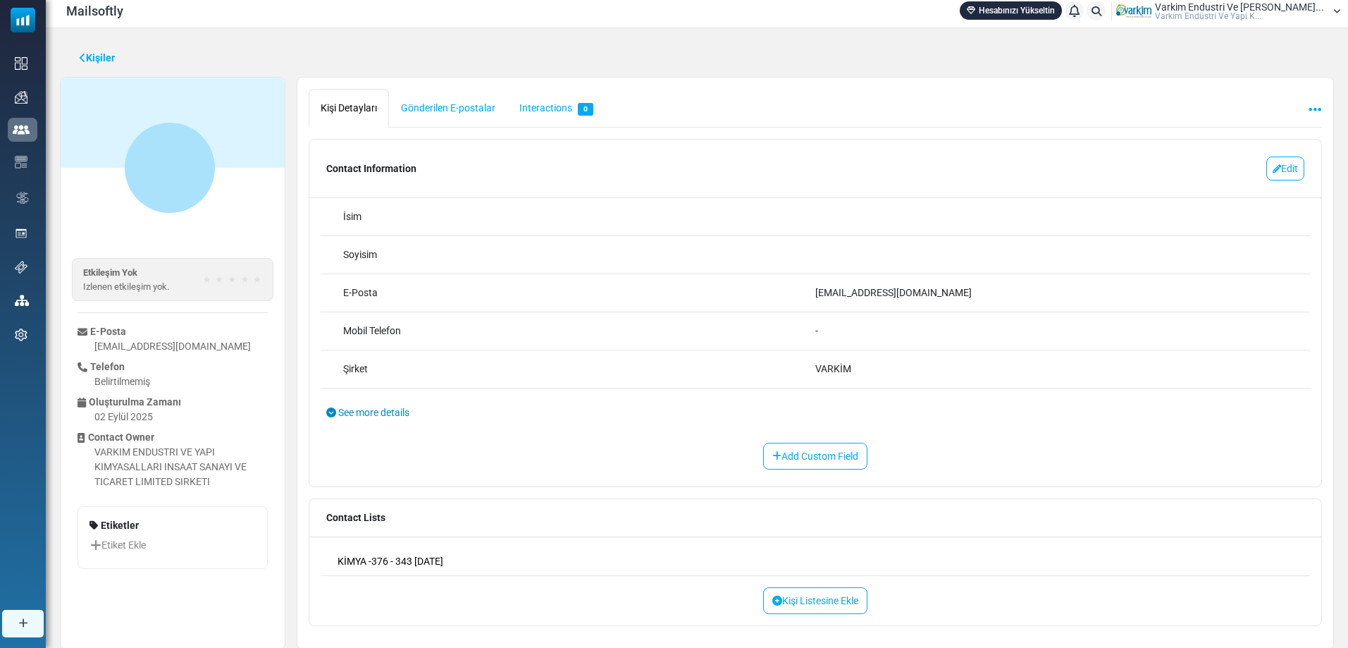
scroll to position [43, 0]
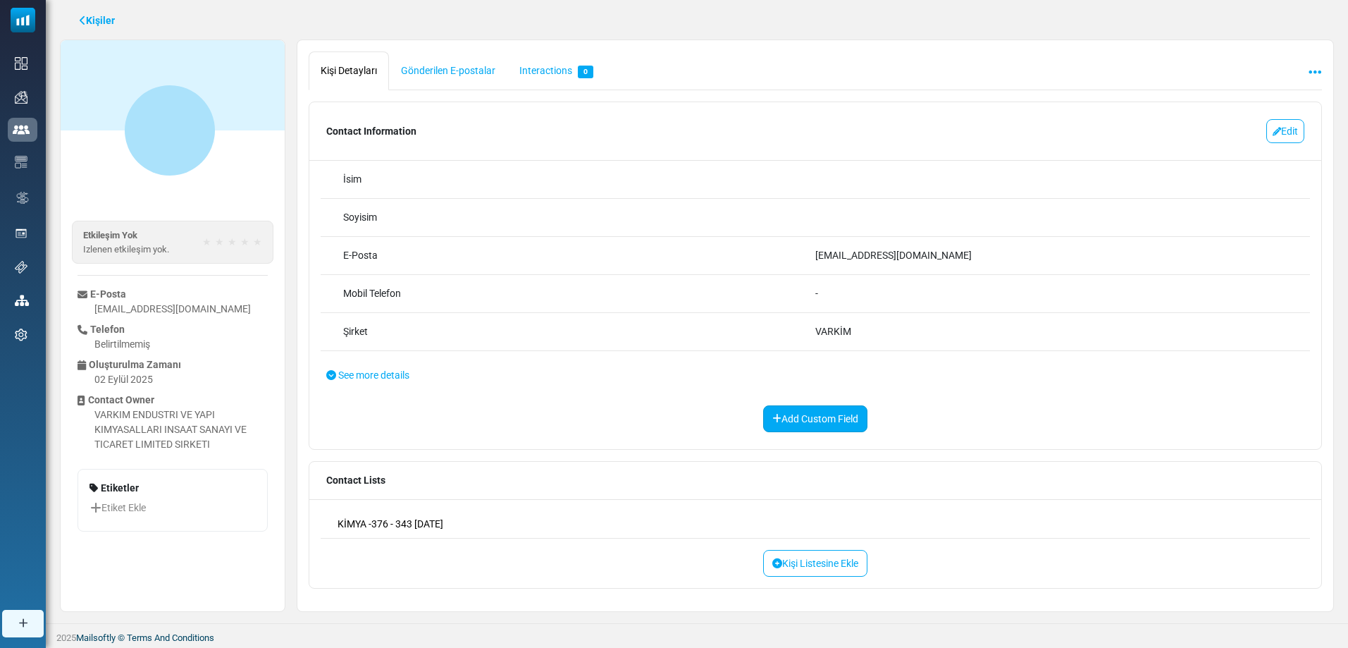
click at [835, 419] on link "Add Custom Field" at bounding box center [815, 418] width 104 height 27
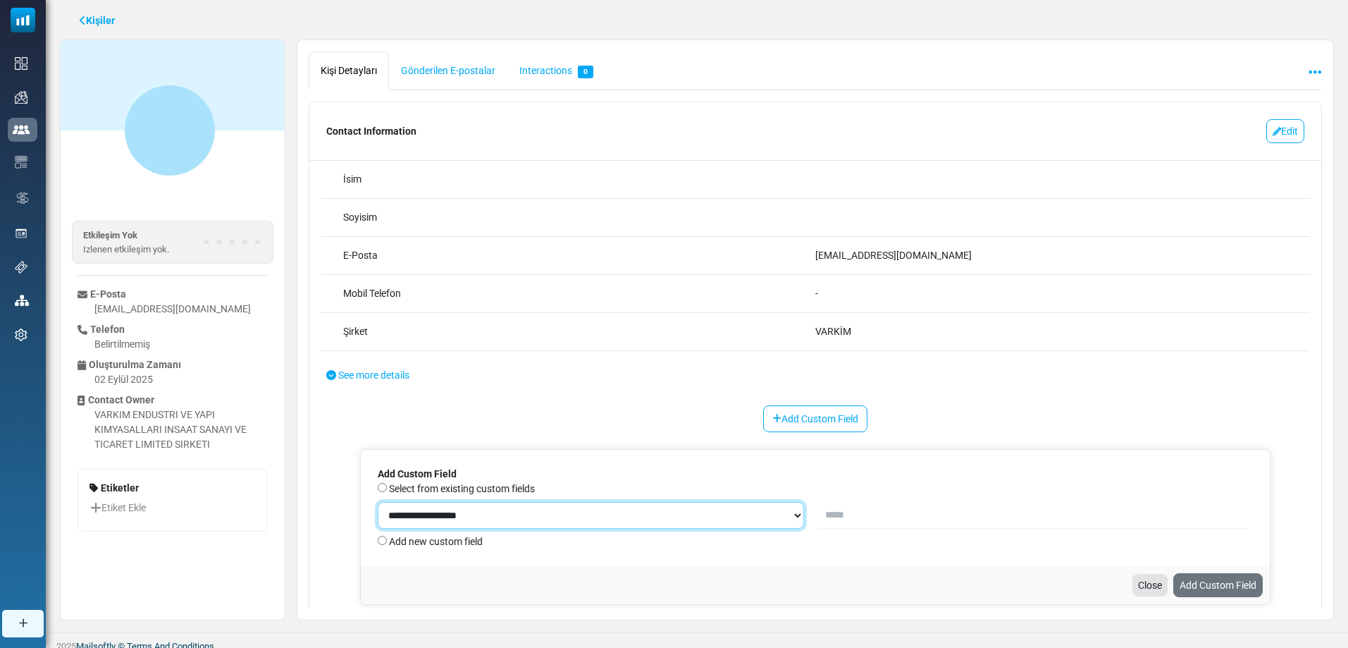
click at [770, 505] on select "**********" at bounding box center [591, 515] width 427 height 27
select select "**********"
click at [378, 502] on select "**********" at bounding box center [591, 515] width 427 height 27
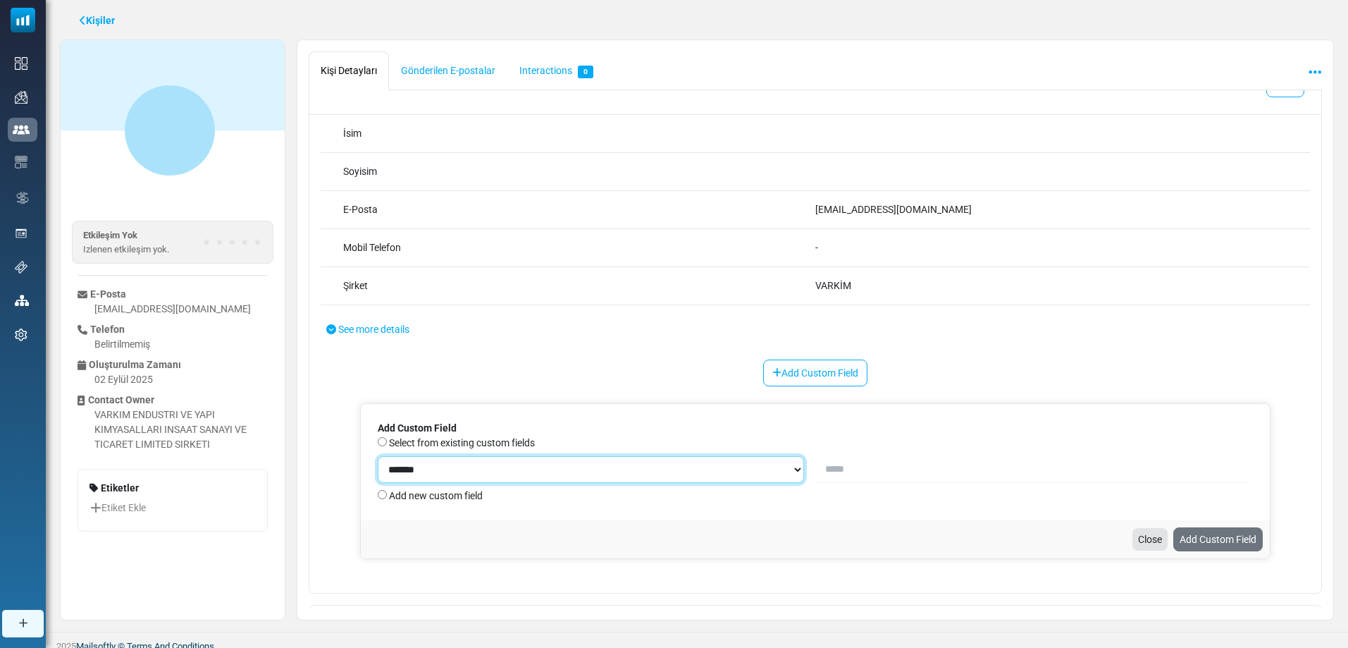
scroll to position [70, 0]
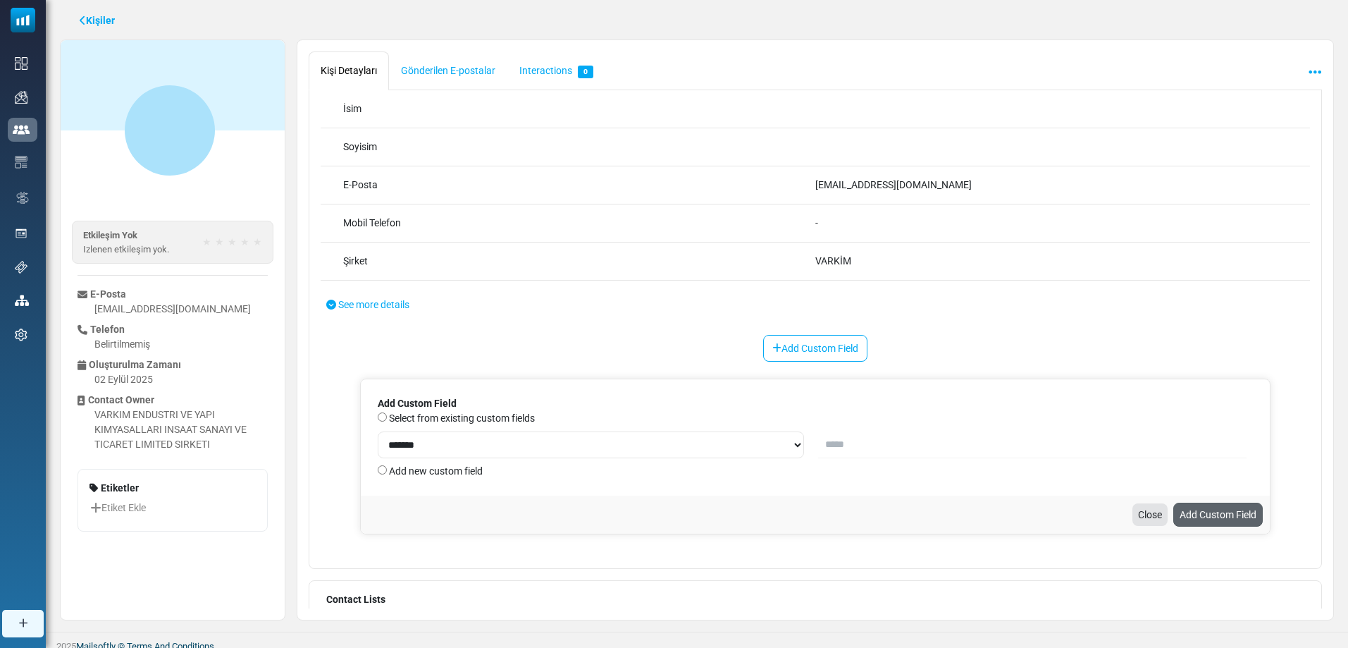
click at [1206, 515] on link "Add Custom Field" at bounding box center [1219, 515] width 90 height 24
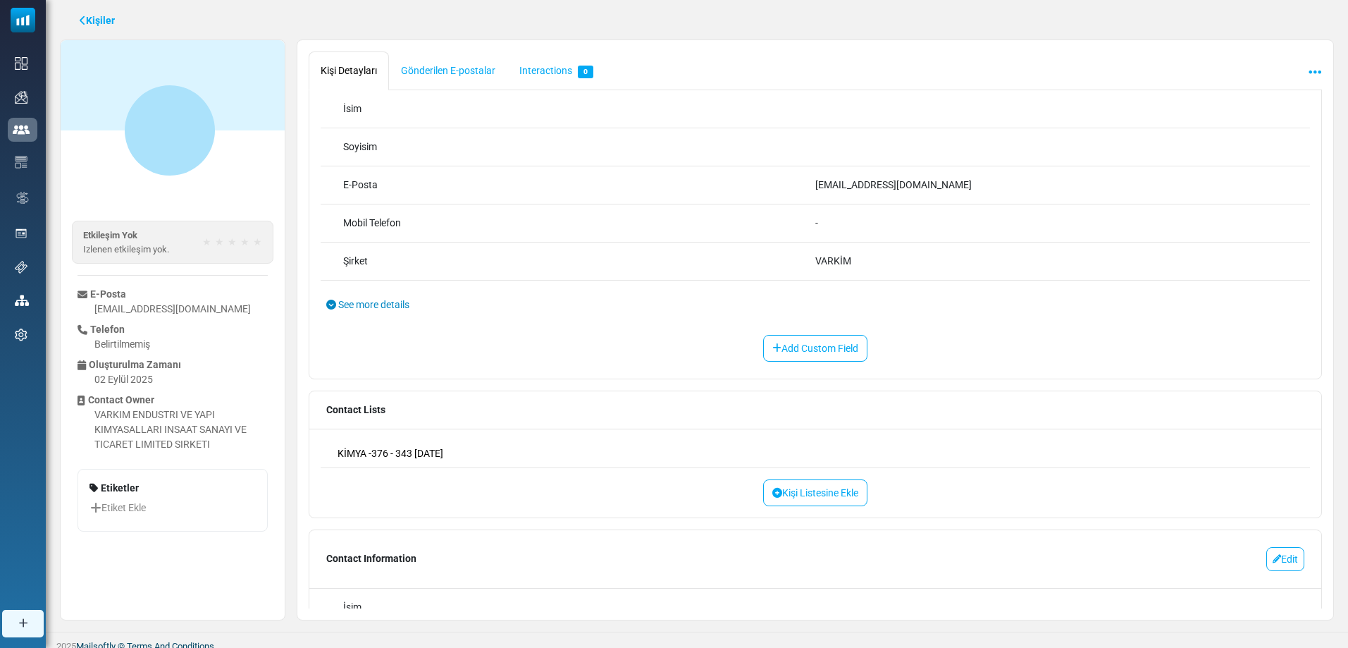
click at [400, 313] on link "See more details" at bounding box center [815, 305] width 1012 height 49
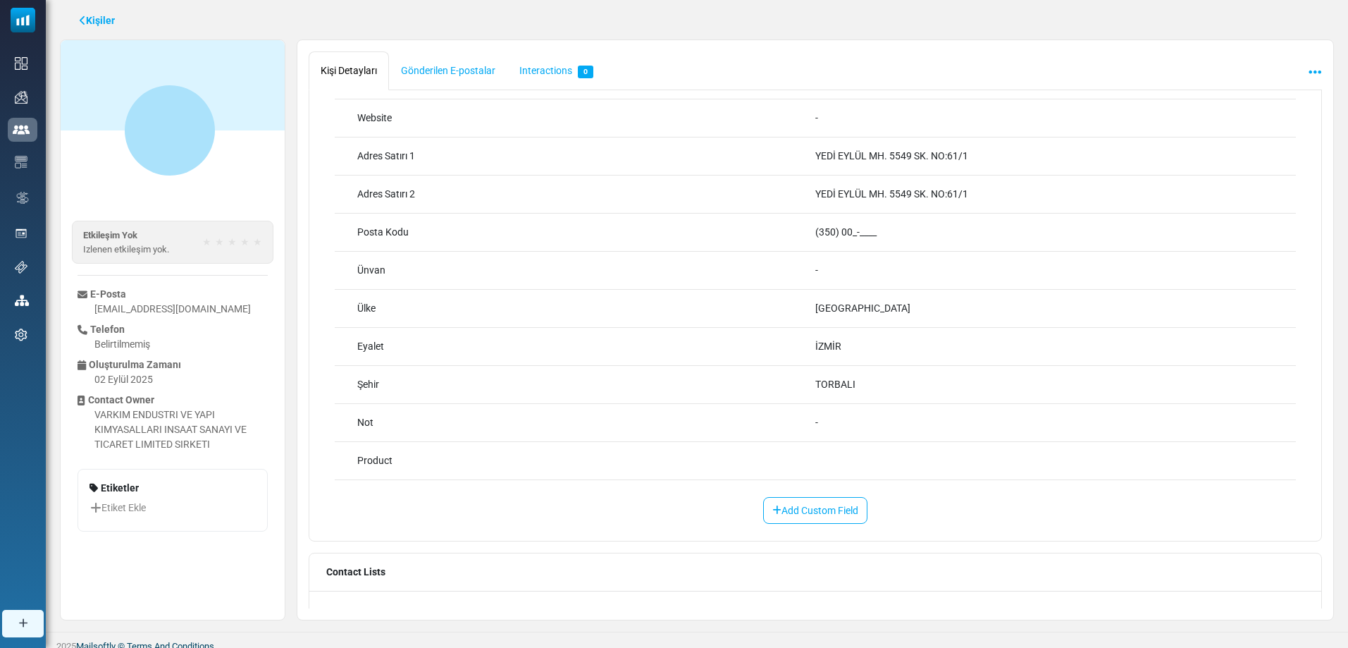
scroll to position [564, 0]
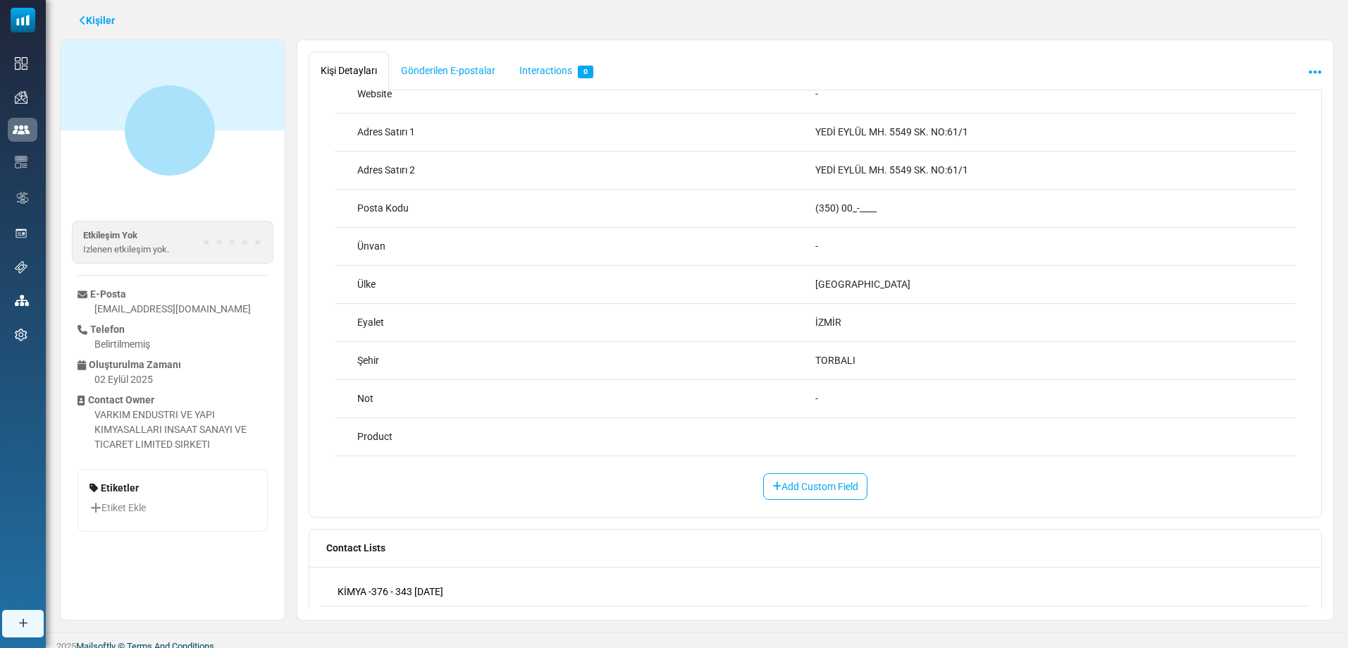
click at [878, 441] on div "Product" at bounding box center [815, 437] width 961 height 38
click at [839, 441] on div "Product" at bounding box center [815, 437] width 961 height 38
click at [782, 439] on div "Product" at bounding box center [586, 436] width 458 height 15
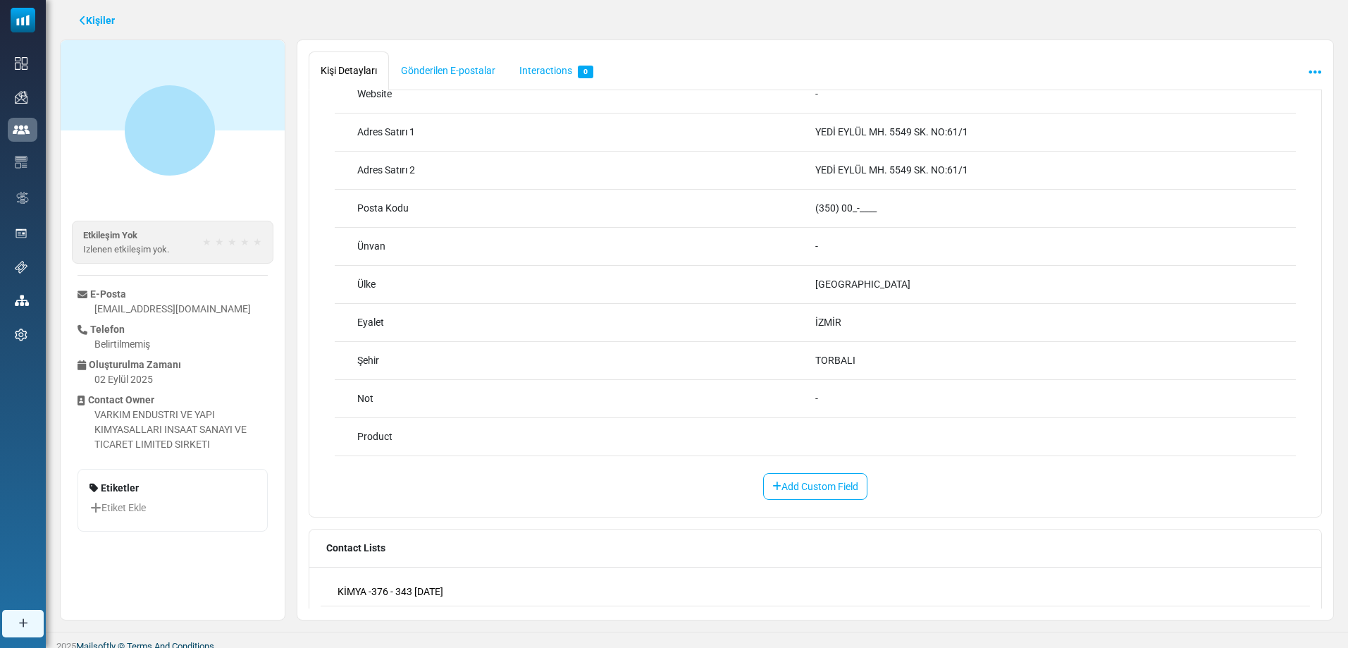
click at [782, 439] on div "Product" at bounding box center [586, 436] width 458 height 15
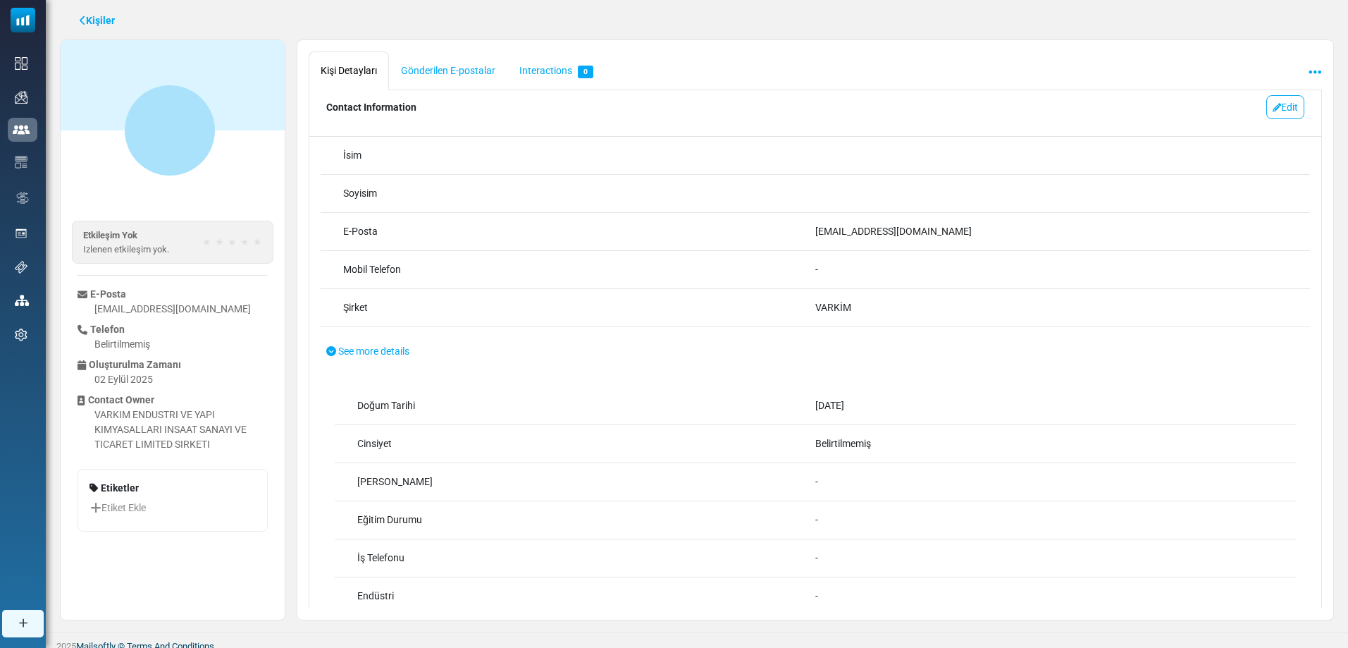
scroll to position [0, 0]
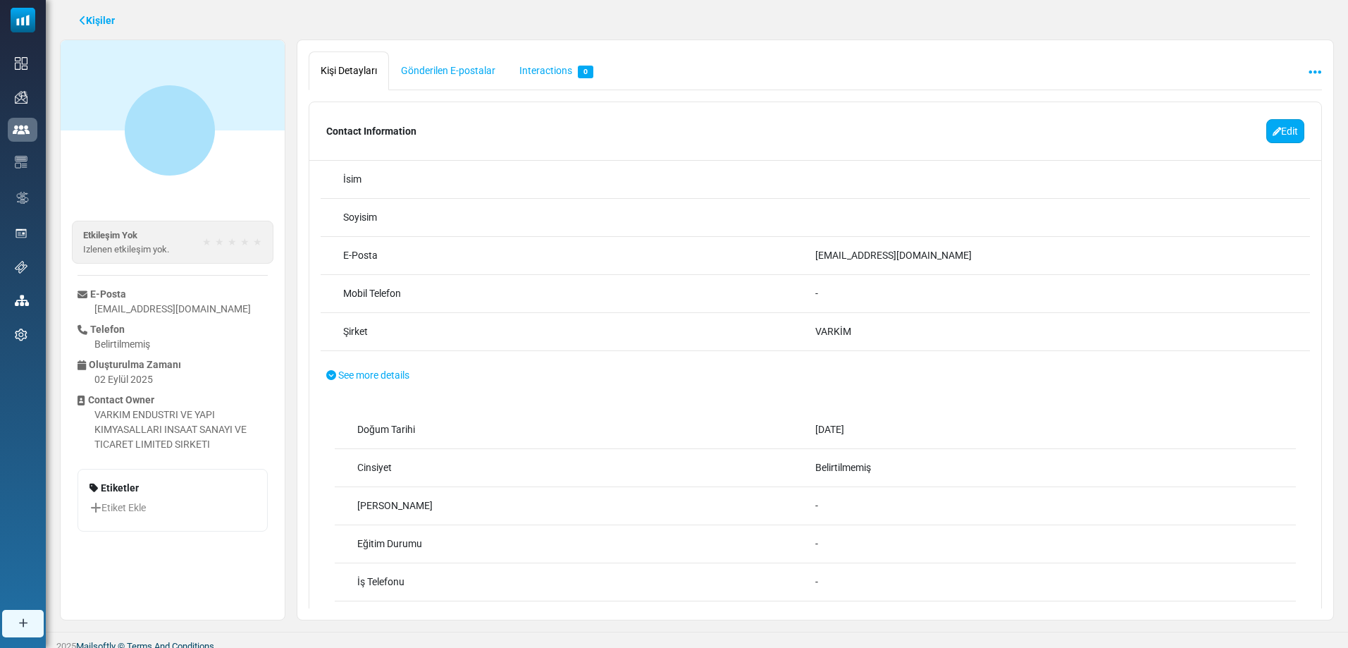
click at [1279, 127] on link "Edit" at bounding box center [1286, 131] width 38 height 24
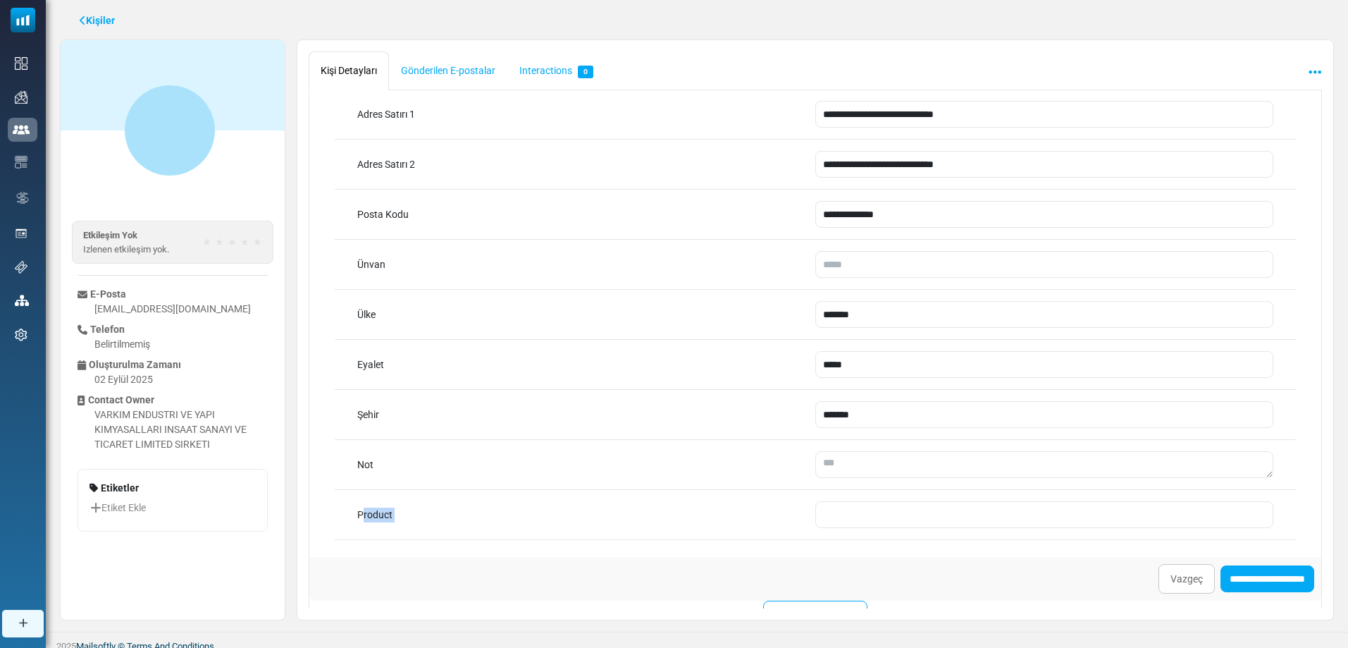
scroll to position [846, 0]
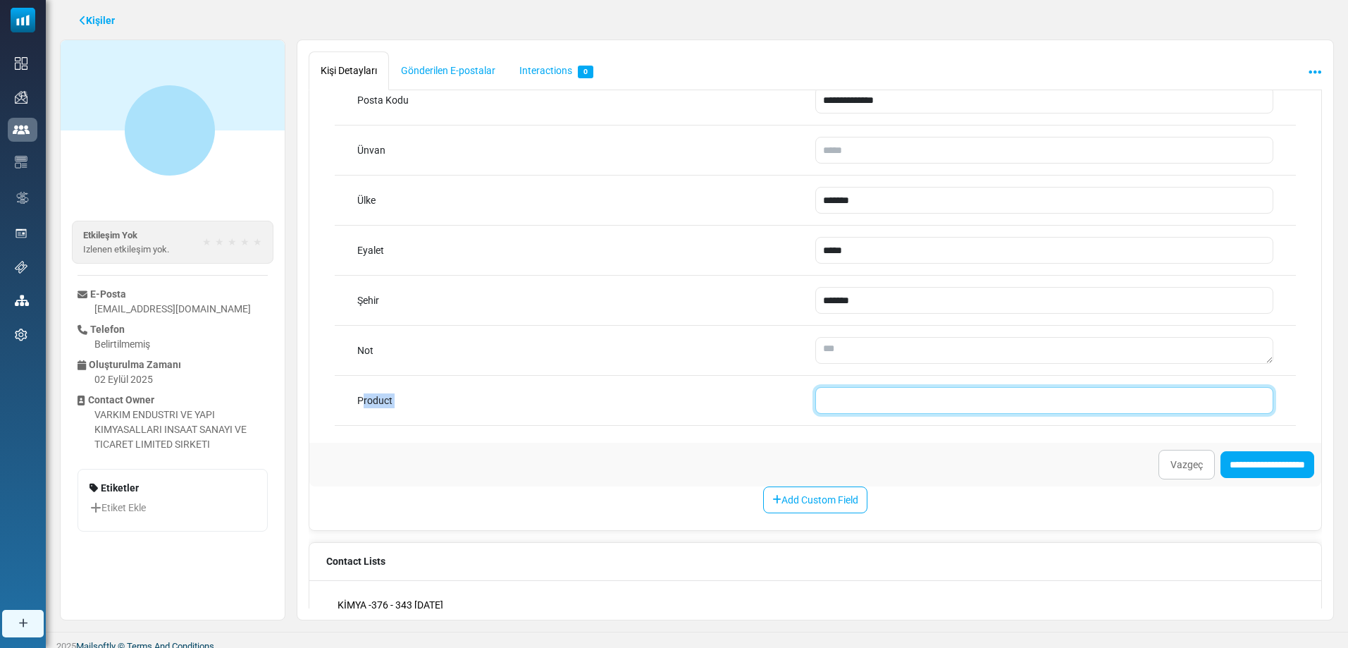
click at [870, 395] on input "text" at bounding box center [1044, 400] width 458 height 27
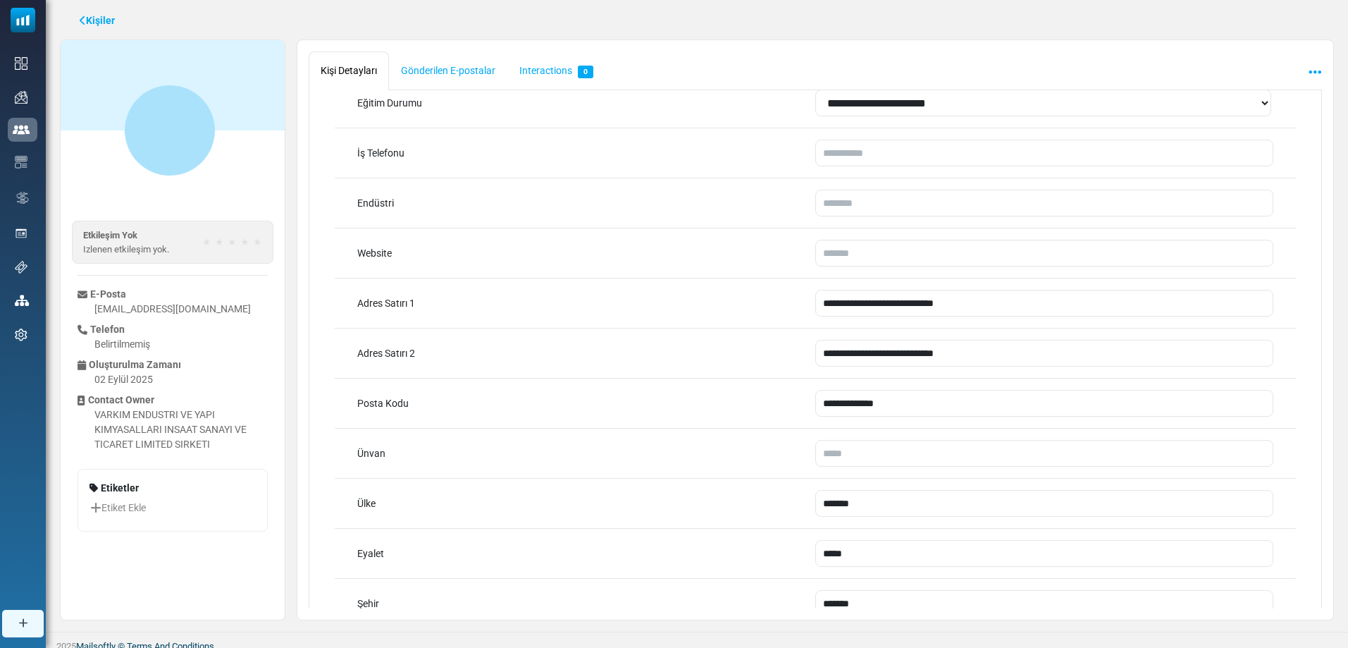
scroll to position [352, 0]
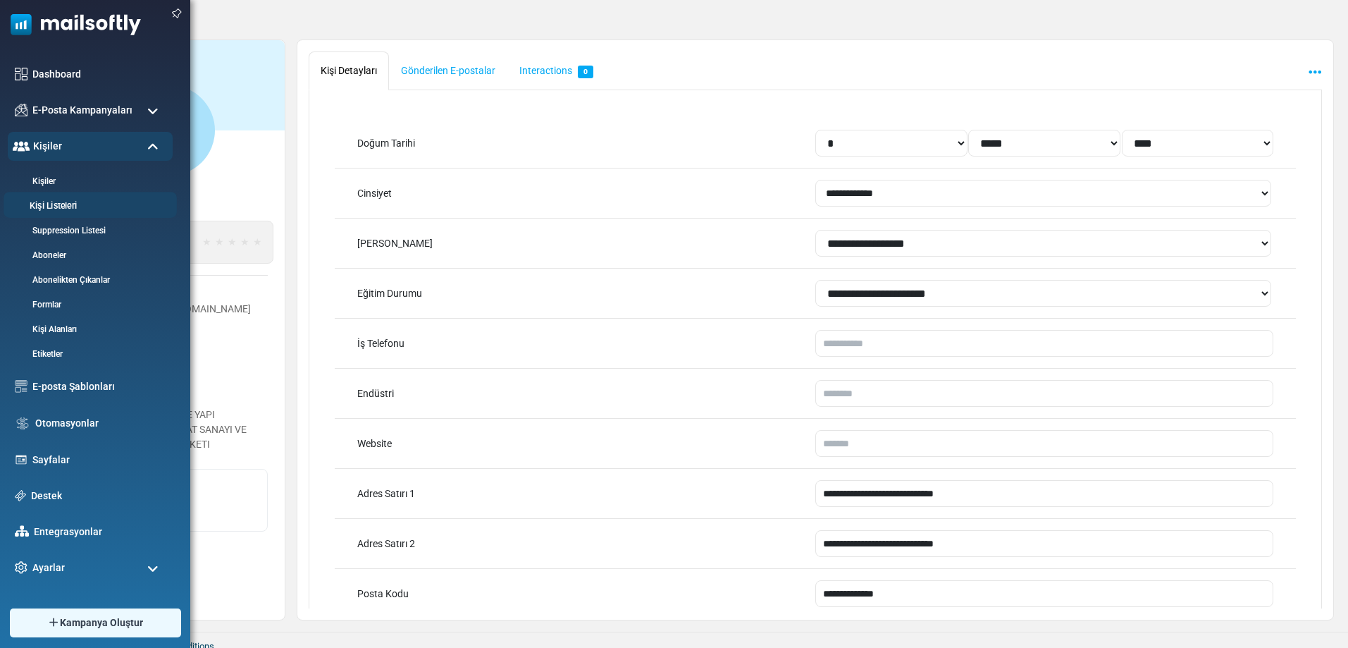
click at [51, 202] on link "Kişi Listeleri" at bounding box center [88, 205] width 169 height 13
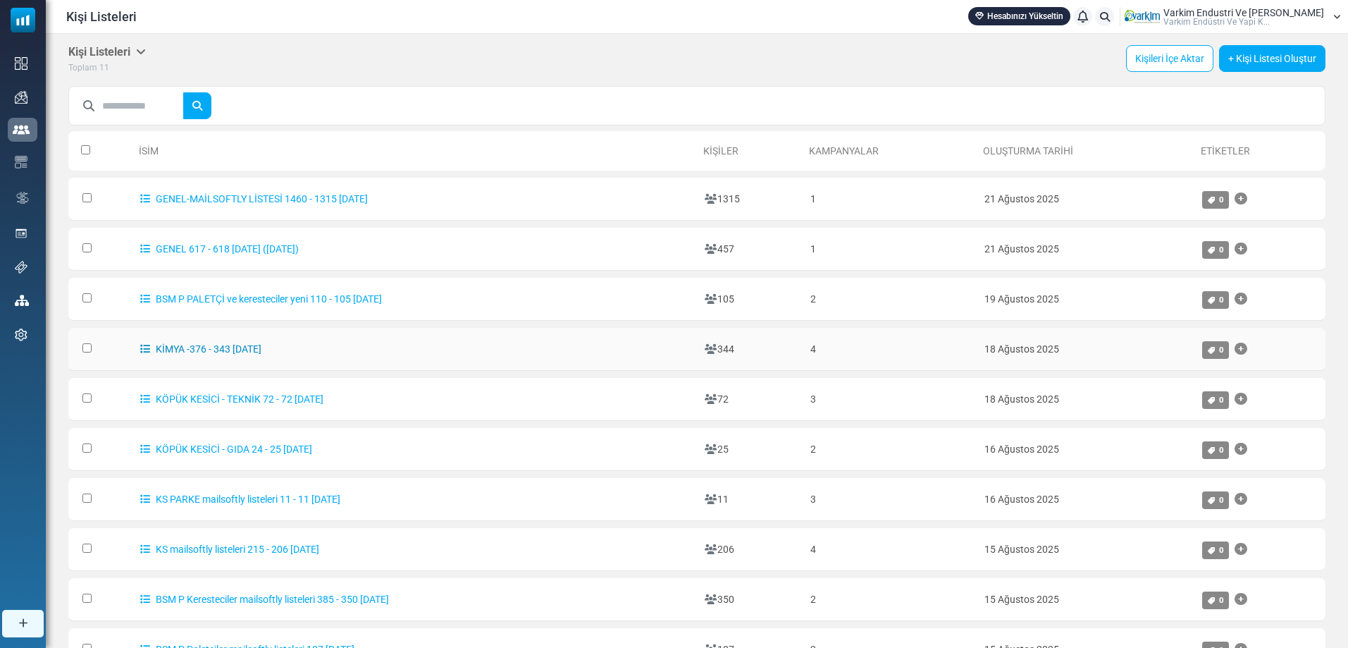
click at [261, 344] on link "KİMYA -376 - 343 [DATE]" at bounding box center [200, 348] width 121 height 11
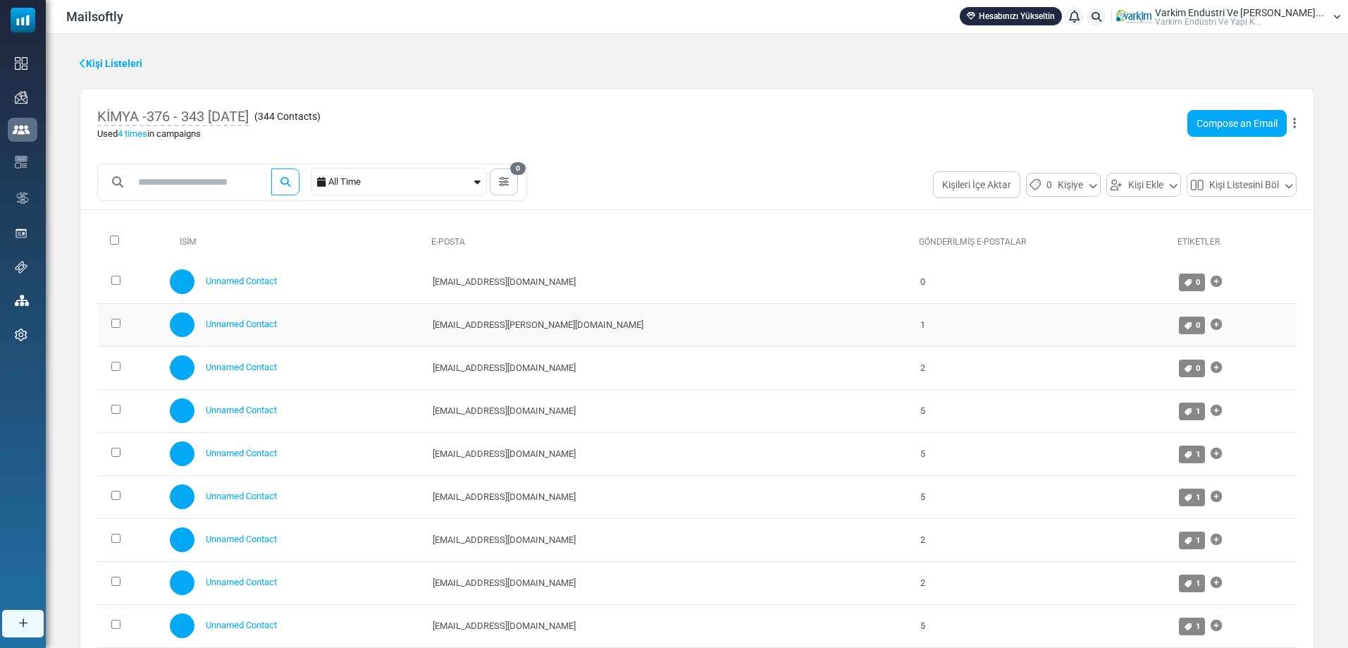
click at [512, 330] on td "[EMAIL_ADDRESS][PERSON_NAME][DOMAIN_NAME]" at bounding box center [670, 324] width 488 height 43
click at [267, 315] on div "Unnamed Contact" at bounding box center [294, 324] width 249 height 25
click at [265, 324] on link "Unnamed Contact" at bounding box center [241, 324] width 71 height 11
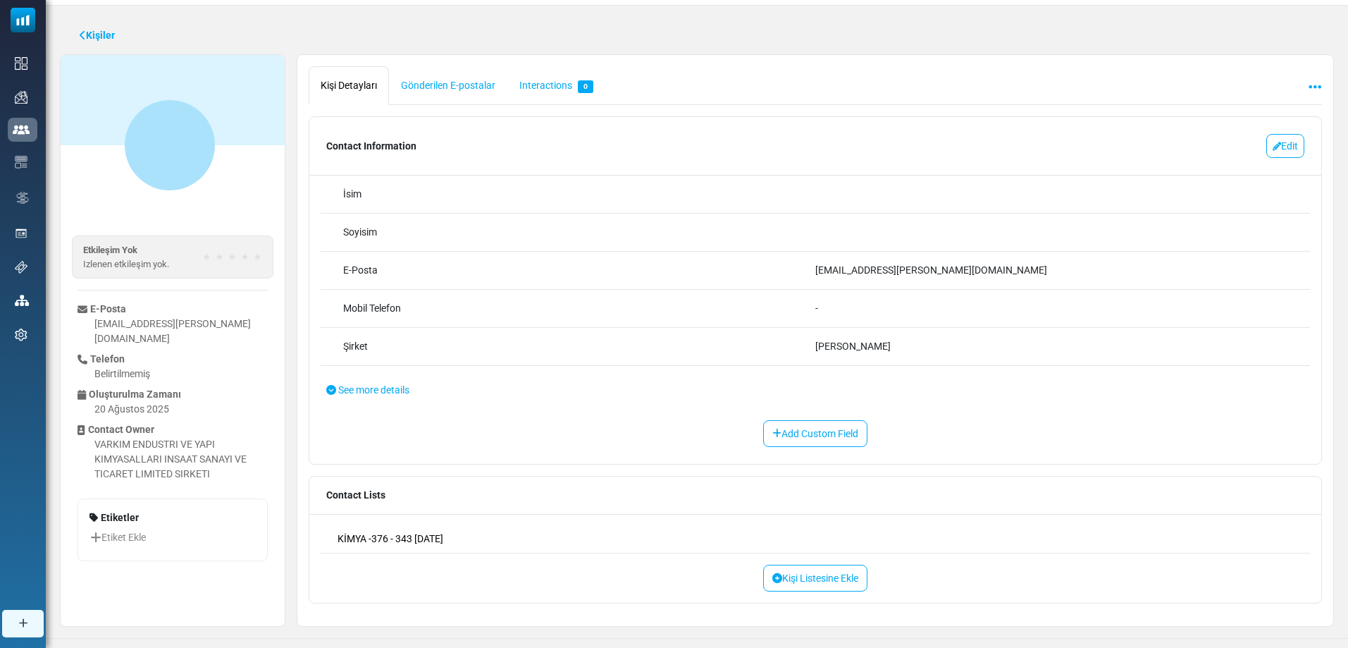
scroll to position [43, 0]
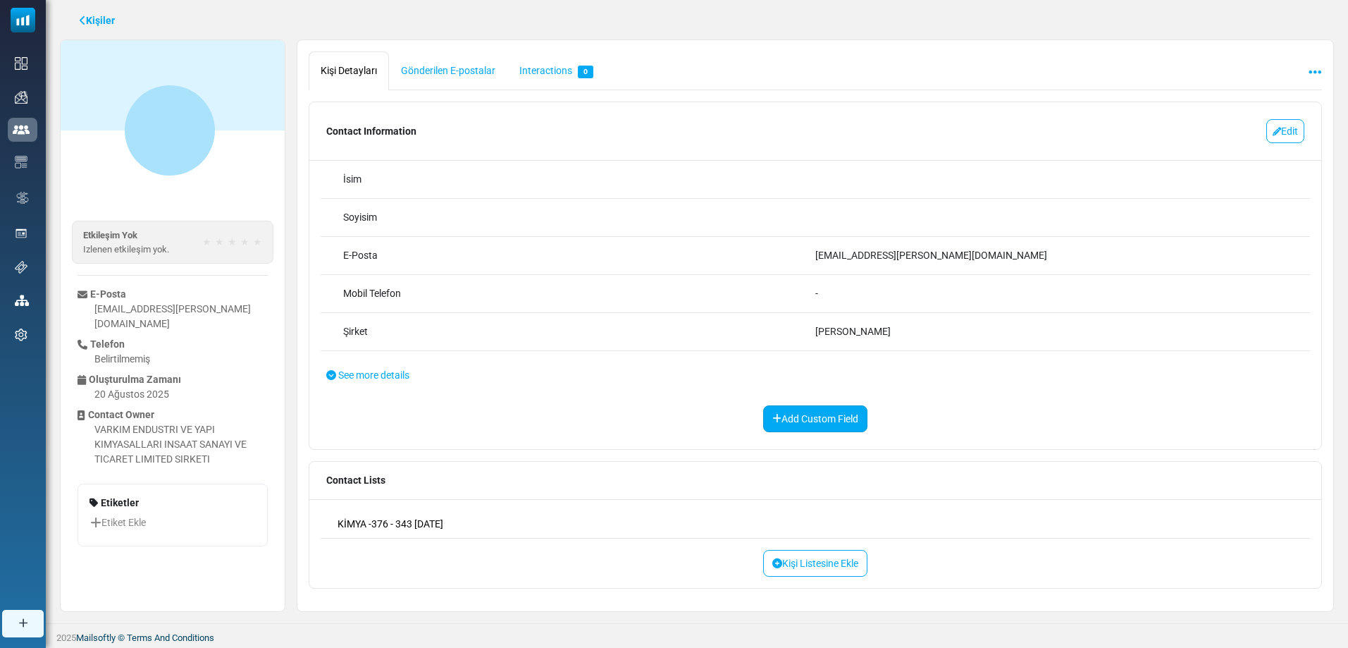
click at [813, 426] on link "Add Custom Field" at bounding box center [815, 418] width 104 height 27
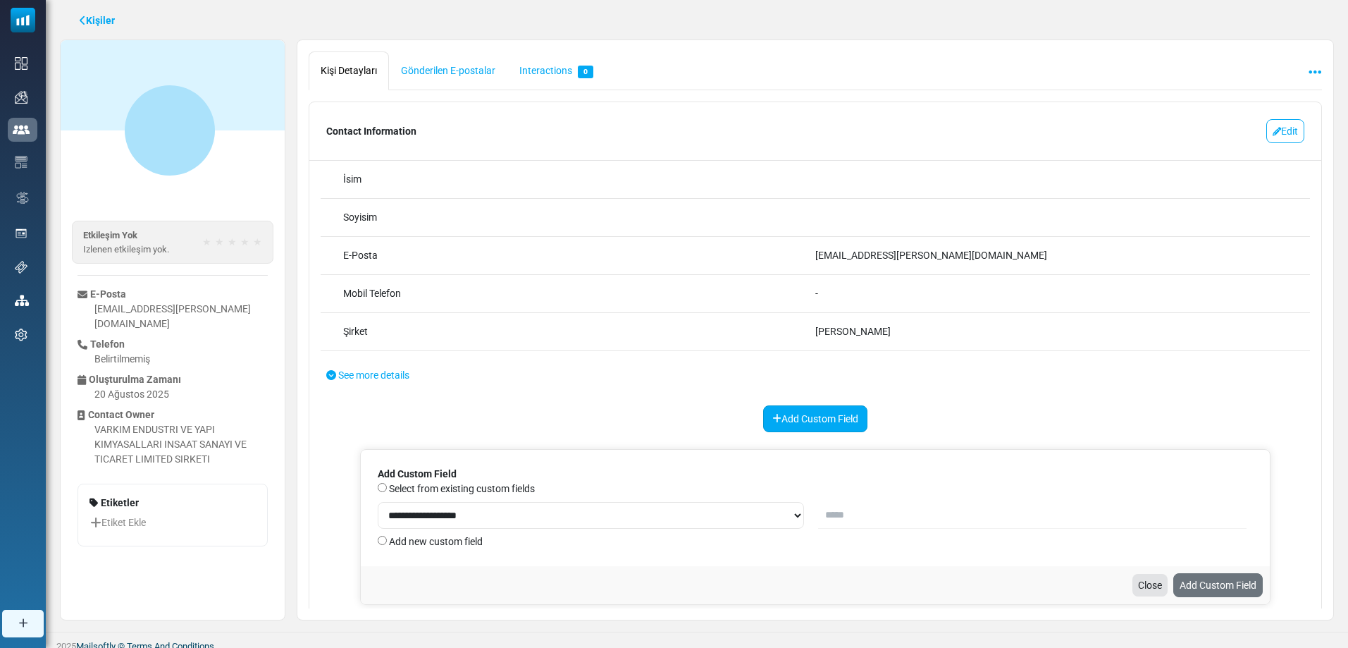
click at [813, 419] on link "Add Custom Field" at bounding box center [815, 418] width 104 height 27
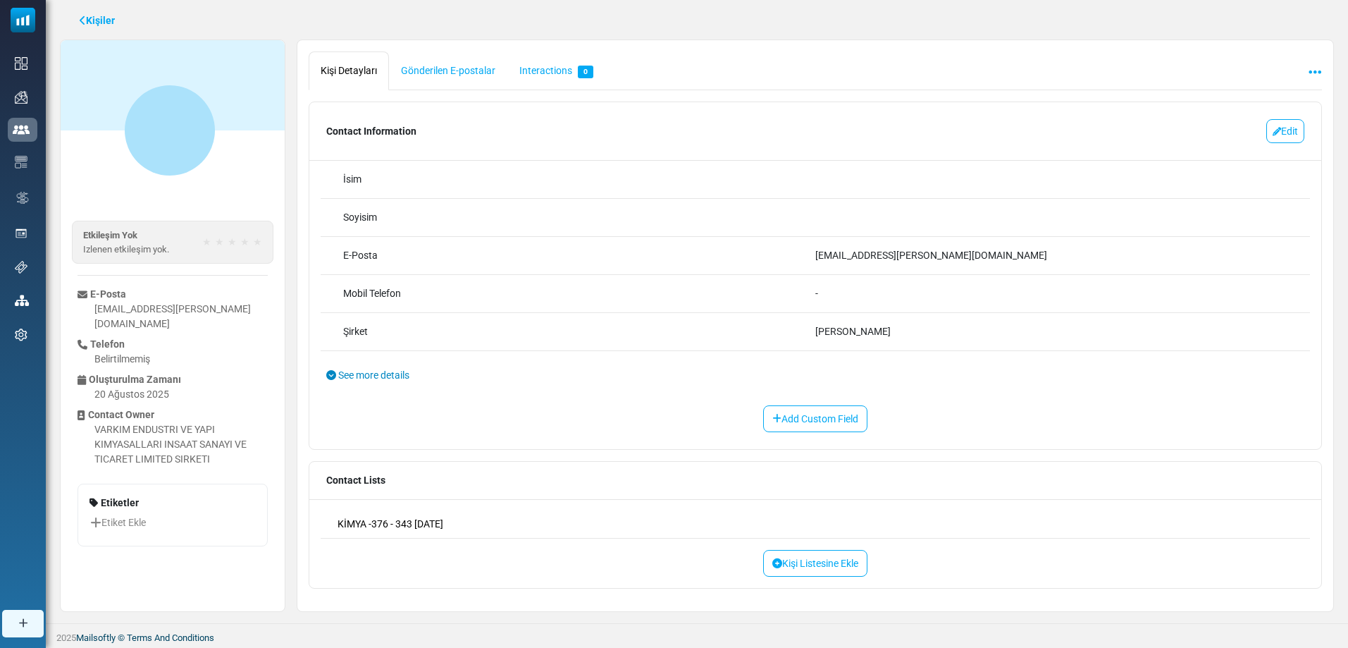
click at [371, 381] on span "See more details" at bounding box center [373, 374] width 71 height 11
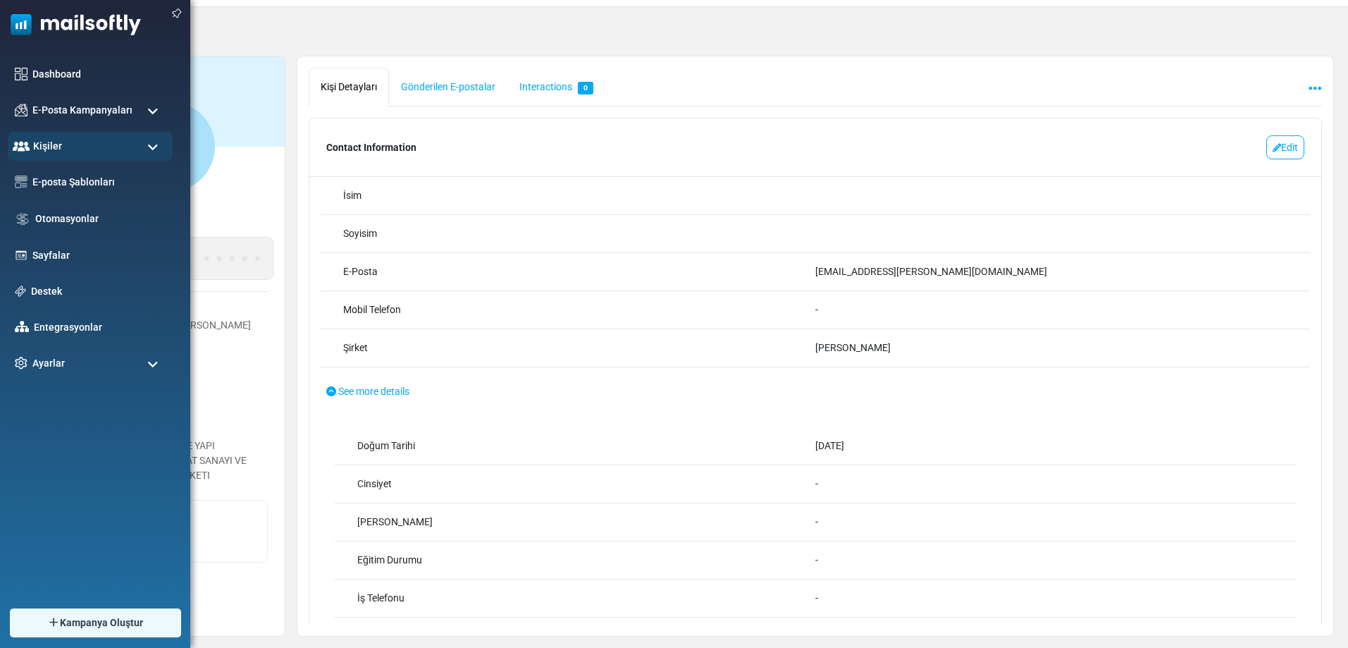
scroll to position [0, 0]
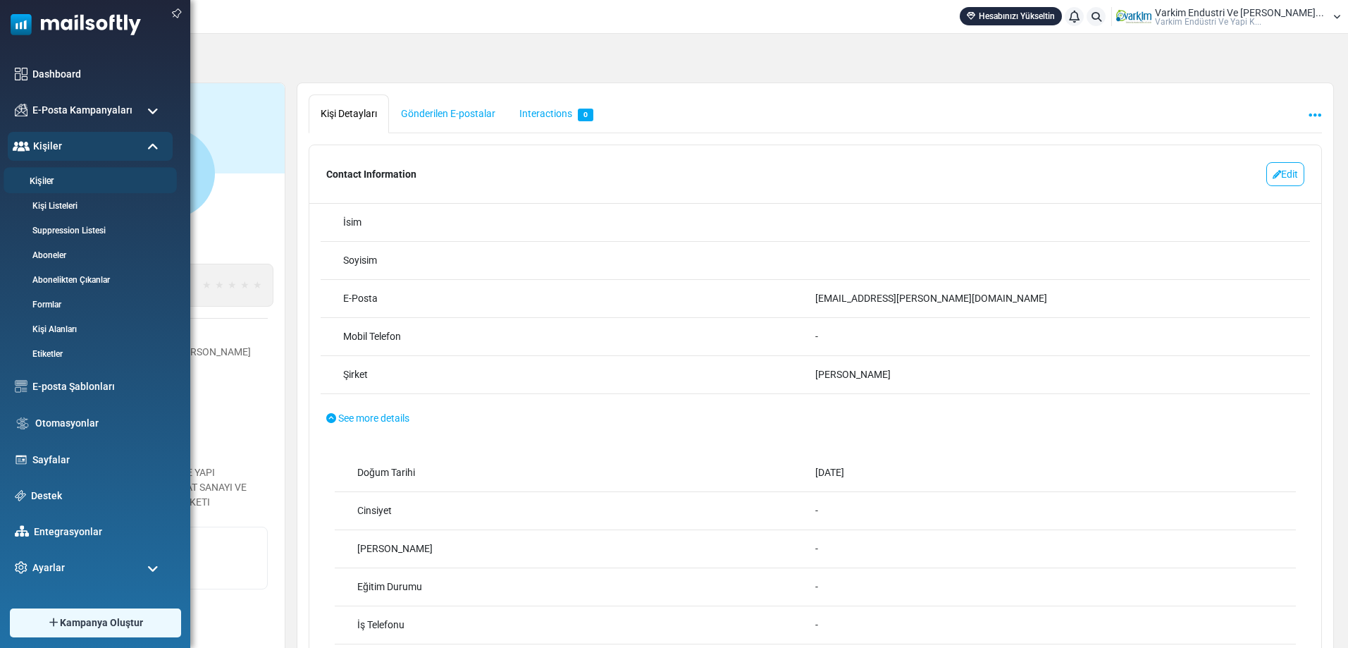
click at [48, 180] on link "Kişiler" at bounding box center [88, 181] width 169 height 13
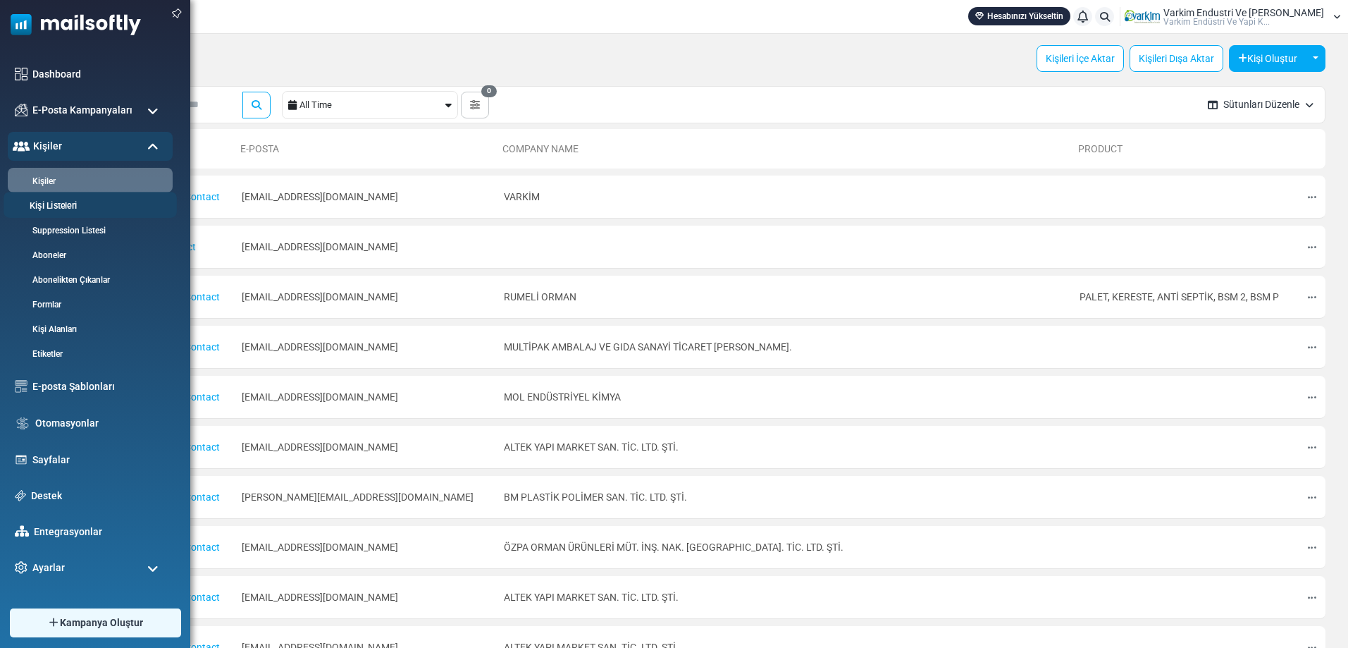
click at [51, 202] on link "Kişi Listeleri" at bounding box center [88, 205] width 169 height 13
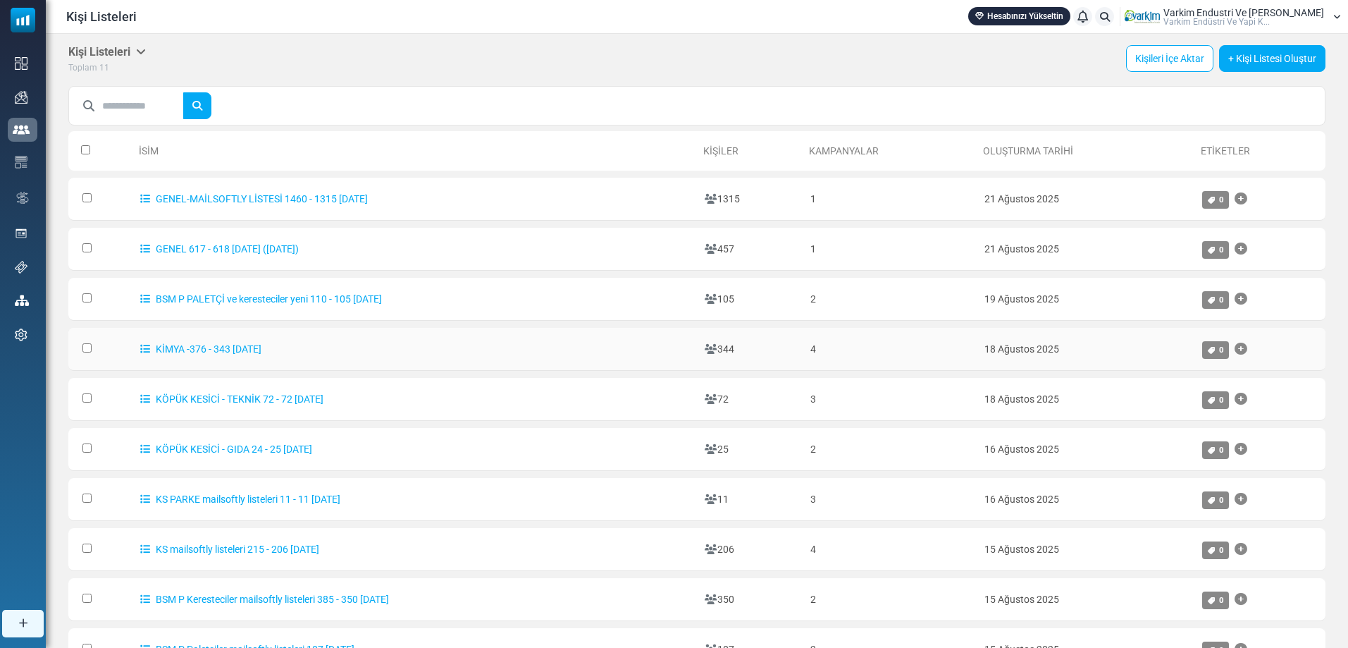
click at [1081, 352] on td "18 Ağustos 2025" at bounding box center [1087, 349] width 218 height 43
click at [173, 351] on link "KİMYA -376 - 343 18.08.2025" at bounding box center [200, 348] width 121 height 11
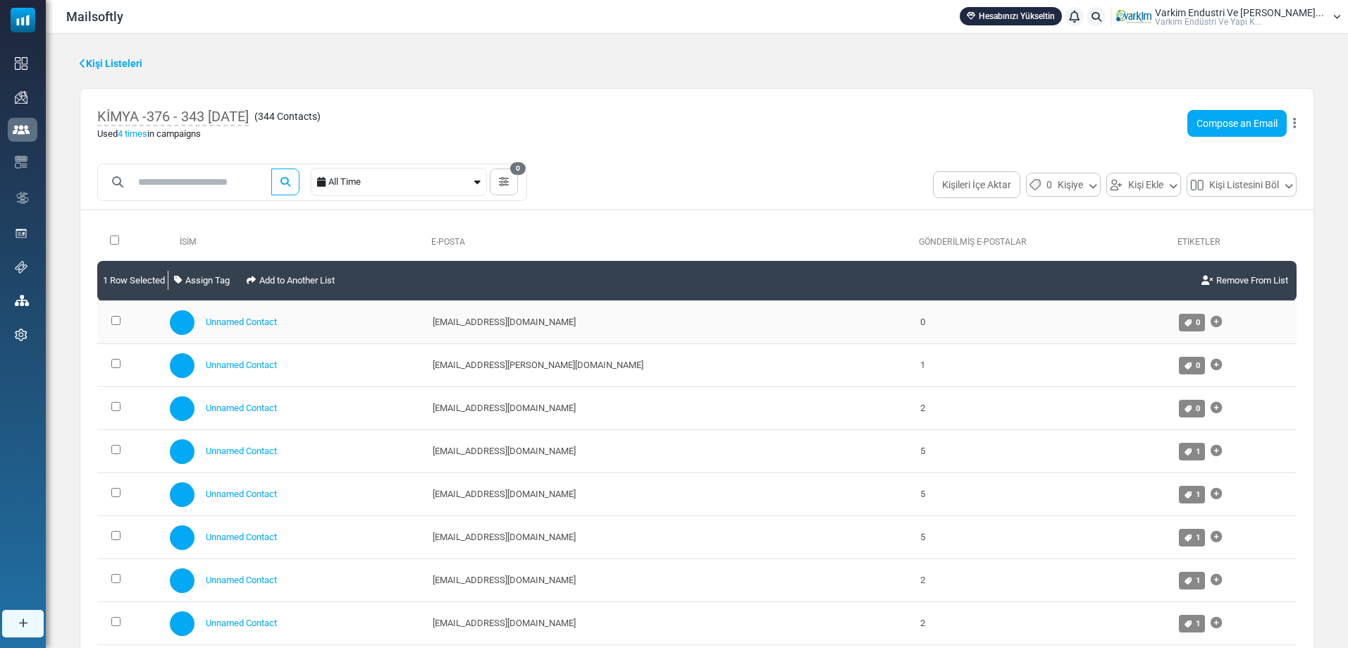
click at [331, 320] on div "Unnamed Contact" at bounding box center [294, 322] width 249 height 25
click at [935, 329] on td "0" at bounding box center [1042, 322] width 259 height 43
drag, startPoint x: 935, startPoint y: 329, endPoint x: 885, endPoint y: 327, distance: 50.1
click at [913, 327] on td "0" at bounding box center [1042, 322] width 259 height 43
click at [1297, 125] on div "KİMYA -376 - 343 18.08.2025 ( 344 Contacts ) Used 4 times in campaigns Compose …" at bounding box center [696, 123] width 1233 height 69
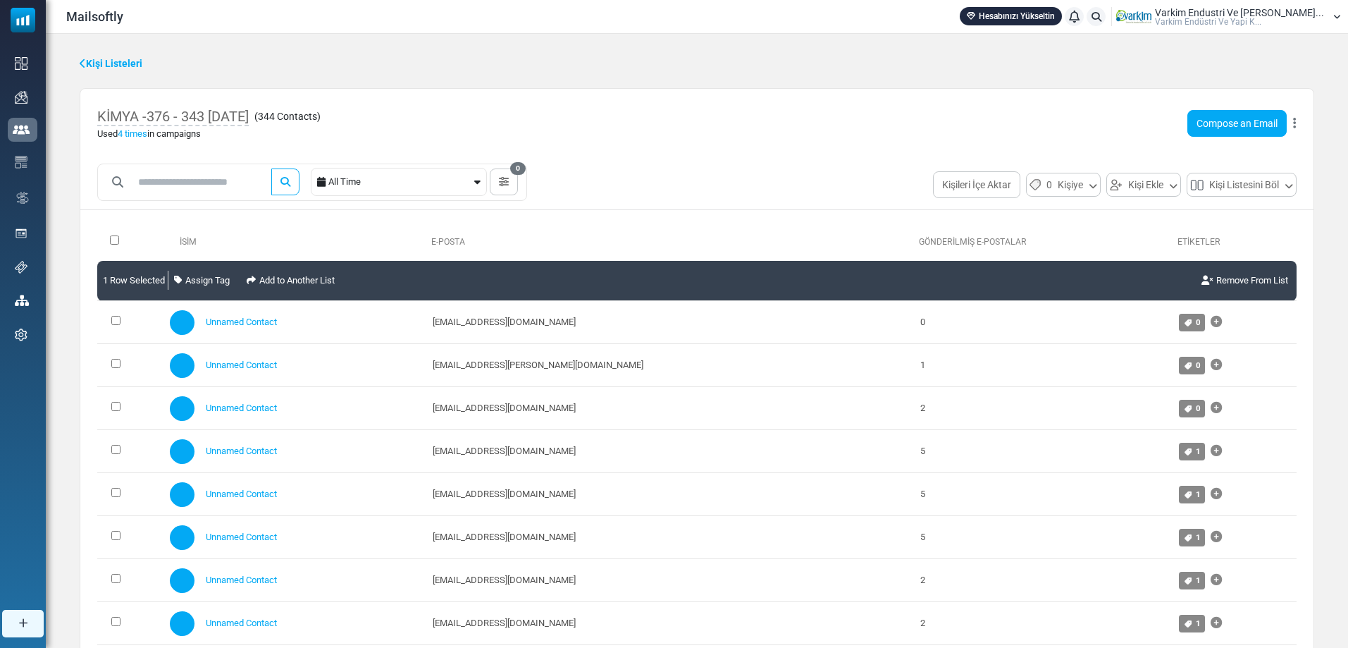
click at [1297, 125] on div "KİMYA -376 - 343 18.08.2025 ( 344 Contacts ) Used 4 times in campaigns Compose …" at bounding box center [696, 123] width 1233 height 69
click at [1245, 289] on link "Remove From List" at bounding box center [1245, 280] width 92 height 28
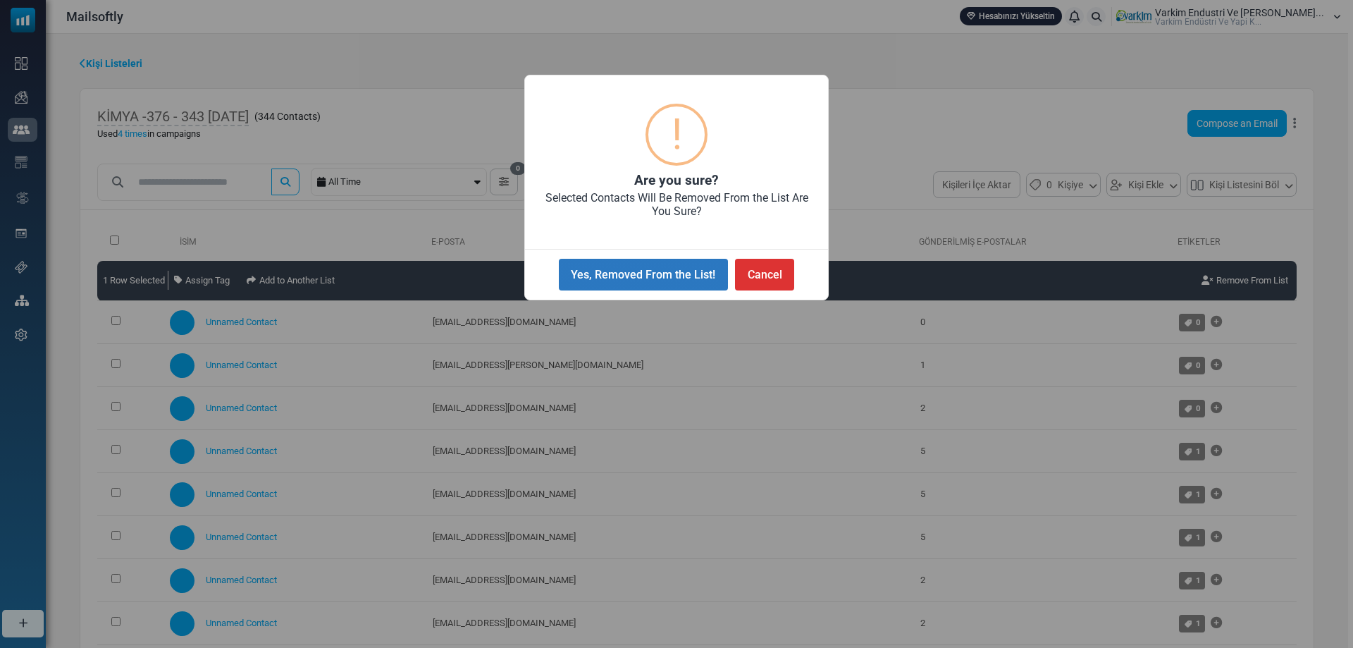
click at [680, 283] on button "Yes, Removed From the List!" at bounding box center [643, 275] width 169 height 32
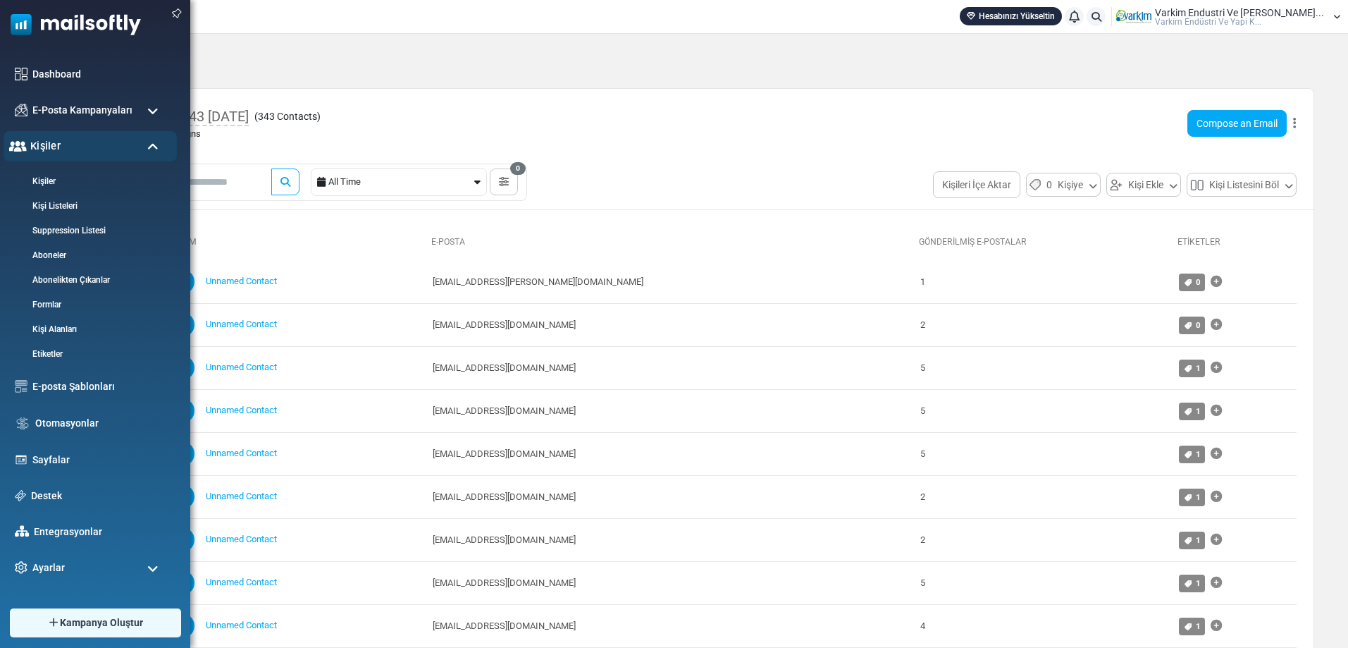
click at [41, 145] on span "Kişiler" at bounding box center [45, 146] width 30 height 16
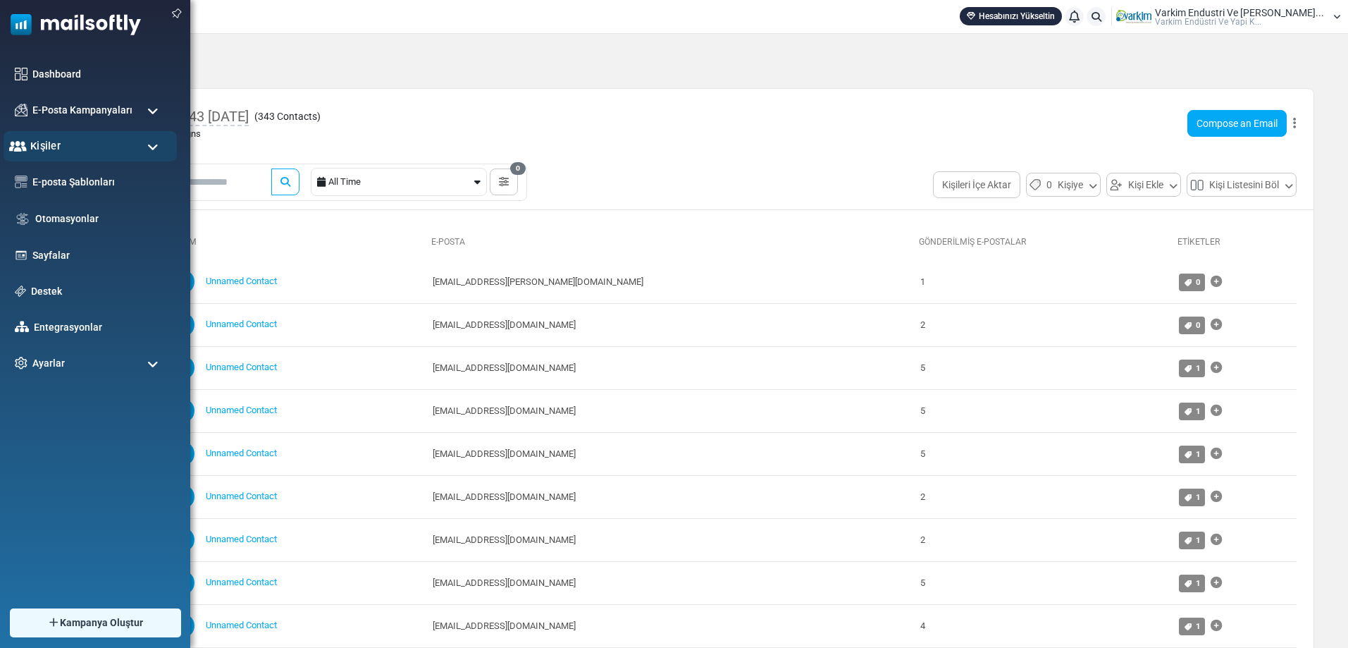
click at [41, 145] on span "Kişiler" at bounding box center [45, 146] width 30 height 16
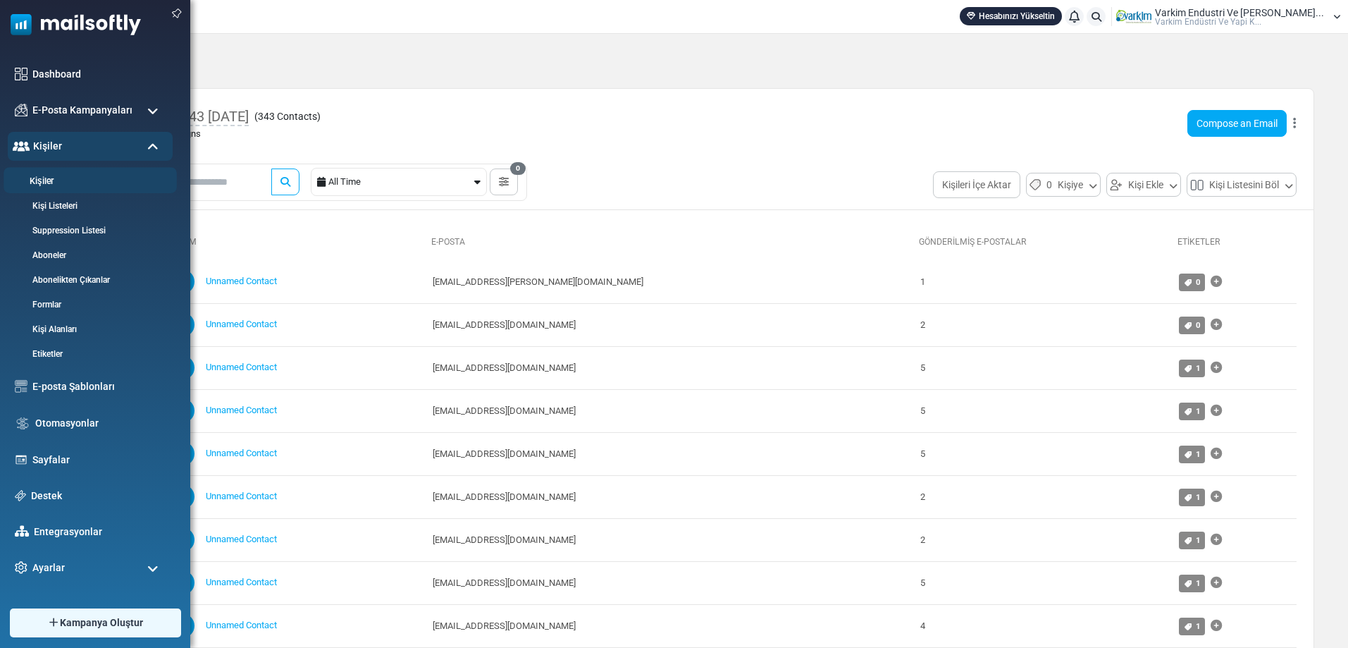
click at [66, 175] on link "Kişiler" at bounding box center [88, 181] width 169 height 13
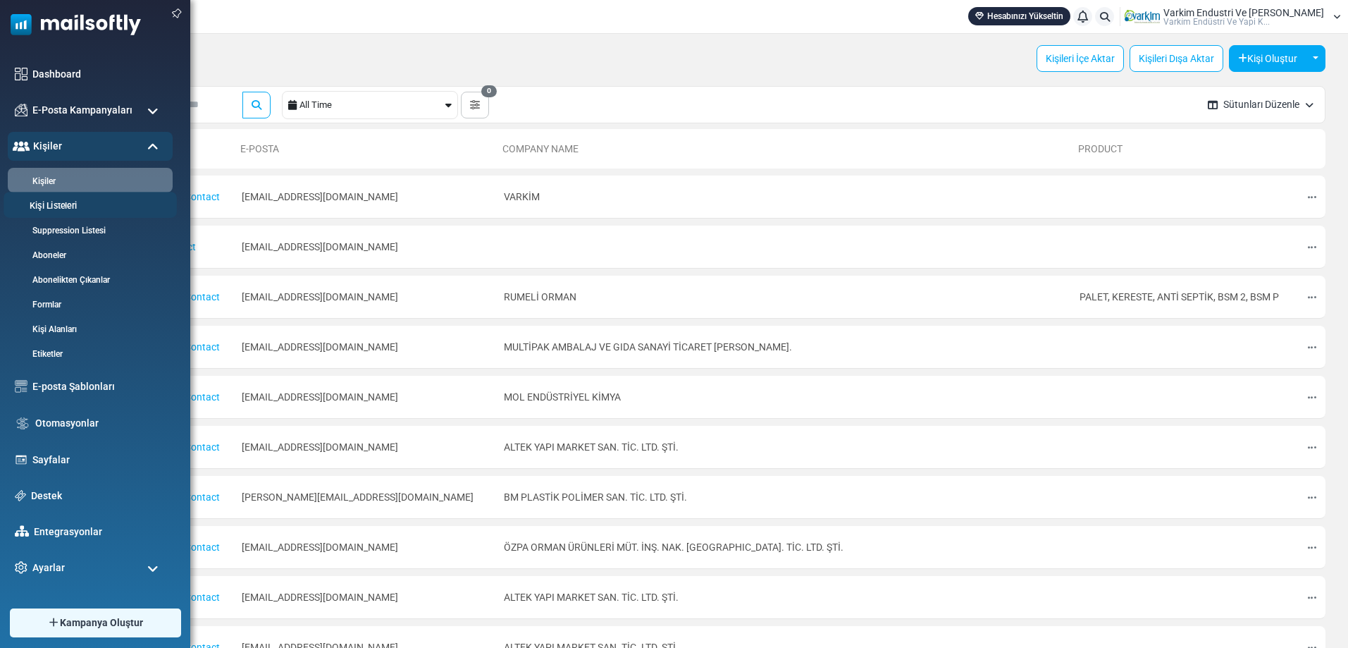
click at [70, 205] on link "Kişi Listeleri" at bounding box center [88, 205] width 169 height 13
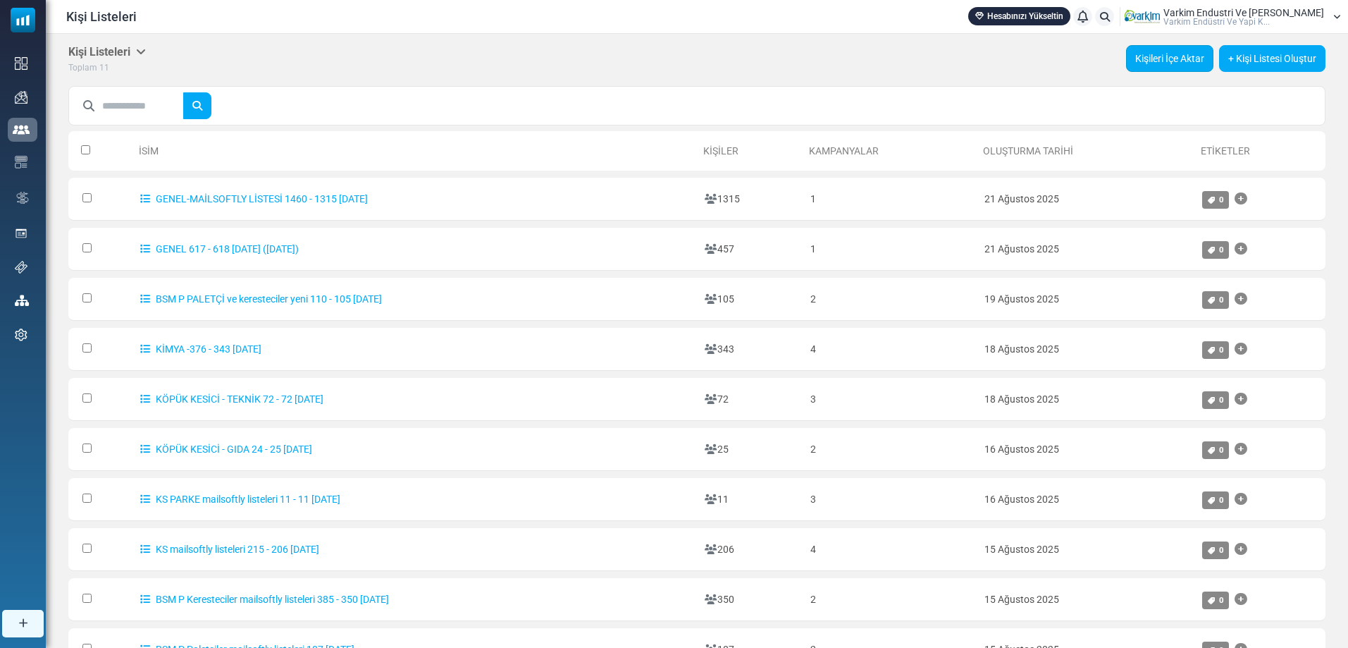
click at [1167, 61] on link "Kişileri İçe Aktar" at bounding box center [1169, 58] width 87 height 27
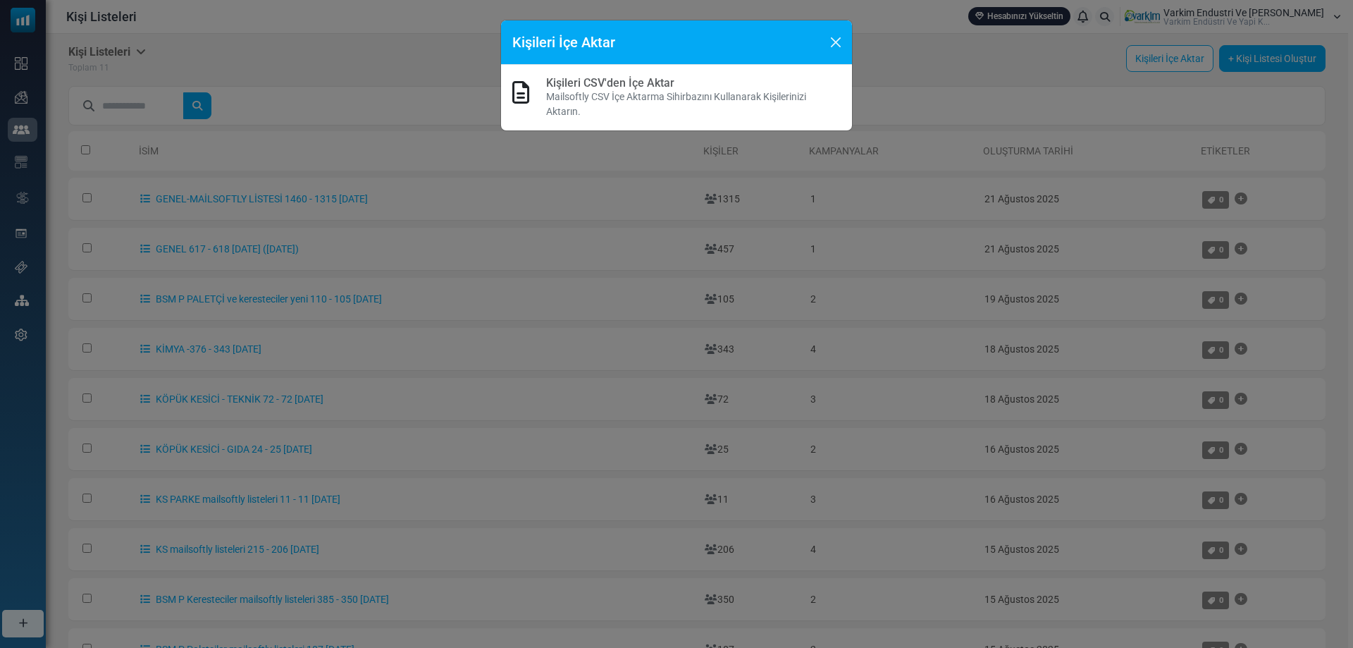
click at [602, 83] on link "Kişileri CSV'den İçe Aktar" at bounding box center [610, 82] width 128 height 13
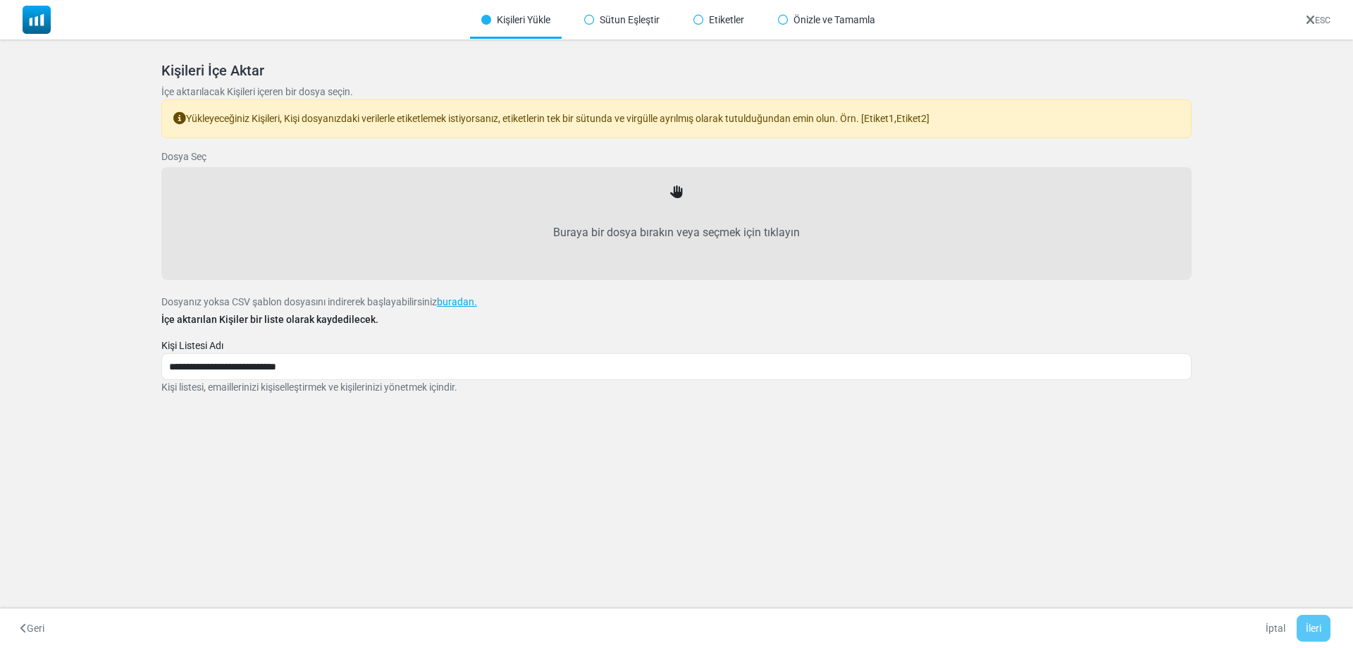
click at [672, 203] on label "Buraya bir dosya bırakın veya seçmek için tıklayın" at bounding box center [676, 233] width 999 height 62
click at [0, 0] on input "Buraya bir dosya bırakın veya seçmek için tıklayın" at bounding box center [0, 0] width 0 height 0
click at [678, 184] on div "Buraya bir dosya bırakın veya seçmek için tıklayın" at bounding box center [676, 223] width 999 height 81
click at [679, 225] on label "Buraya bir dosya bırakın veya seçmek için tıklayın" at bounding box center [676, 233] width 999 height 62
click at [0, 0] on input "Buraya bir dosya bırakın veya seçmek için tıklayın" at bounding box center [0, 0] width 0 height 0
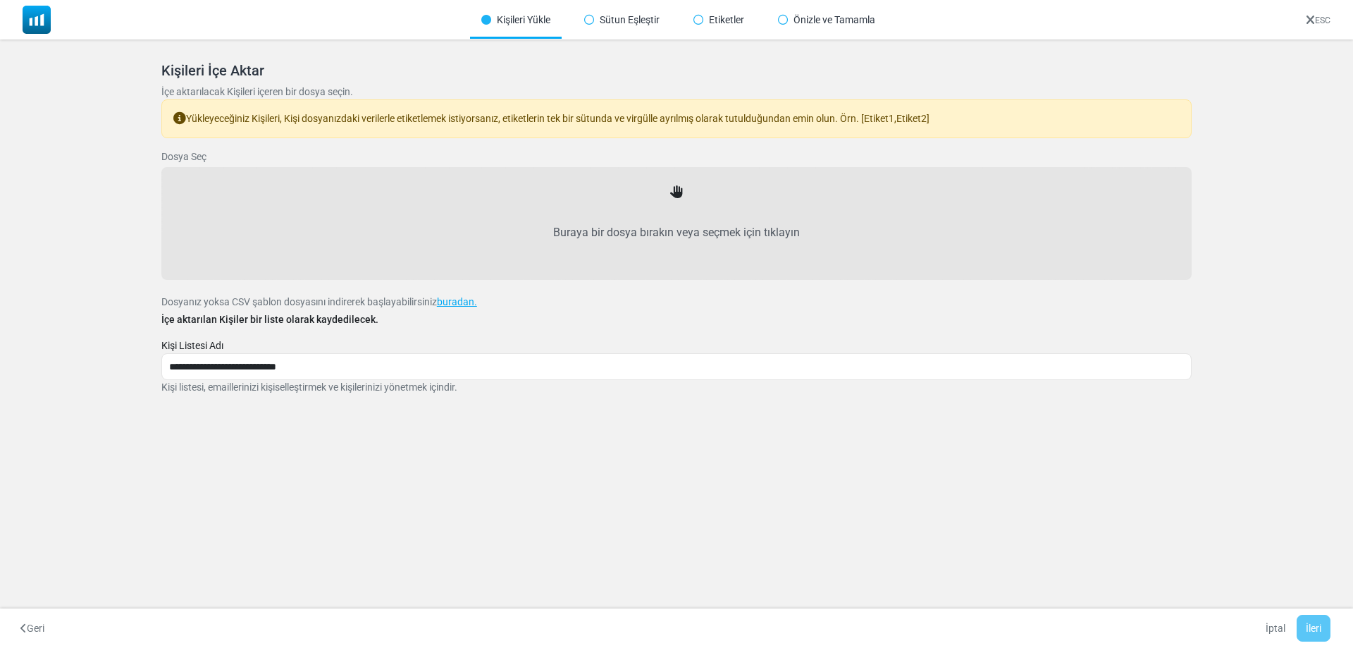
type input "**********"
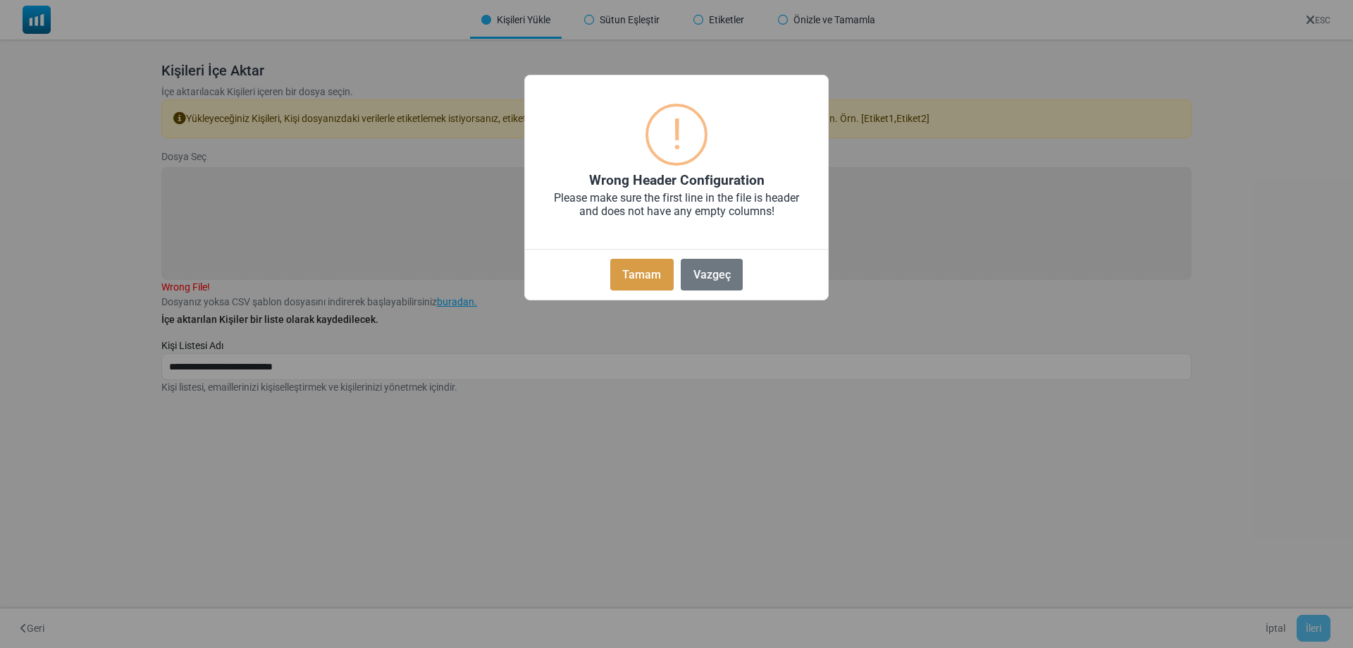
click at [650, 268] on button "Tamam" at bounding box center [641, 275] width 63 height 32
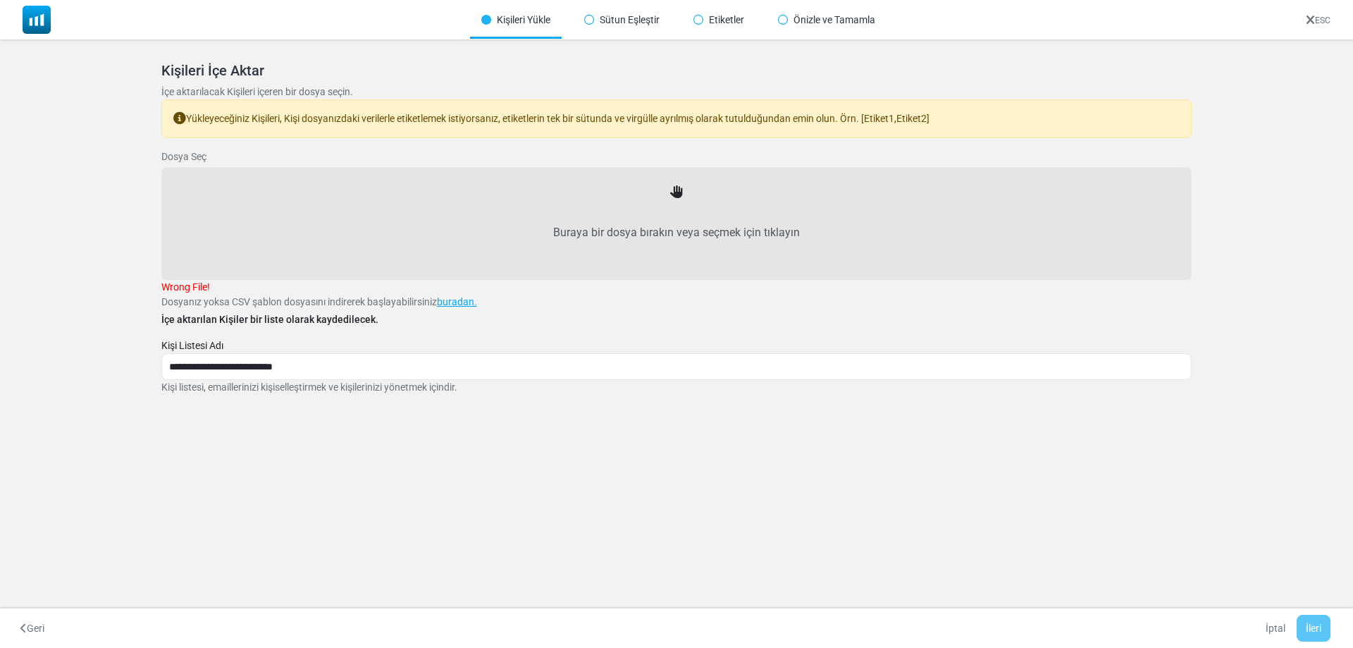
click at [669, 202] on label "Buraya bir dosya bırakın veya seçmek için tıklayın" at bounding box center [676, 233] width 999 height 62
click at [0, 0] on input "Buraya bir dosya bırakın veya seçmek için tıklayın" at bounding box center [0, 0] width 0 height 0
click at [451, 301] on link "buradan." at bounding box center [457, 301] width 40 height 11
click at [673, 209] on label "Buraya bir dosya bırakın veya seçmek için tıklayın" at bounding box center [676, 233] width 999 height 62
click at [0, 0] on input "Buraya bir dosya bırakın veya seçmek için tıklayın" at bounding box center [0, 0] width 0 height 0
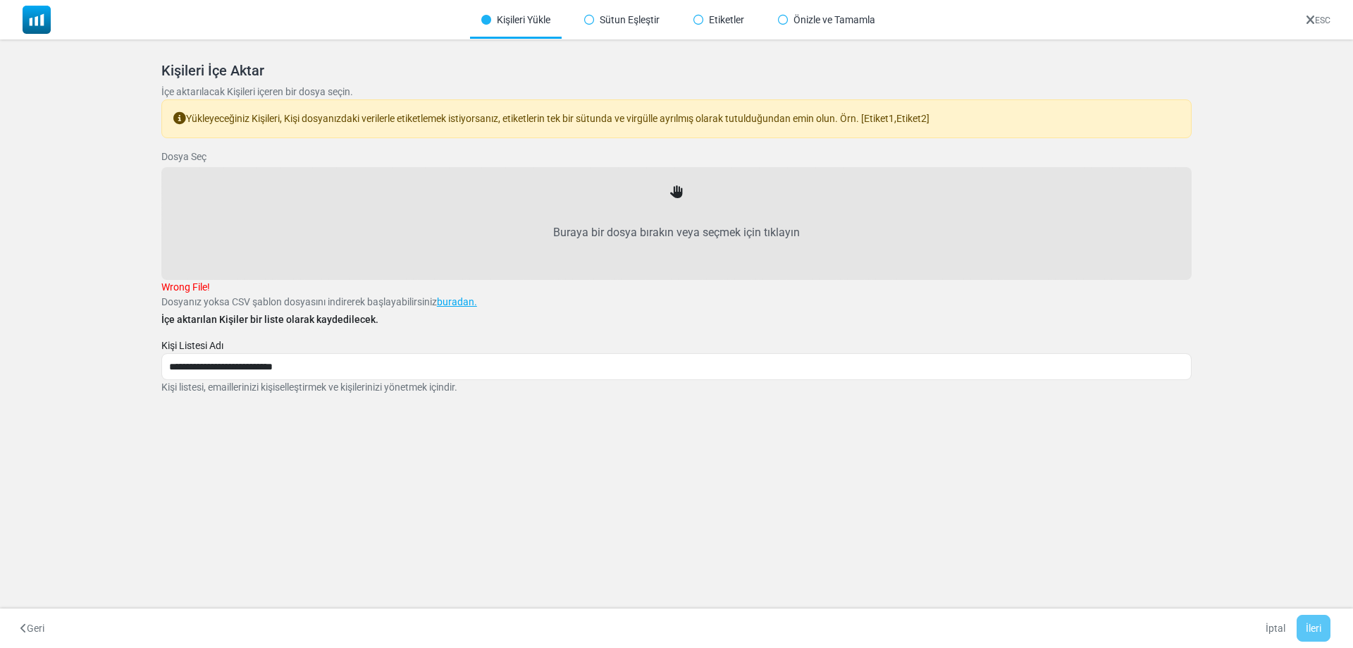
click at [667, 217] on label "Buraya bir dosya bırakın veya seçmek için tıklayın" at bounding box center [676, 233] width 999 height 62
click at [0, 0] on input "Buraya bir dosya bırakın veya seçmek için tıklayın" at bounding box center [0, 0] width 0 height 0
click at [455, 301] on link "buradan." at bounding box center [457, 301] width 40 height 11
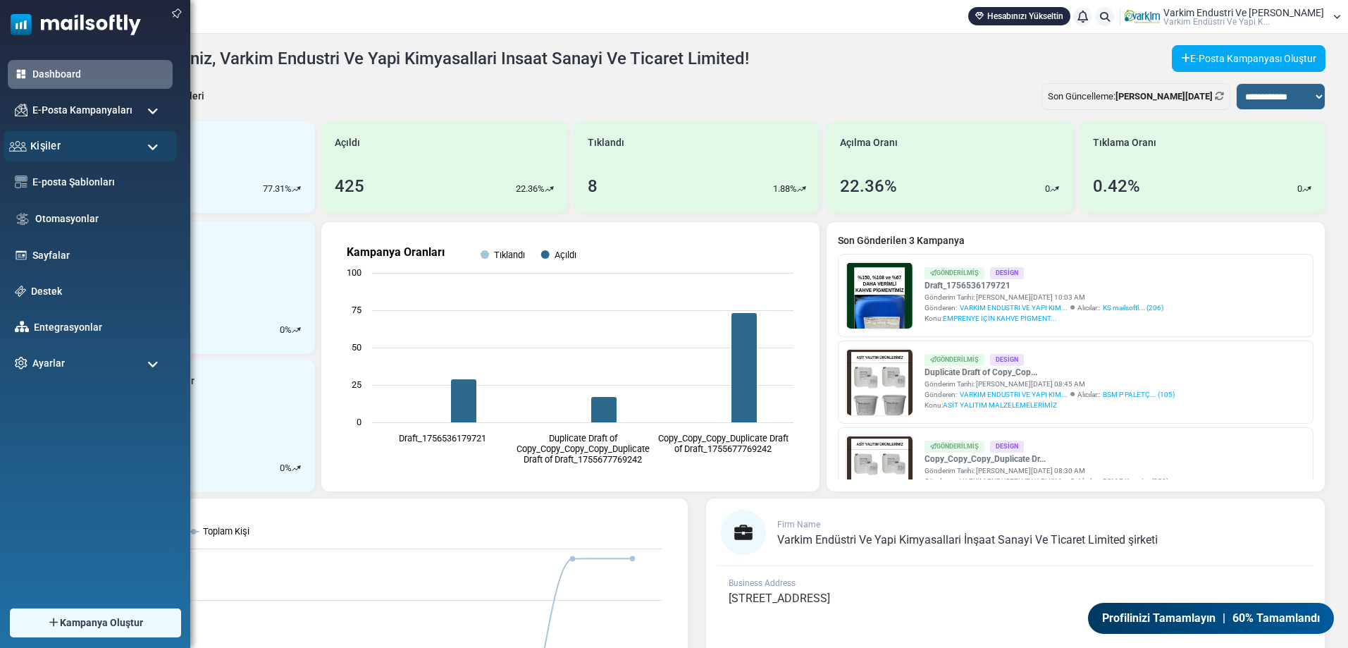
click at [51, 152] on span "Kişiler" at bounding box center [45, 146] width 30 height 16
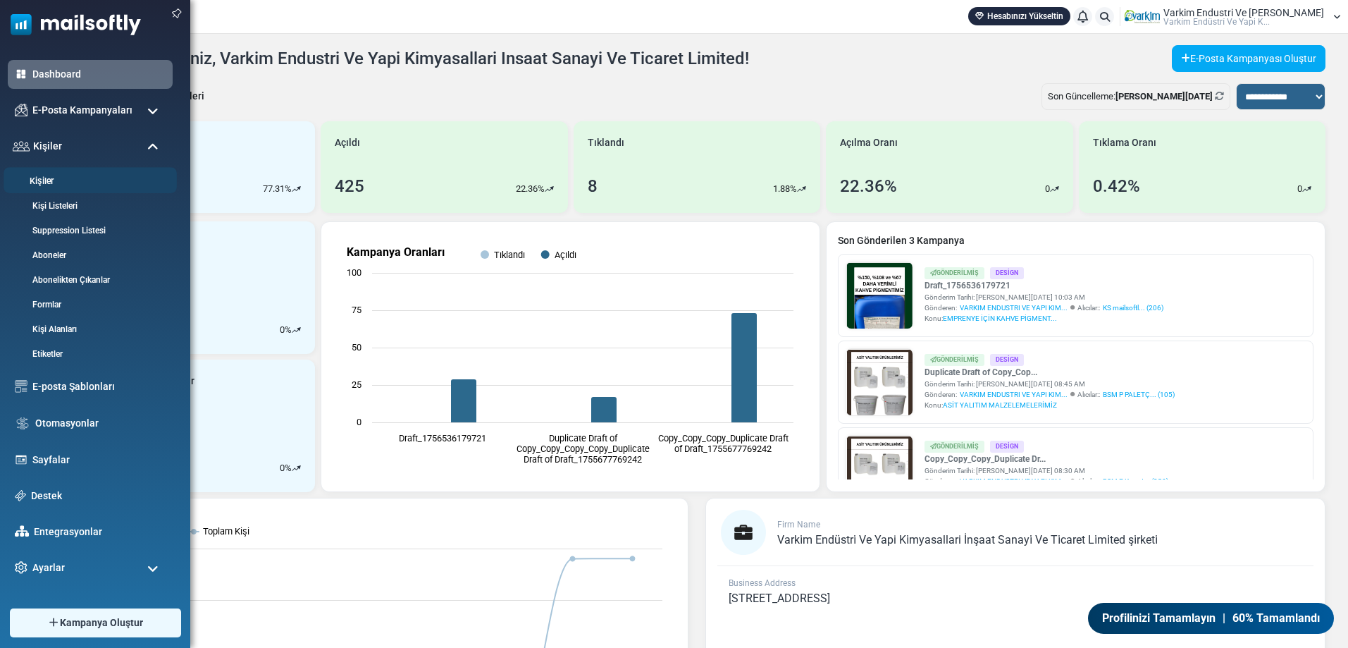
click at [52, 183] on link "Kişiler" at bounding box center [88, 181] width 169 height 13
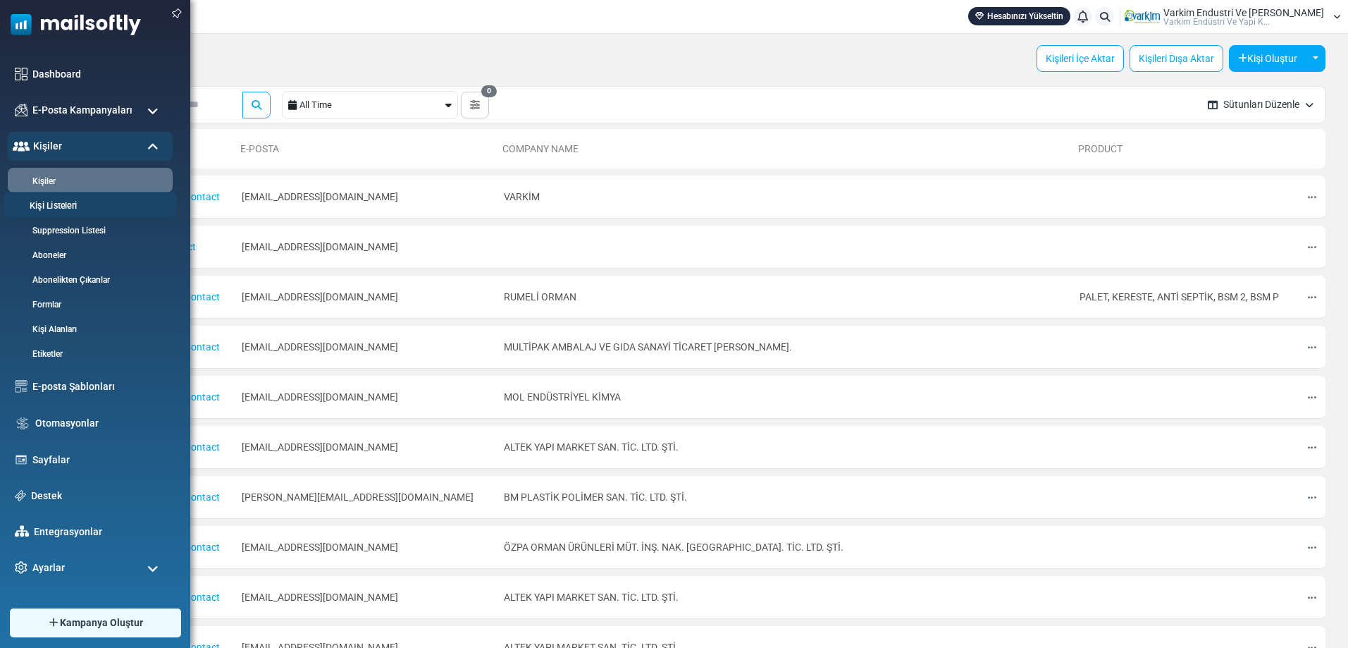
click at [59, 211] on link "Kişi Listeleri" at bounding box center [88, 205] width 169 height 13
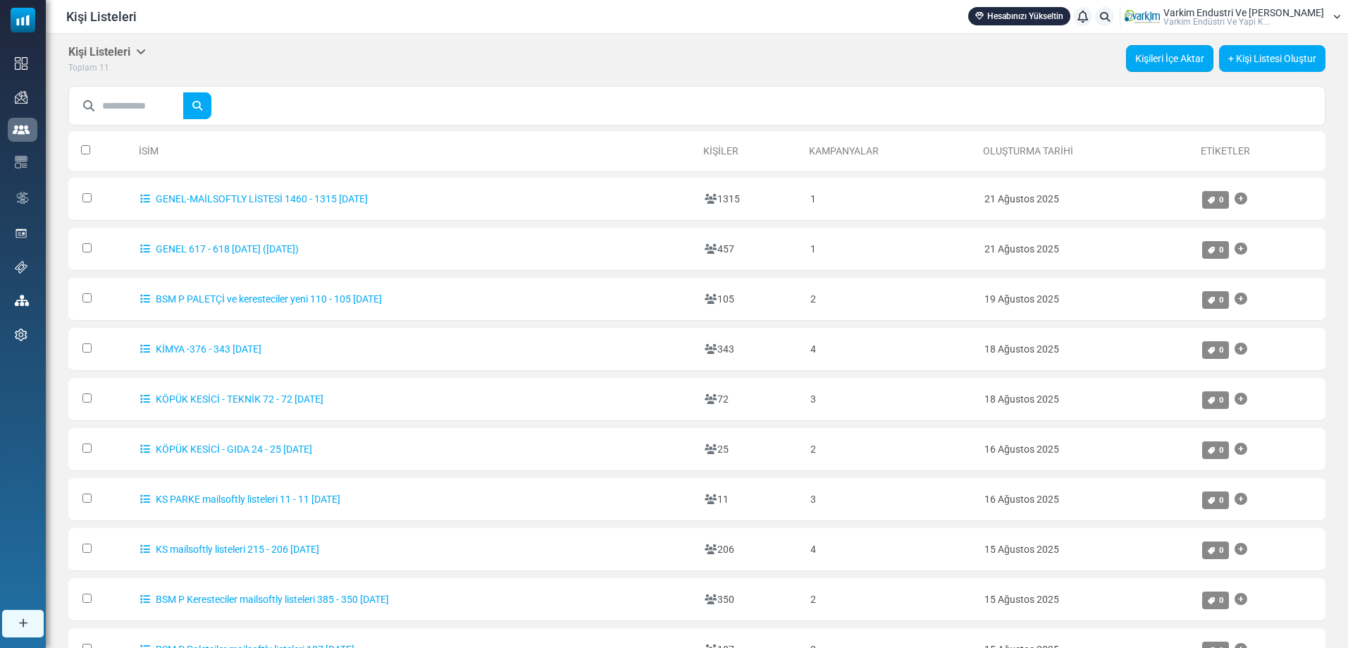
click at [1175, 61] on link "Kişileri İçe Aktar" at bounding box center [1169, 58] width 87 height 27
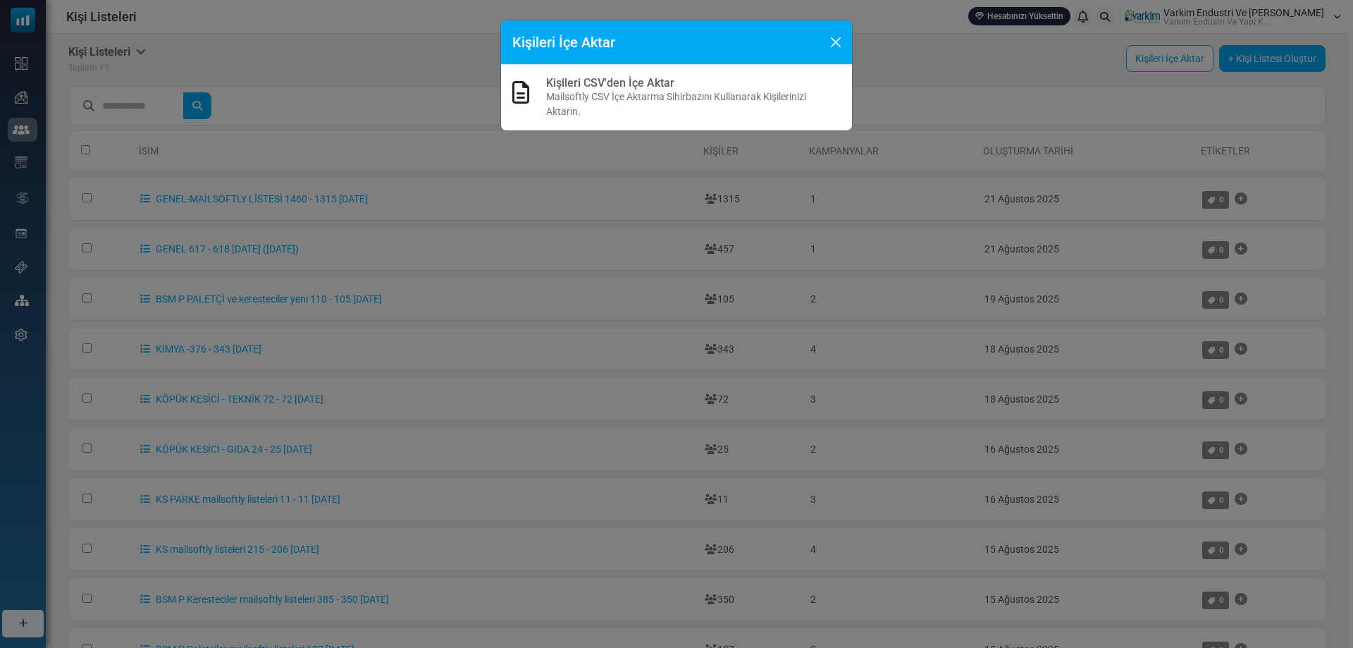
click at [610, 90] on p "Mailsoftly CSV İçe Aktarma Sihirbazını Kullanarak Kişilerinizi Aktarın." at bounding box center [693, 105] width 295 height 30
click at [624, 94] on p "Mailsoftly CSV İçe Aktarma Sihirbazını Kullanarak Kişilerinizi Aktarın." at bounding box center [693, 105] width 295 height 30
click at [610, 92] on p "Mailsoftly CSV İçe Aktarma Sihirbazını Kullanarak Kişilerinizi Aktarın." at bounding box center [693, 105] width 295 height 30
click at [543, 46] on h5 "Kişileri İçe Aktar" at bounding box center [563, 42] width 103 height 21
click at [517, 87] on icon at bounding box center [520, 92] width 17 height 23
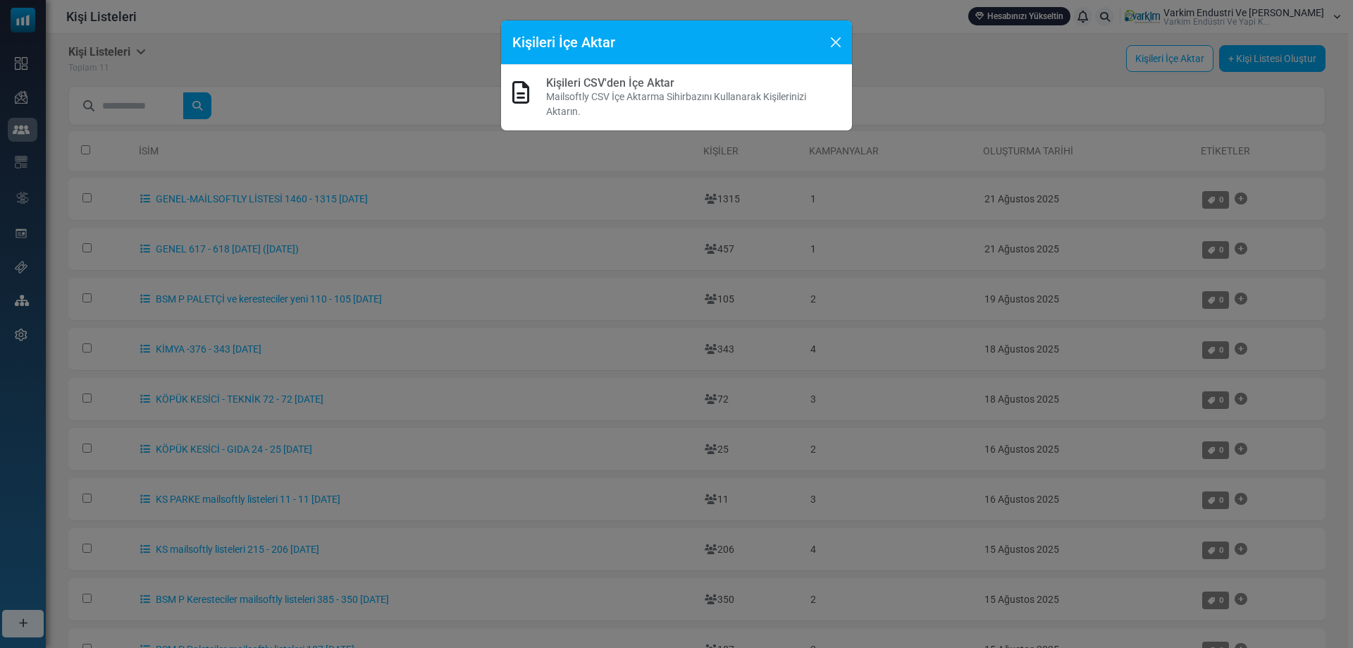
click at [521, 98] on icon at bounding box center [520, 92] width 17 height 23
click at [577, 107] on p "Mailsoftly CSV İçe Aktarma Sihirbazını Kullanarak Kişilerinizi Aktarın." at bounding box center [693, 105] width 295 height 30
click at [565, 110] on p "Mailsoftly CSV İçe Aktarma Sihirbazını Kullanarak Kişilerinizi Aktarın." at bounding box center [693, 105] width 295 height 30
click at [649, 99] on p "Mailsoftly CSV İçe Aktarma Sihirbazını Kullanarak Kişilerinizi Aktarın." at bounding box center [693, 105] width 295 height 30
click at [553, 87] on link "Kişileri CSV'den İçe Aktar" at bounding box center [610, 82] width 128 height 13
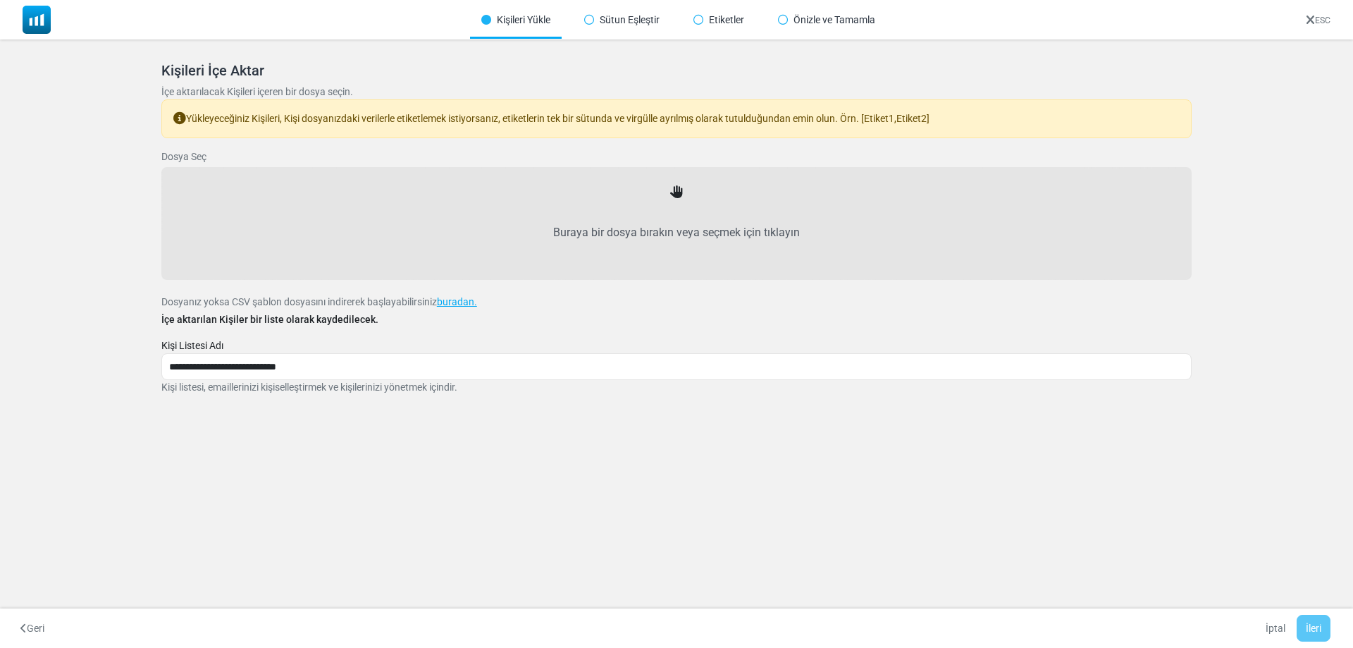
click at [677, 200] on div "Buraya bir dosya bırakın veya seçmek için tıklayın" at bounding box center [676, 223] width 999 height 81
click at [677, 193] on icon at bounding box center [676, 192] width 13 height 13
click at [679, 221] on label "Buraya bir dosya bırakın veya seçmek için tıklayın" at bounding box center [676, 233] width 999 height 62
click at [0, 0] on input "Buraya bir dosya bırakın veya seçmek için tıklayın" at bounding box center [0, 0] width 0 height 0
type input "**********"
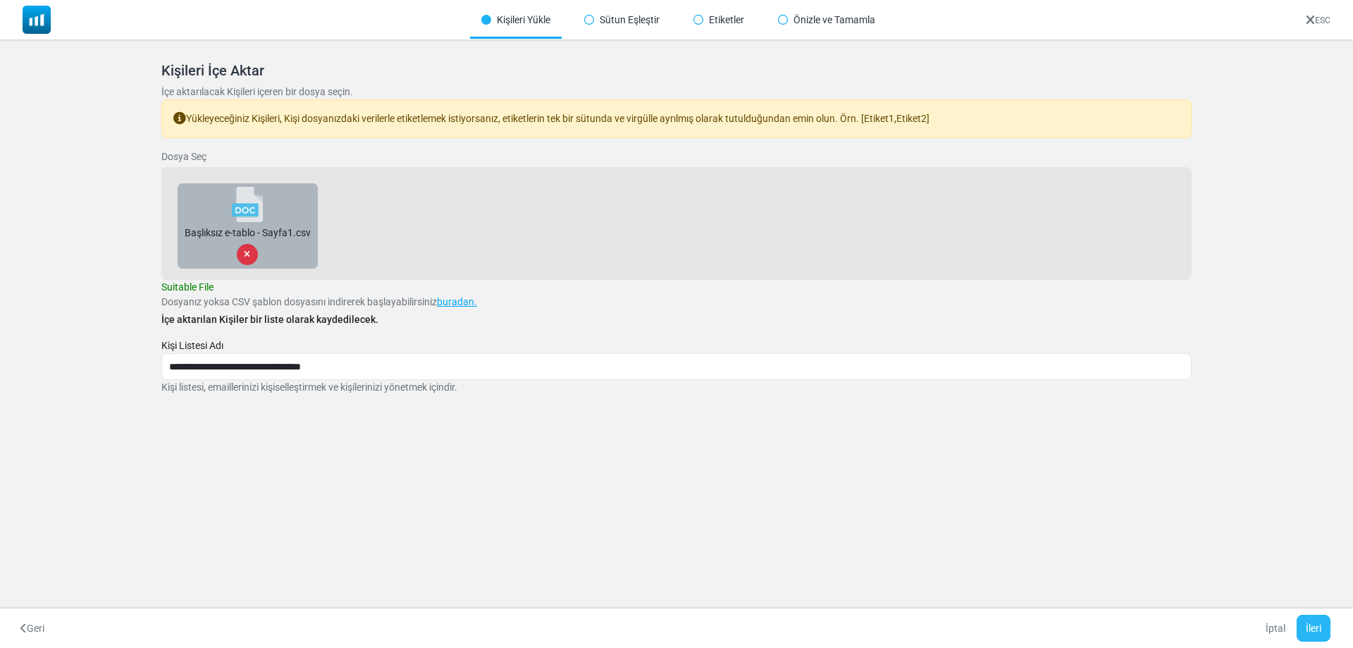
click at [1312, 636] on button "İleri" at bounding box center [1314, 628] width 34 height 27
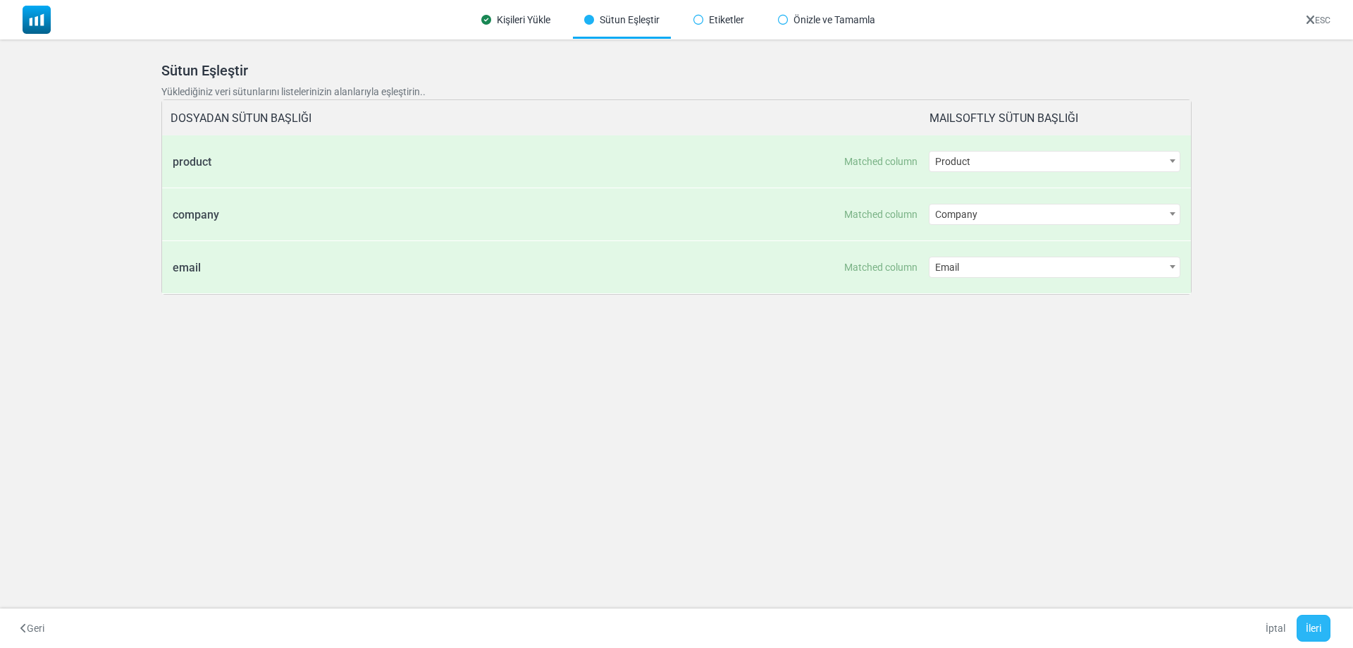
click at [1326, 633] on button "İleri" at bounding box center [1314, 628] width 34 height 27
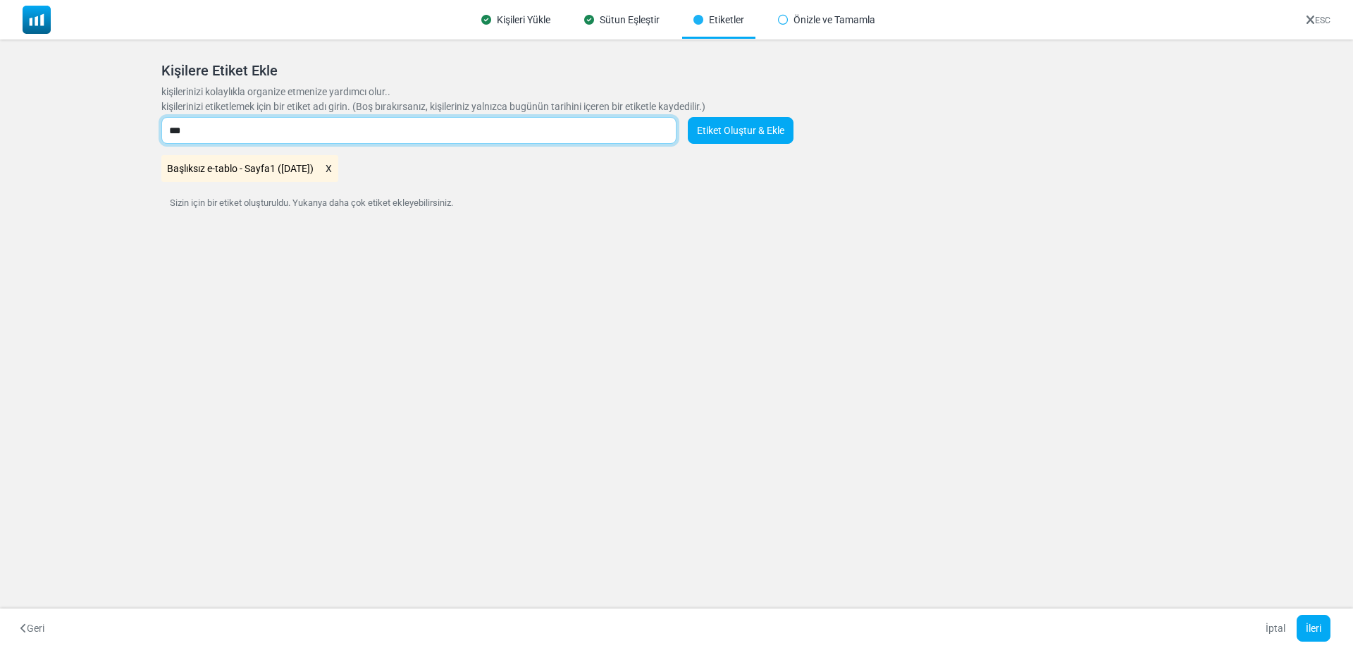
type input "***"
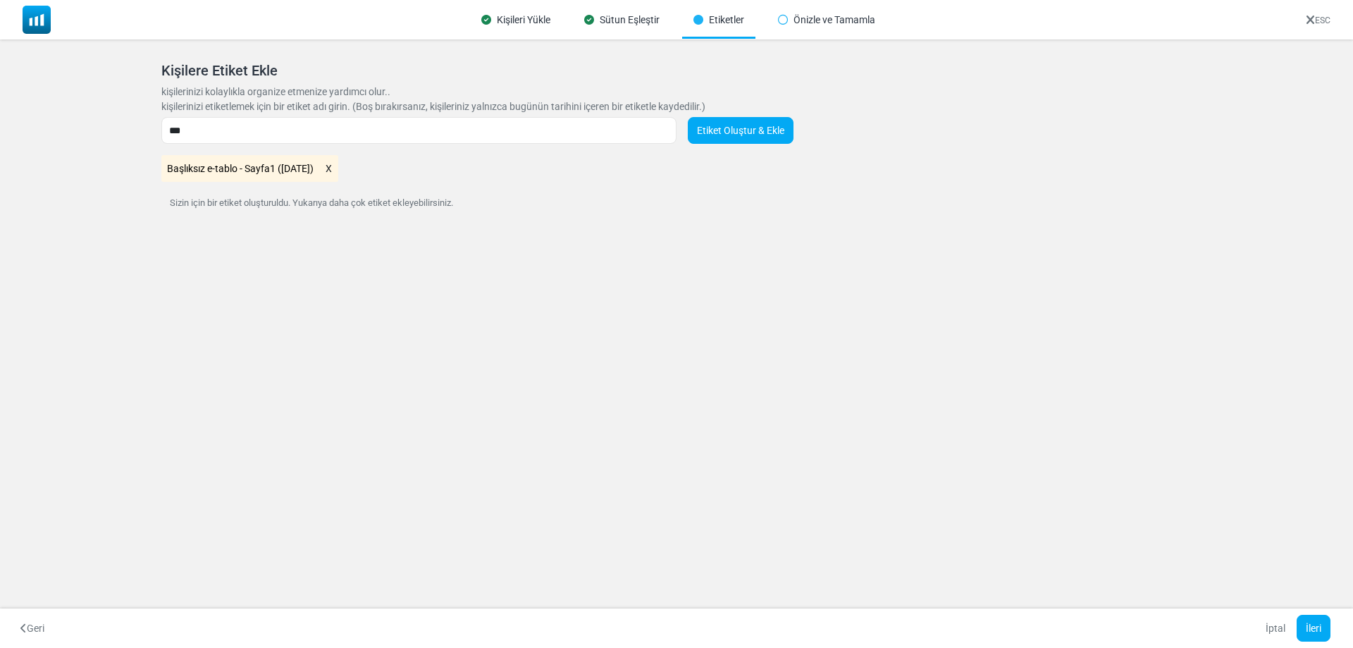
click at [733, 139] on link "Etiket Oluştur & Ekle" at bounding box center [741, 130] width 106 height 27
click at [333, 169] on icon at bounding box center [329, 168] width 8 height 18
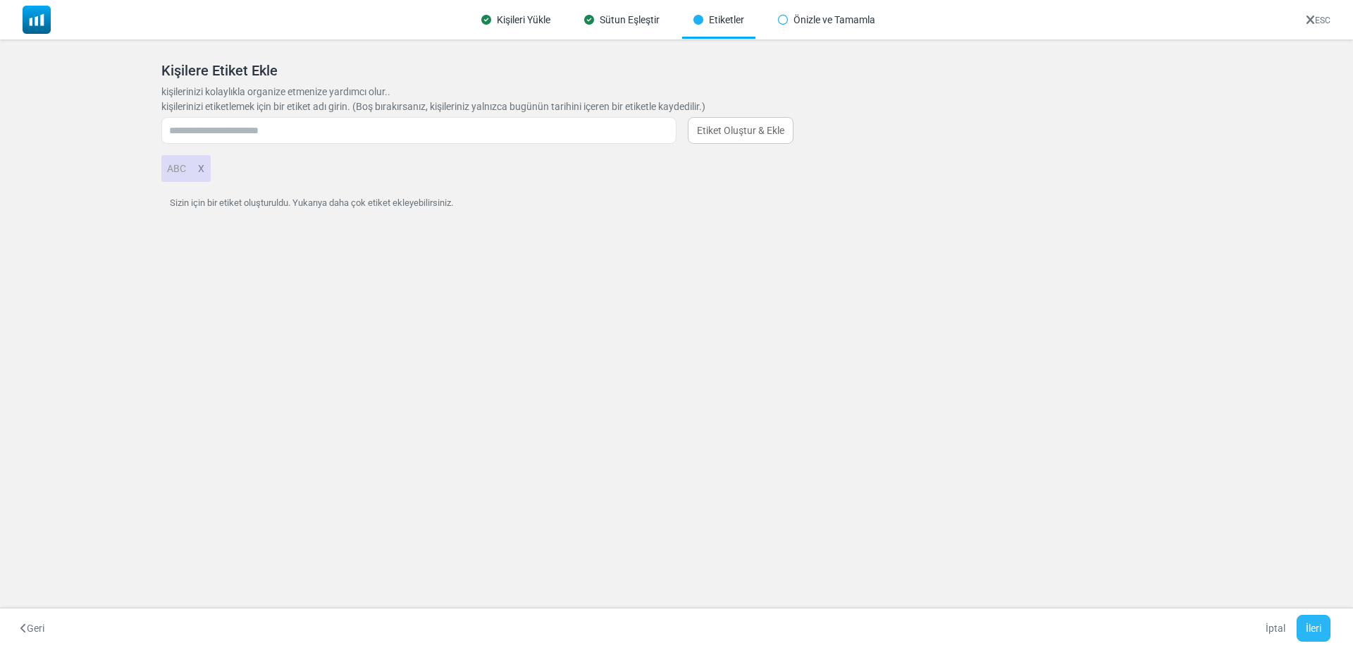
click at [1319, 628] on button "İleri" at bounding box center [1314, 628] width 34 height 27
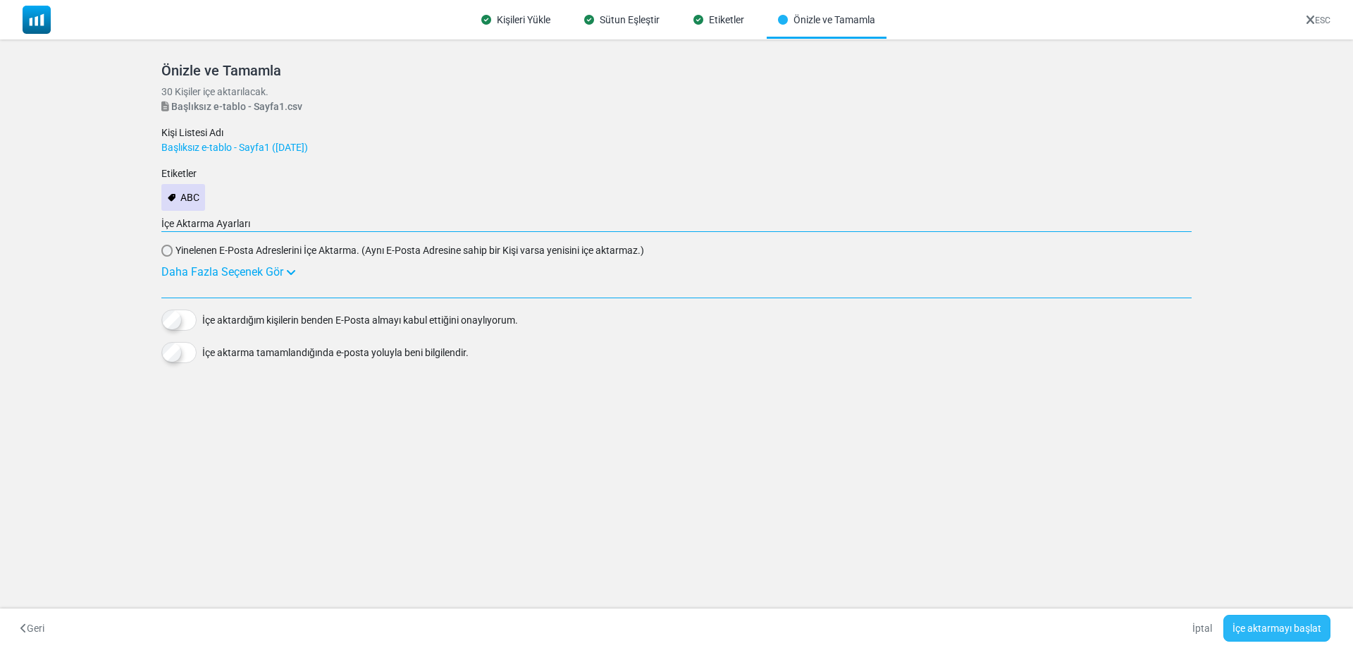
click at [1297, 620] on button "İçe aktarmayı başlat" at bounding box center [1277, 628] width 107 height 27
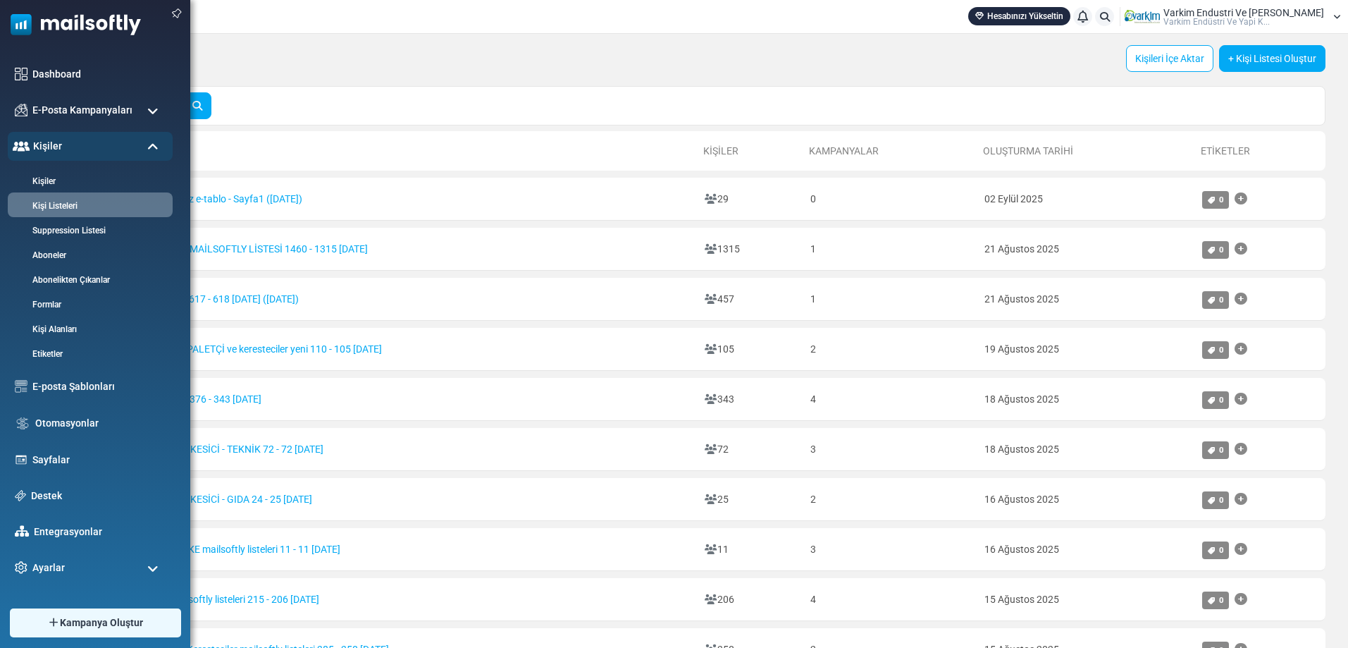
click at [19, 26] on img at bounding box center [70, 21] width 141 height 42
